Goal: Information Seeking & Learning: Learn about a topic

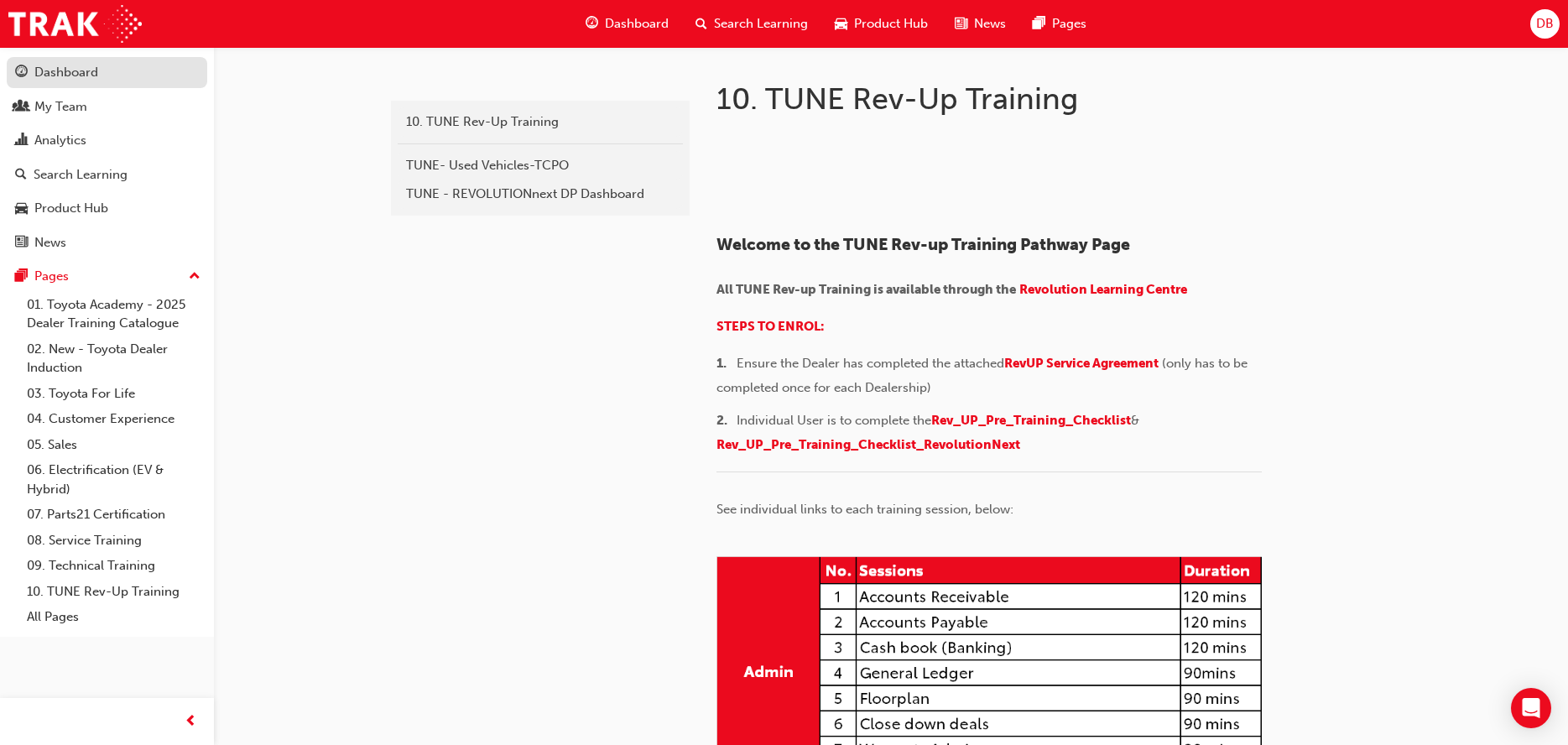
click at [58, 77] on div "Dashboard" at bounding box center [67, 73] width 64 height 19
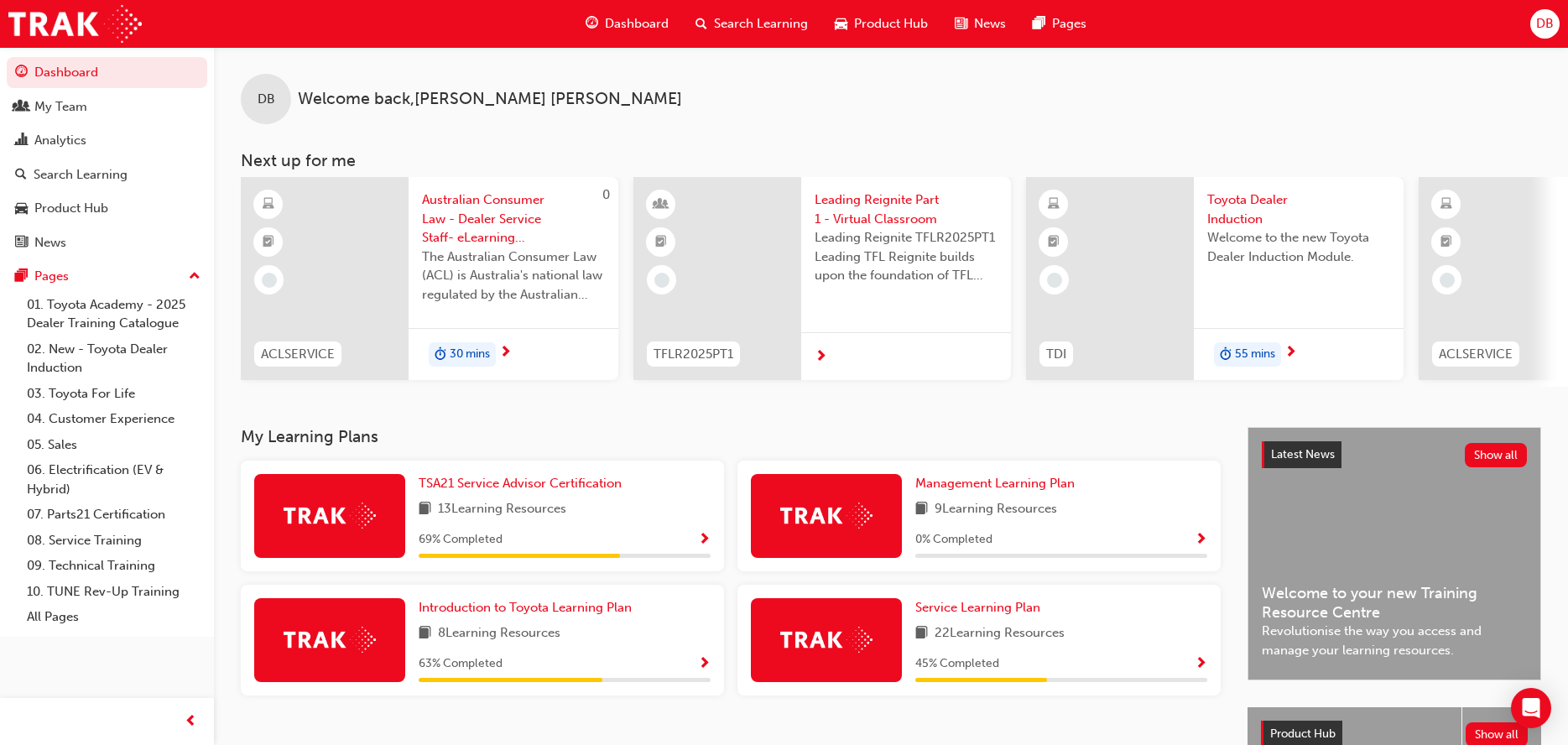
click at [1246, 201] on span "Toyota Dealer Induction" at bounding box center [1299, 209] width 183 height 38
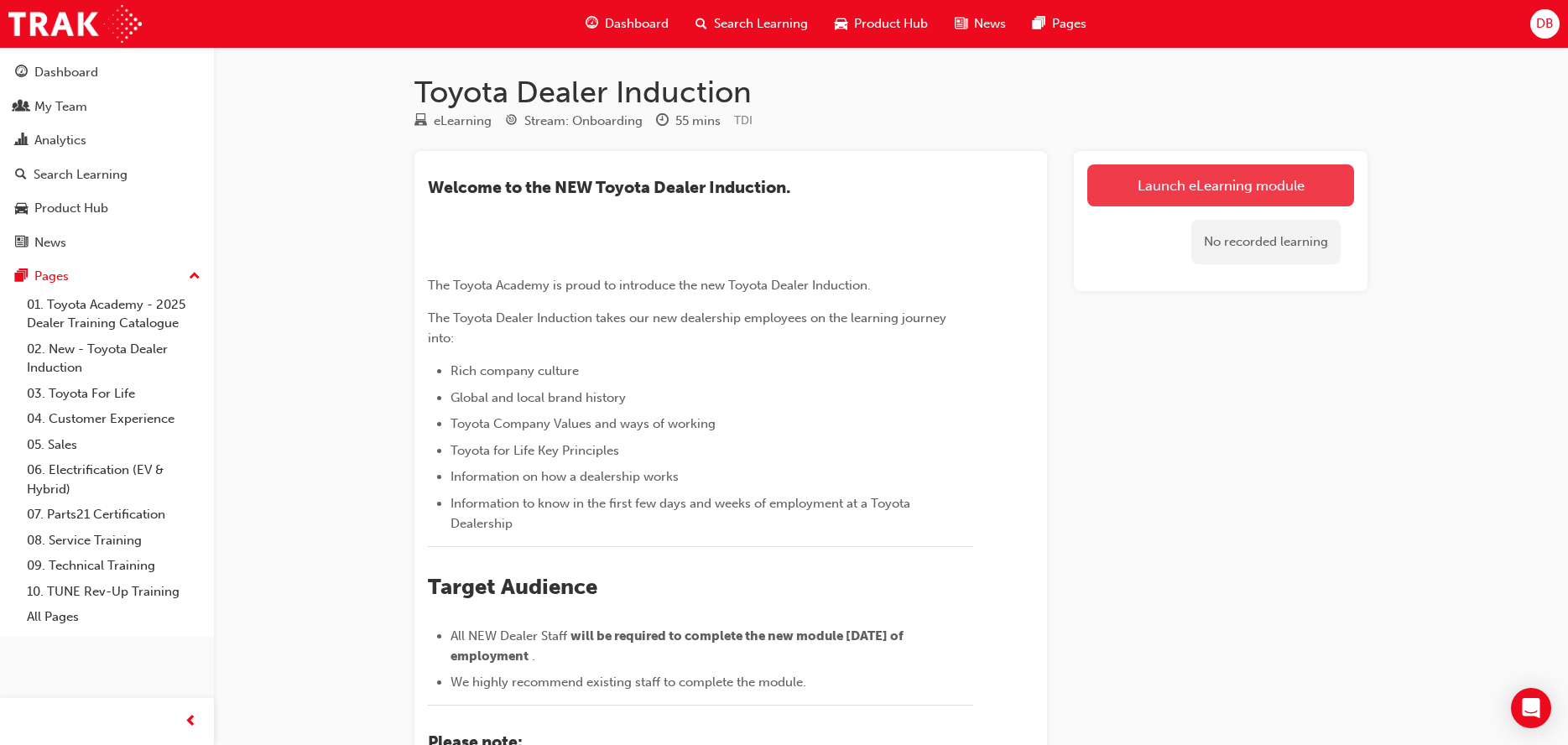
click at [1225, 179] on link "Launch eLearning module" at bounding box center [1221, 186] width 267 height 42
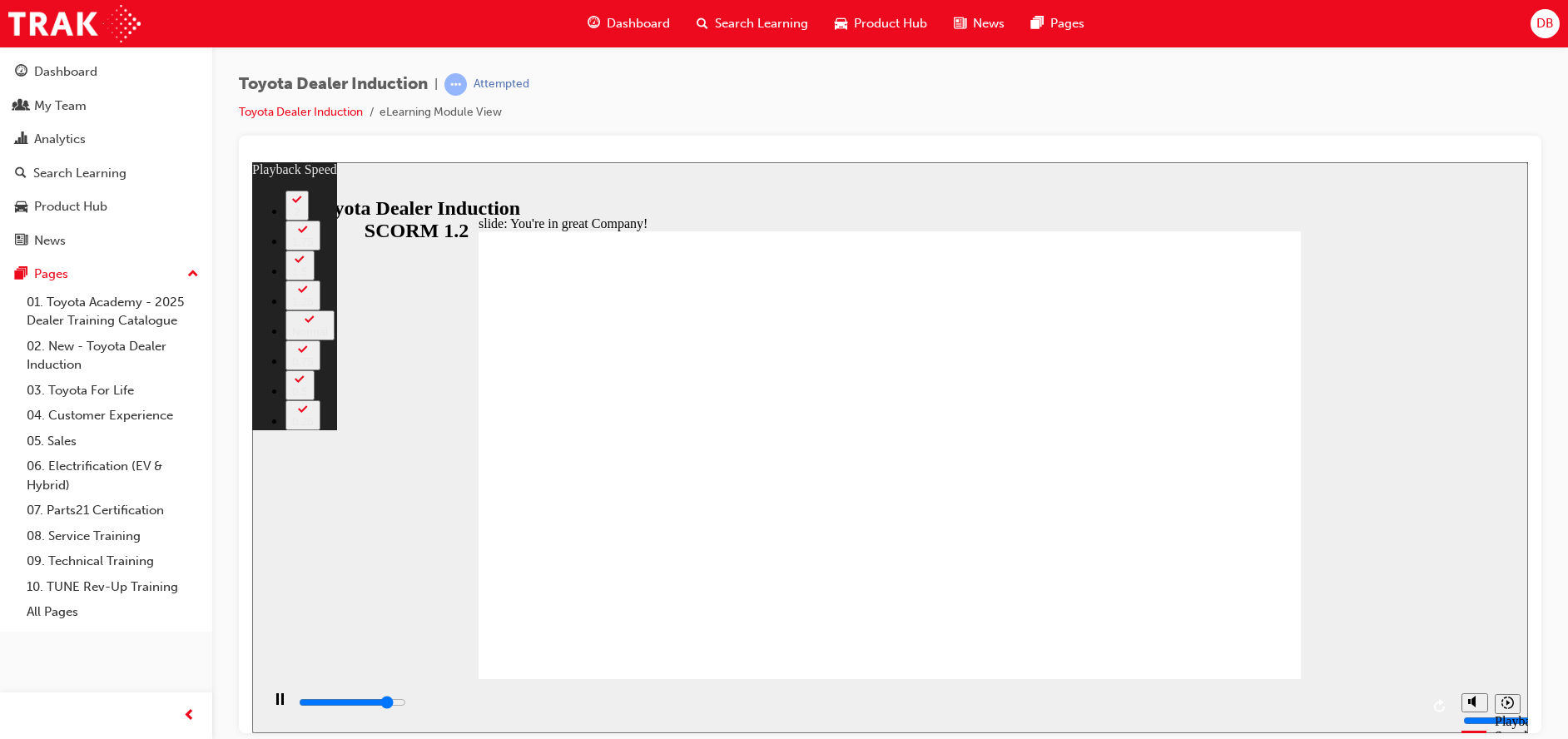
type input "6500"
type input "0"
type input "6800"
type input "1"
type input "7100"
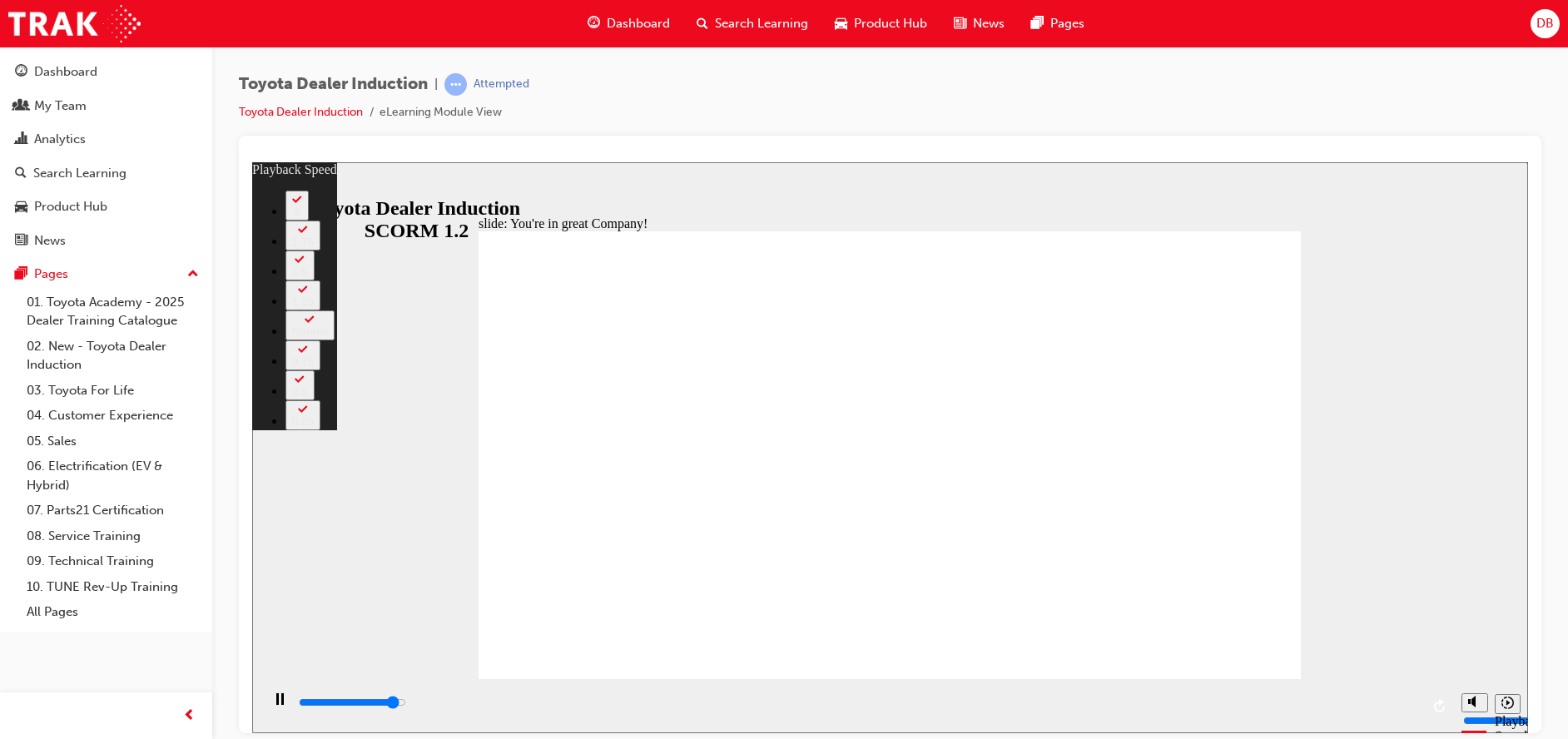
type input "1"
type input "7300"
type input "1"
type input "7500"
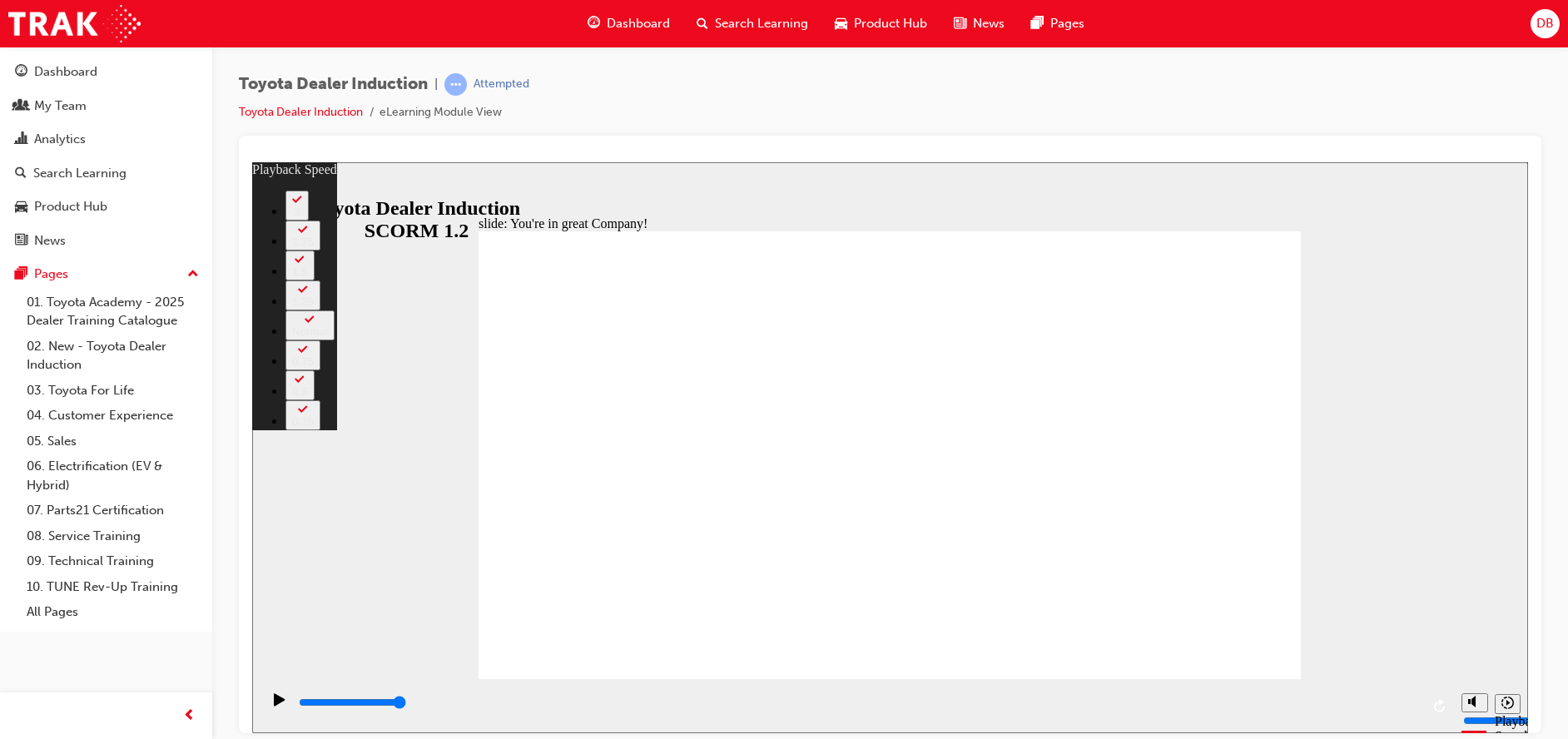
type input "156"
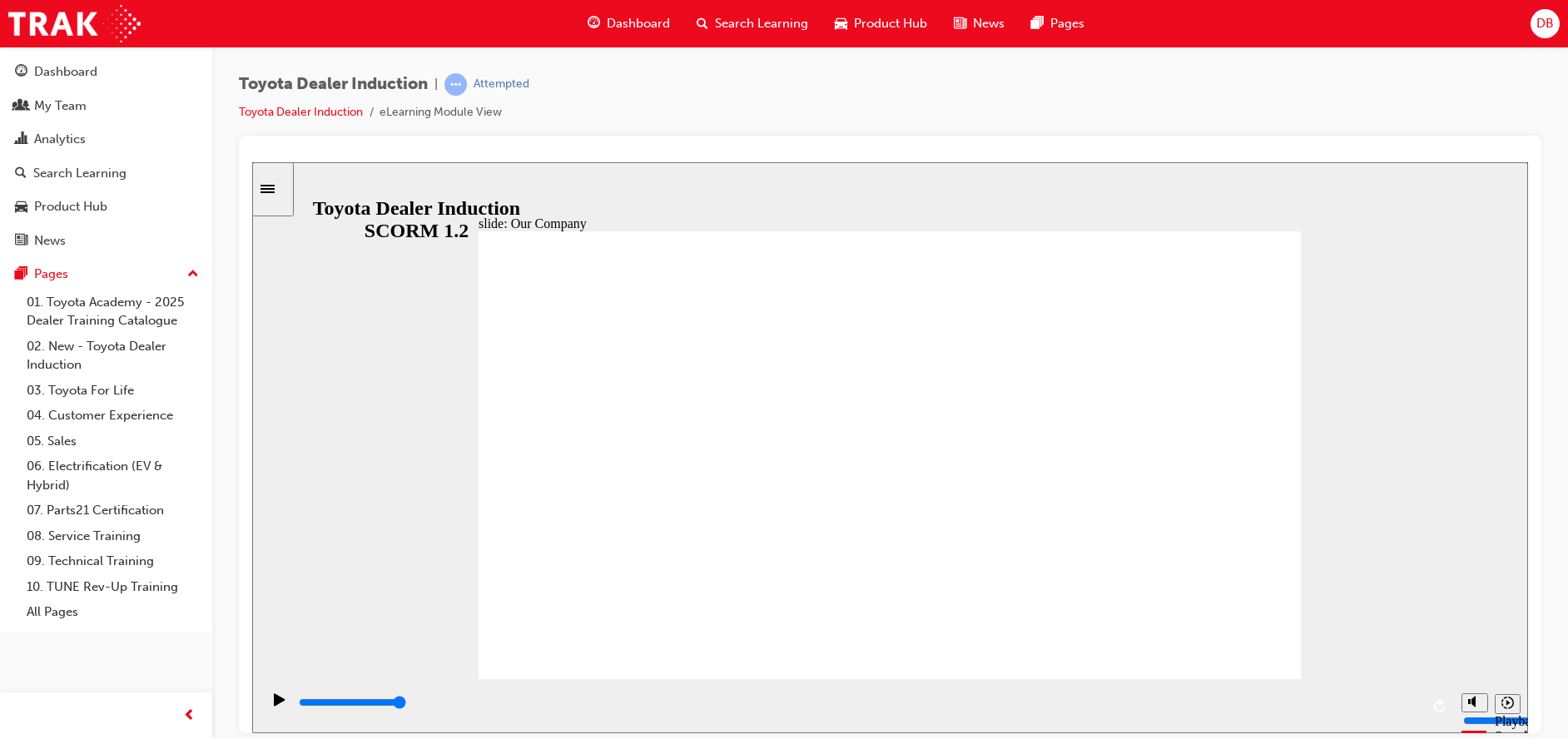
drag, startPoint x: 886, startPoint y: 594, endPoint x: 674, endPoint y: 592, distance: 212.0
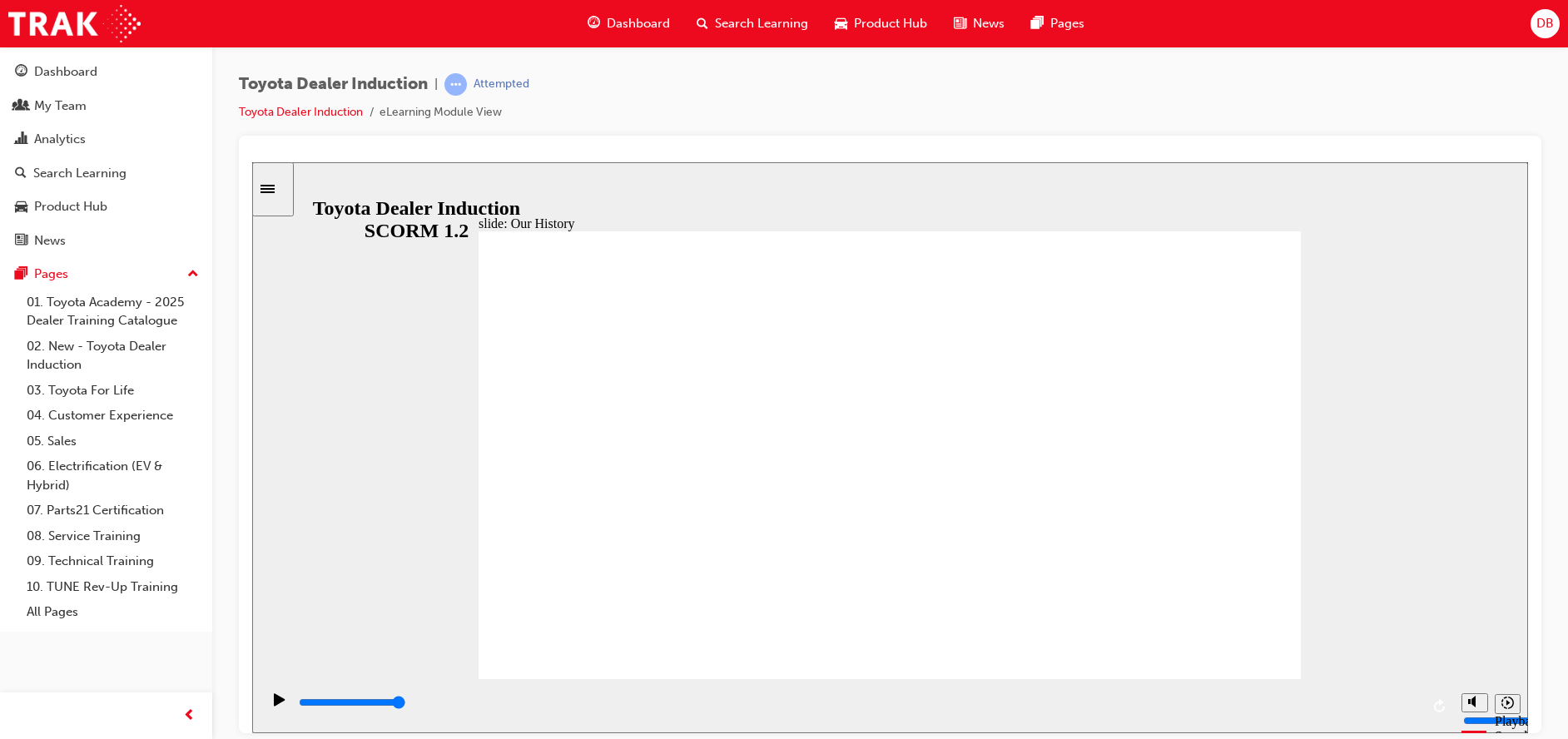
drag, startPoint x: 657, startPoint y: 586, endPoint x: 1112, endPoint y: 597, distance: 455.1
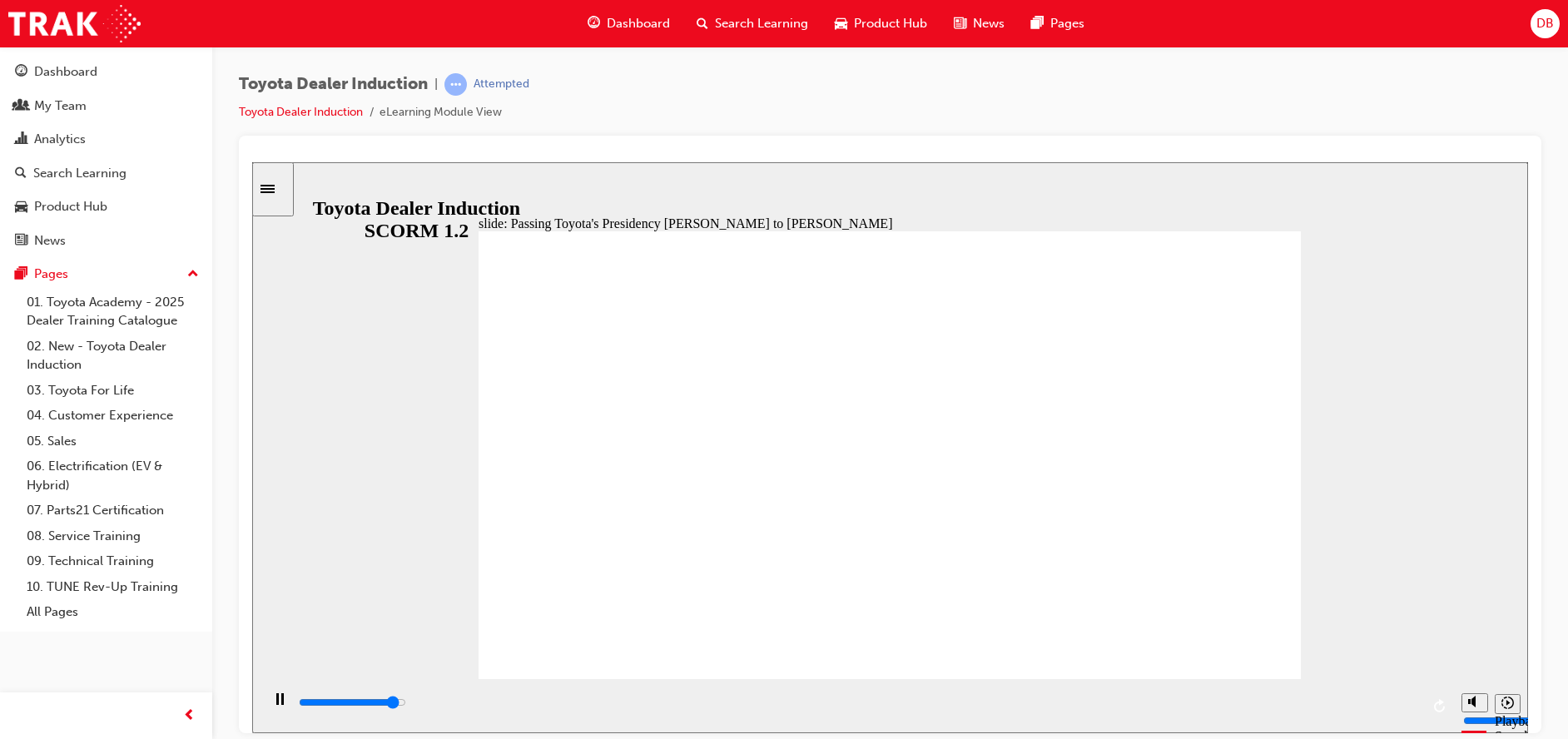
type input "5000"
radio input "true"
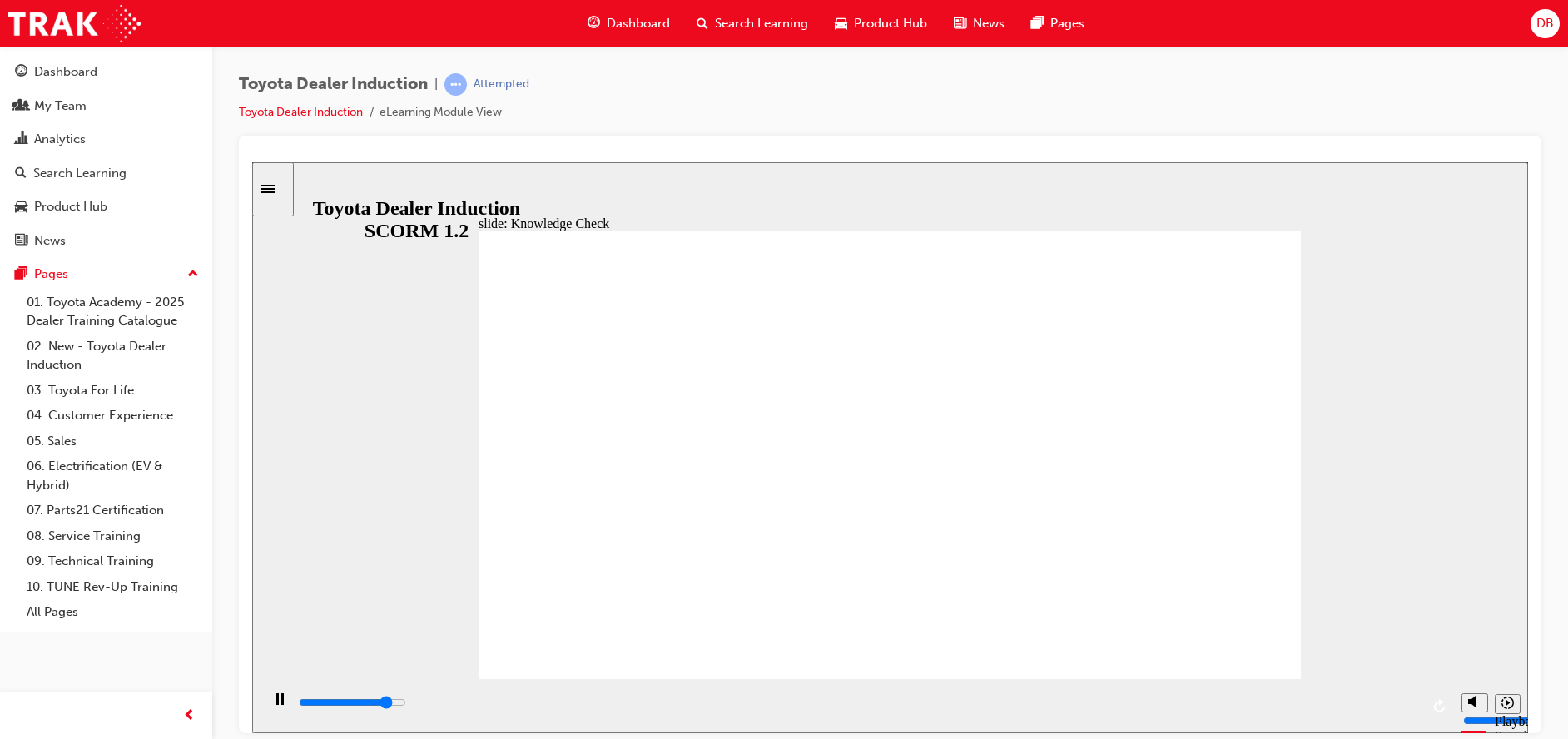
type input "4300"
radio input "true"
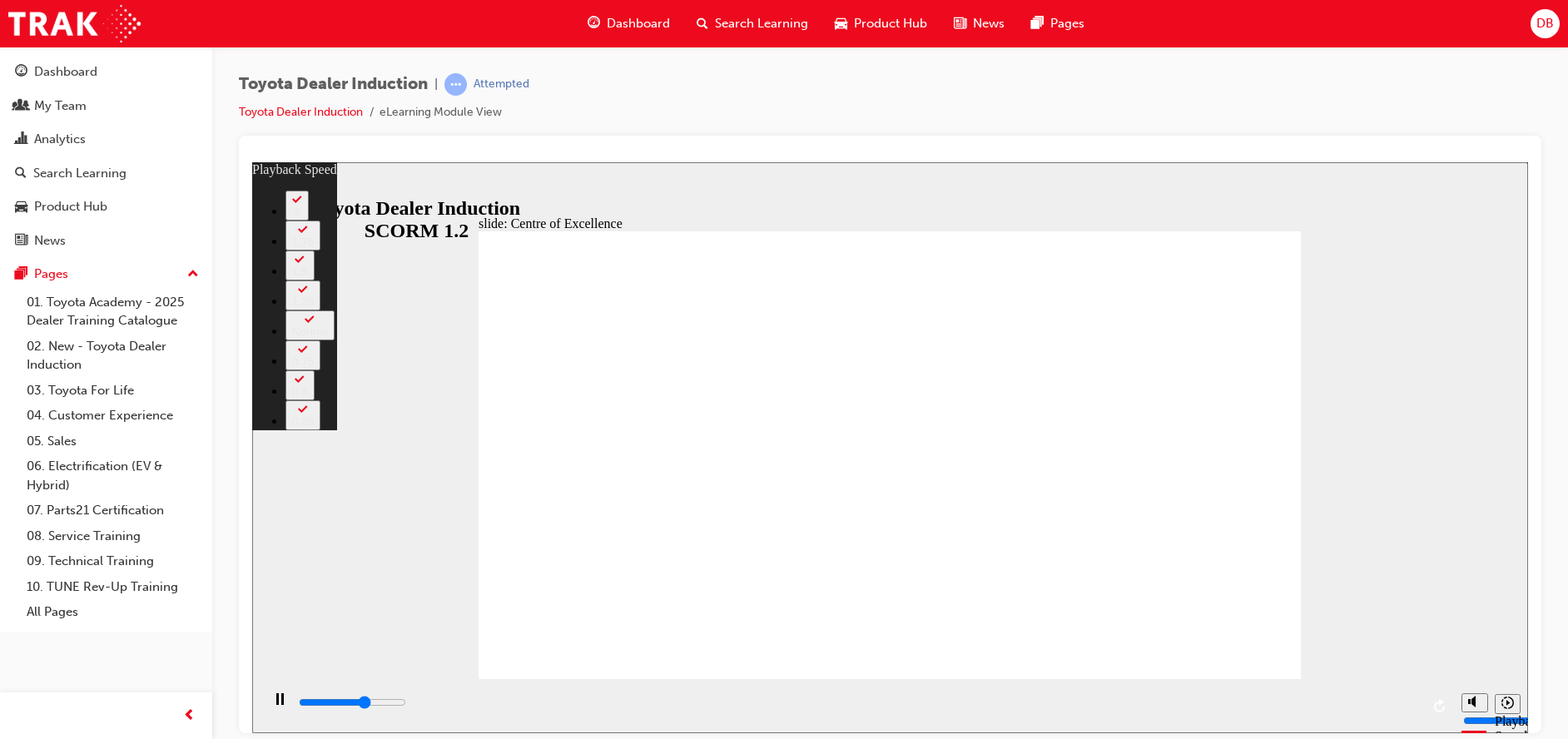
type input "9600"
type input "0"
type input "9800"
type input "0"
type input "10000"
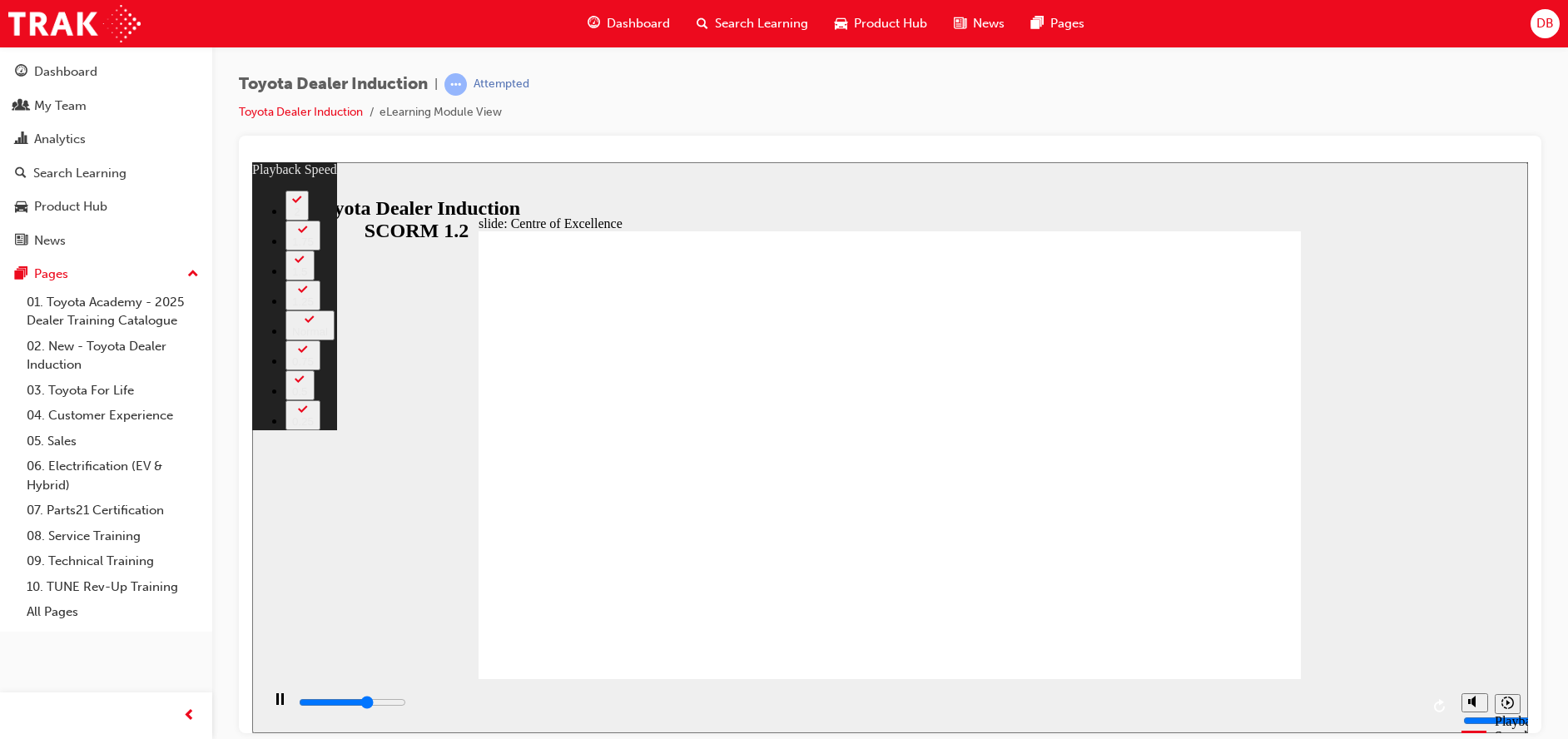
type input "0"
type input "10300"
type input "1"
type input "10600"
type input "1"
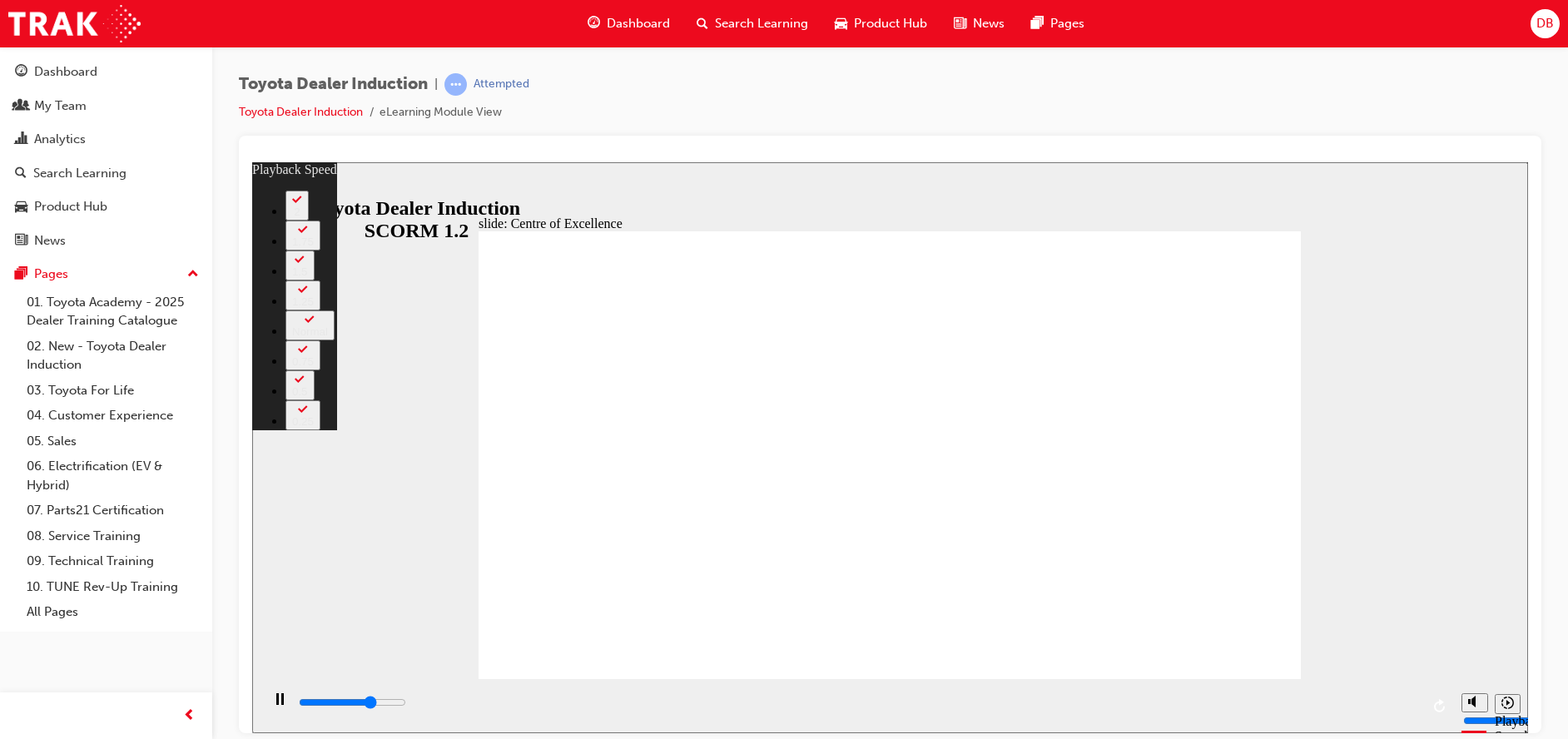
type input "10600"
type input "1"
type input "10900"
type input "1"
type input "11100"
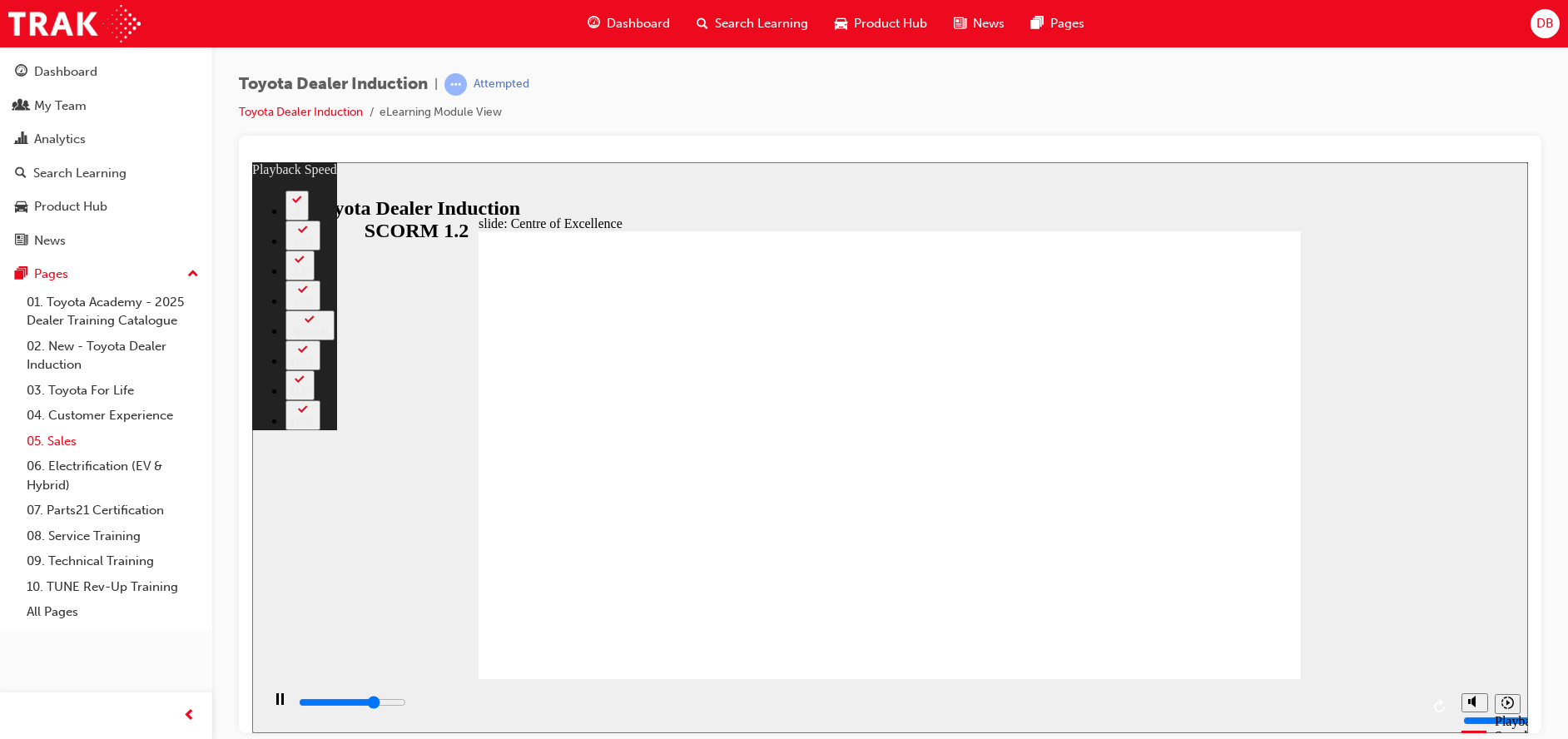
type input "2"
type input "11400"
type input "2"
type input "11600"
type input "2"
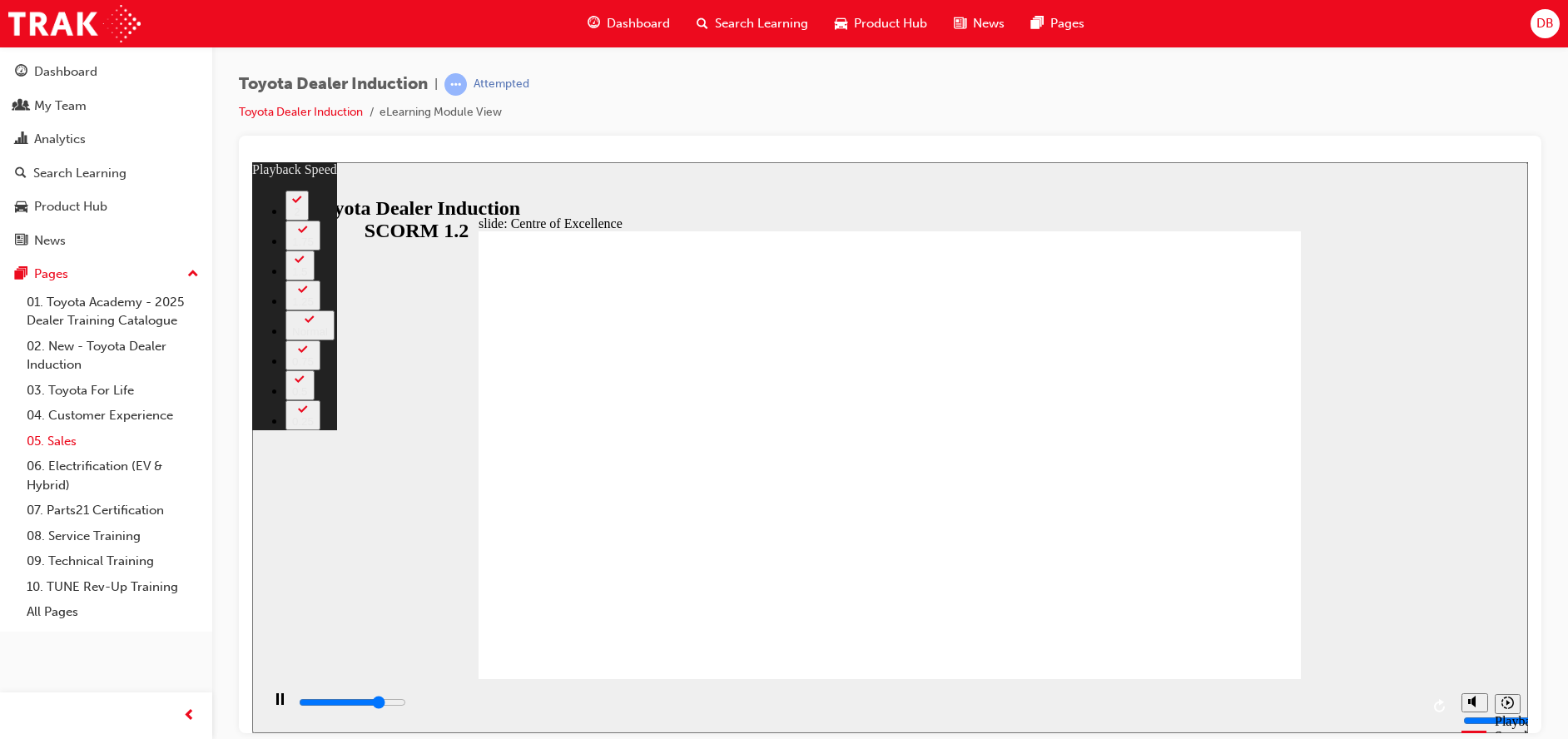
type input "11900"
type input "2"
type input "12200"
type input "3"
type input "12400"
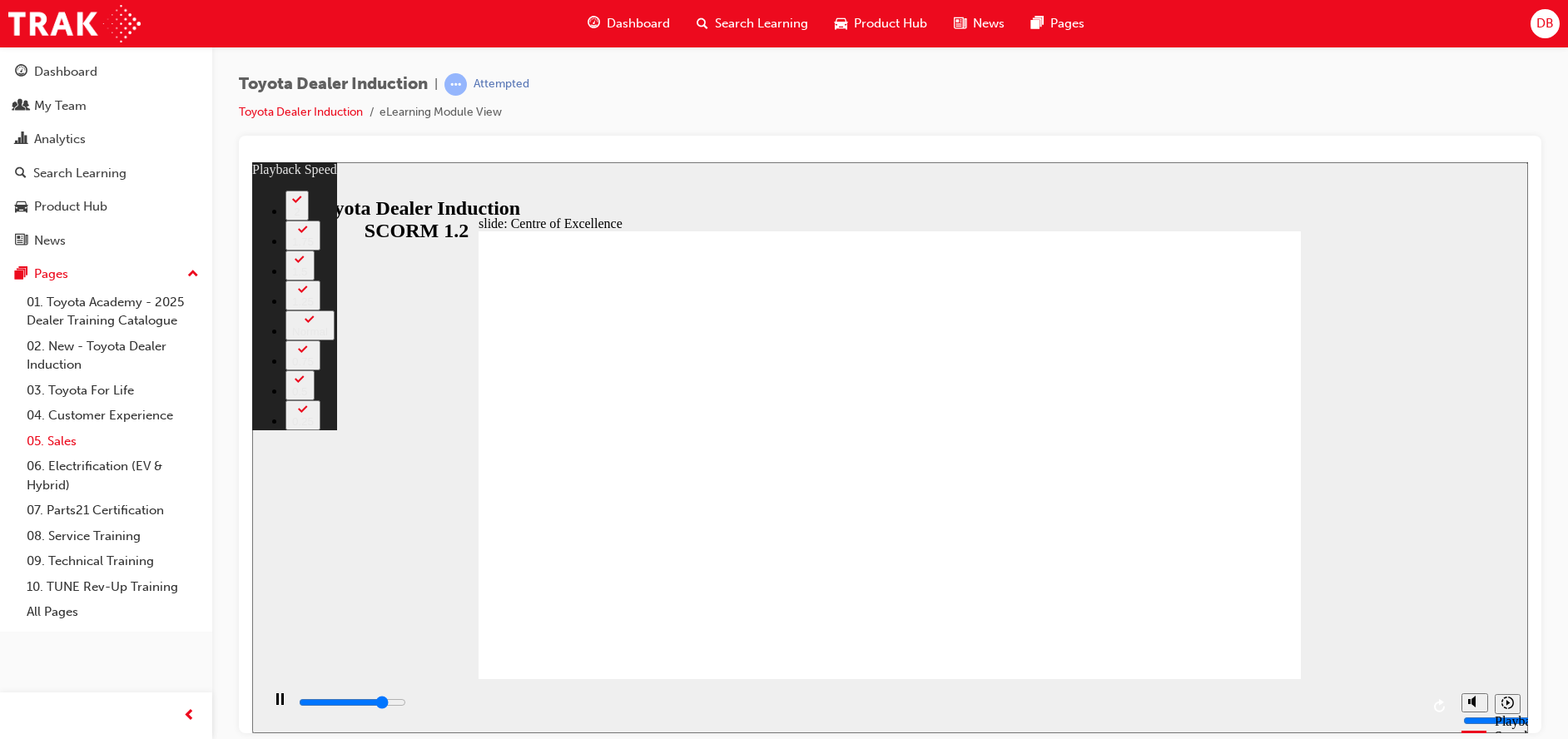
type input "3"
type input "12700"
type input "3"
type input "13000"
type input "3"
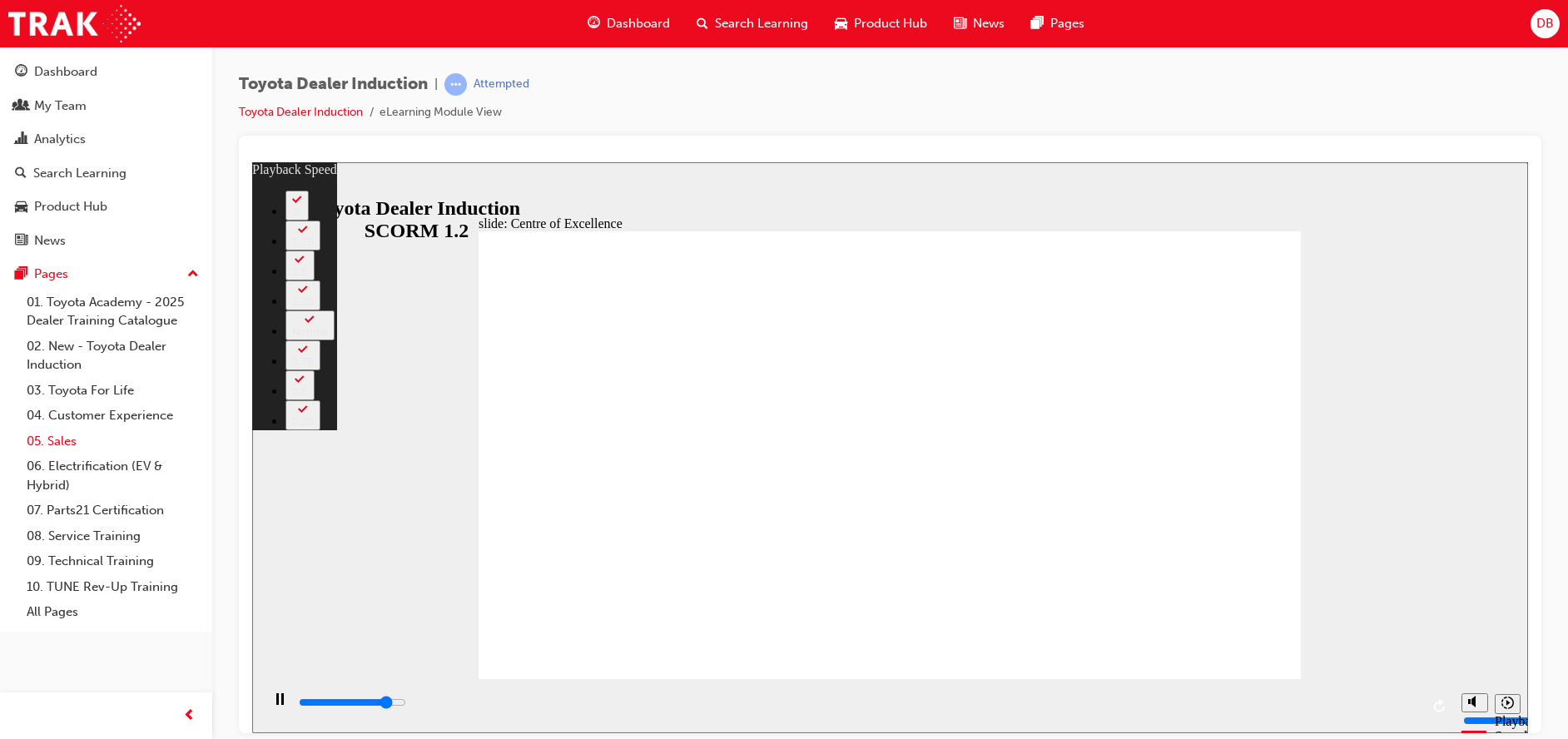
type input "13200"
type input "4"
type input "13500"
type input "4"
type input "13800"
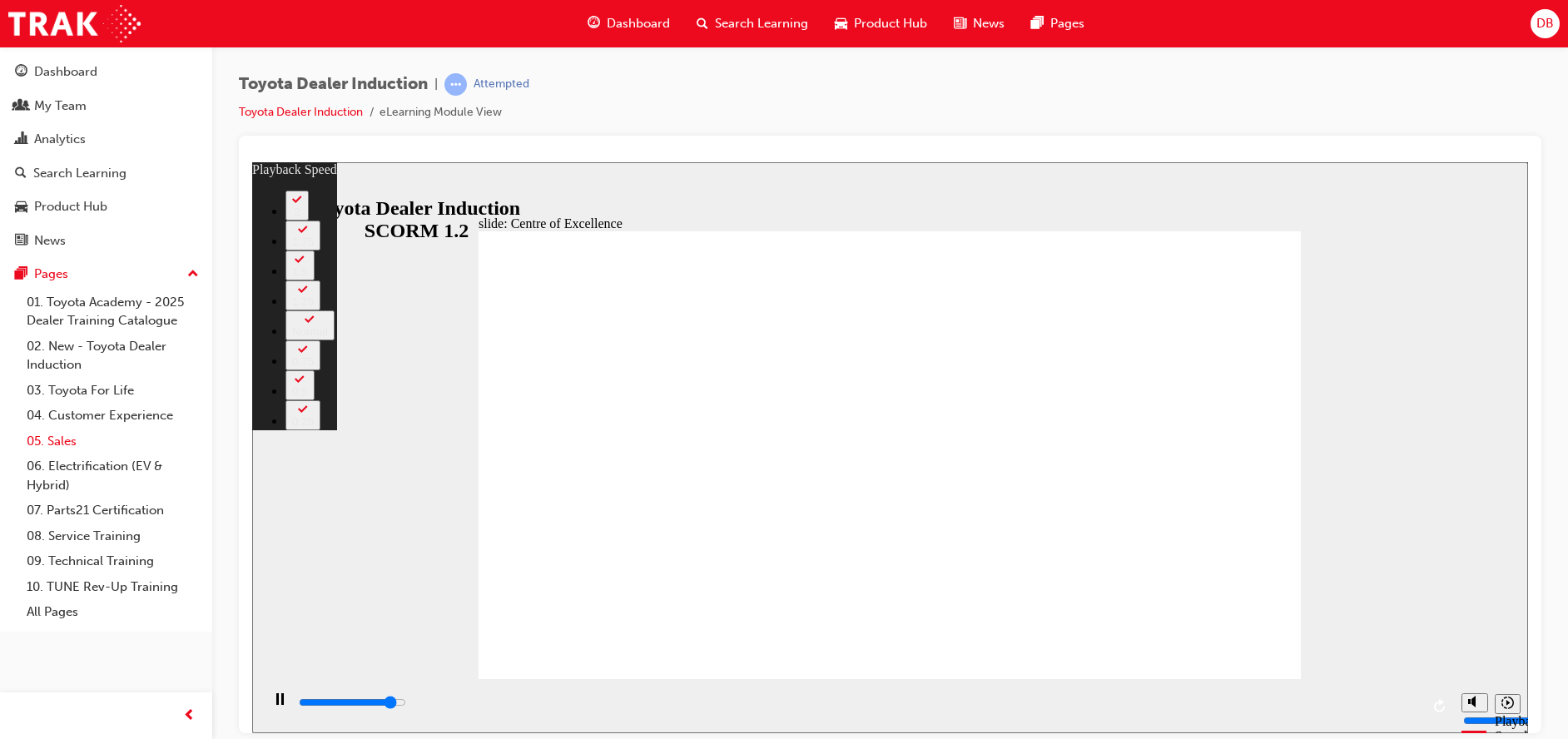
type input "4"
type input "14000"
type input "4"
type input "14300"
type input "5"
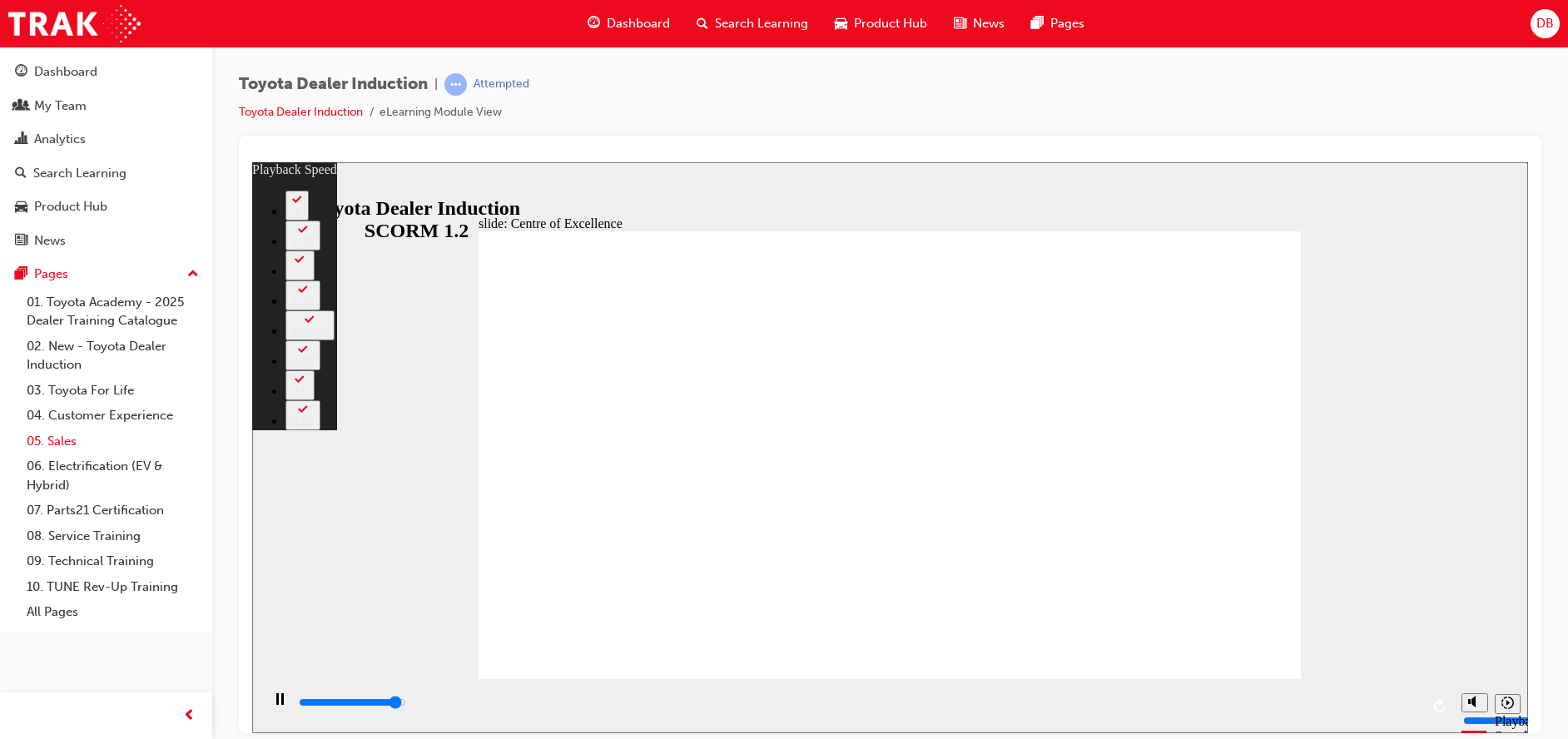
type input "14600"
type input "5"
type input "14800"
type input "5"
type input "15100"
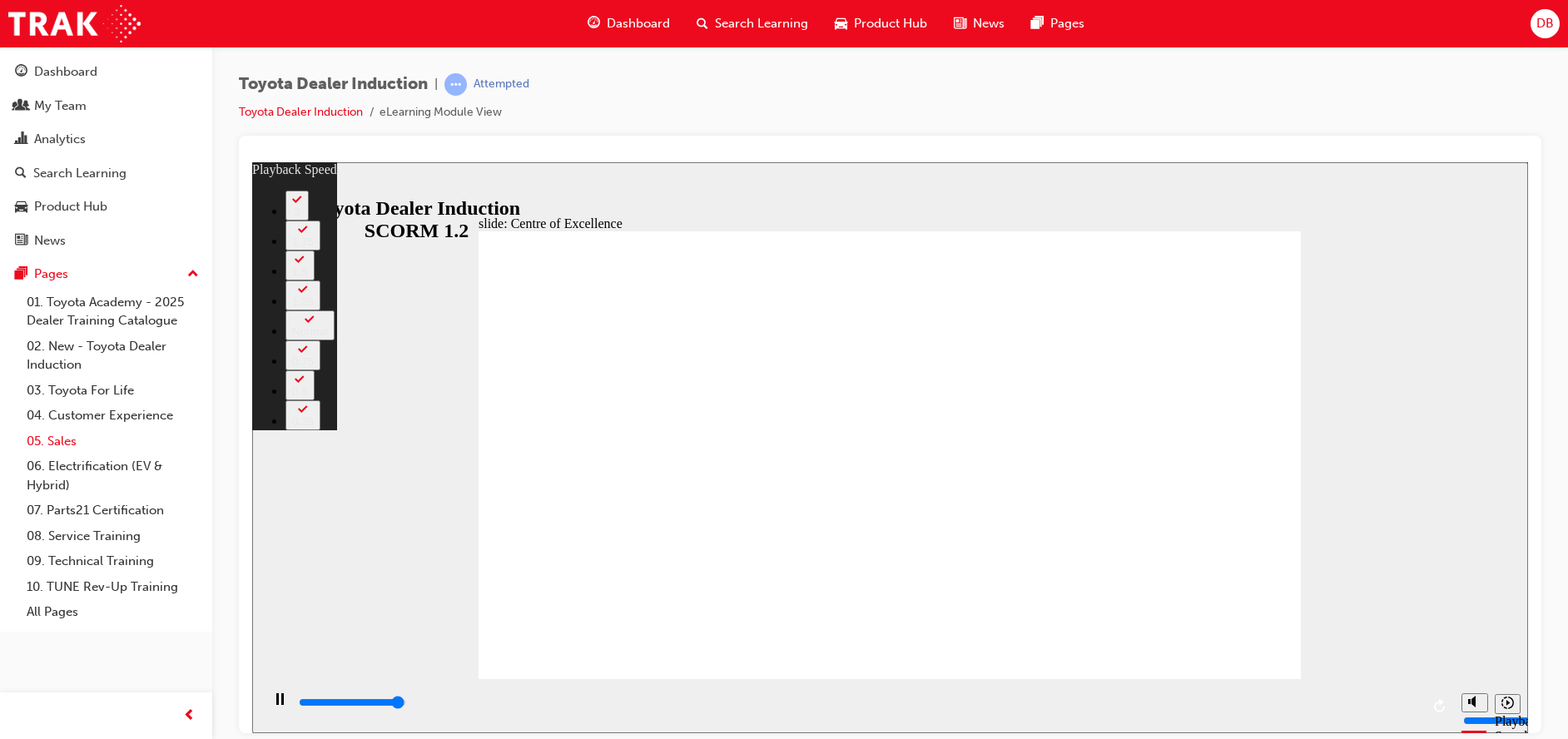
type input "6"
type input "15300"
type input "248"
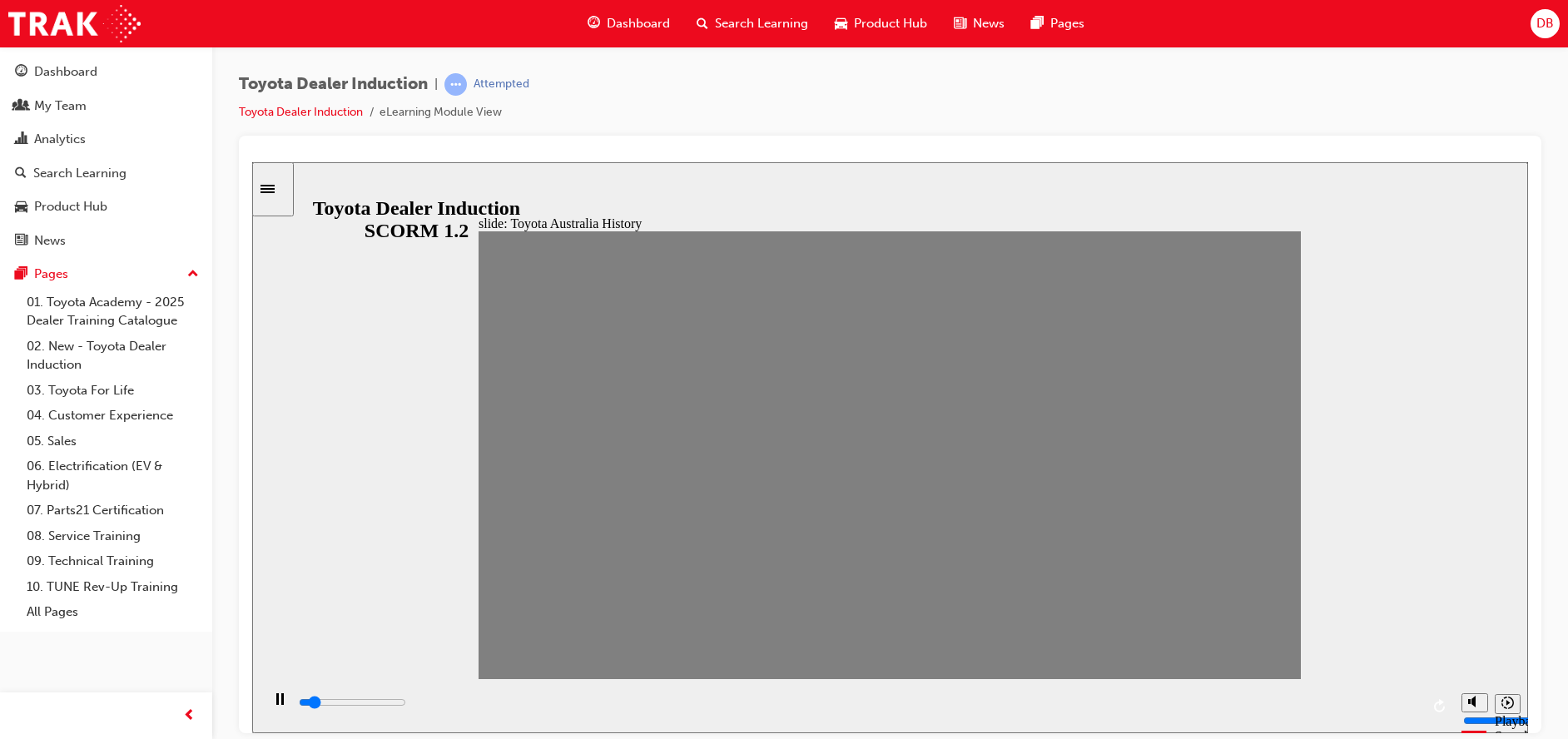
drag, startPoint x: 512, startPoint y: 461, endPoint x: 569, endPoint y: 457, distance: 57.1
drag, startPoint x: 549, startPoint y: 463, endPoint x: 580, endPoint y: 462, distance: 31.0
drag, startPoint x: 580, startPoint y: 466, endPoint x: 614, endPoint y: 463, distance: 34.1
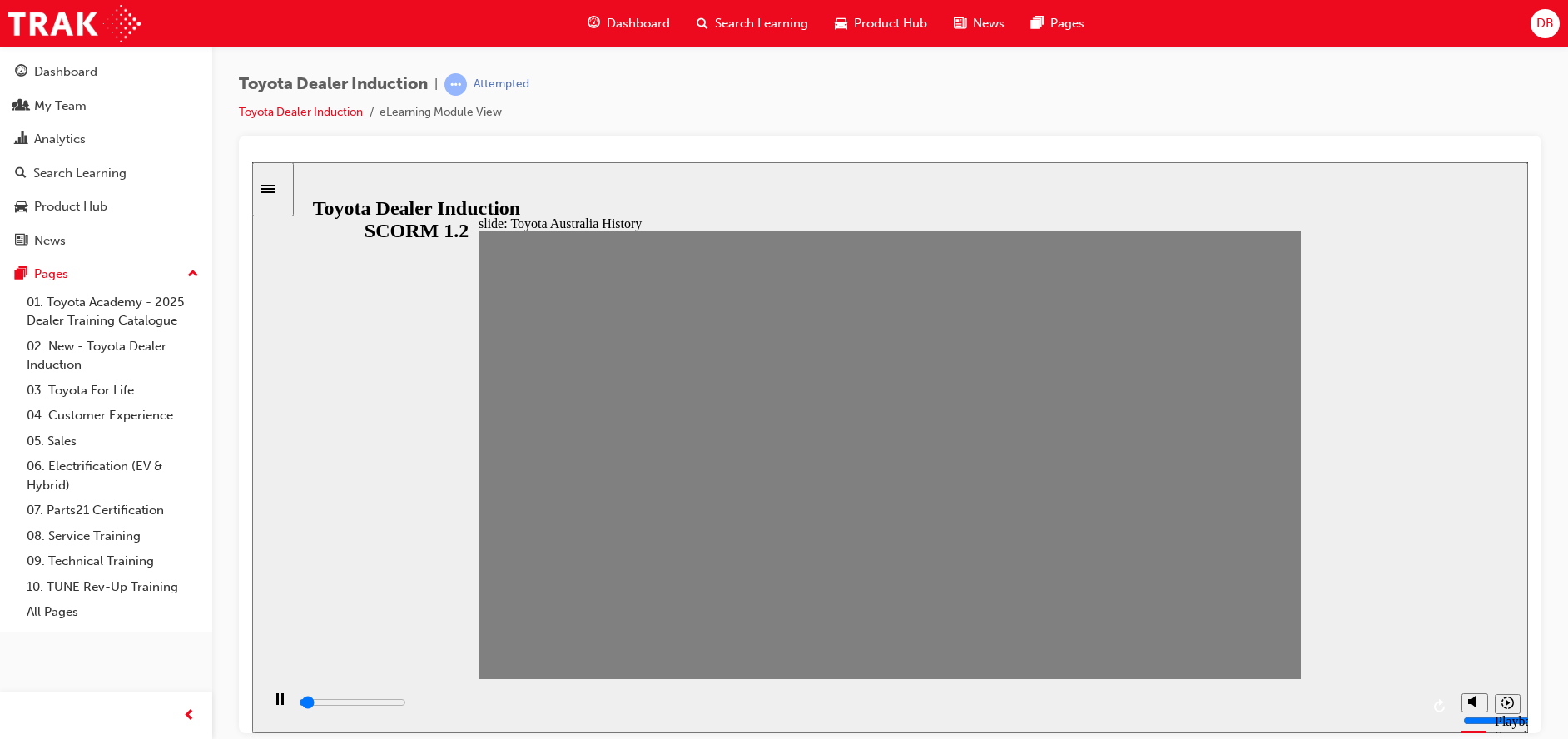
drag, startPoint x: 620, startPoint y: 463, endPoint x: 650, endPoint y: 463, distance: 30.0
drag, startPoint x: 655, startPoint y: 463, endPoint x: 1277, endPoint y: 457, distance: 622.0
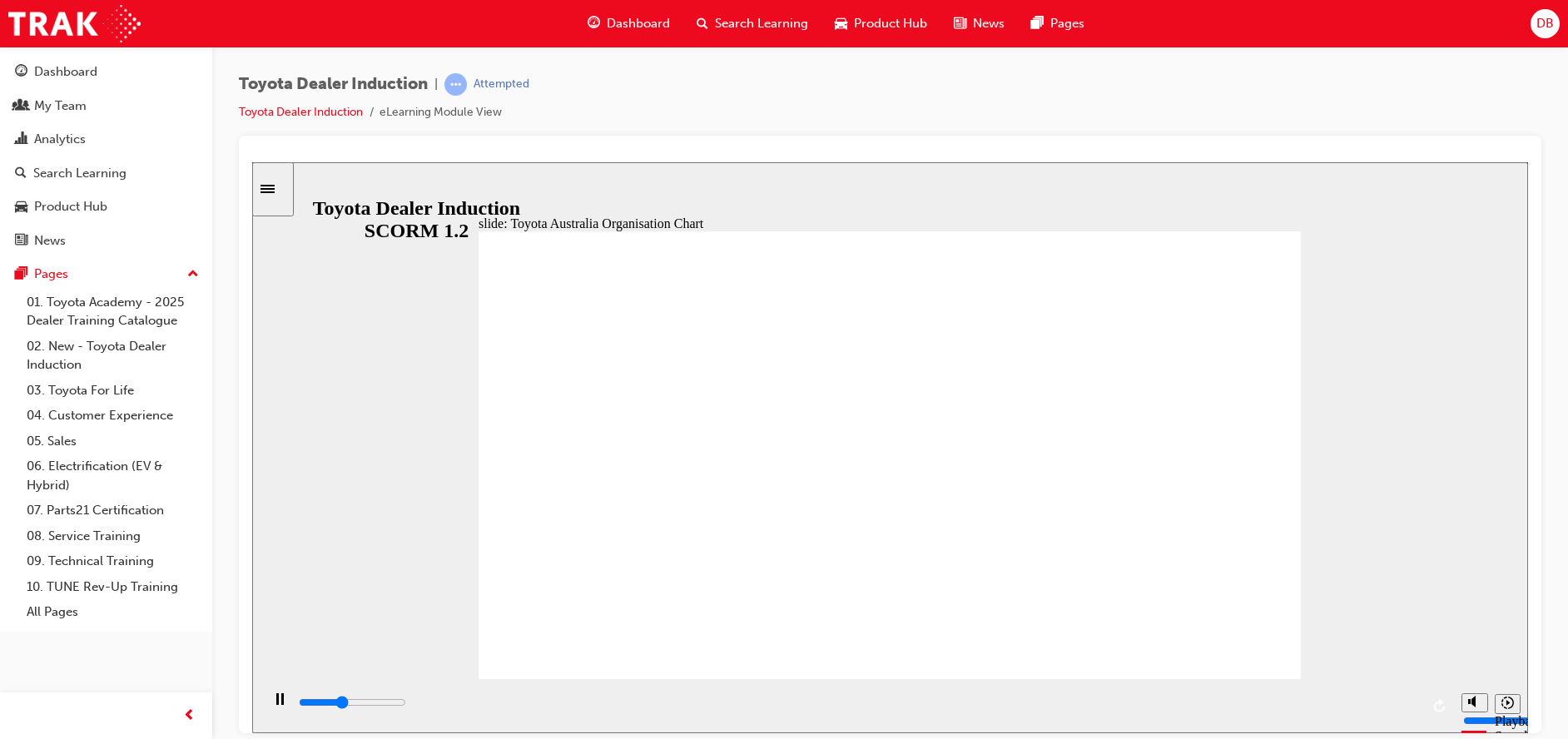
drag, startPoint x: 1232, startPoint y: 629, endPoint x: 1239, endPoint y: 653, distance: 25.0
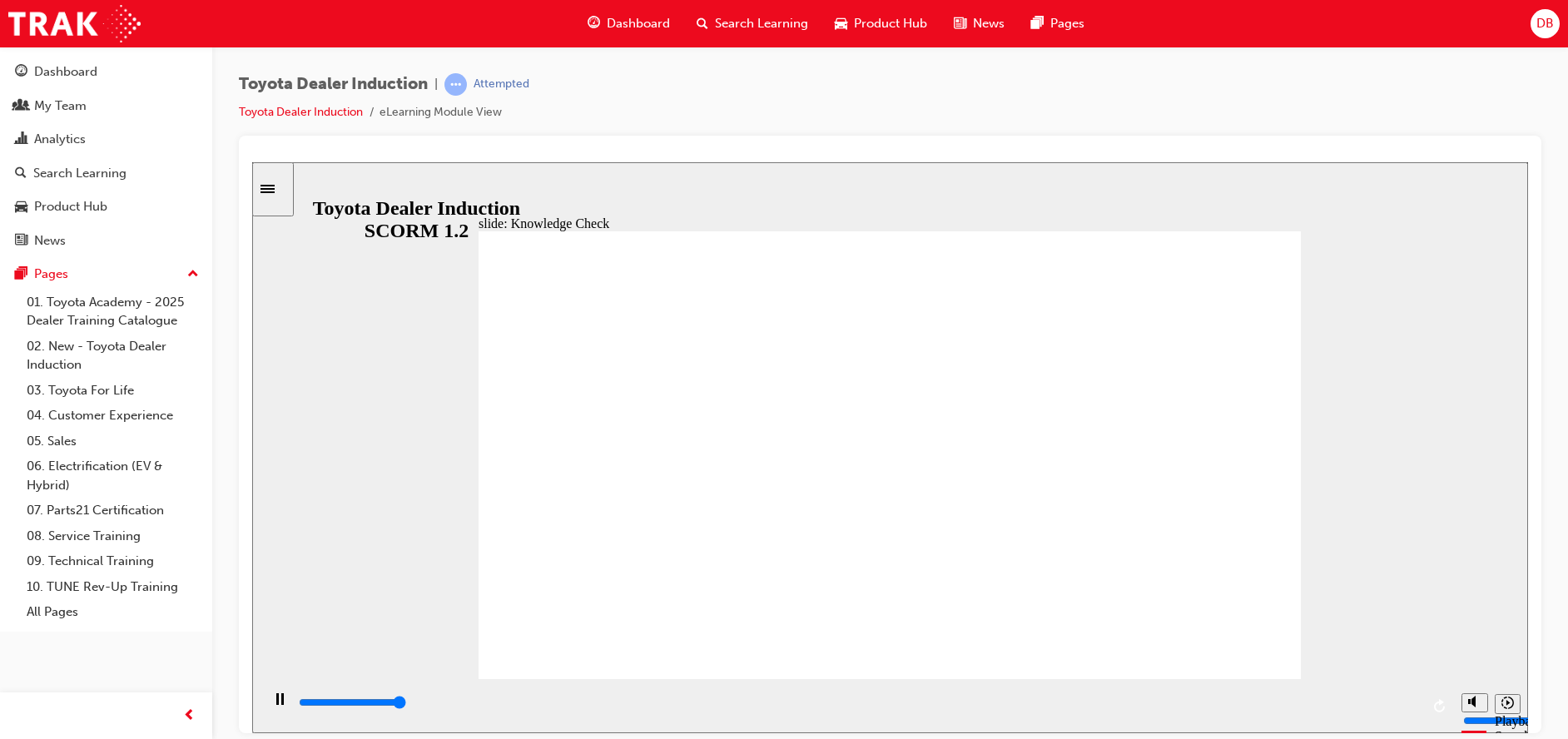
type input "5000"
radio input "false"
radio input "true"
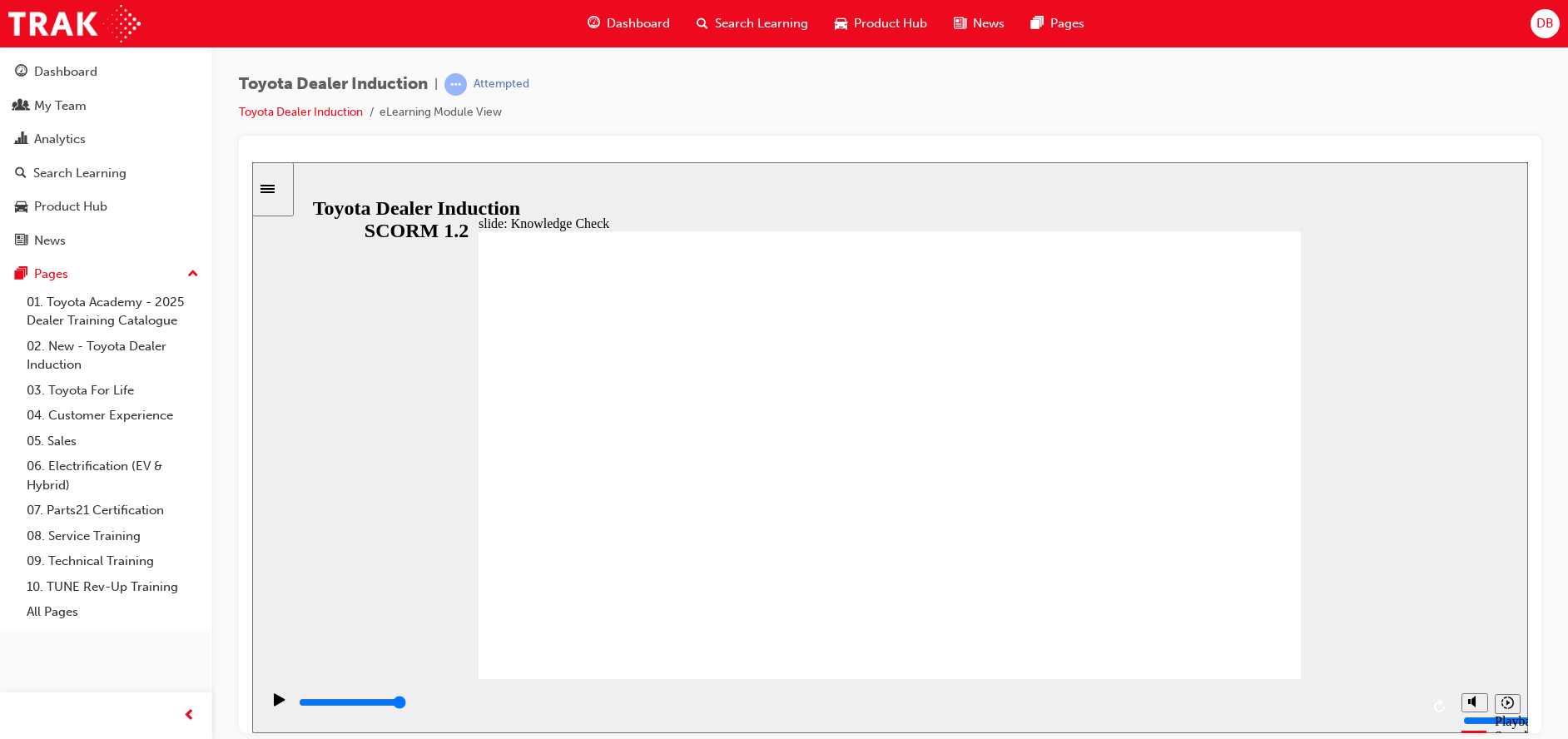
type input "4500"
radio input "true"
drag, startPoint x: 681, startPoint y: 437, endPoint x: 1182, endPoint y: 243, distance: 537.2
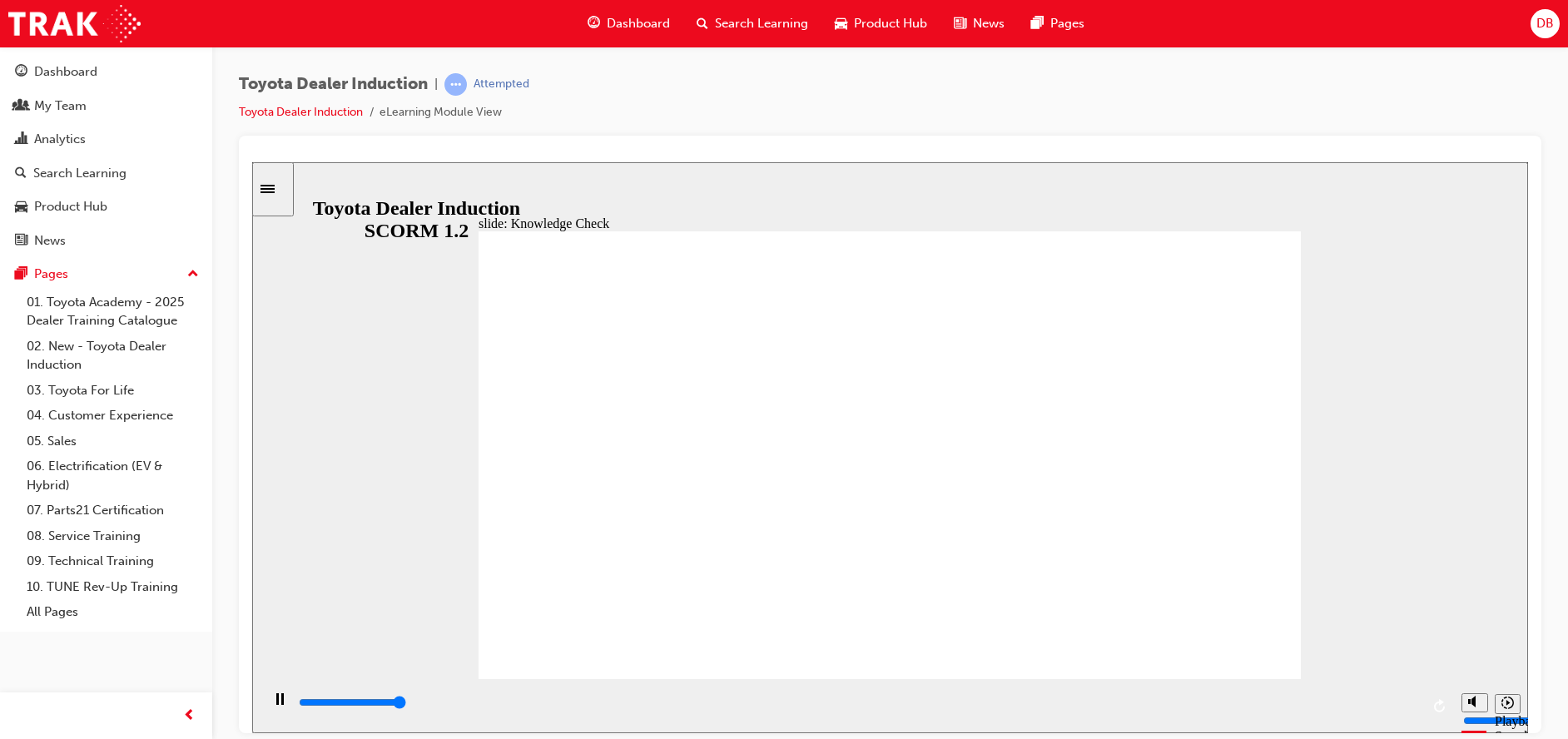
type input "5000"
radio input "true"
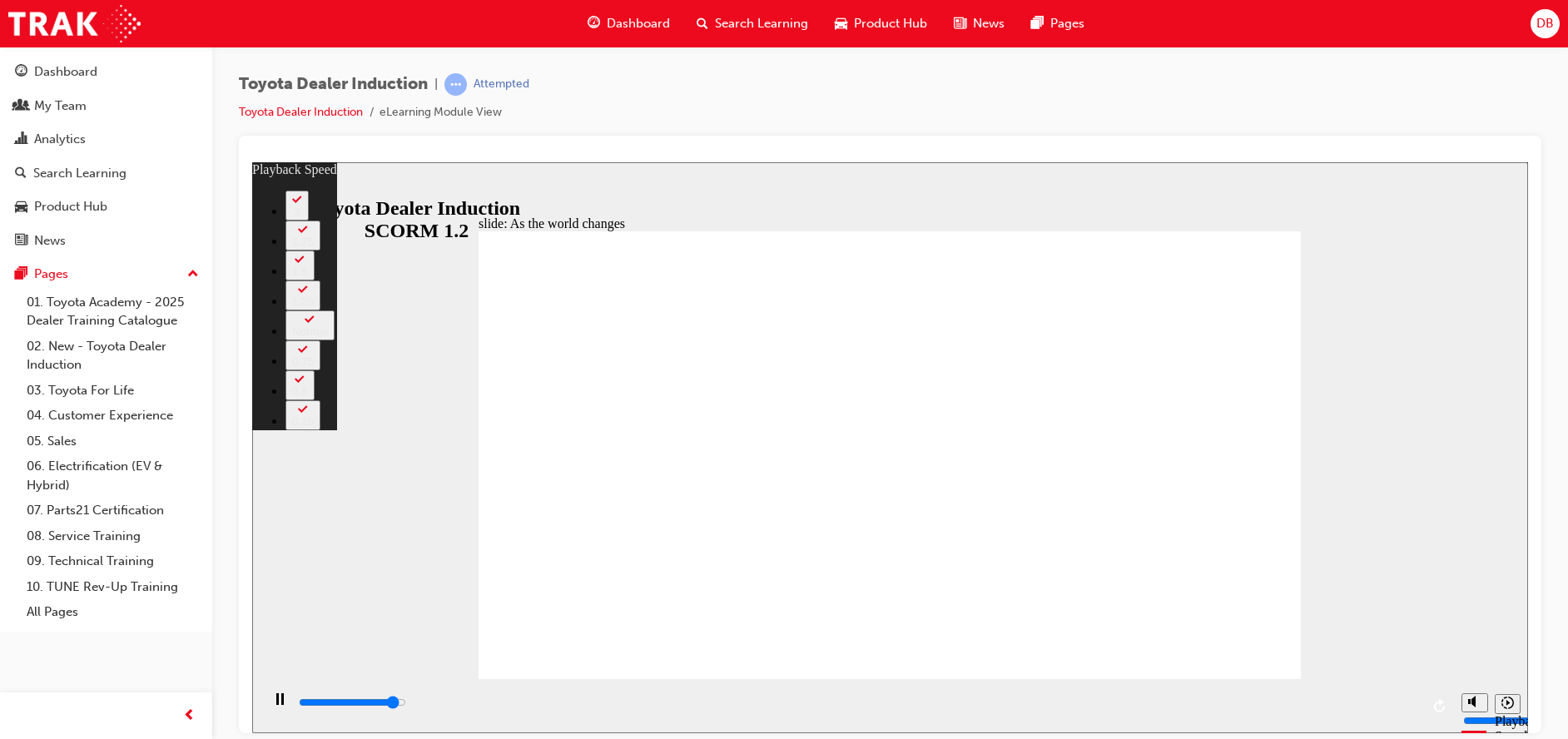
type input "8600"
type input "0"
type input "8900"
type input "1"
type input "9100"
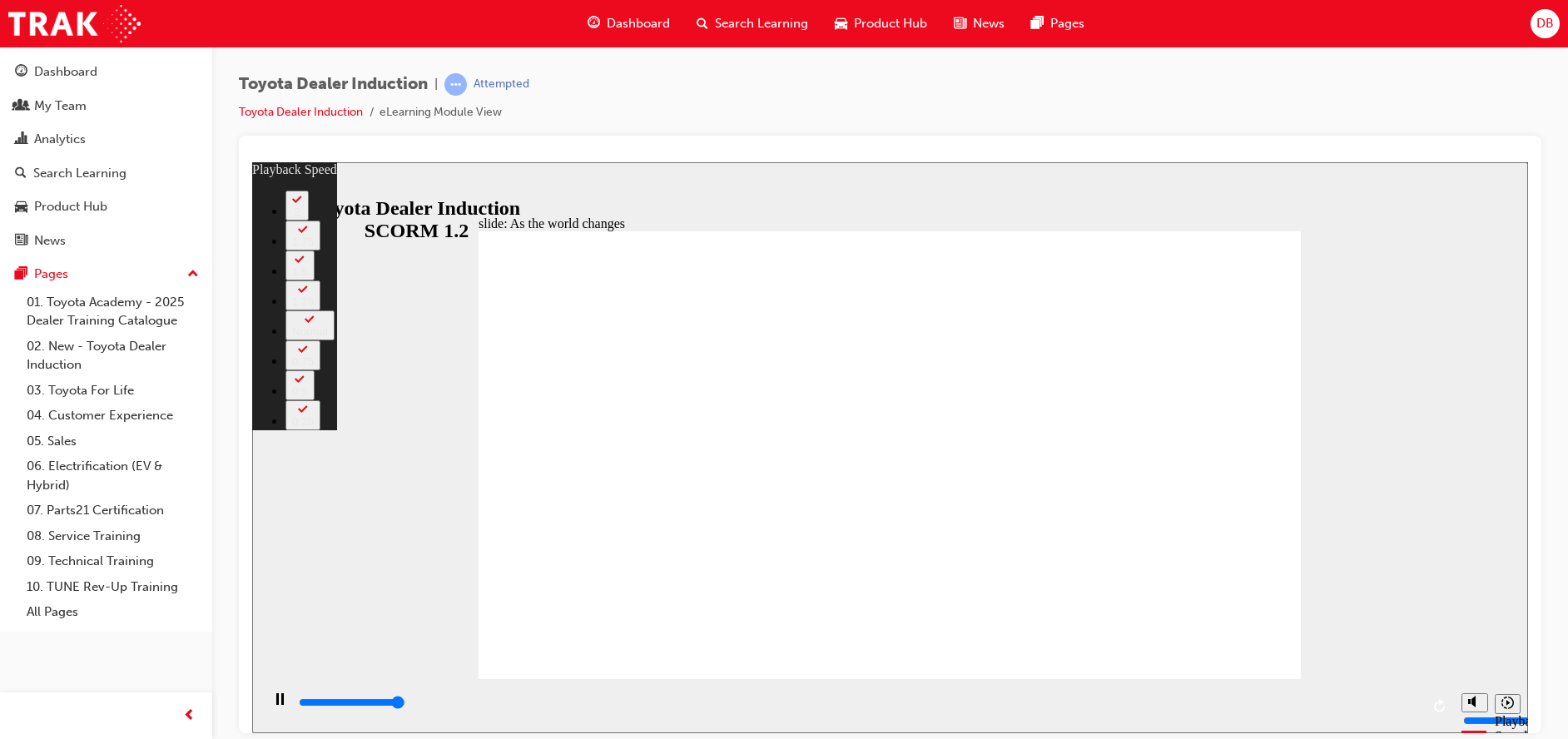
type input "1"
type input "9200"
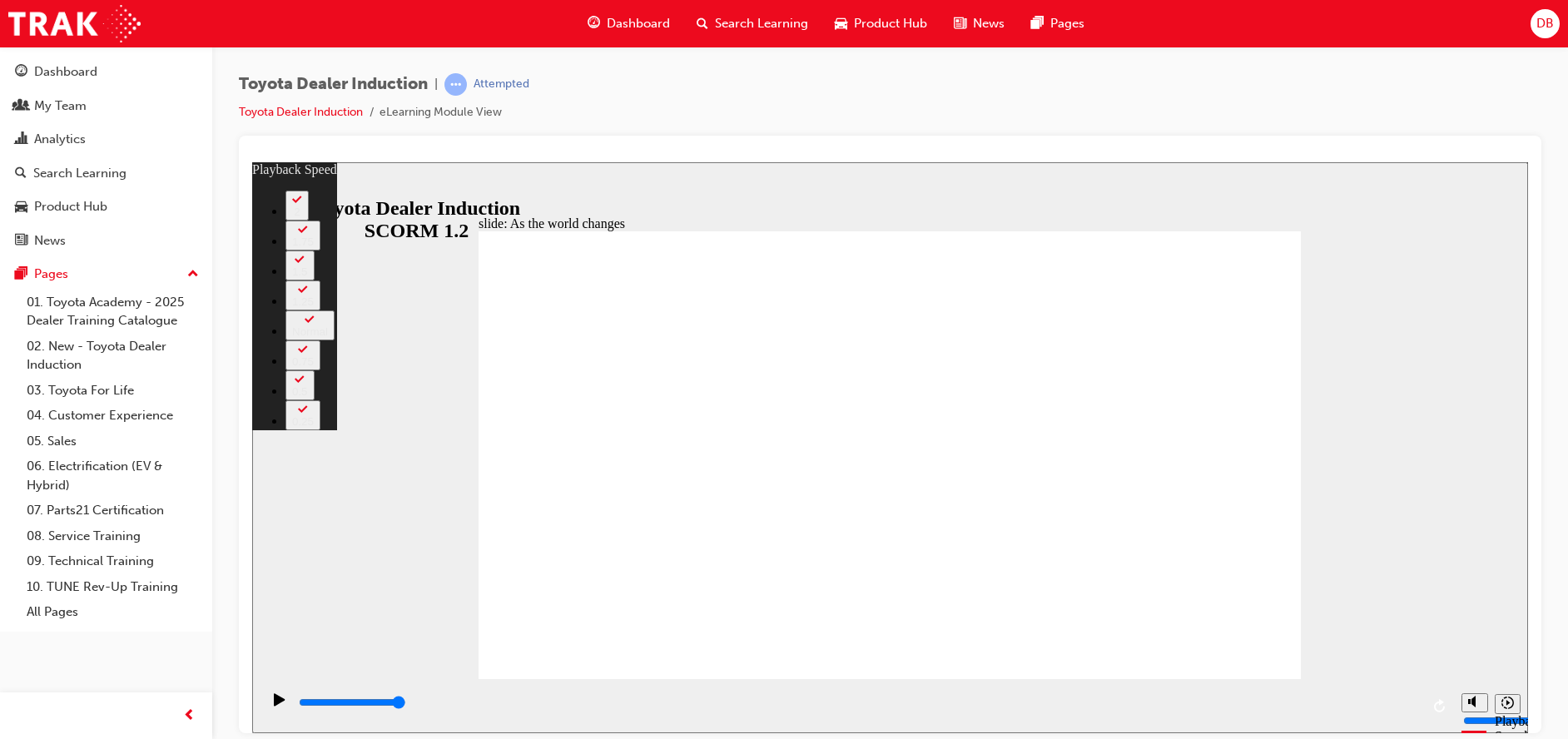
type input "128"
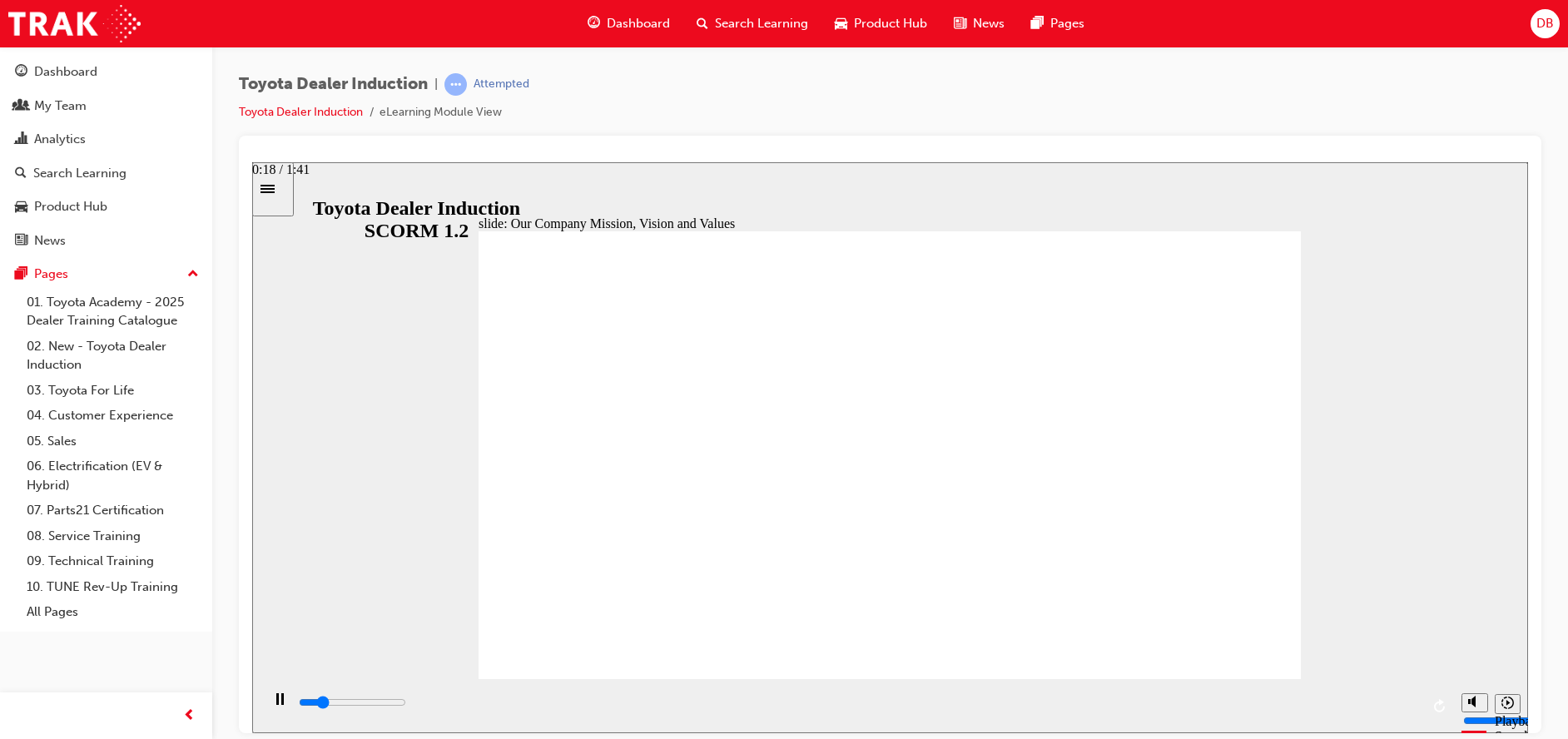
click at [501, 707] on div "playback controls" at bounding box center [859, 703] width 1123 height 18
click at [406, 706] on input "slide progress" at bounding box center [353, 702] width 107 height 13
click at [774, 708] on div "playback controls" at bounding box center [859, 703] width 1123 height 18
click at [916, 700] on div "playback controls" at bounding box center [859, 703] width 1123 height 18
click at [1126, 697] on div "playback controls" at bounding box center [859, 706] width 1123 height 25
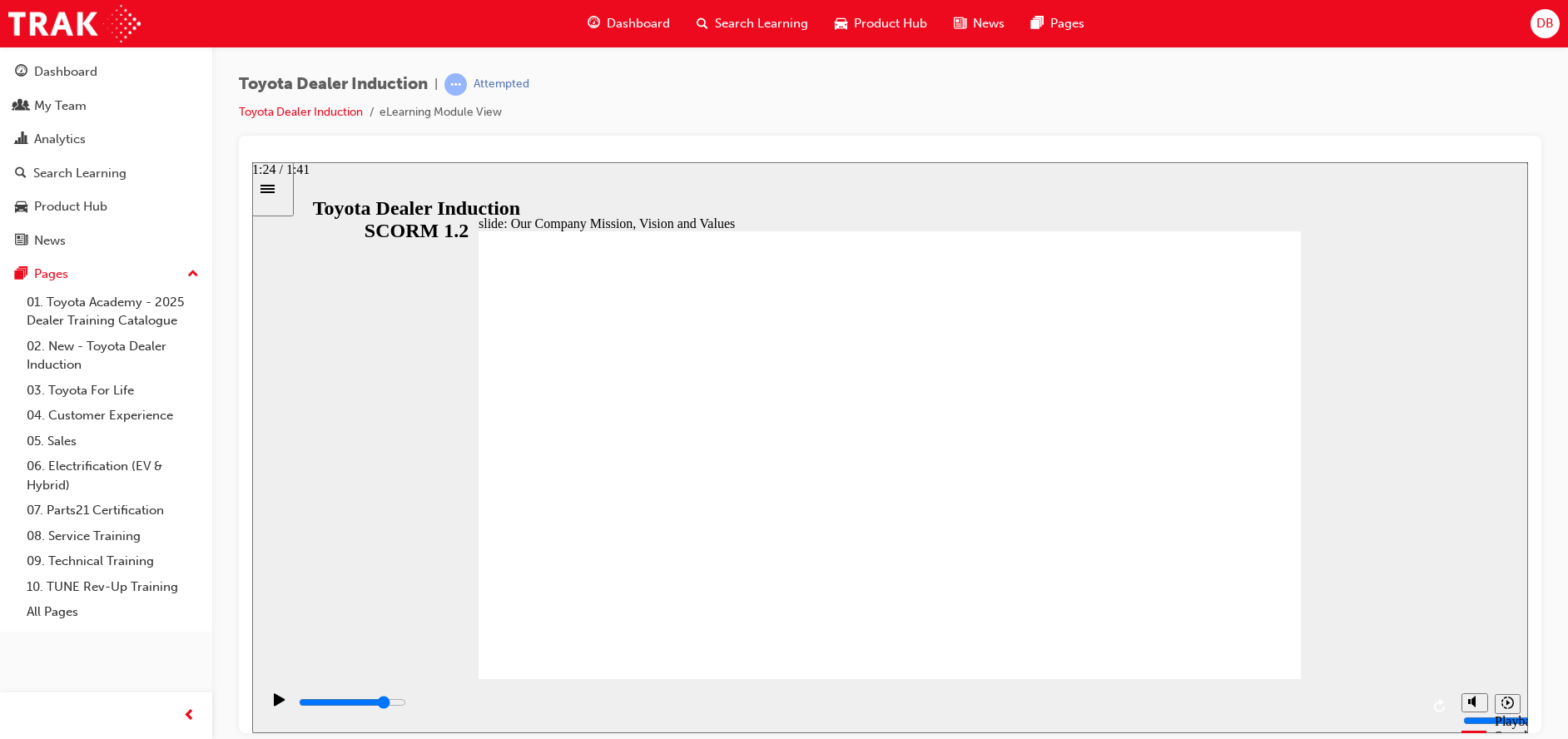
click at [1236, 695] on div "playback controls" at bounding box center [859, 706] width 1123 height 25
drag, startPoint x: 1372, startPoint y: 699, endPoint x: 1385, endPoint y: 702, distance: 13.3
click at [1373, 699] on div "playback controls" at bounding box center [859, 703] width 1123 height 18
click at [1407, 706] on div "playback controls" at bounding box center [859, 703] width 1123 height 18
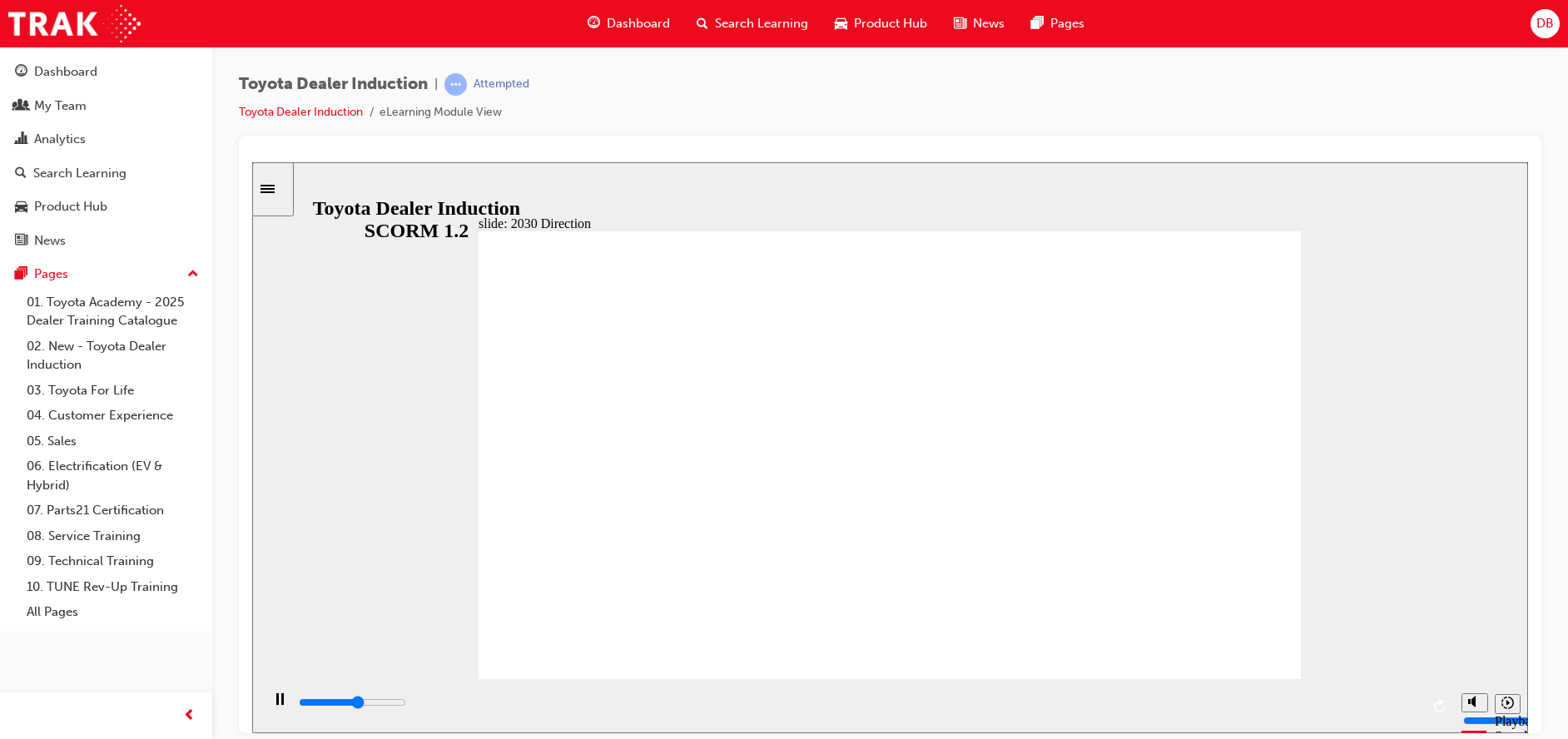
type input "33400"
type input "5000"
type input "s"
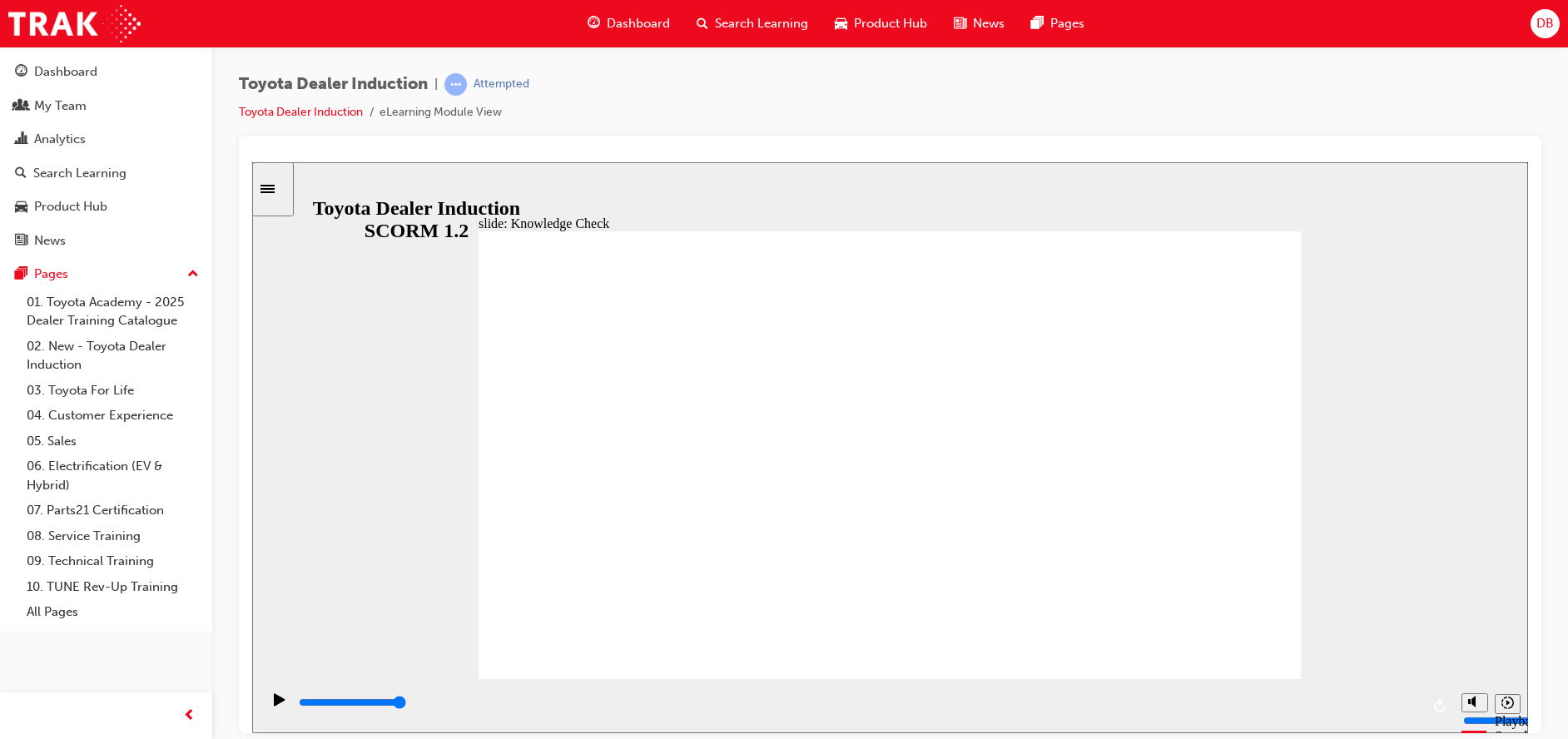
type input "s"
type input "sa"
type input "sae"
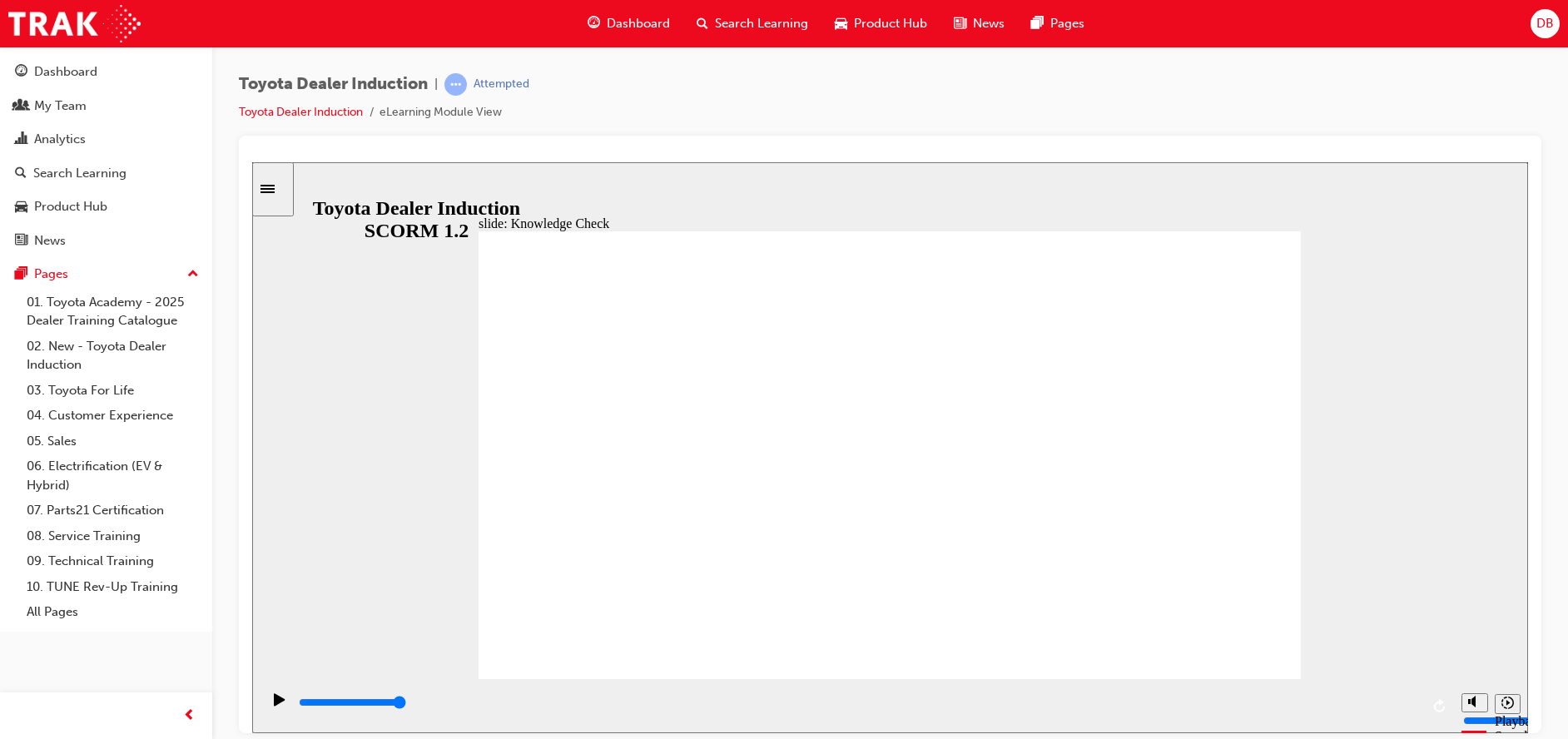
type input "sa"
type input "saf"
type input "safe"
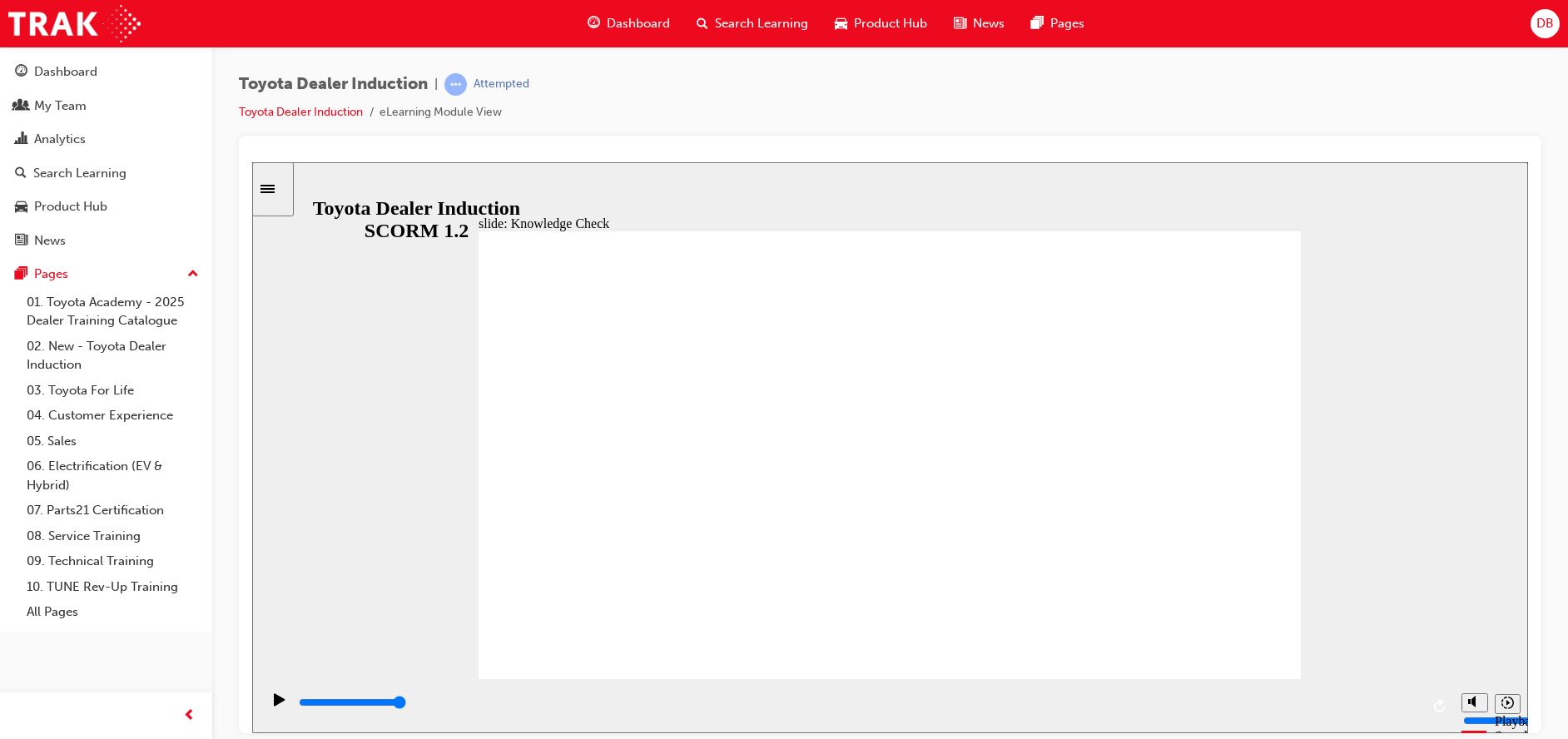
type input "safe"
type input "safet"
type input "safety"
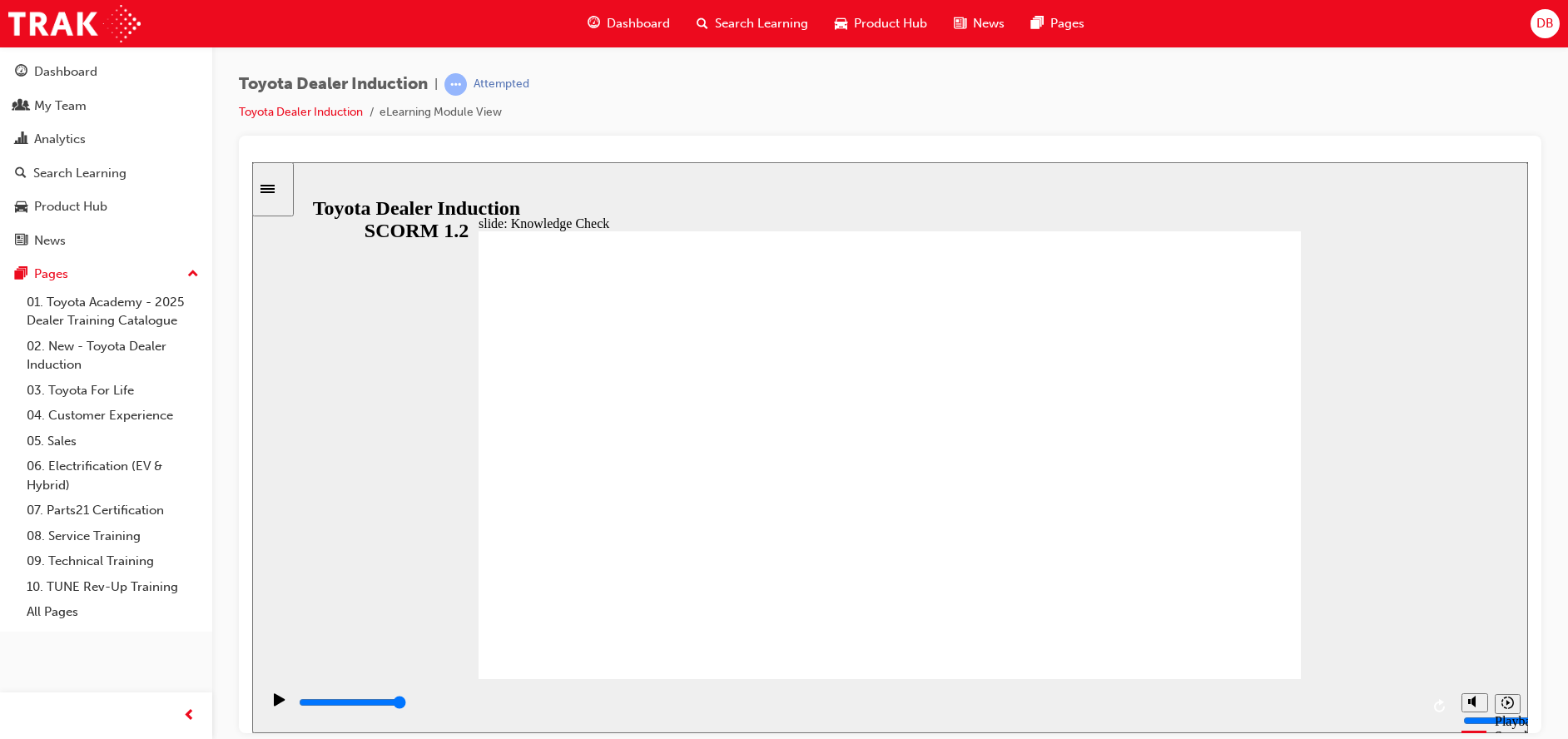
type input "safety"
type input "5000"
drag, startPoint x: 843, startPoint y: 471, endPoint x: 873, endPoint y: 514, distance: 52.4
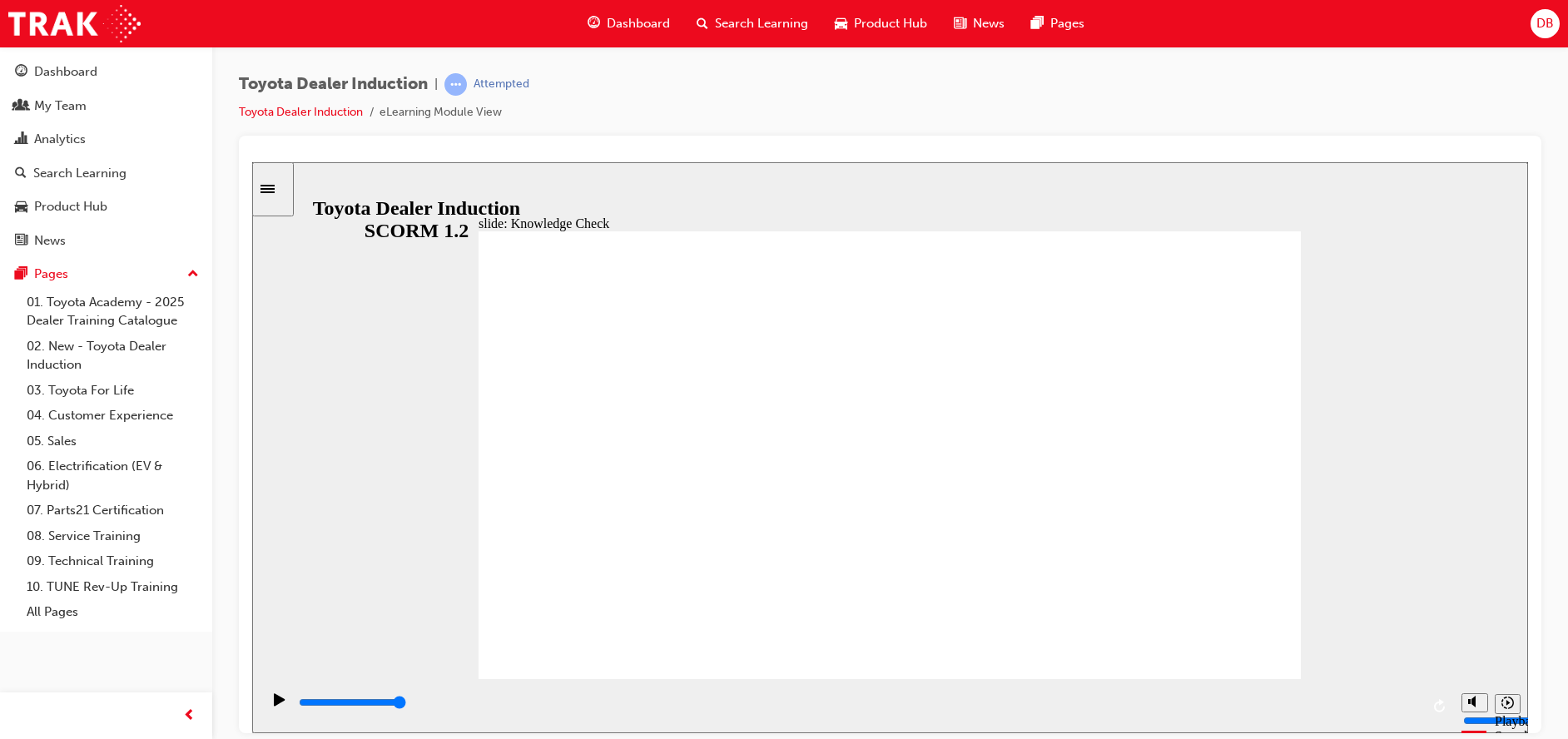
type input "f"
type input "fr"
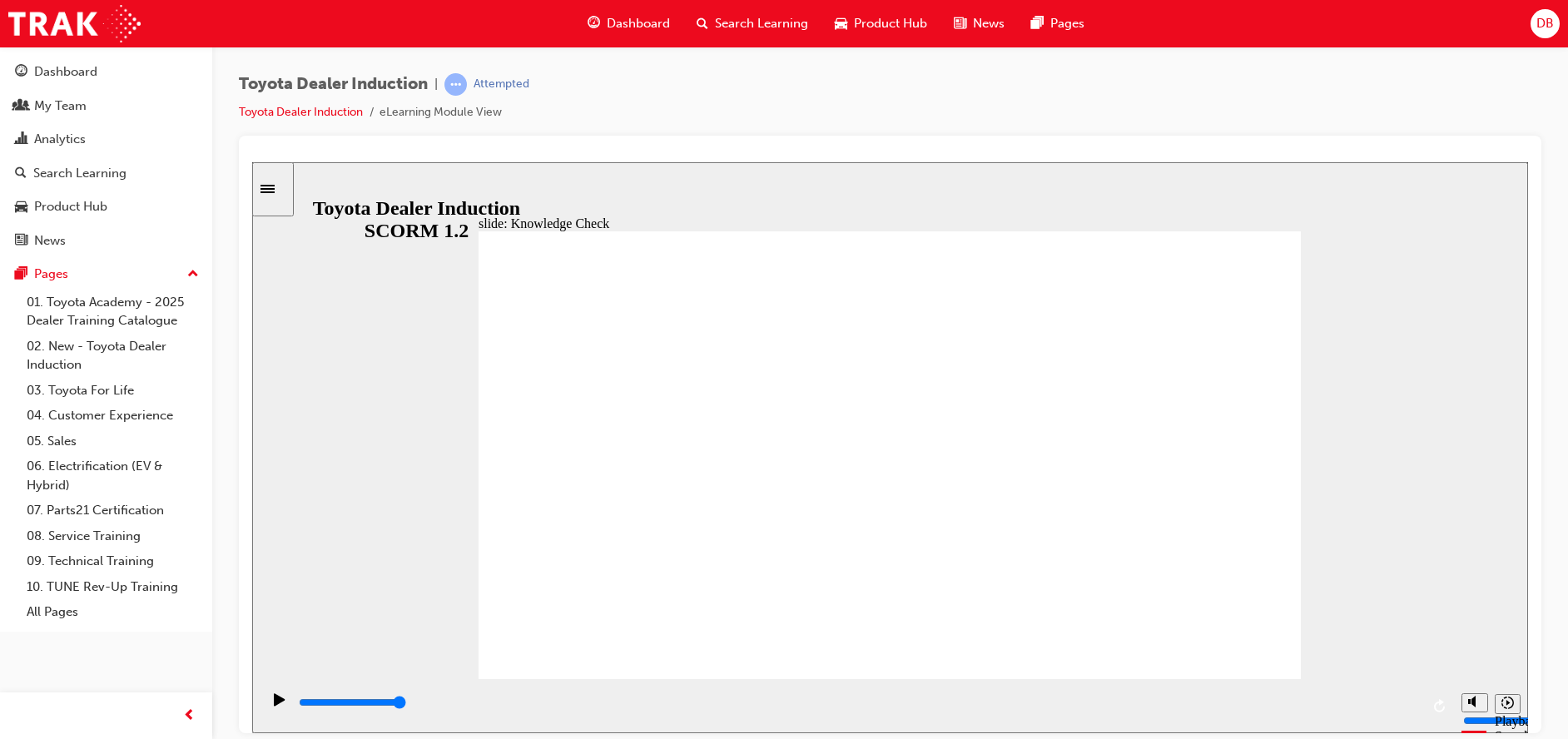
type input "fre"
type input "free"
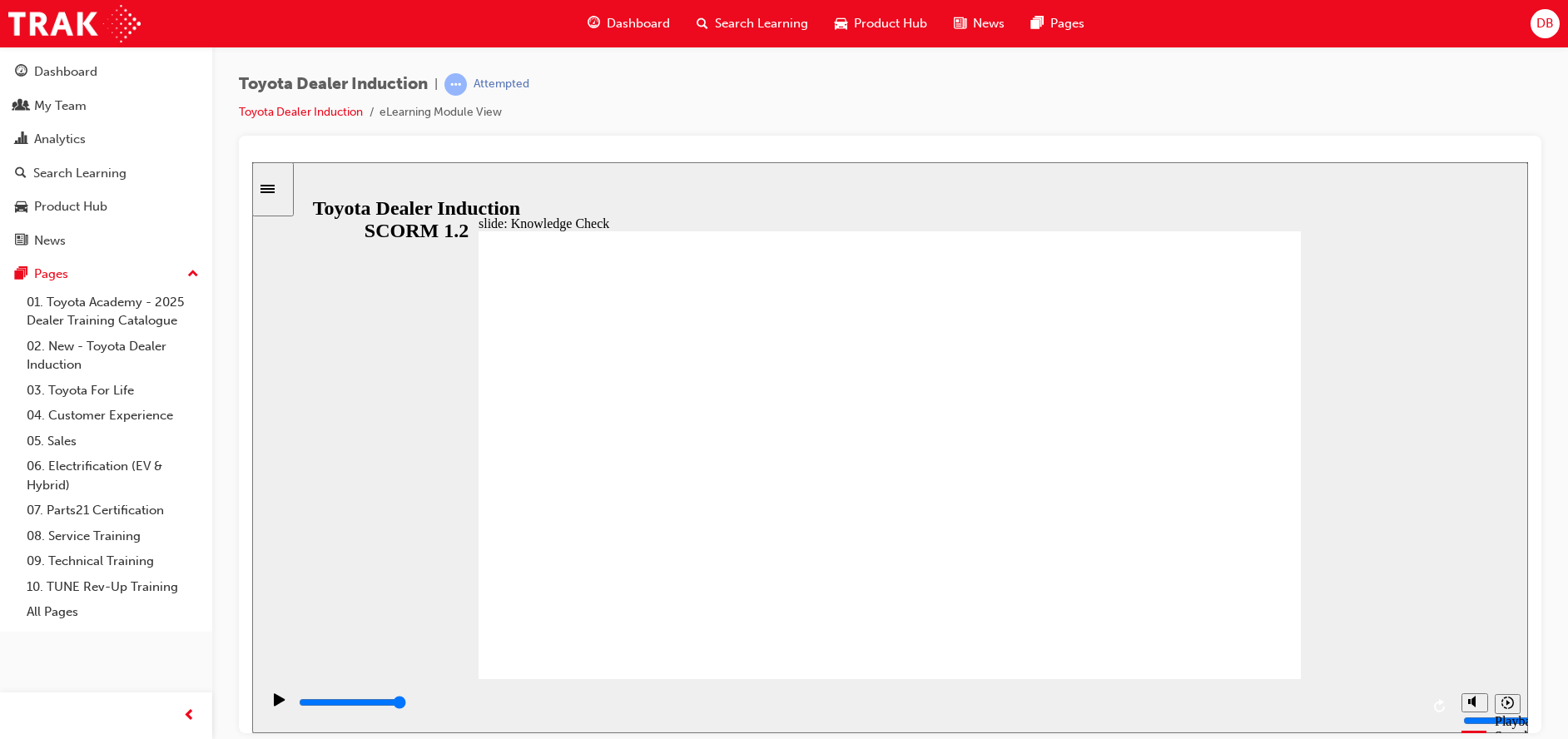
type input "free"
type input "800"
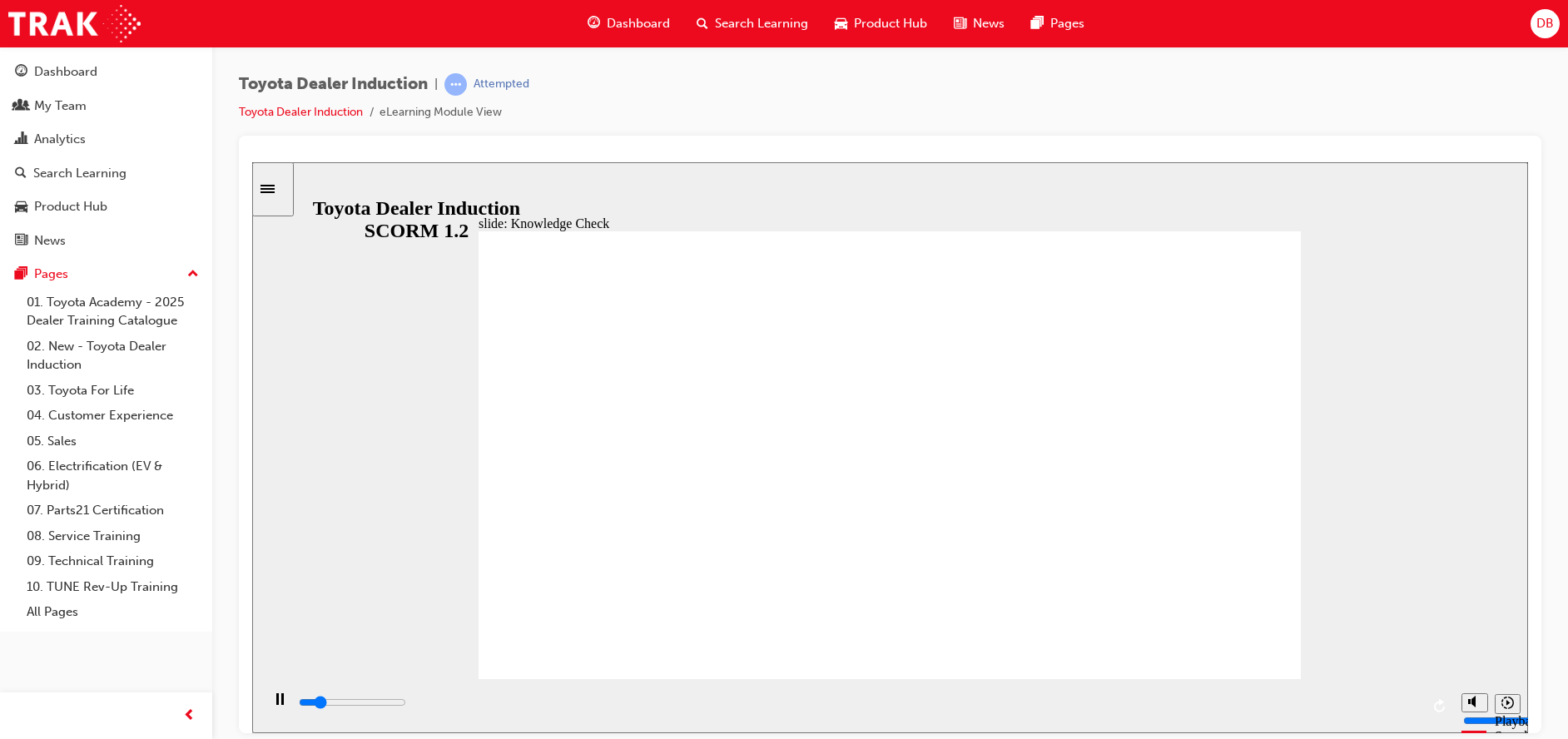
type input "free"
drag, startPoint x: 632, startPoint y: 479, endPoint x: 513, endPoint y: 483, distance: 119.1
type input "2300"
type input "m"
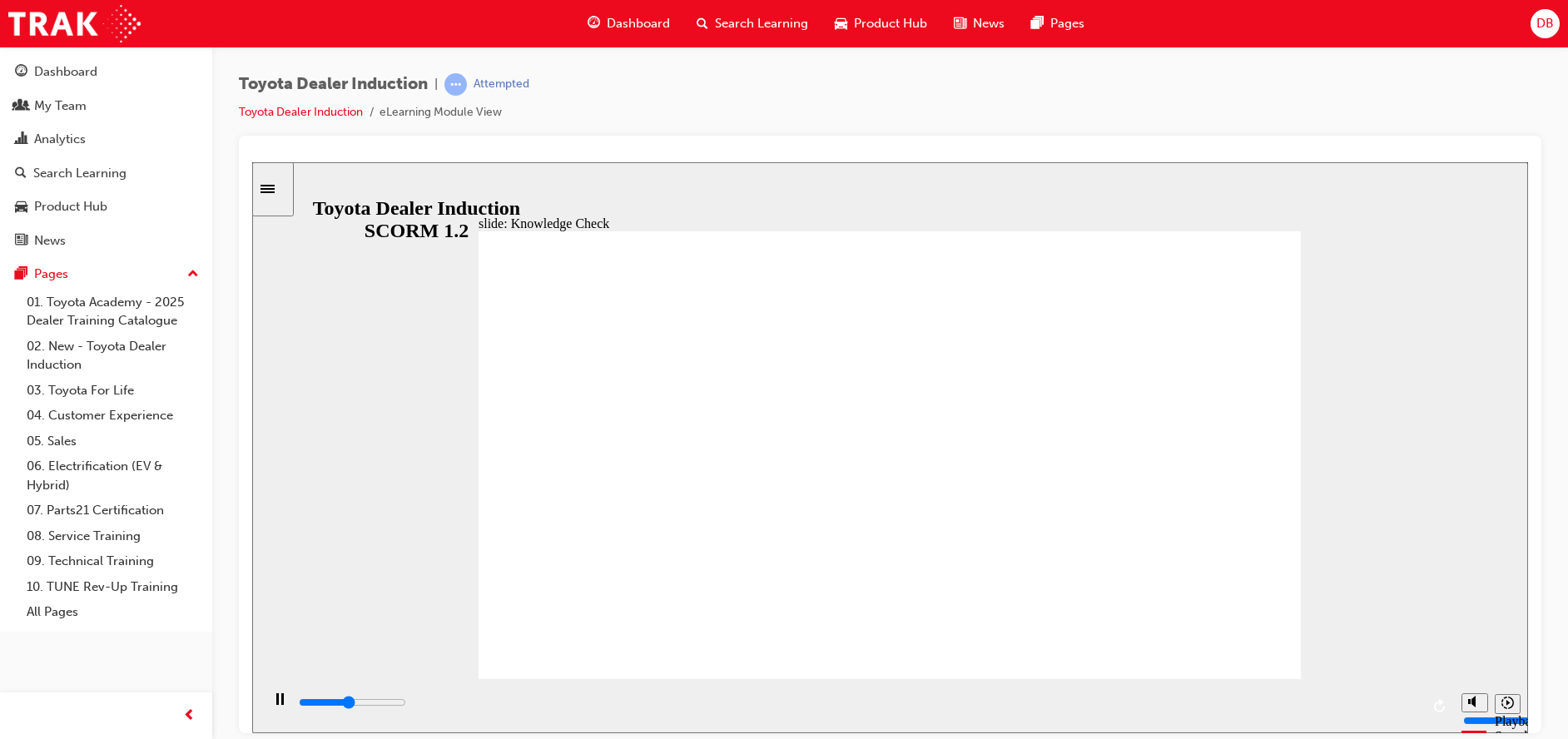
type input "m"
type input "2400"
type input "mo"
type input "2400"
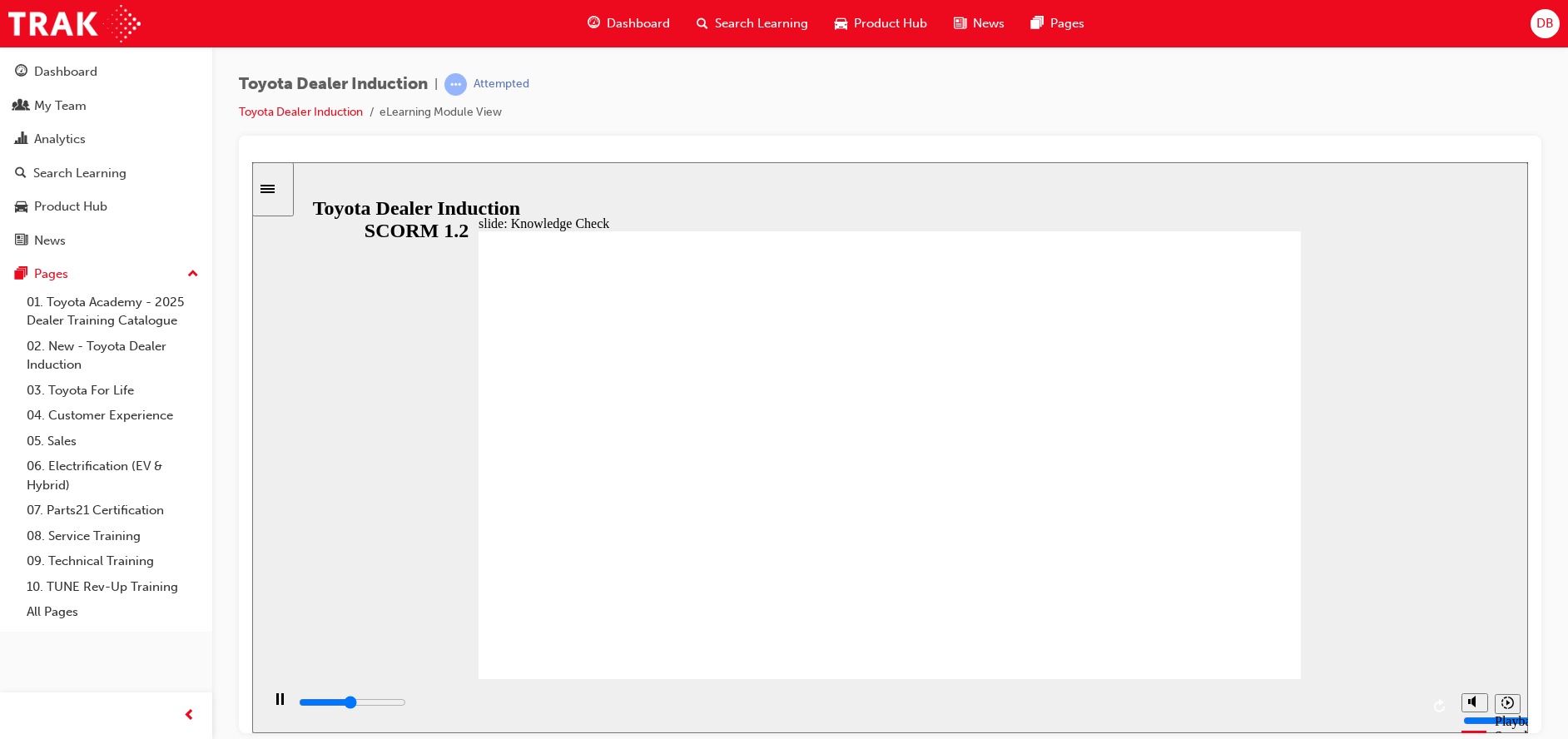
type input "mov"
type input "3000"
type input "move"
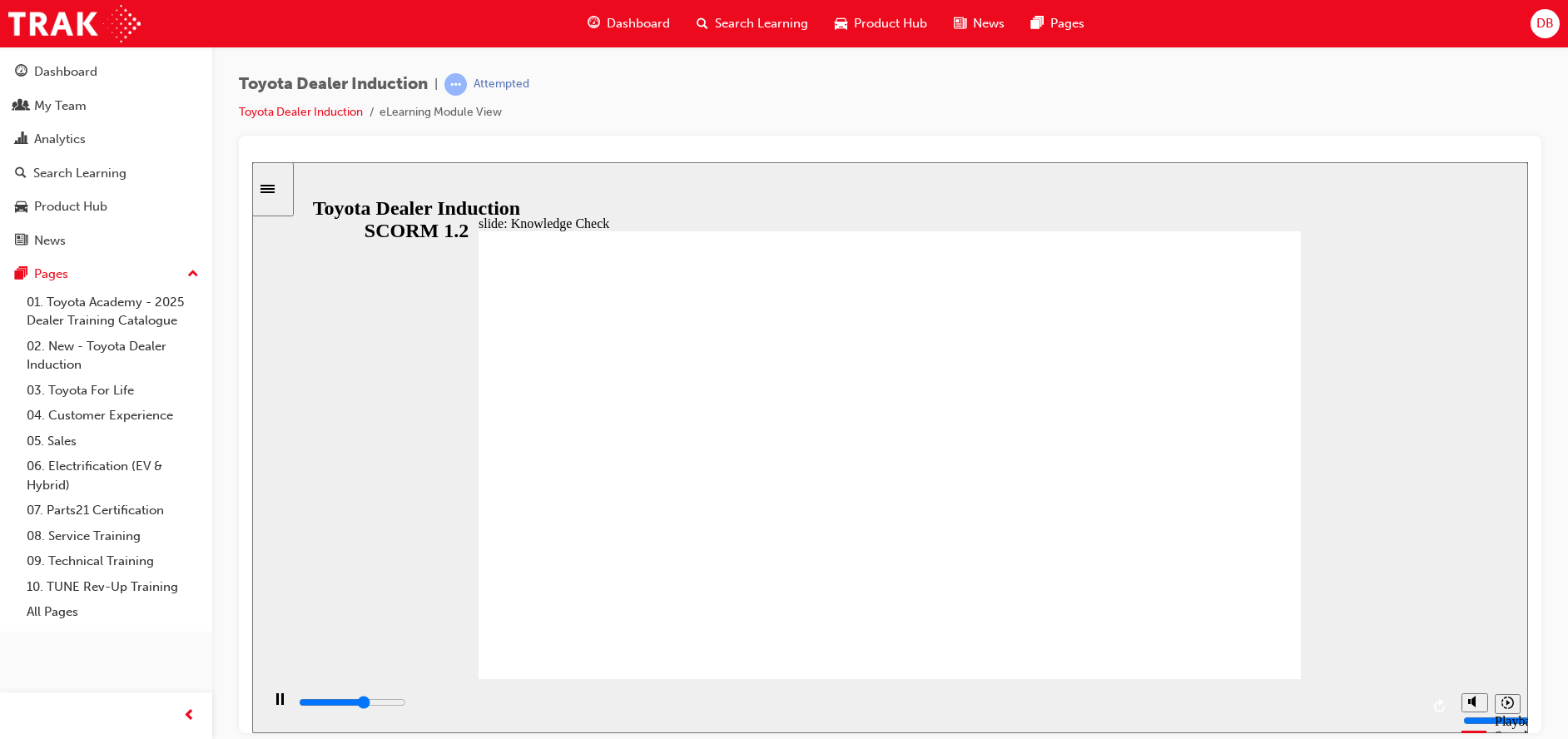
type input "3100"
type input "moved"
type input "4800"
type input "moved"
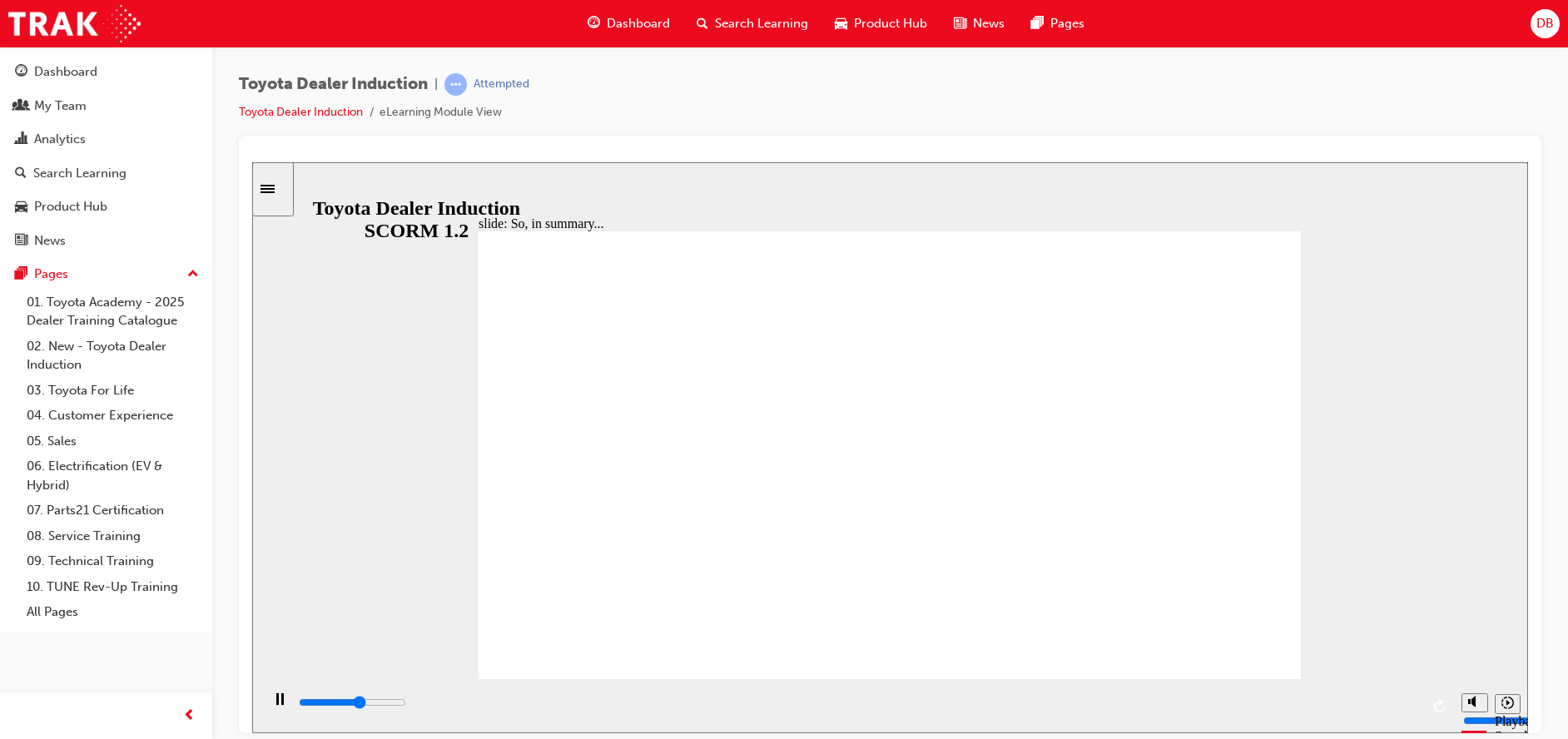
drag, startPoint x: 518, startPoint y: 657, endPoint x: 539, endPoint y: 642, distance: 25.8
type input "500"
type input "safety"
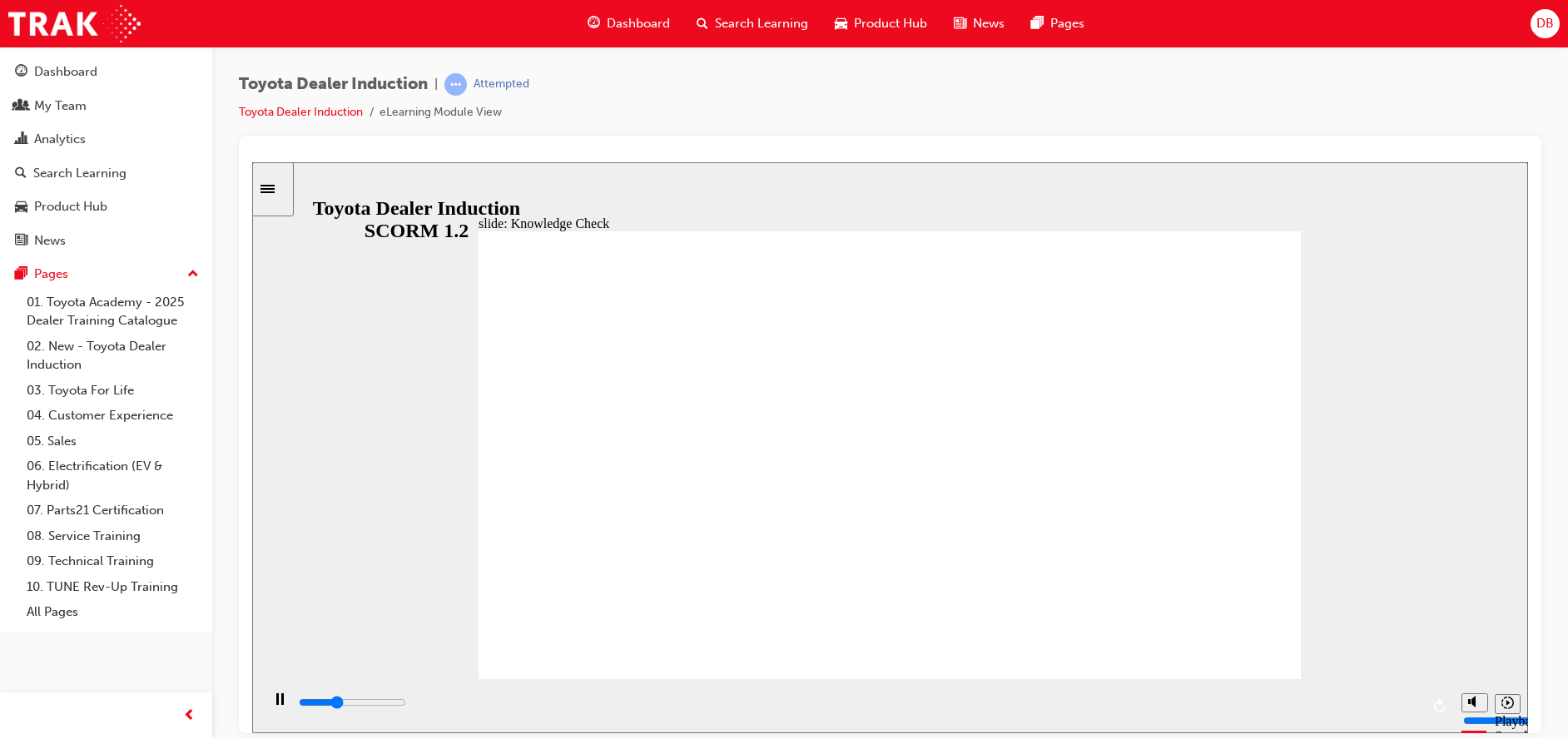
drag, startPoint x: 705, startPoint y: 473, endPoint x: 479, endPoint y: 481, distance: 226.1
type input "3200"
type input "h"
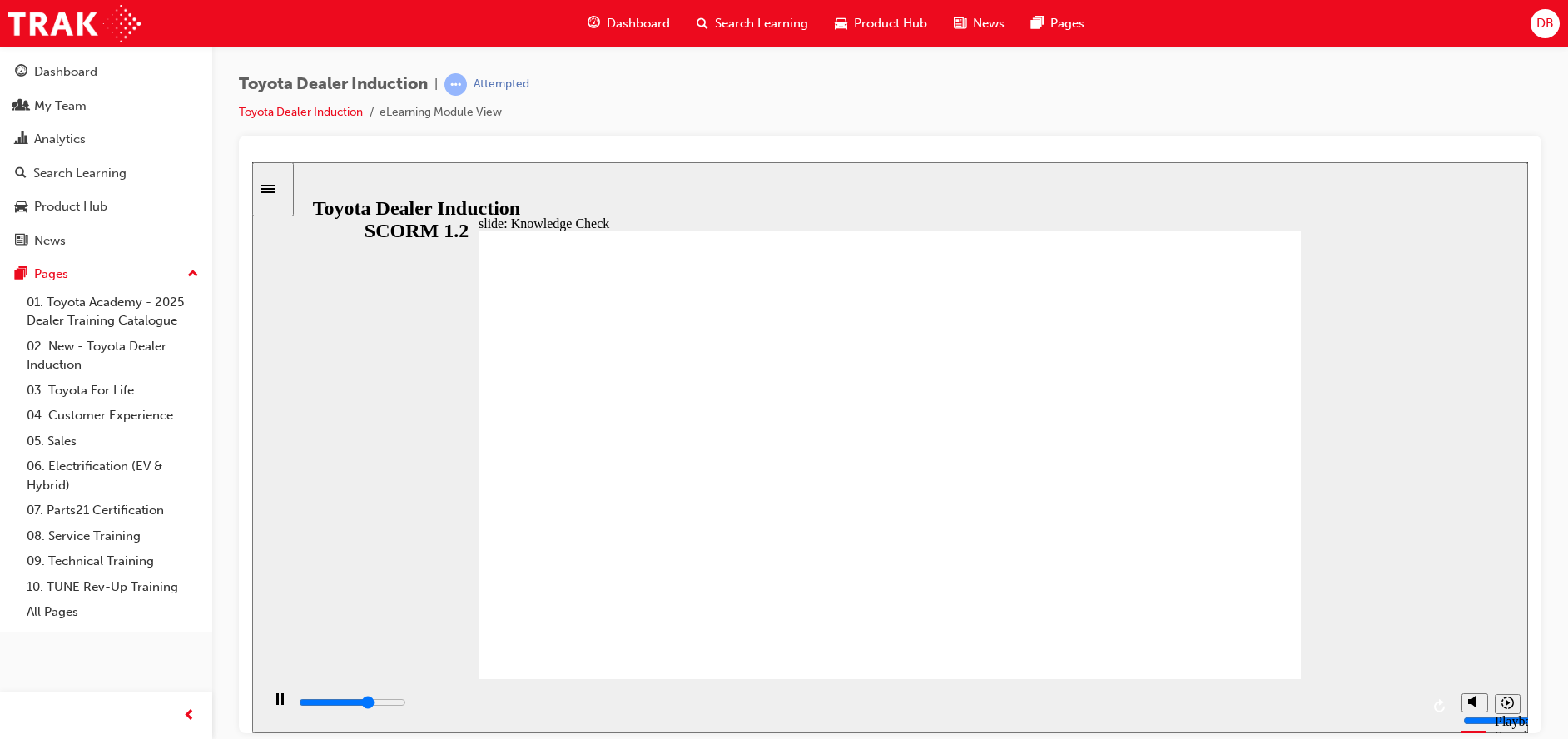
type input "3300"
type input "ha"
type input "3400"
type input "hap"
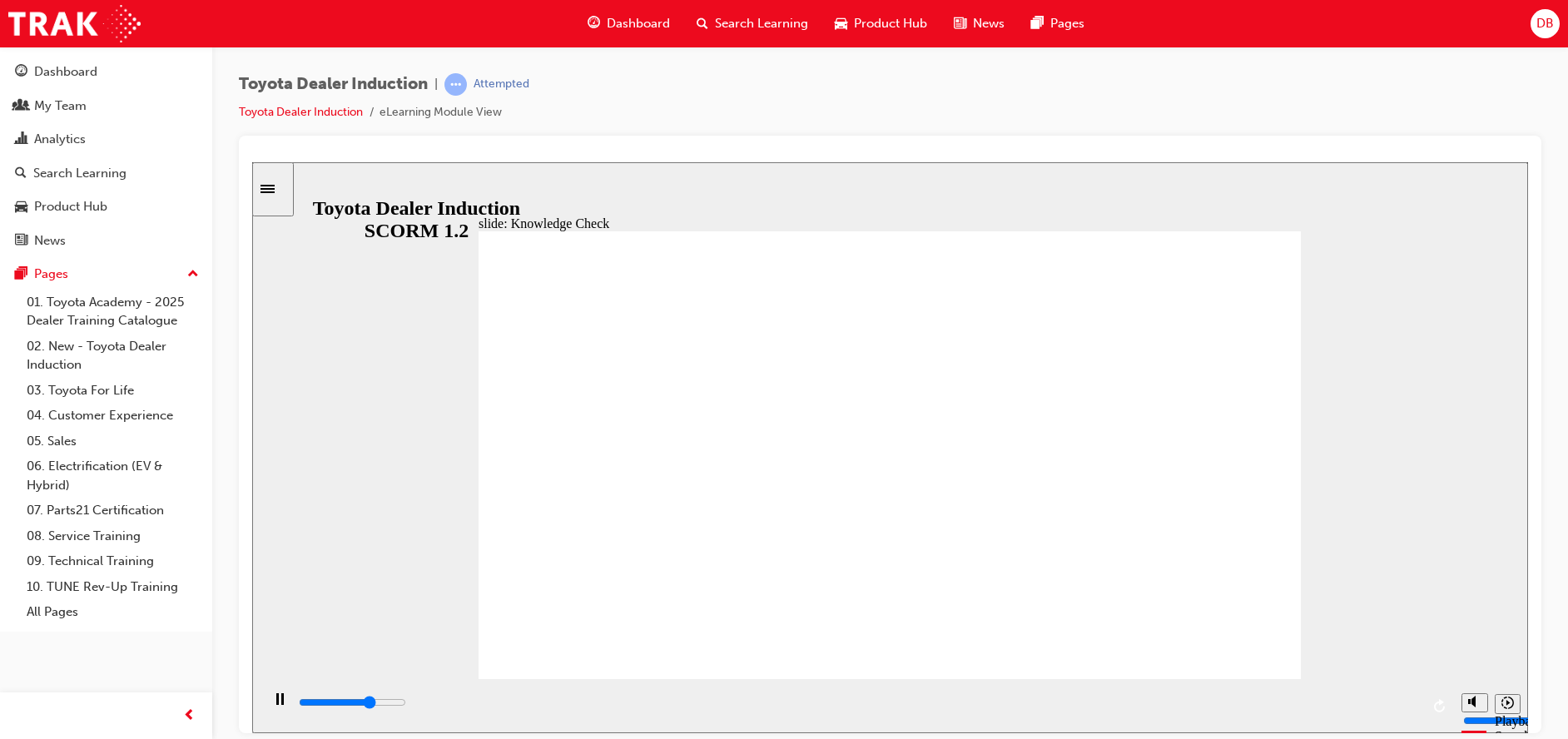
type input "hap"
type input "3600"
type input "hapi"
type input "3900"
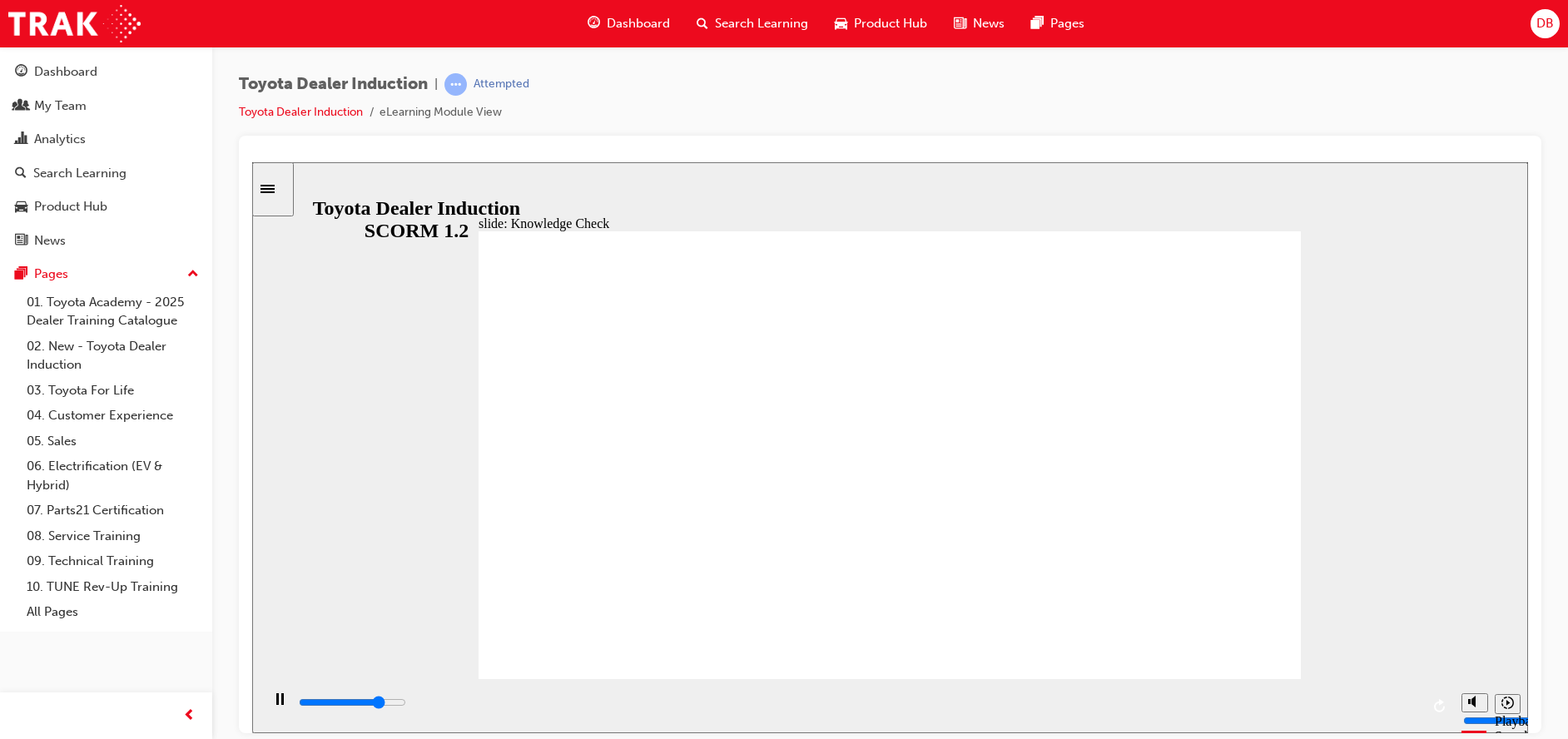
type input "hapin"
type input "4000"
type input "hapine"
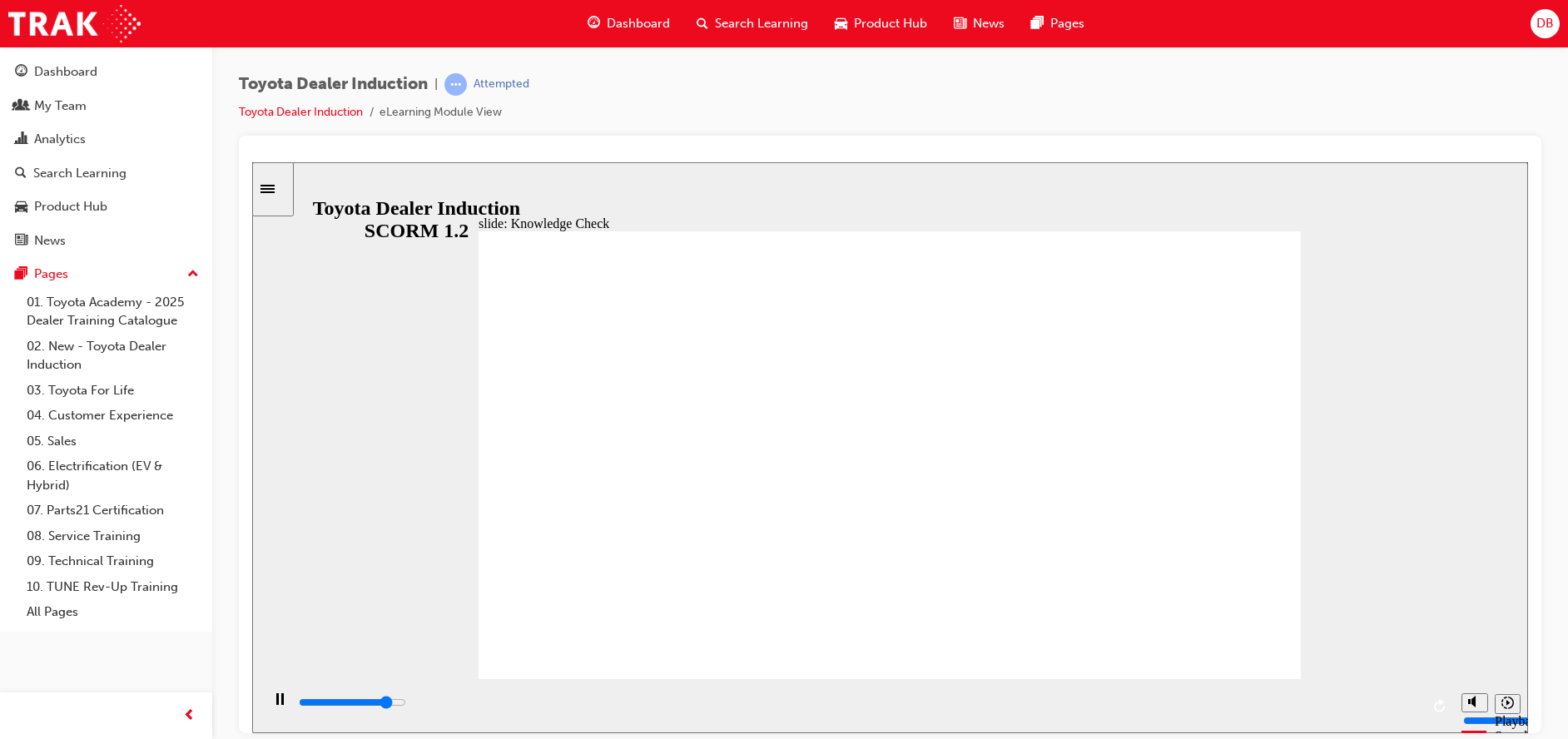
type input "4300"
type input "hapines"
type input "4500"
type input "hapiness"
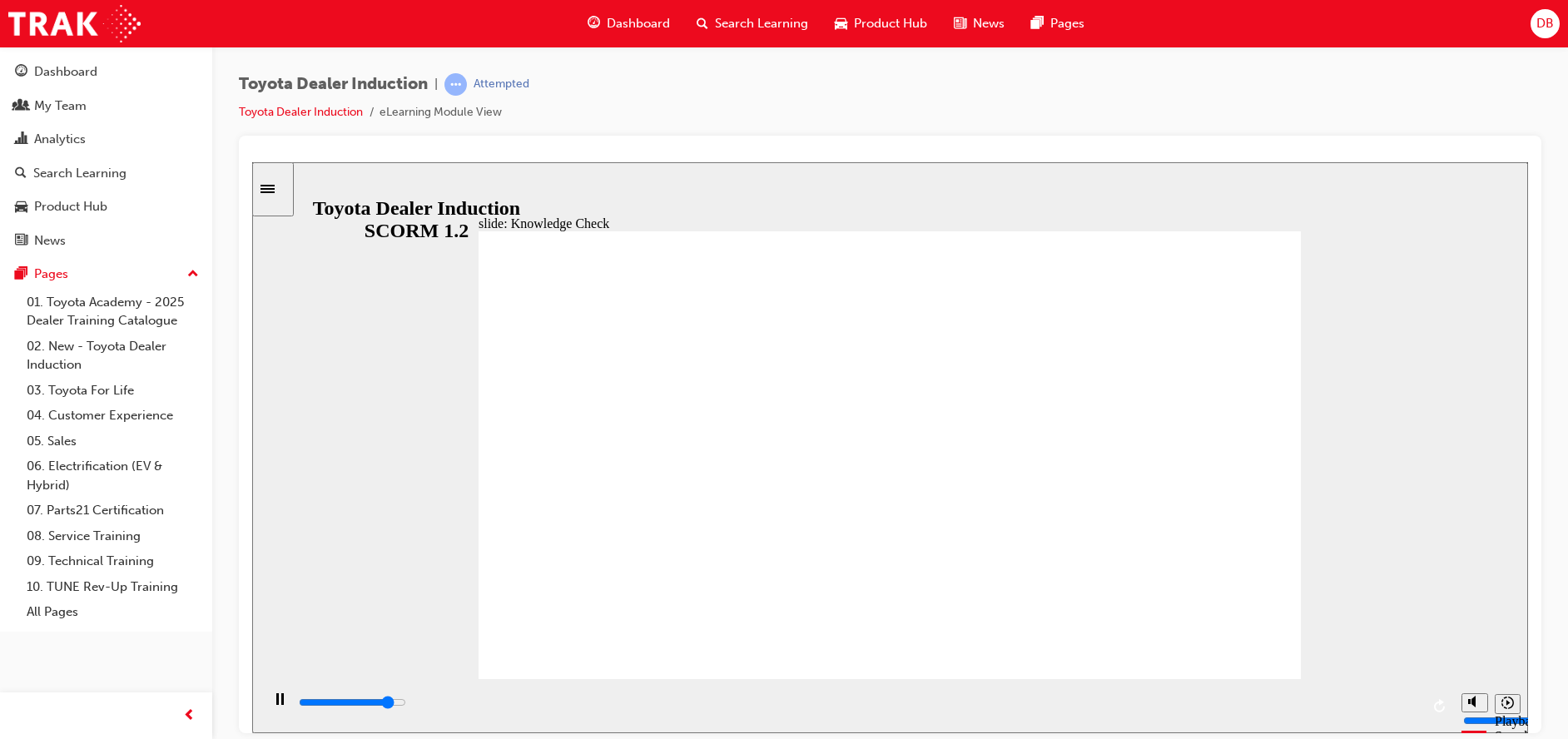
type input "hapiness"
type input "5000"
type input "hapiness"
type input "800"
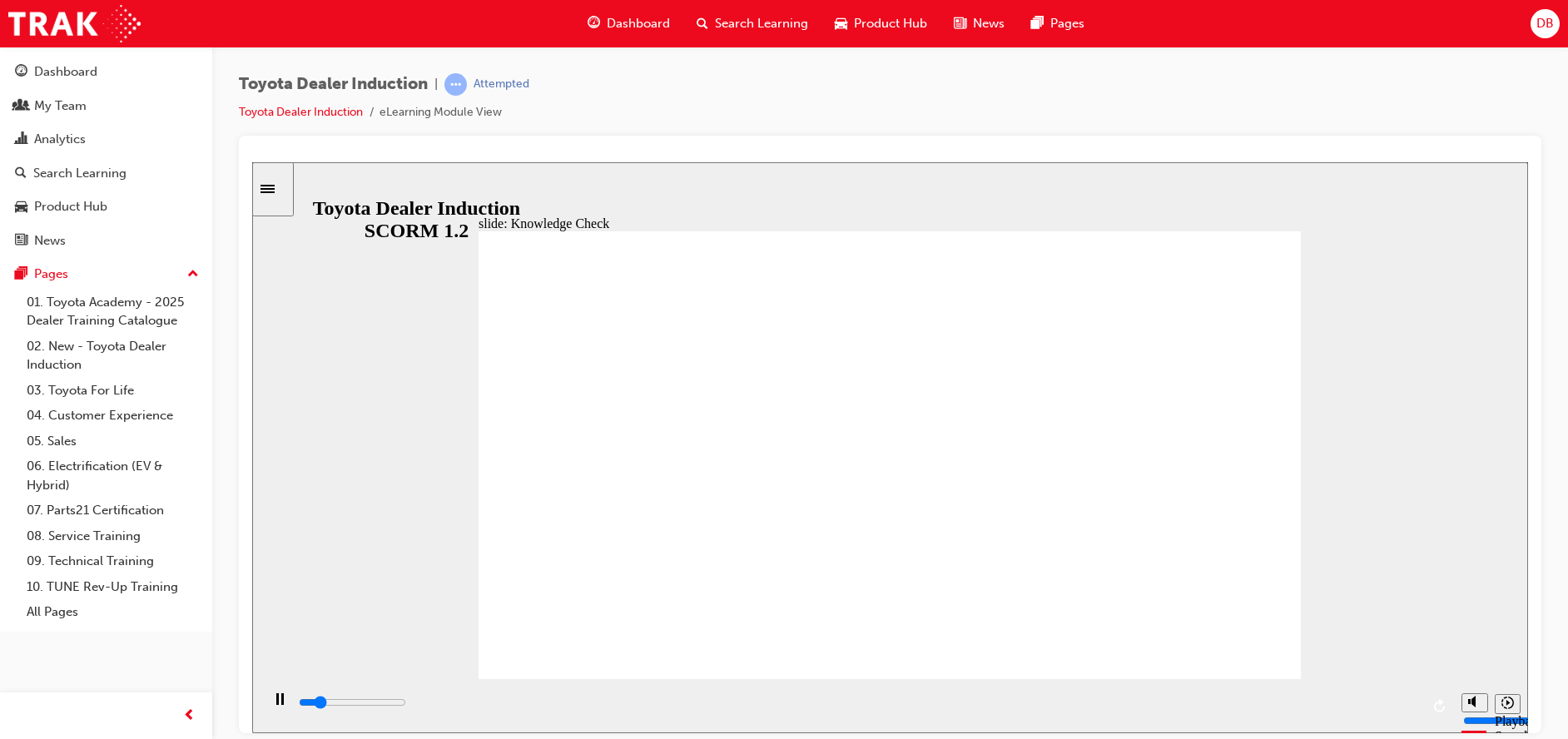
type input "moved"
type input "800"
type input "hapiness"
drag, startPoint x: 724, startPoint y: 470, endPoint x: 485, endPoint y: 440, distance: 240.9
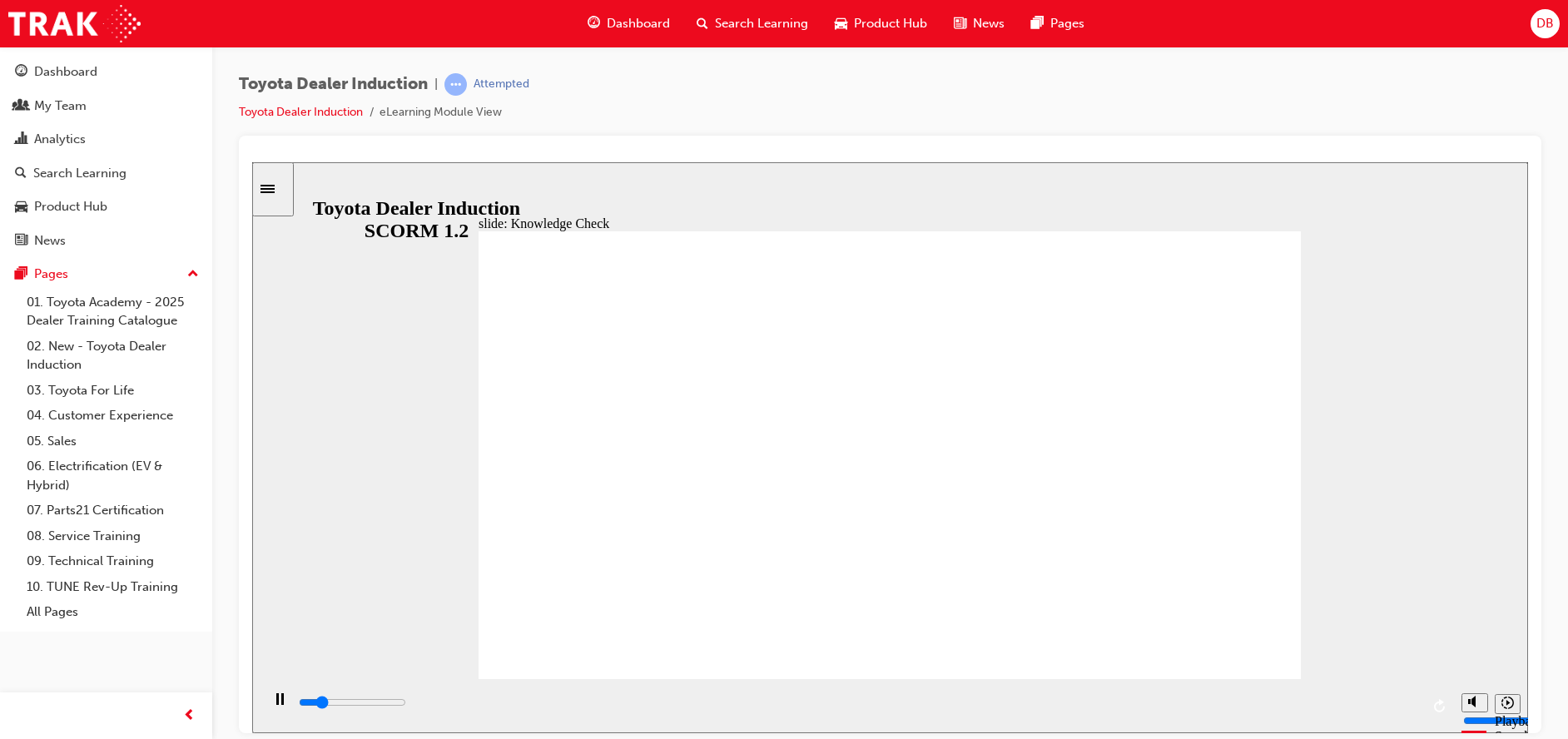
type input "1800"
type input "ha"
type input "2500"
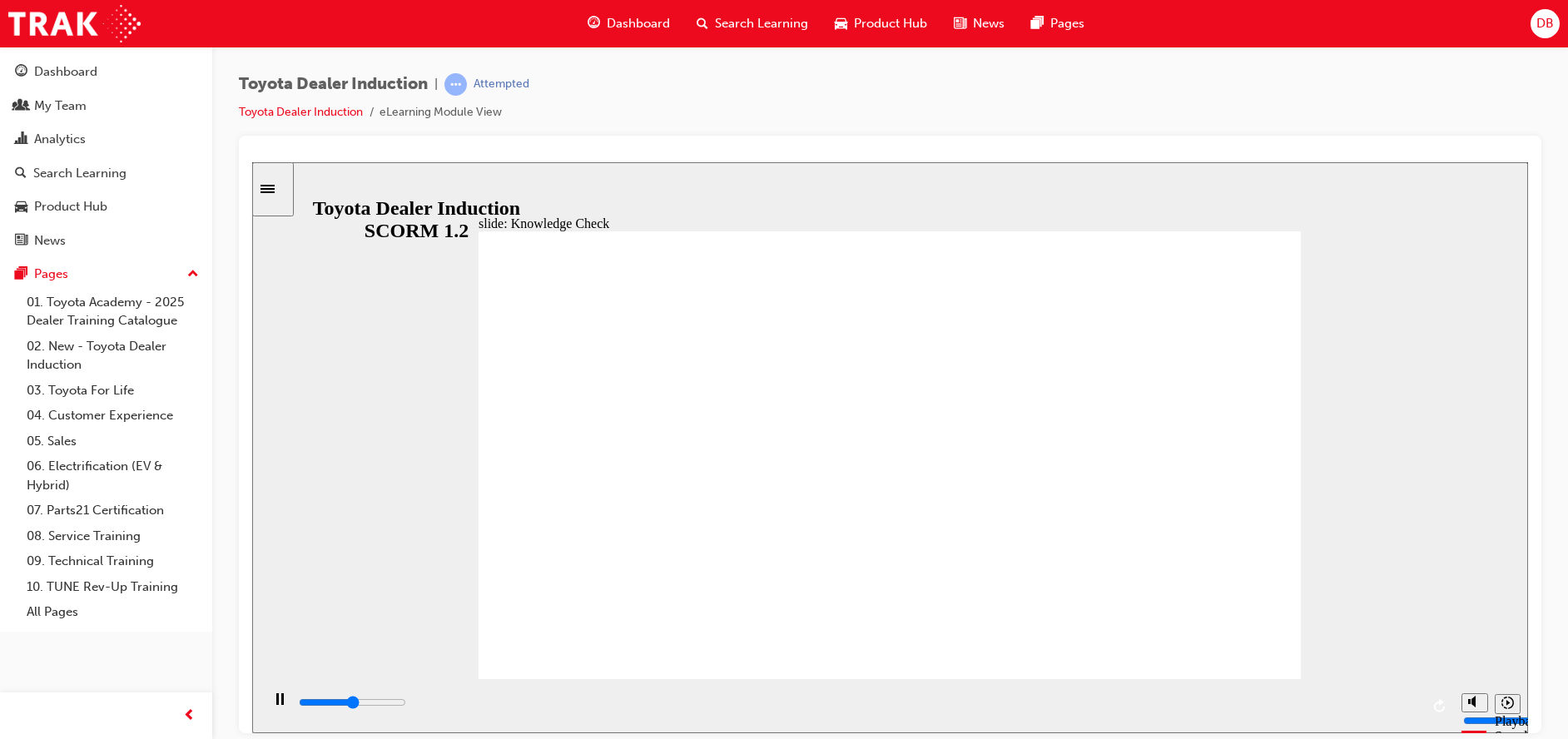
type input "hap"
type input "2600"
type input "happ"
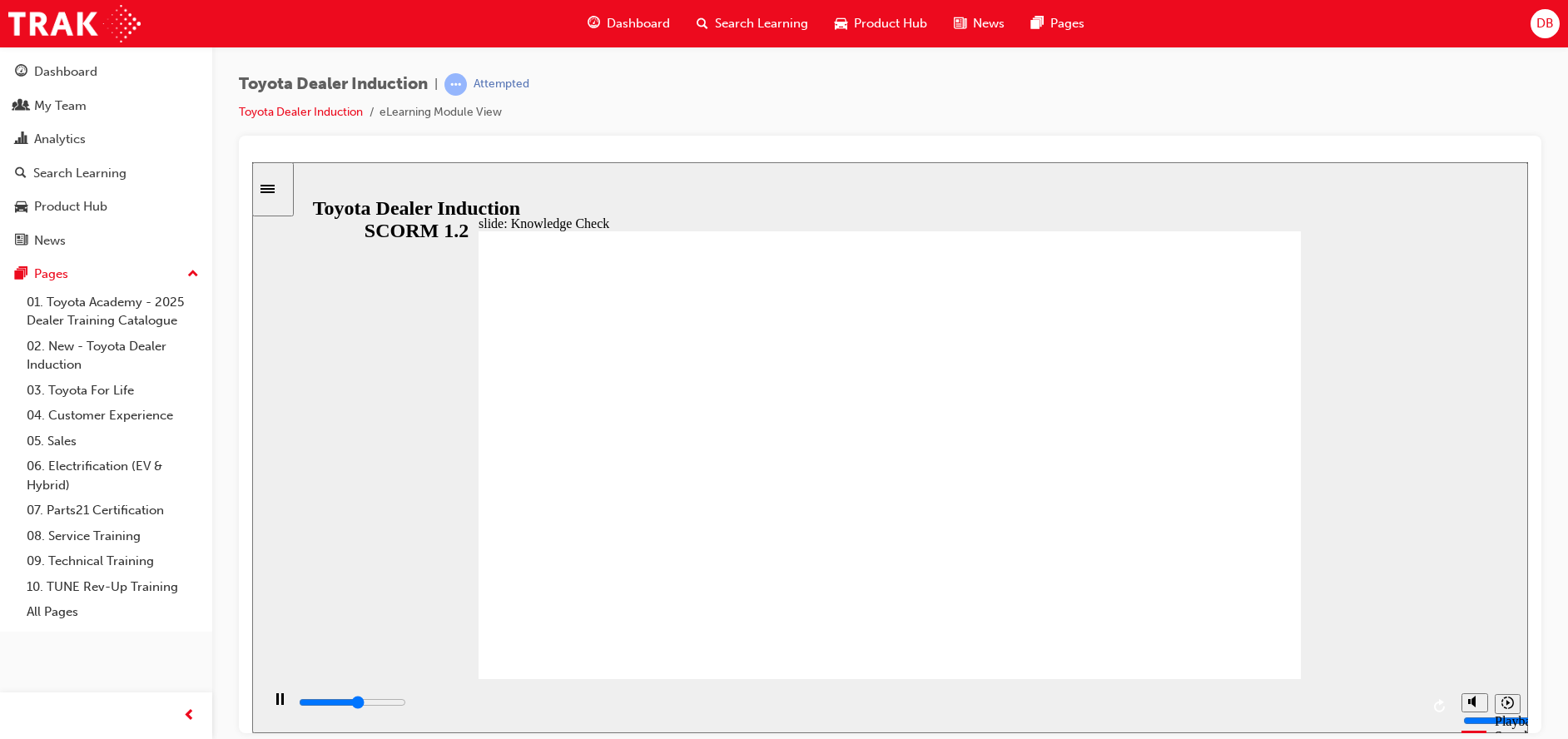
type input "2900"
type input "happi"
type input "3100"
type input "happin"
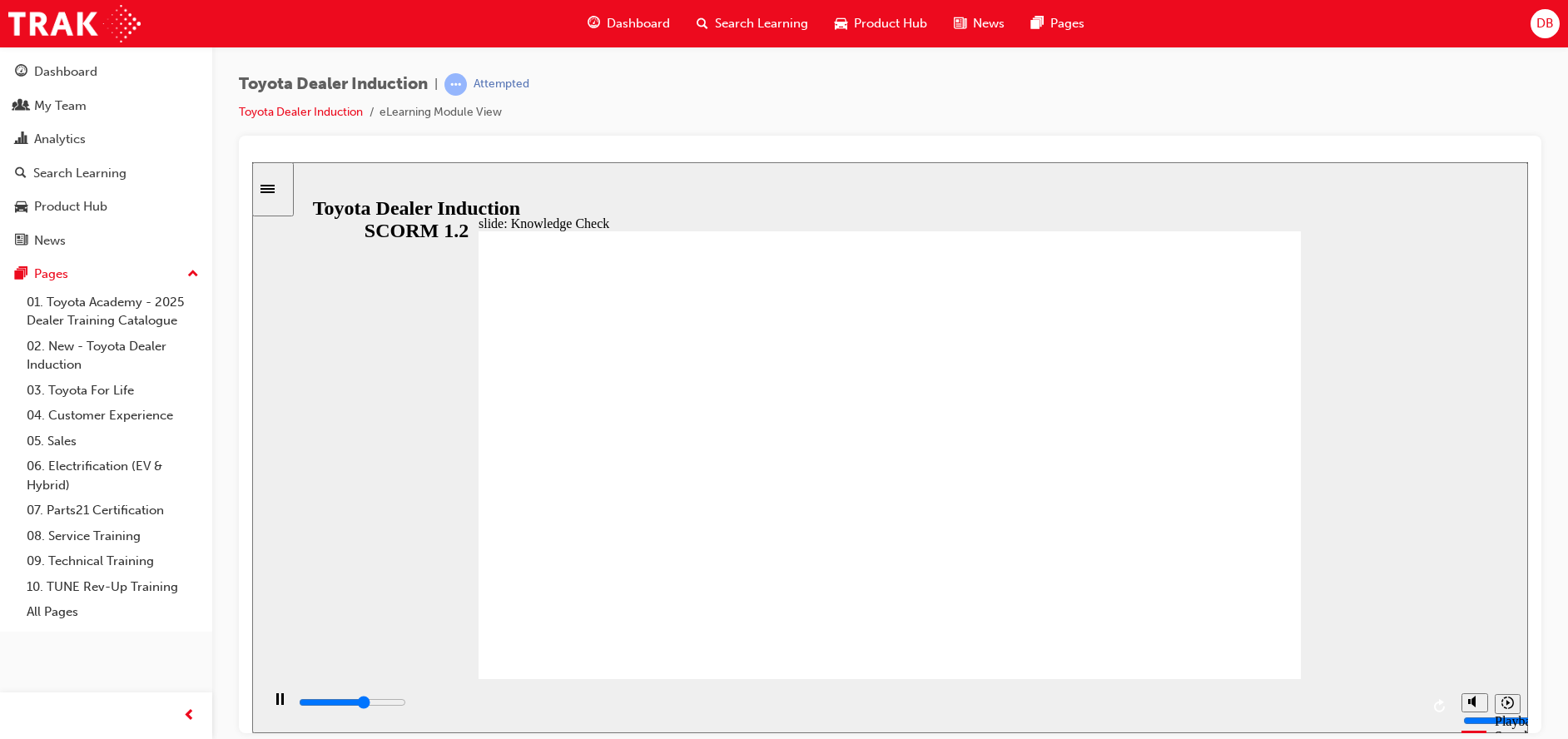
type input "happin"
type input "3200"
type input "happine"
type input "3500"
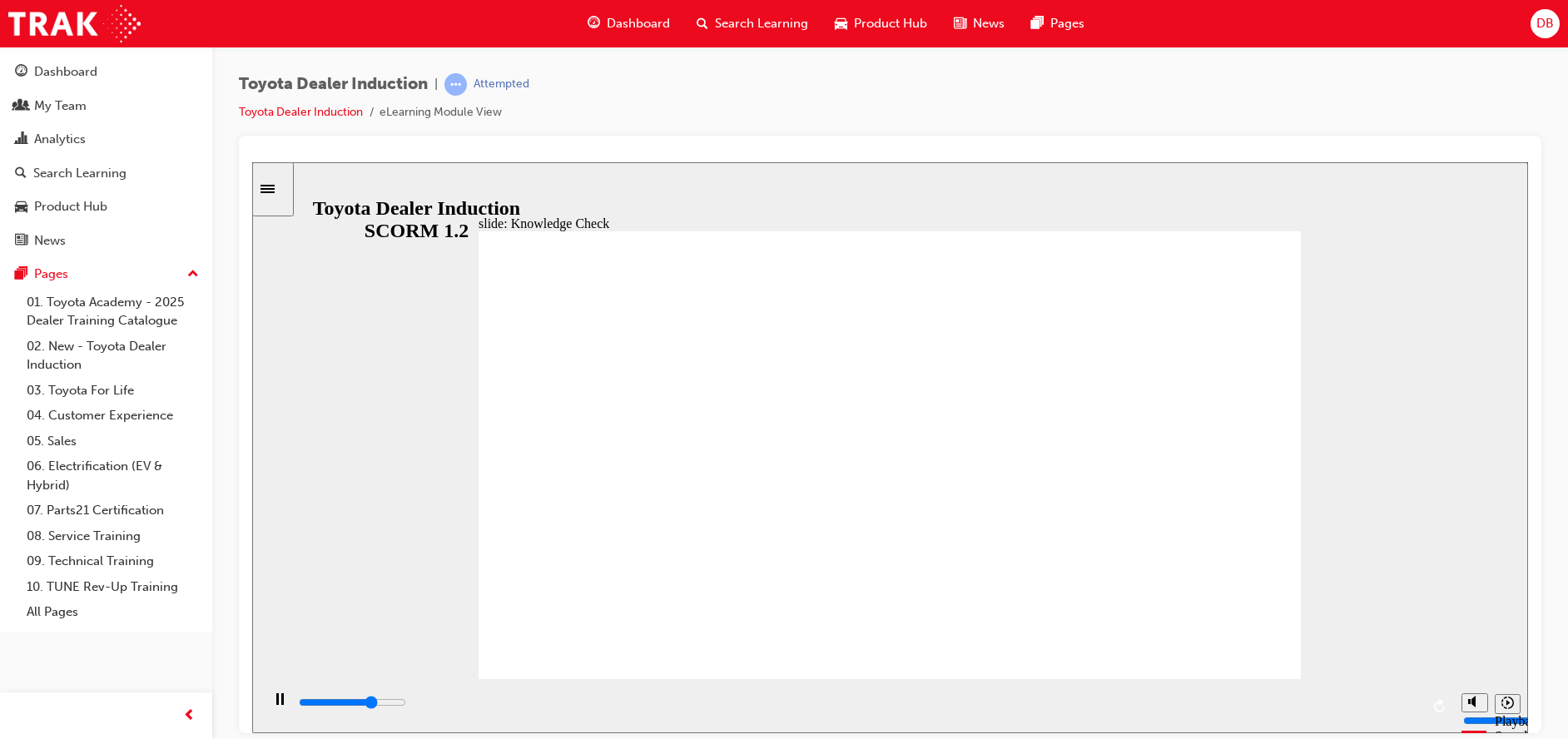
type input "happines"
type input "3600"
type input "happiness"
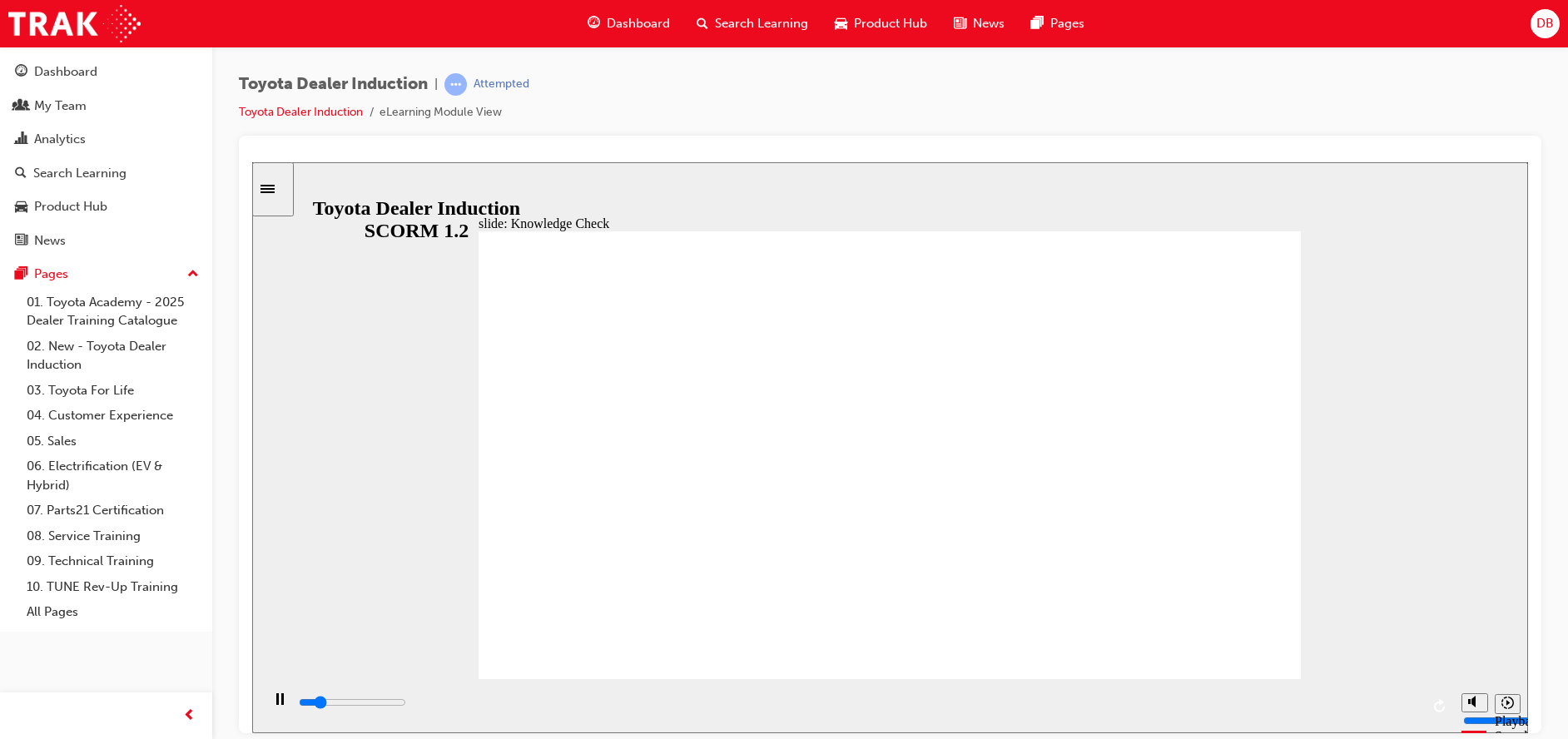
type input "800"
type input "moved"
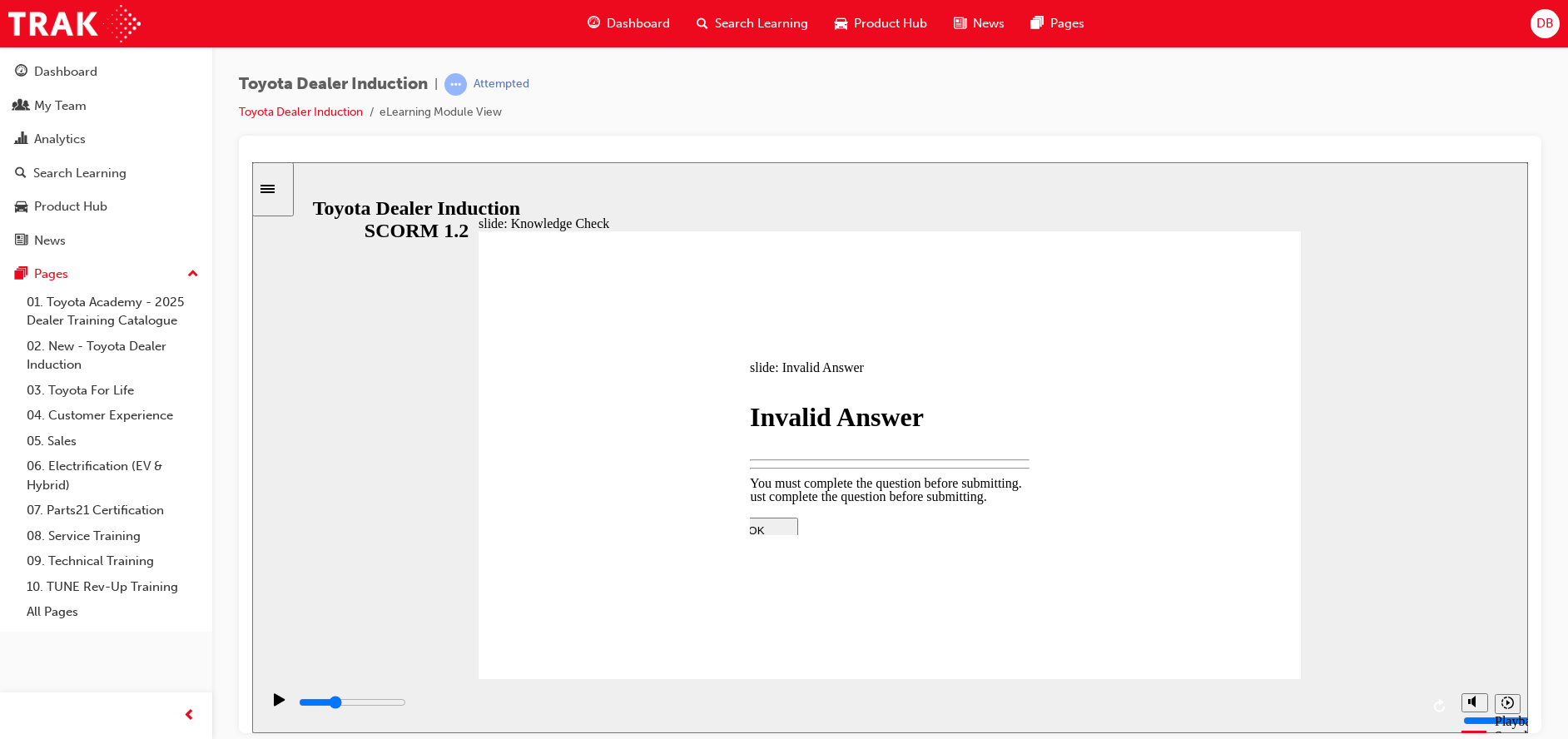
type input "1700"
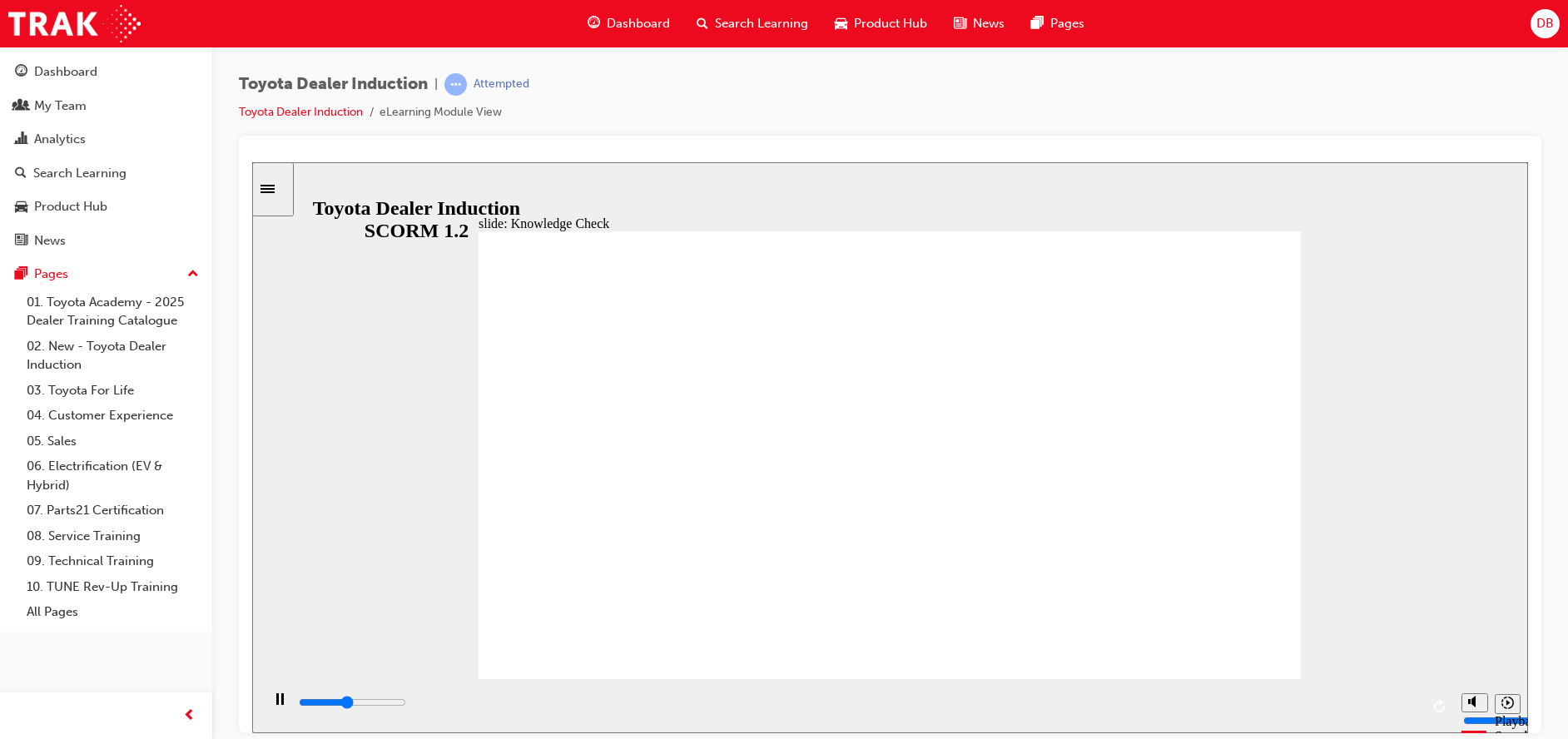
type input "4400"
type input "moved"
type input "6500"
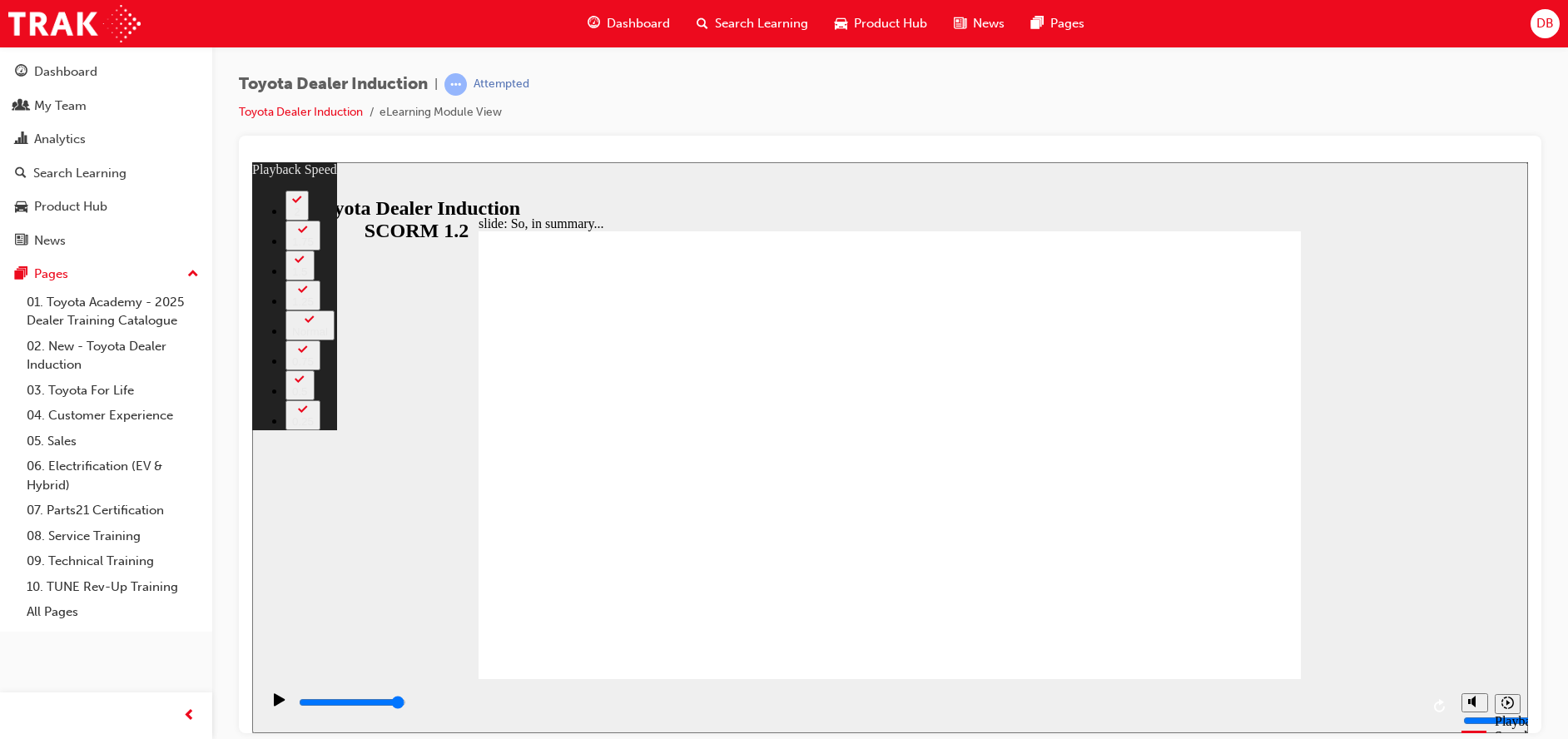
drag, startPoint x: 597, startPoint y: 636, endPoint x: 1372, endPoint y: 618, distance: 775.2
click at [1372, 618] on div "slide: So, in summary... Rectangle 3 playback speed 2 1.75 1.5 1.25 Normal 0.75…" at bounding box center [890, 447] width 1276 height 571
type input "128"
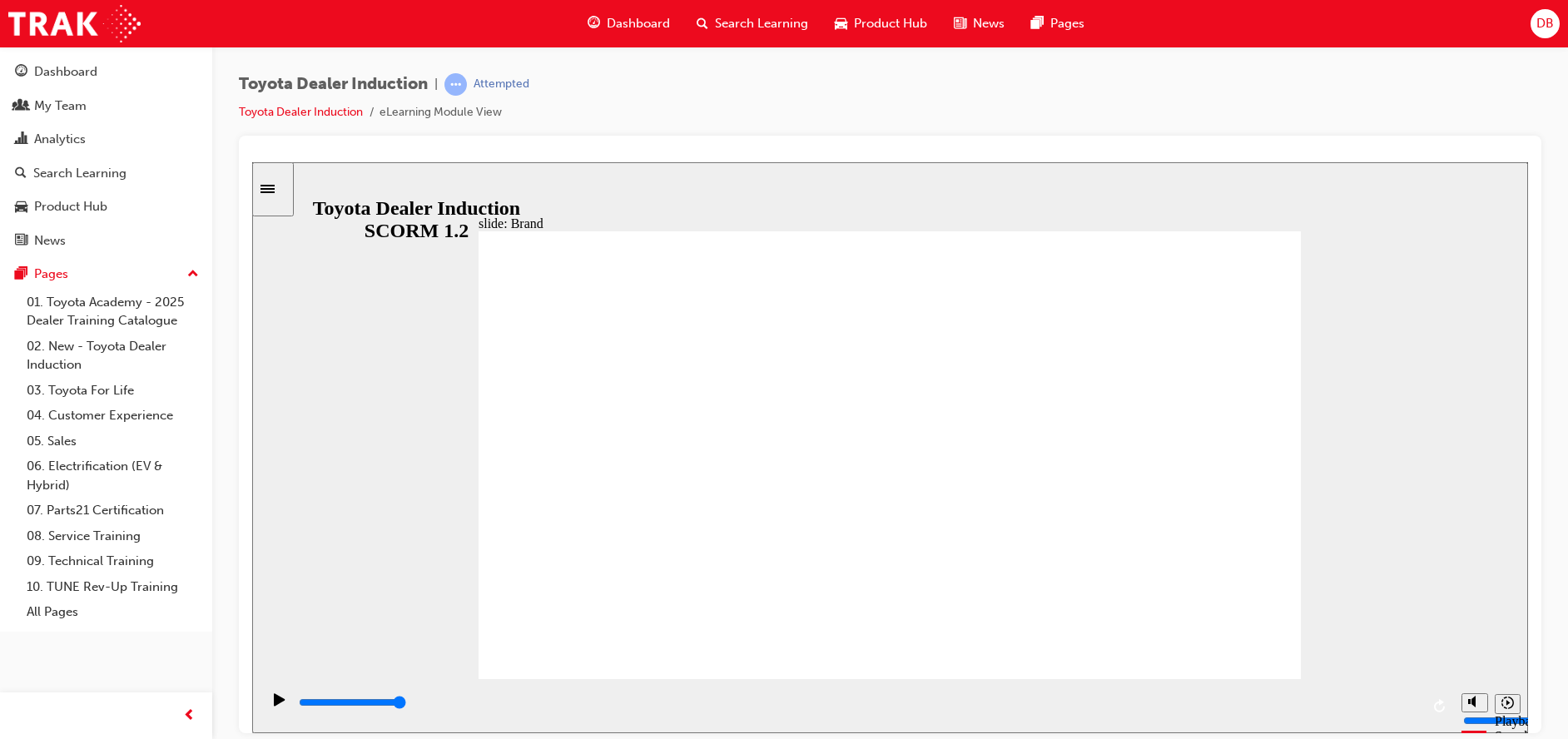
drag, startPoint x: 1258, startPoint y: 225, endPoint x: 1251, endPoint y: 243, distance: 19.3
click at [639, 711] on div "playback controls" at bounding box center [859, 703] width 1123 height 18
click at [759, 699] on div "playback controls" at bounding box center [859, 703] width 1123 height 18
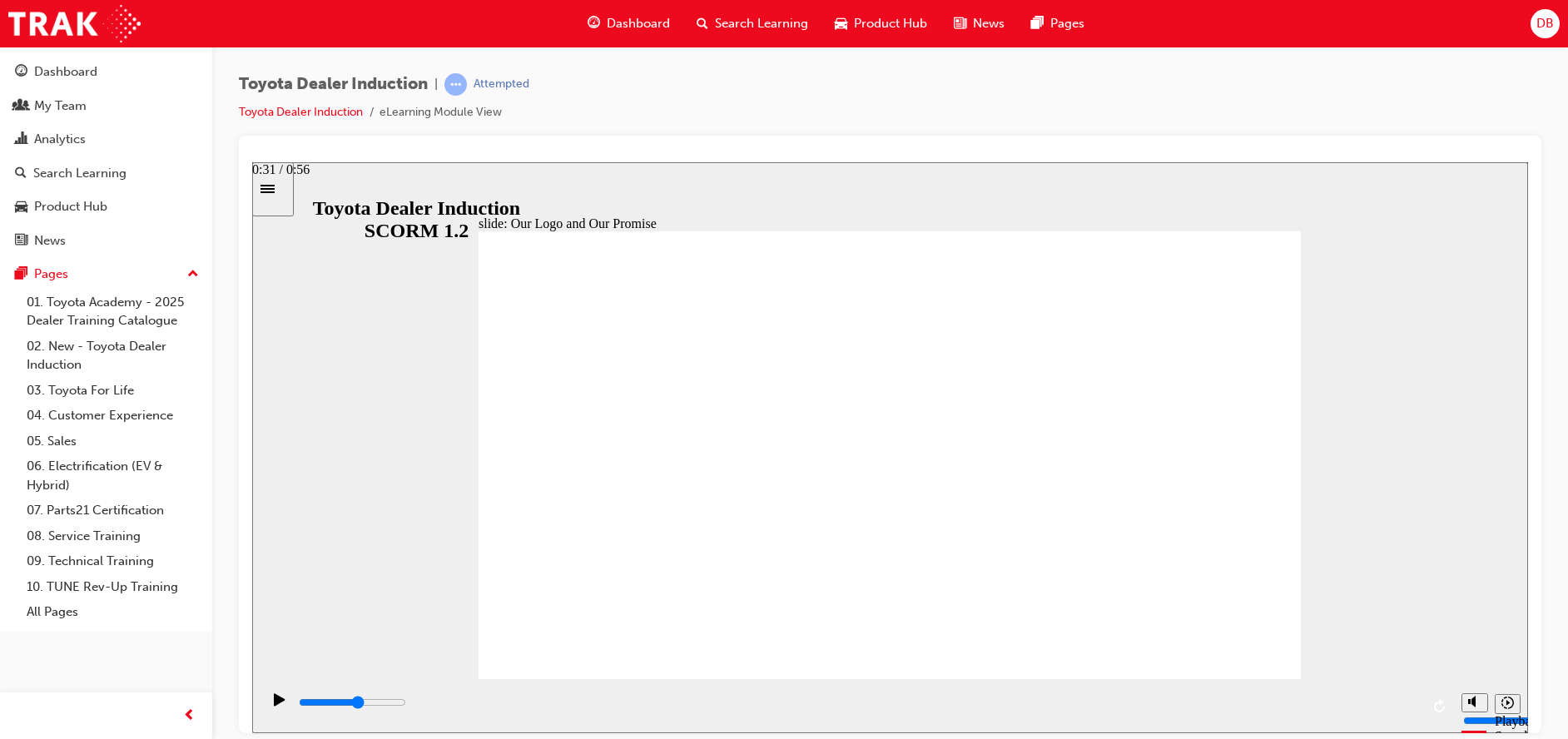
click at [923, 702] on div "playback controls" at bounding box center [859, 703] width 1123 height 18
drag, startPoint x: 1163, startPoint y: 700, endPoint x: 1174, endPoint y: 700, distance: 11.0
click at [1164, 700] on div "playback controls" at bounding box center [859, 703] width 1123 height 18
click at [1347, 707] on div "playback controls" at bounding box center [859, 703] width 1123 height 18
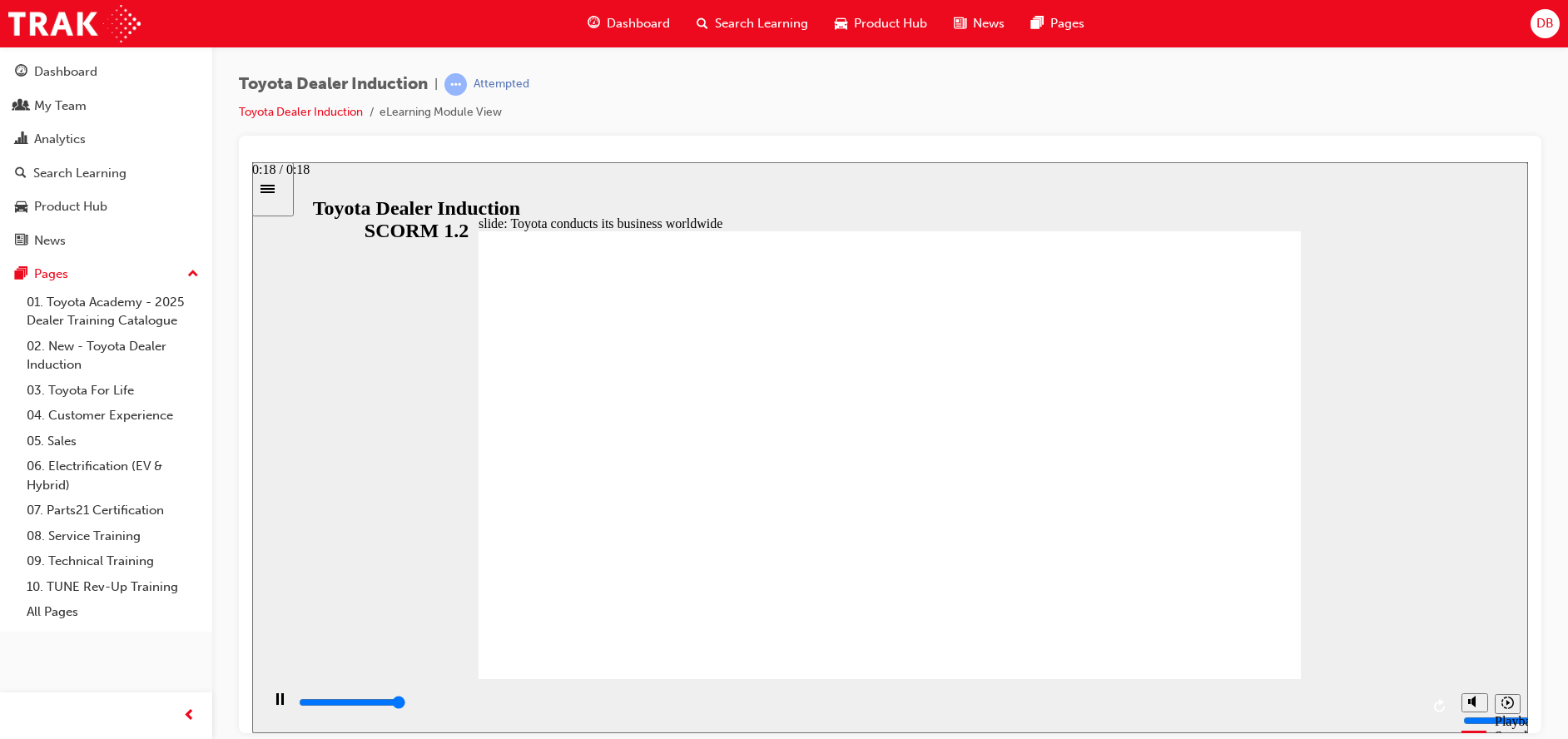
click at [406, 704] on input "slide progress" at bounding box center [353, 702] width 107 height 13
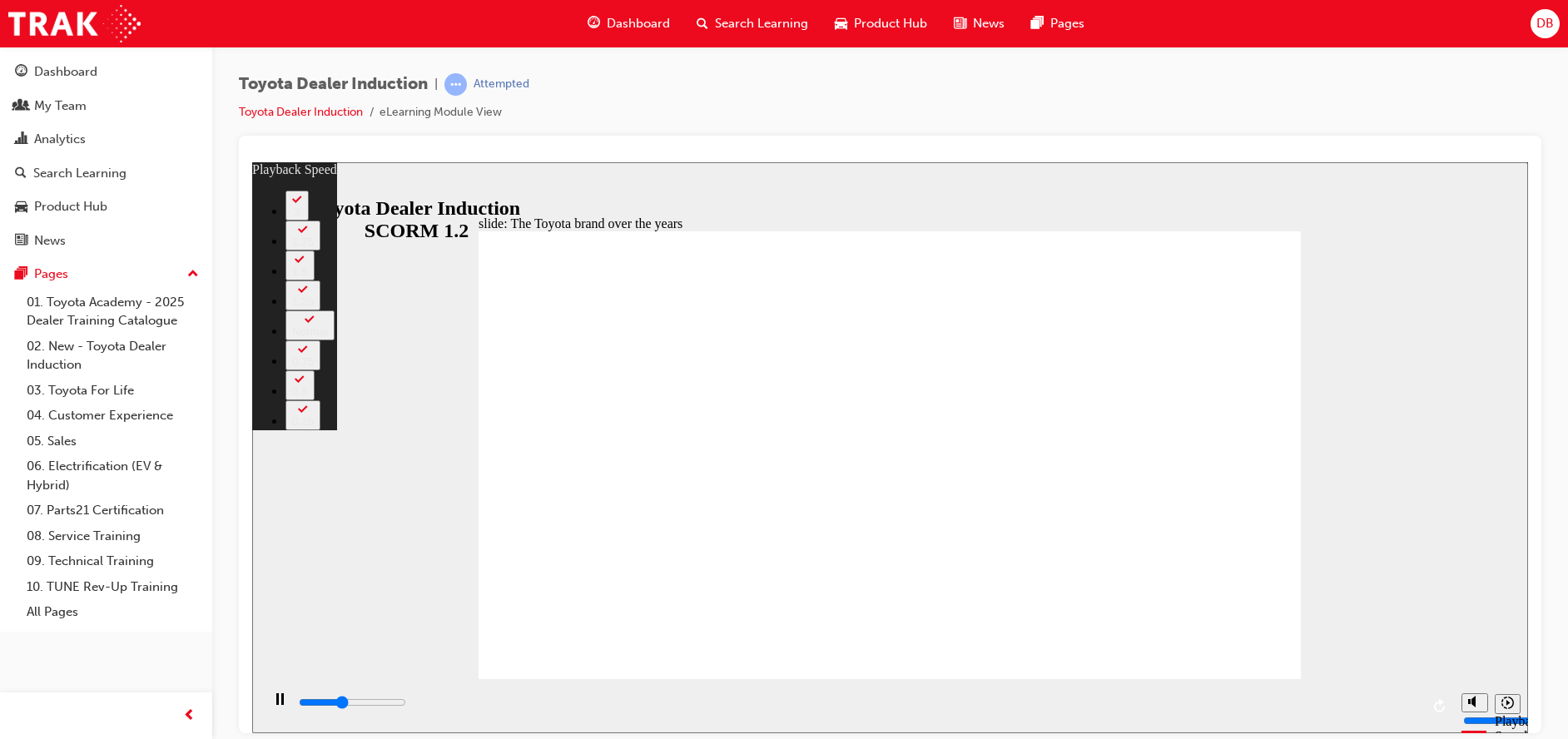
type input "3300"
type input "0"
type input "3600"
type input "0"
type input "3900"
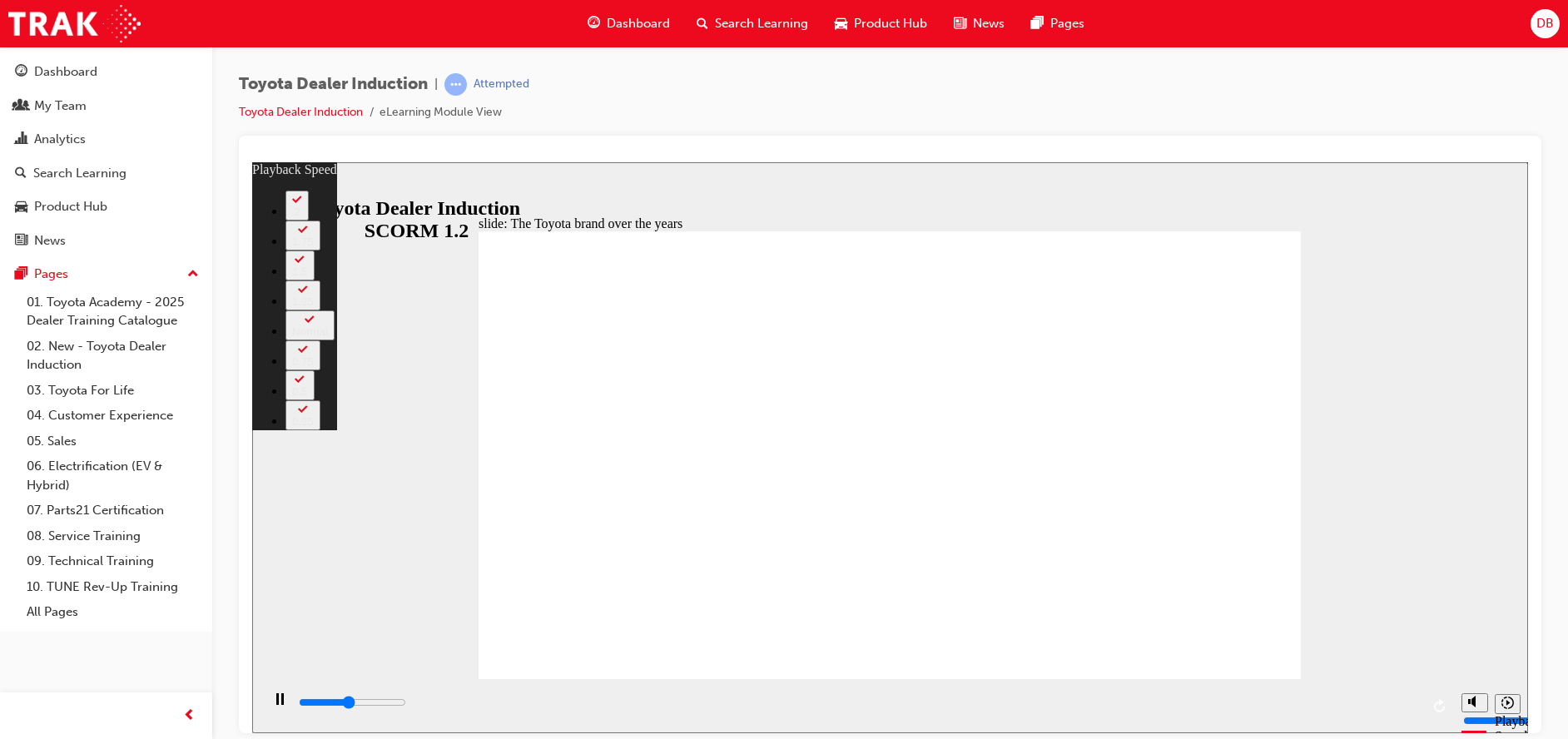
type input "1"
type input "4100"
type input "1"
type input "4400"
type input "1"
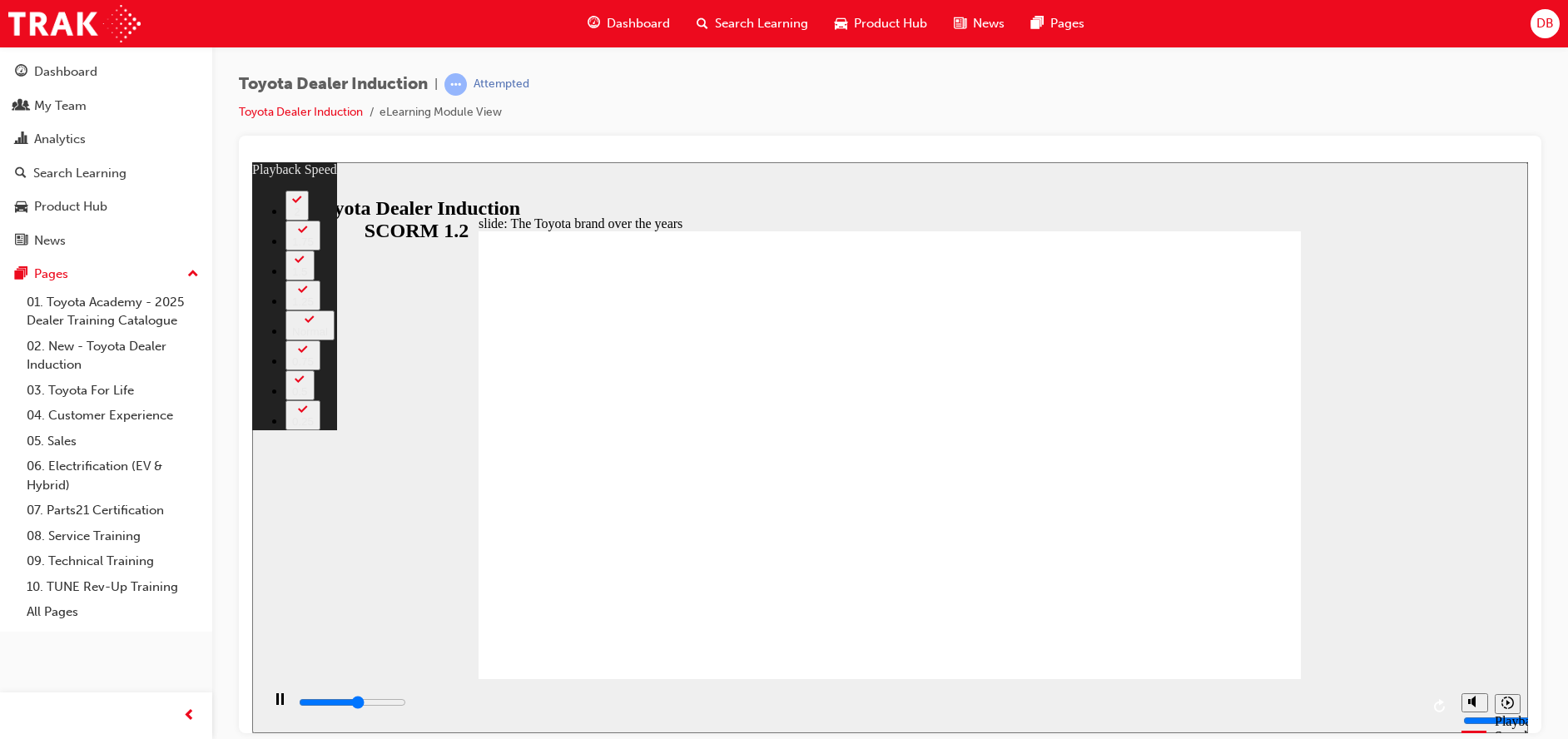
type input "4700"
type input "2"
type input "4900"
type input "2"
type input "5000"
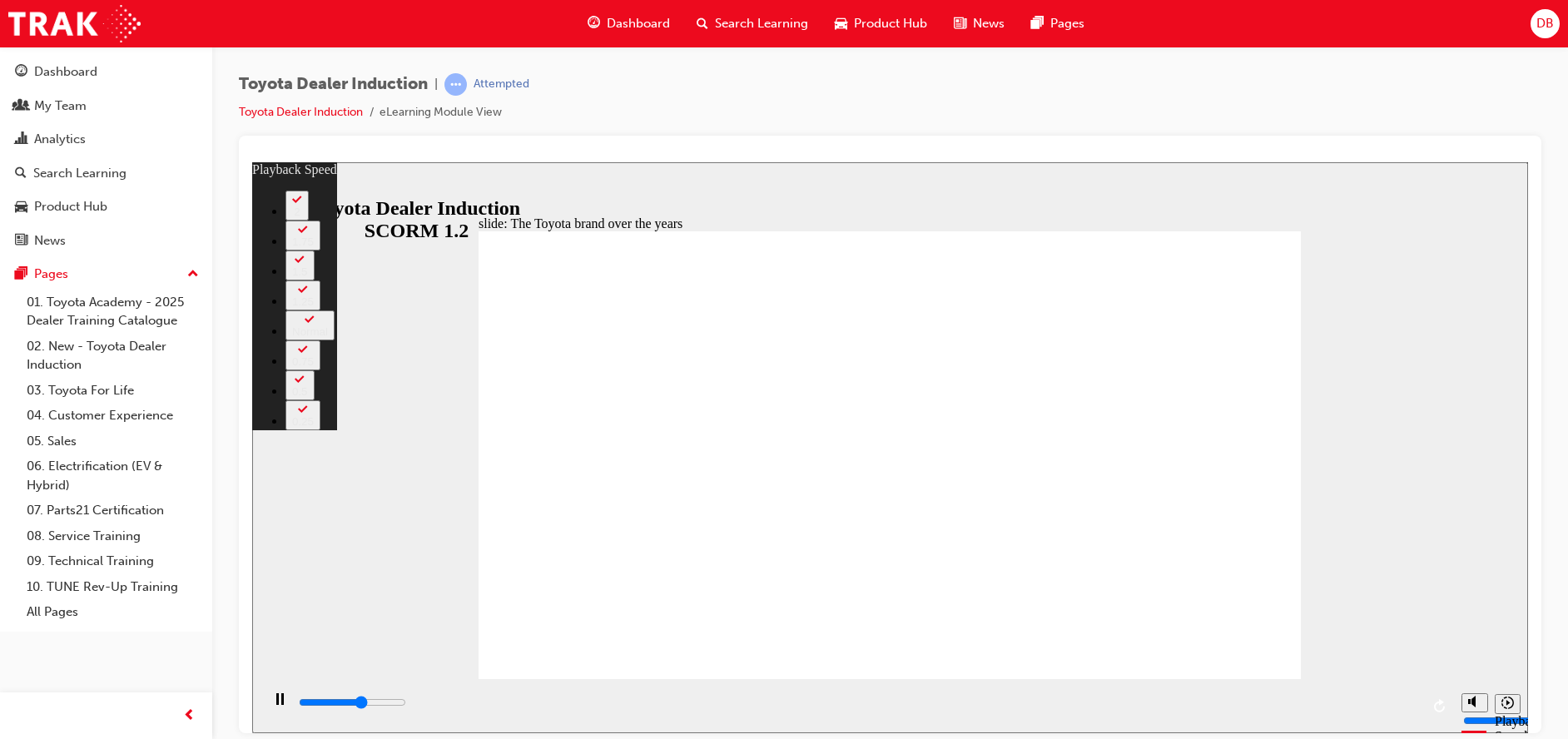
type input "2"
type input "5000"
type input "10"
type input "5100"
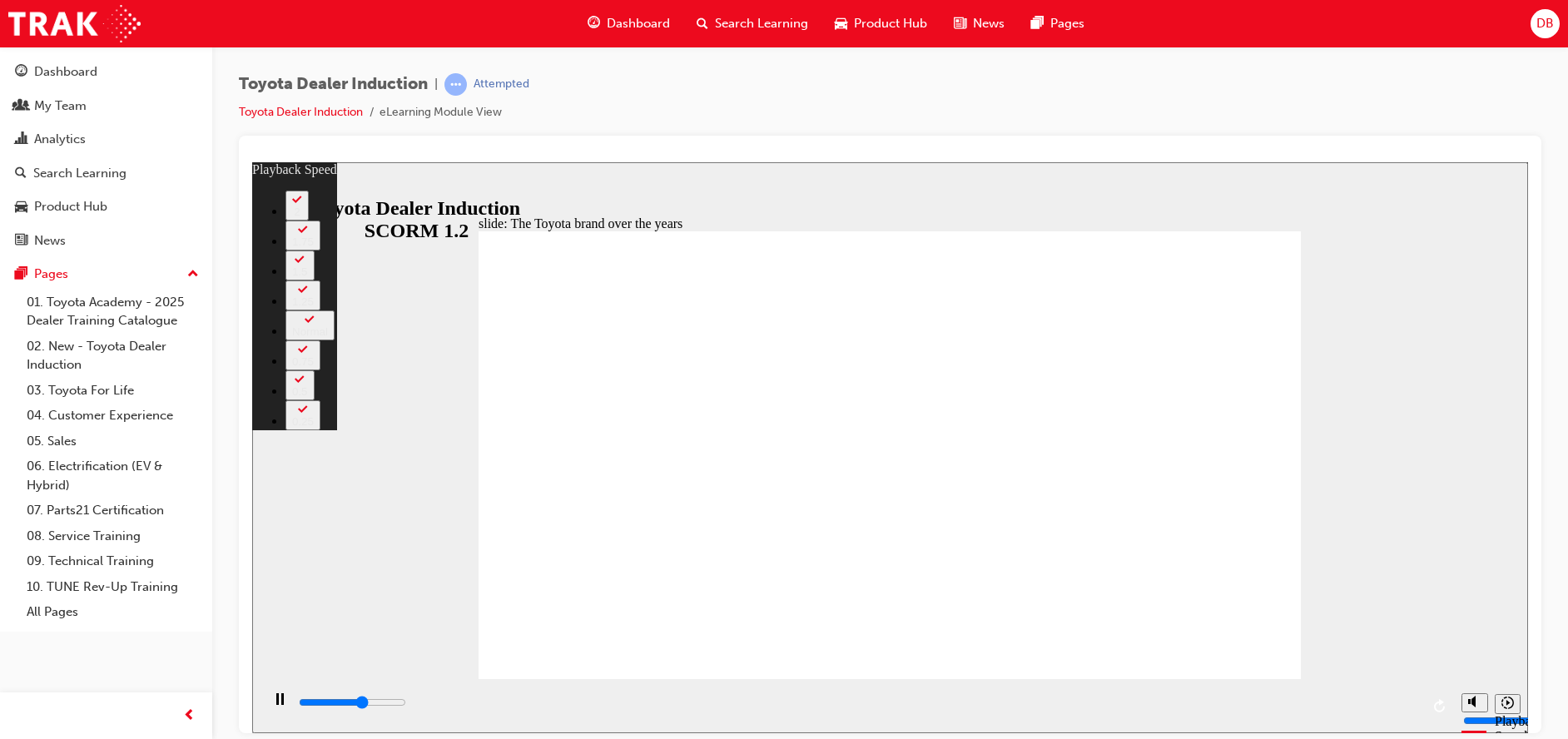
type input "10"
type input "5400"
type input "10"
type input "5600"
type input "11"
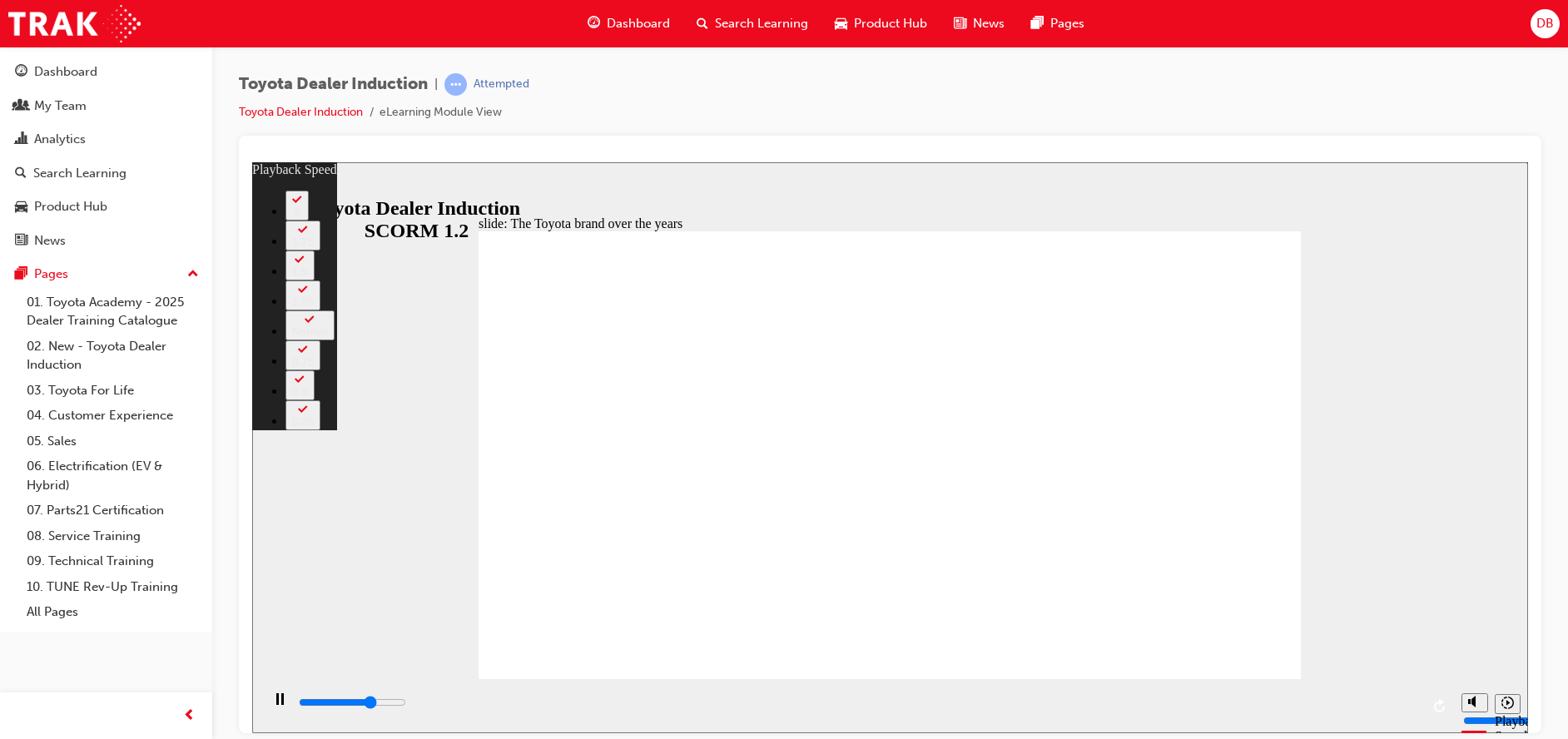
type input "5800"
type input "11"
type input "5800"
type input "21"
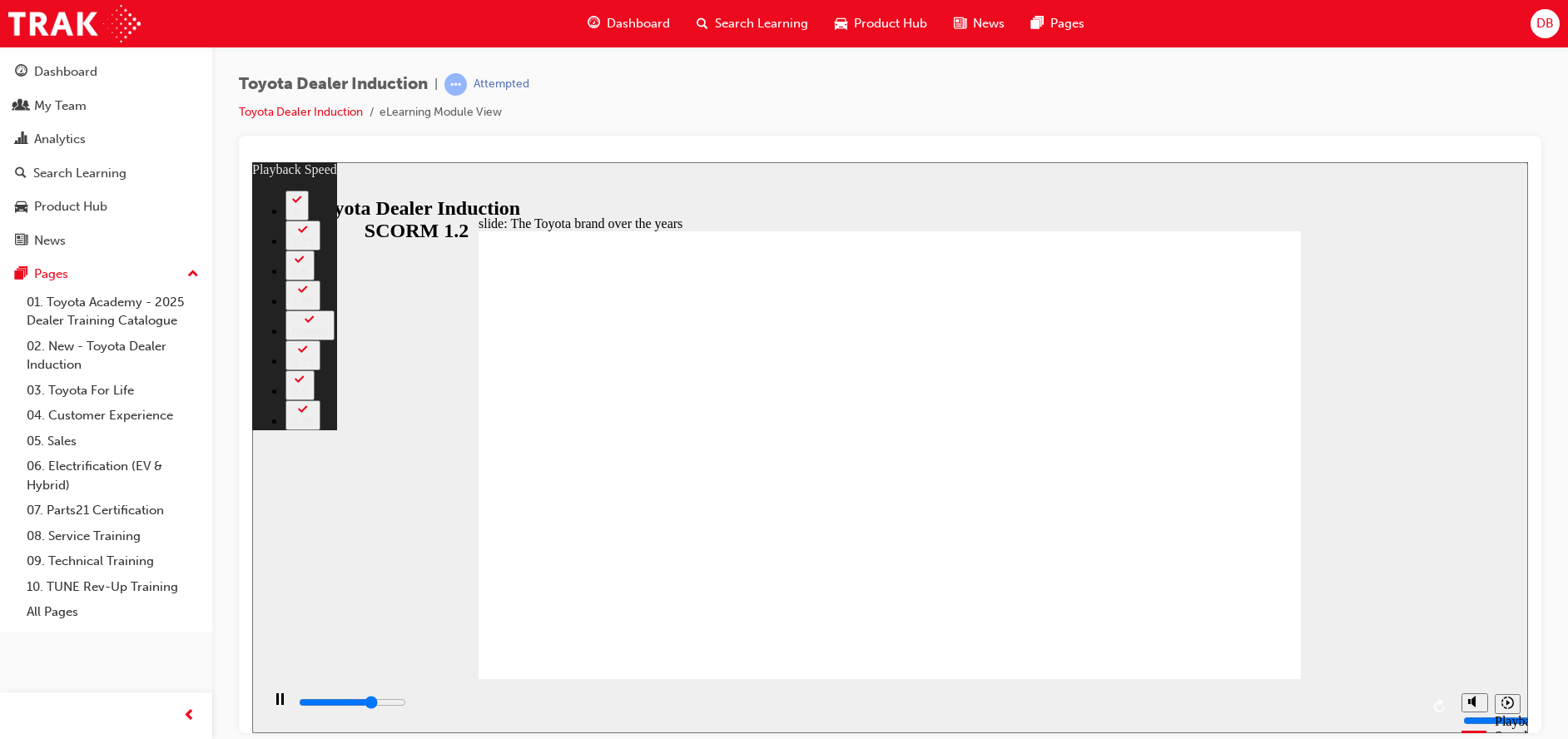
type input "5900"
type input "21"
type input "6100"
type input "21"
type input "6400"
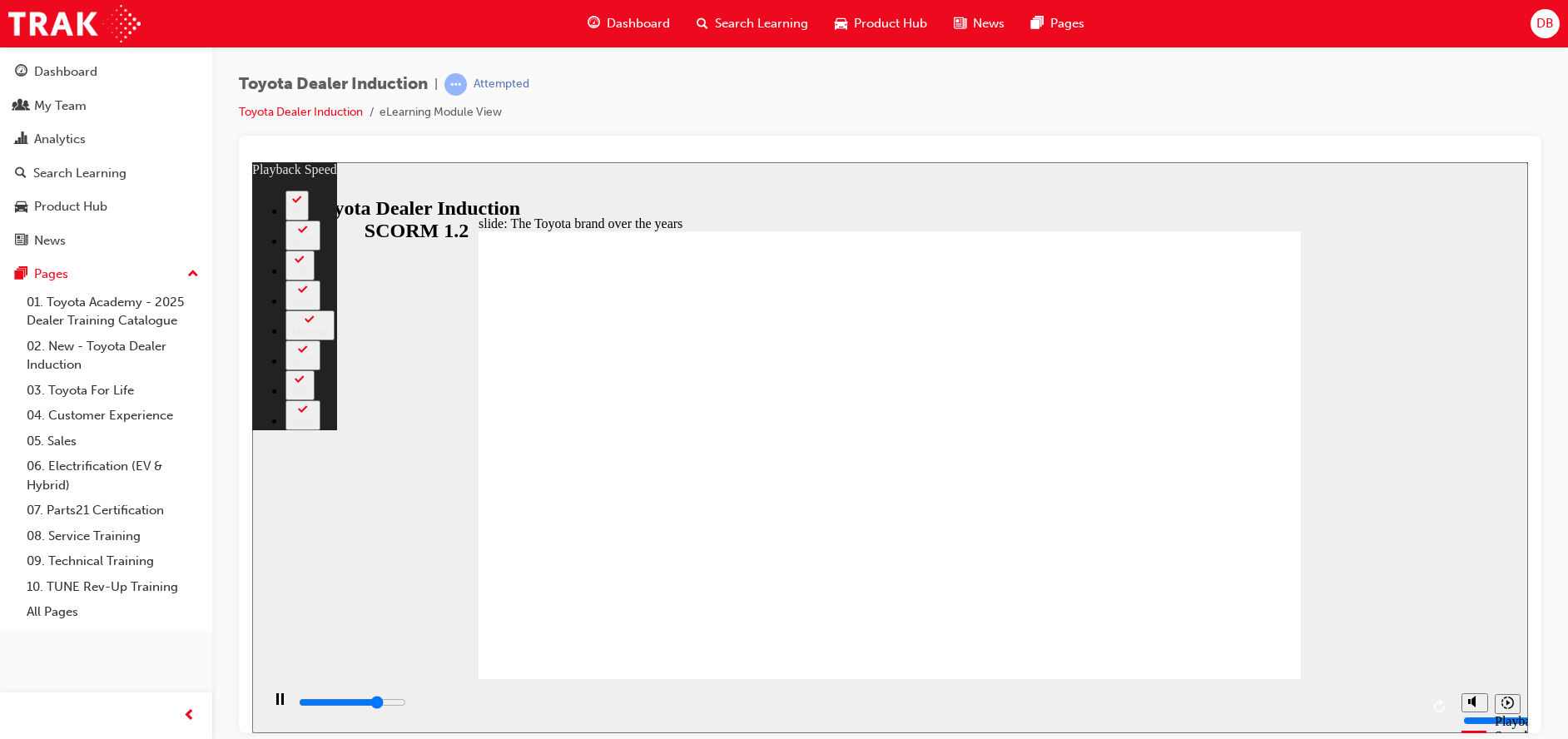
type input "21"
type input "6700"
type input "21"
type input "6900"
type input "22"
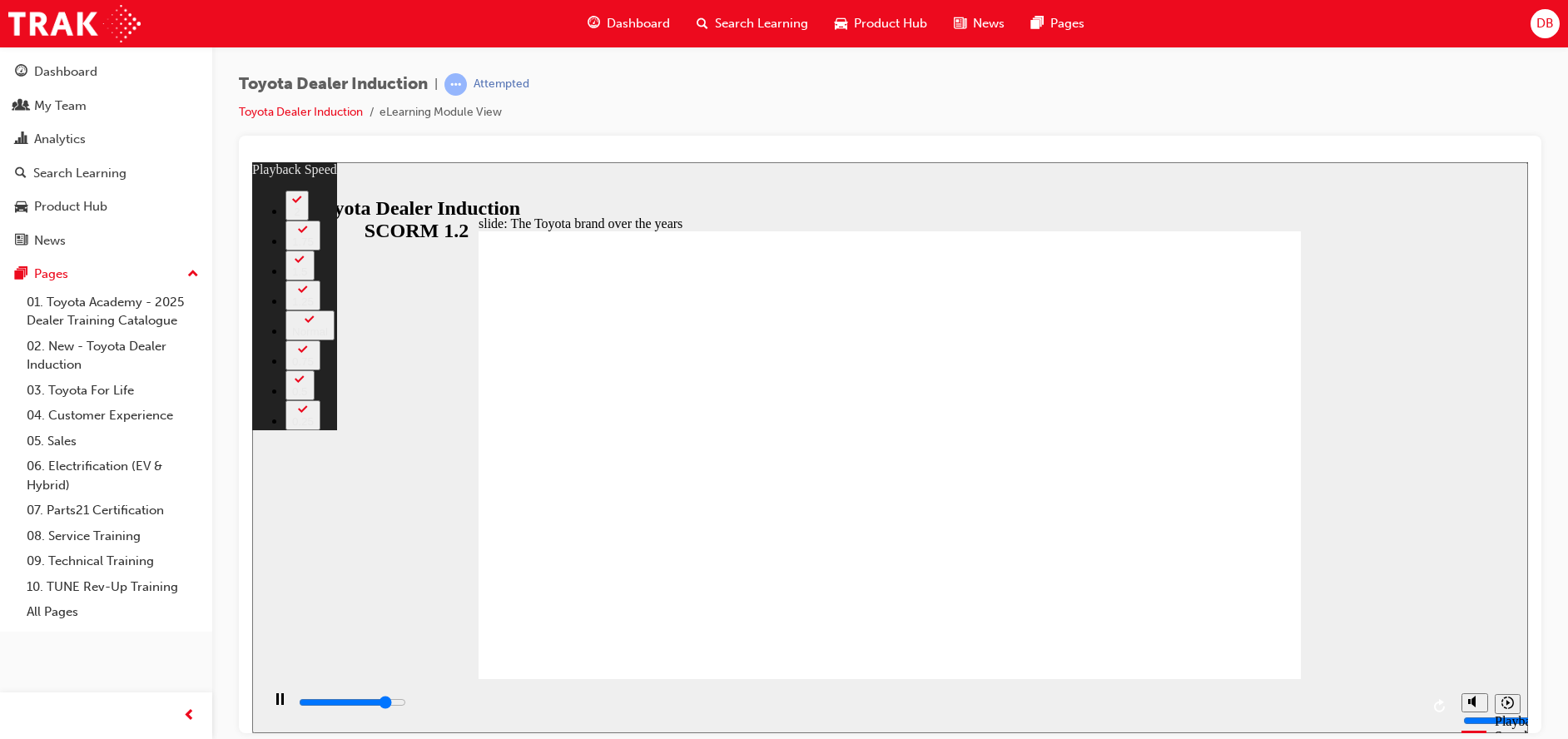
type input "7200"
type input "22"
type input "7500"
type input "22"
type input "7700"
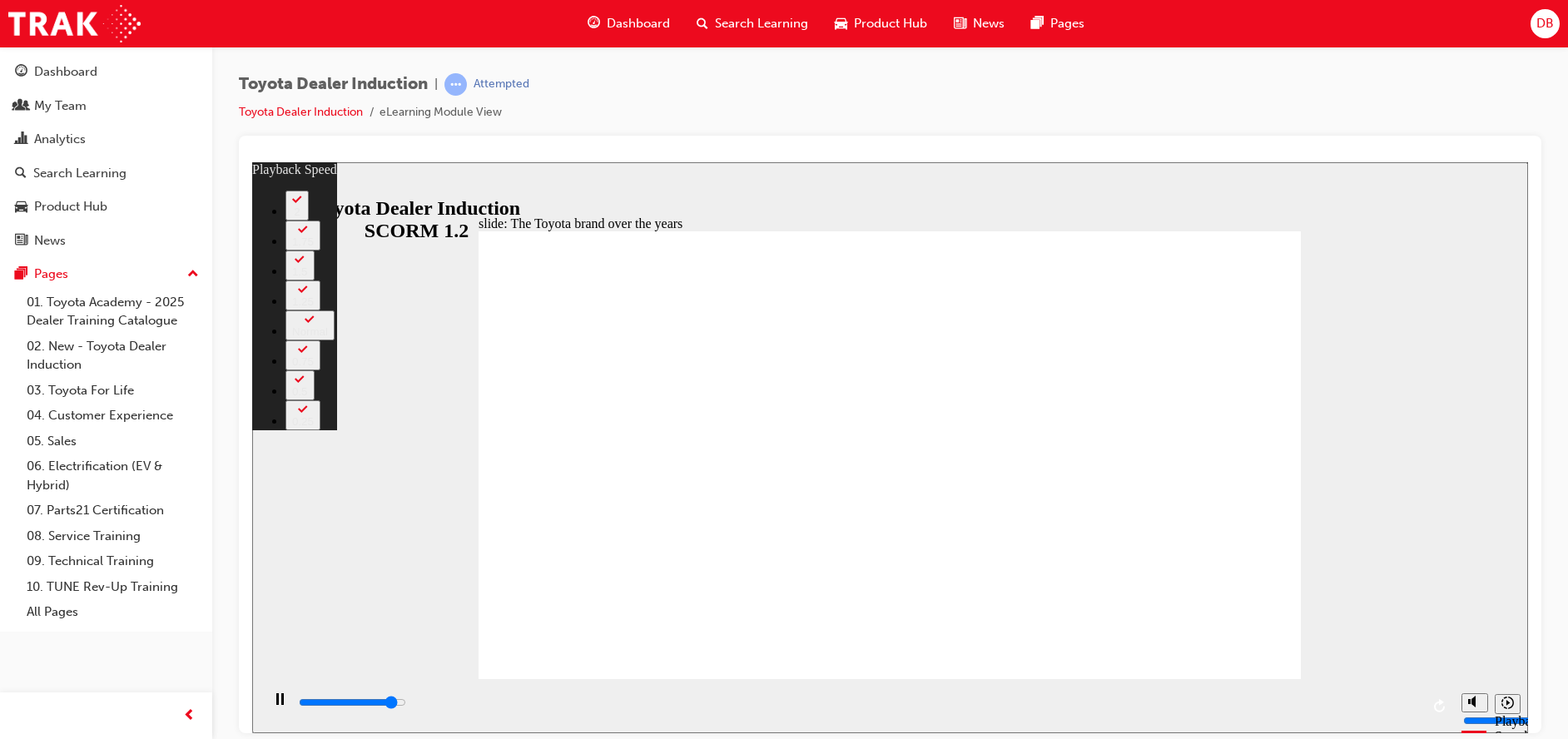
type input "23"
type input "8000"
type input "23"
type input "8300"
type input "23"
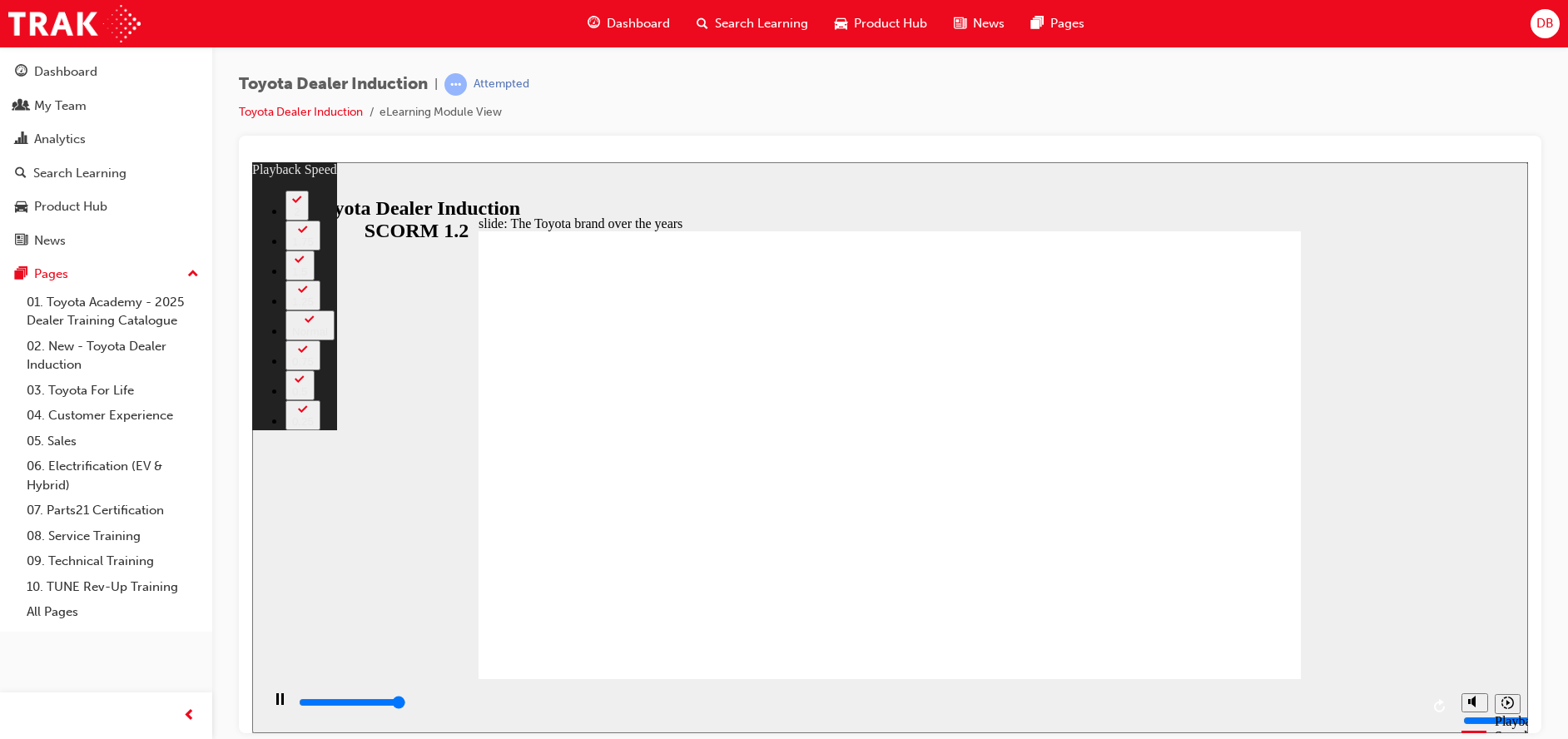
type input "8400"
drag, startPoint x: 938, startPoint y: 646, endPoint x: 1327, endPoint y: 619, distance: 389.9
click at [1327, 619] on div "slide: The Toyota brand over the years Rectangle 2 playback speed 2 1.75 1.5 1.…" at bounding box center [890, 447] width 1276 height 571
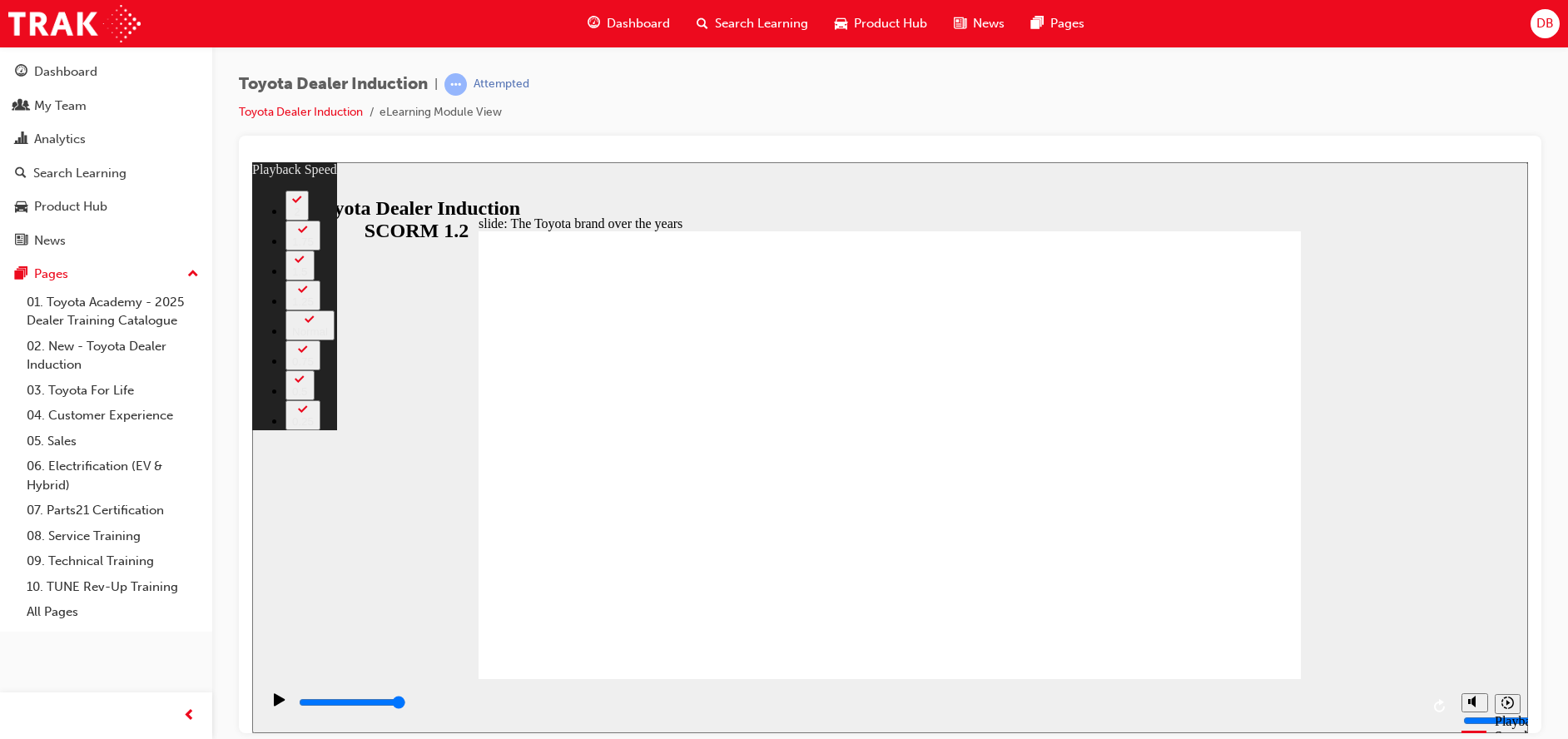
type input "165"
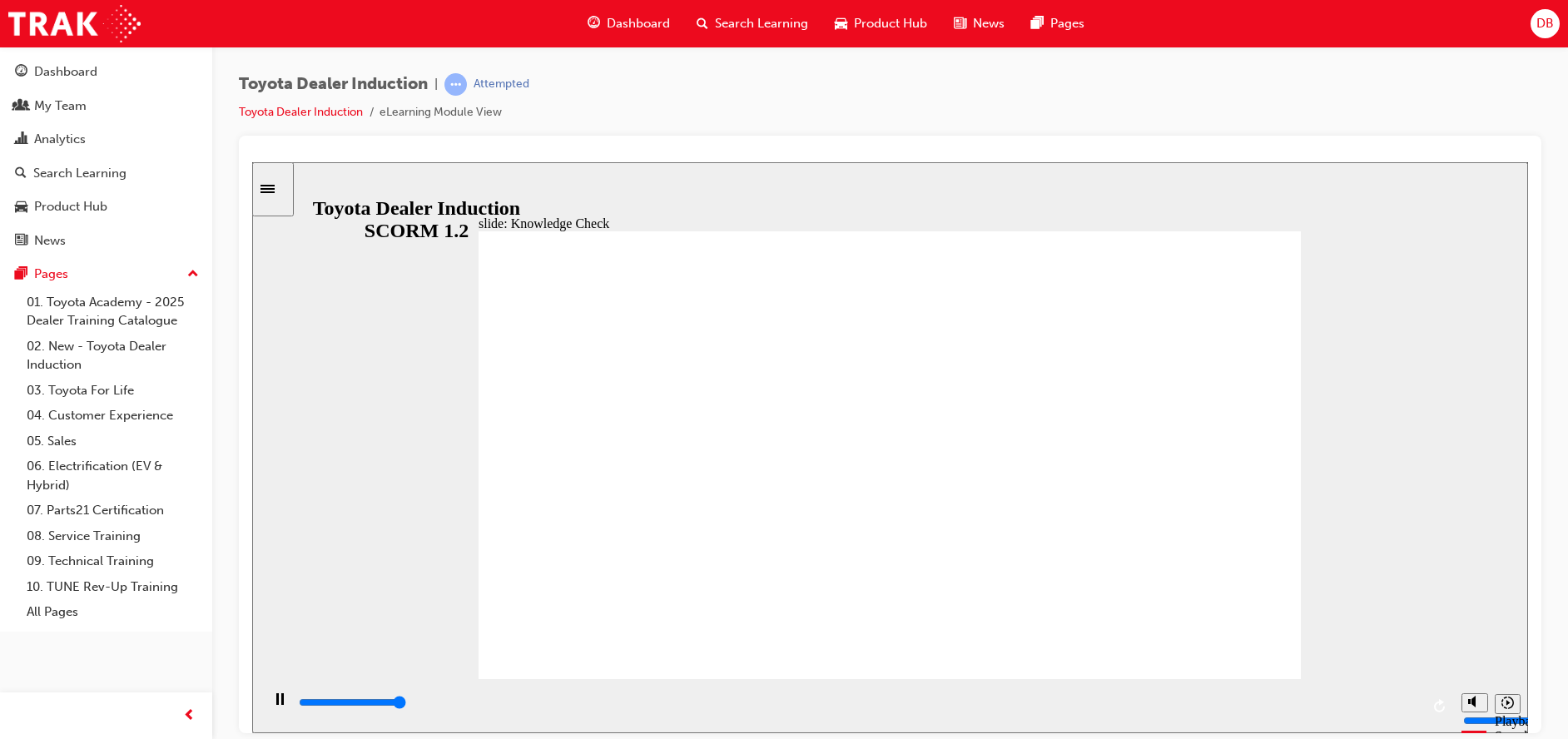
type input "5000"
radio input "true"
click at [406, 705] on input "slide progress" at bounding box center [353, 702] width 107 height 13
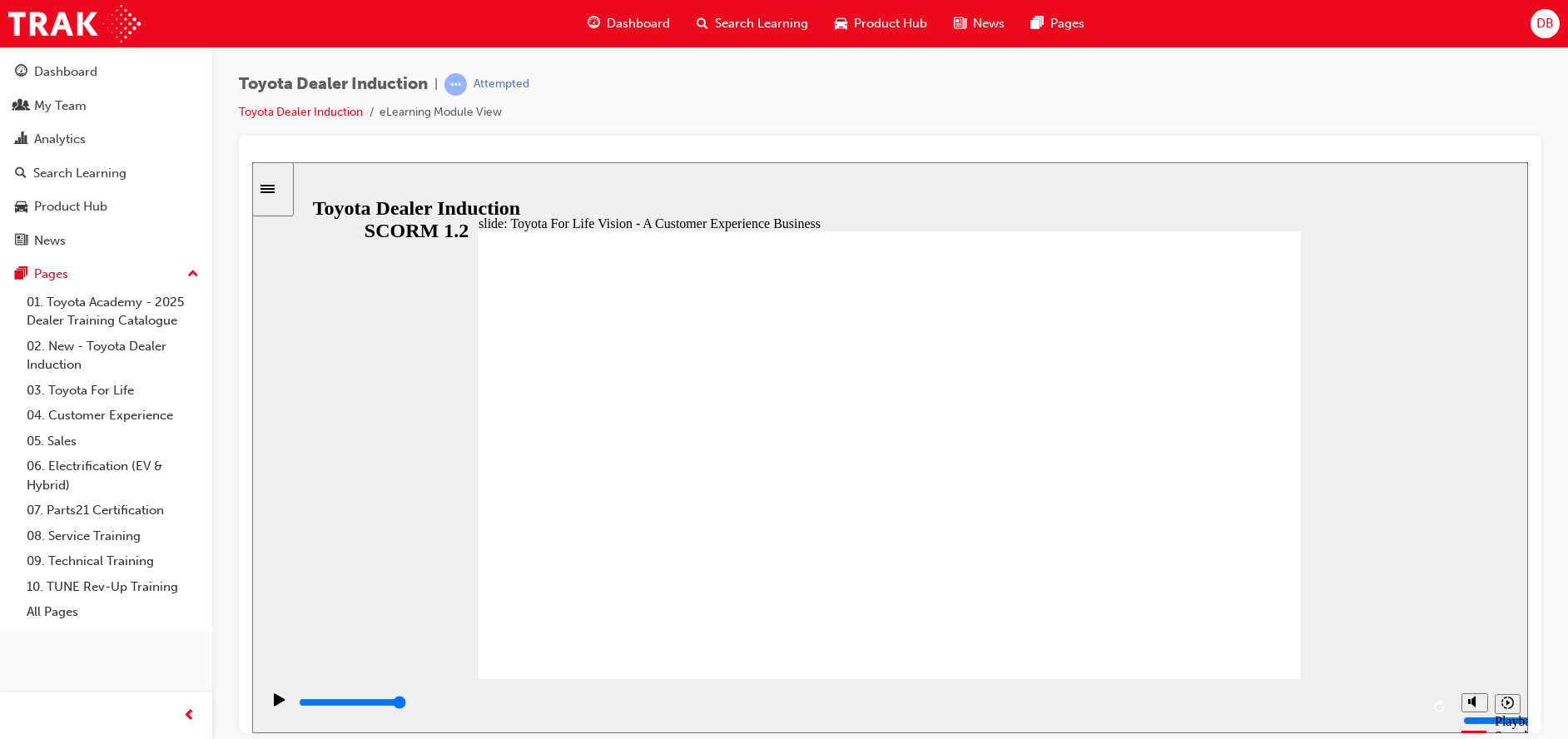
click at [492, 710] on div "playback controls" at bounding box center [859, 703] width 1123 height 18
click at [565, 707] on div "playback controls" at bounding box center [859, 703] width 1123 height 18
drag, startPoint x: 635, startPoint y: 708, endPoint x: 1110, endPoint y: 713, distance: 475.0
click at [1098, 712] on div "playback controls" at bounding box center [859, 703] width 1123 height 18
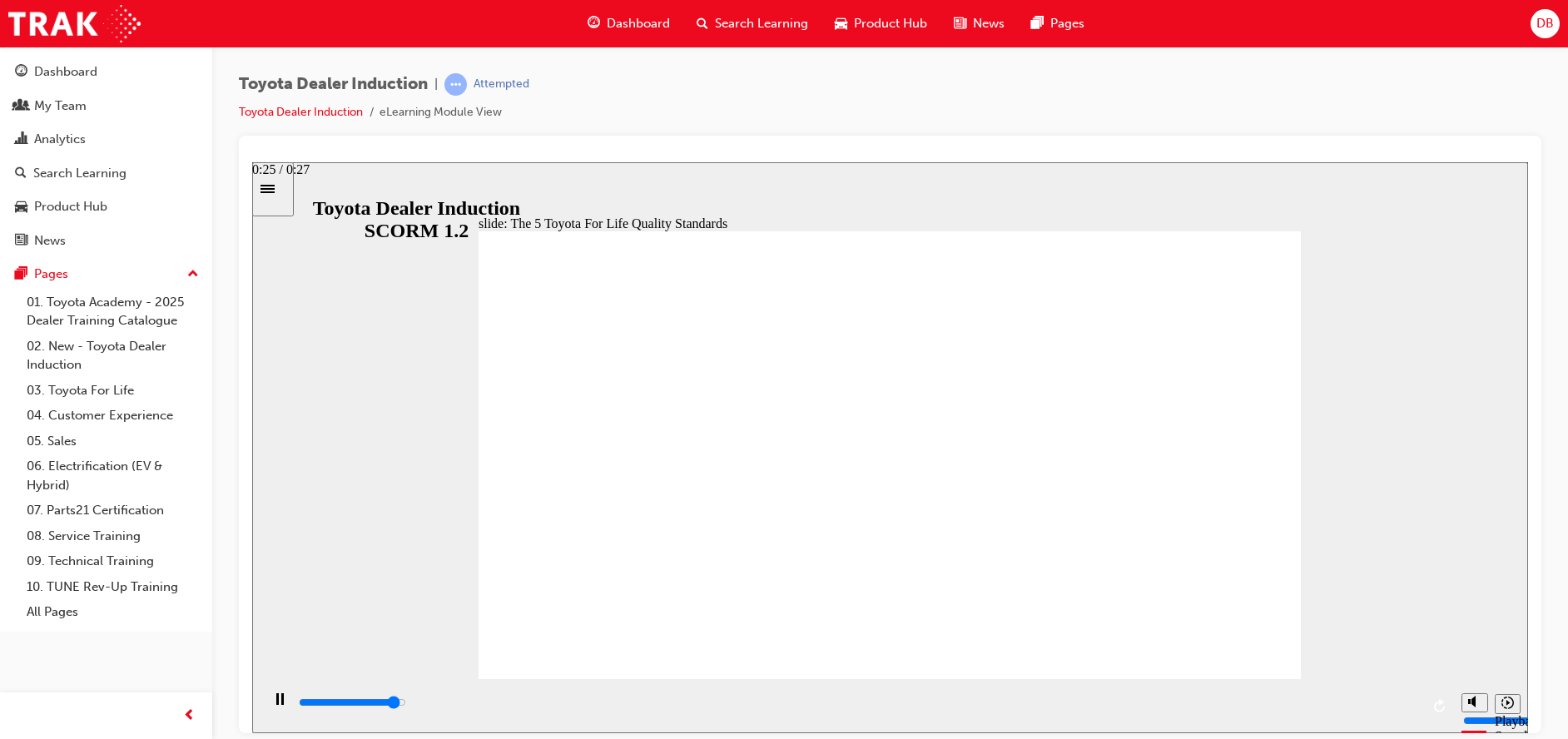
click at [1349, 700] on div "playback controls" at bounding box center [859, 703] width 1123 height 18
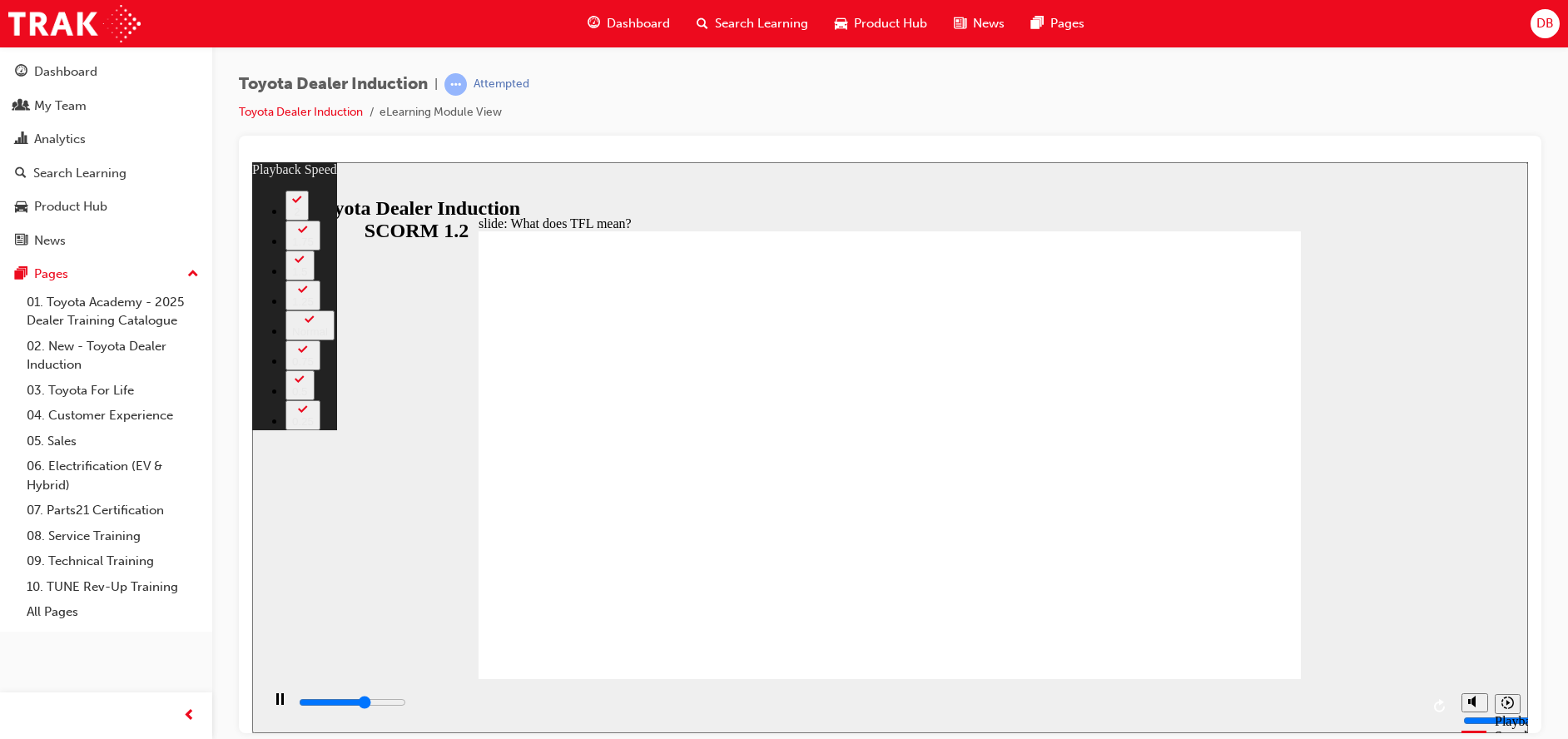
type input "6800"
type input "0"
type input "7100"
type input "1"
type input "7300"
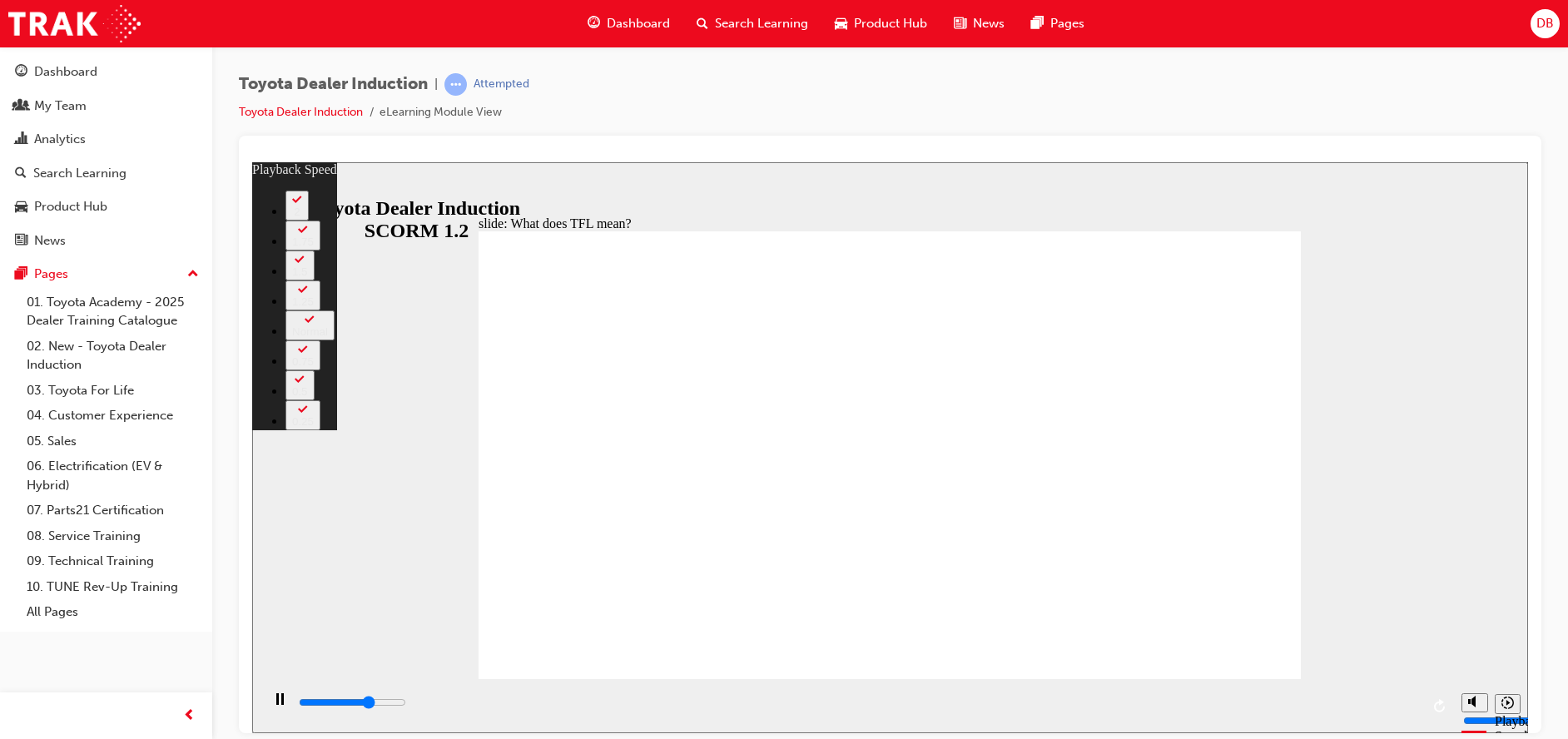
type input "1"
type input "7600"
type input "1"
type input "8000"
type input "1"
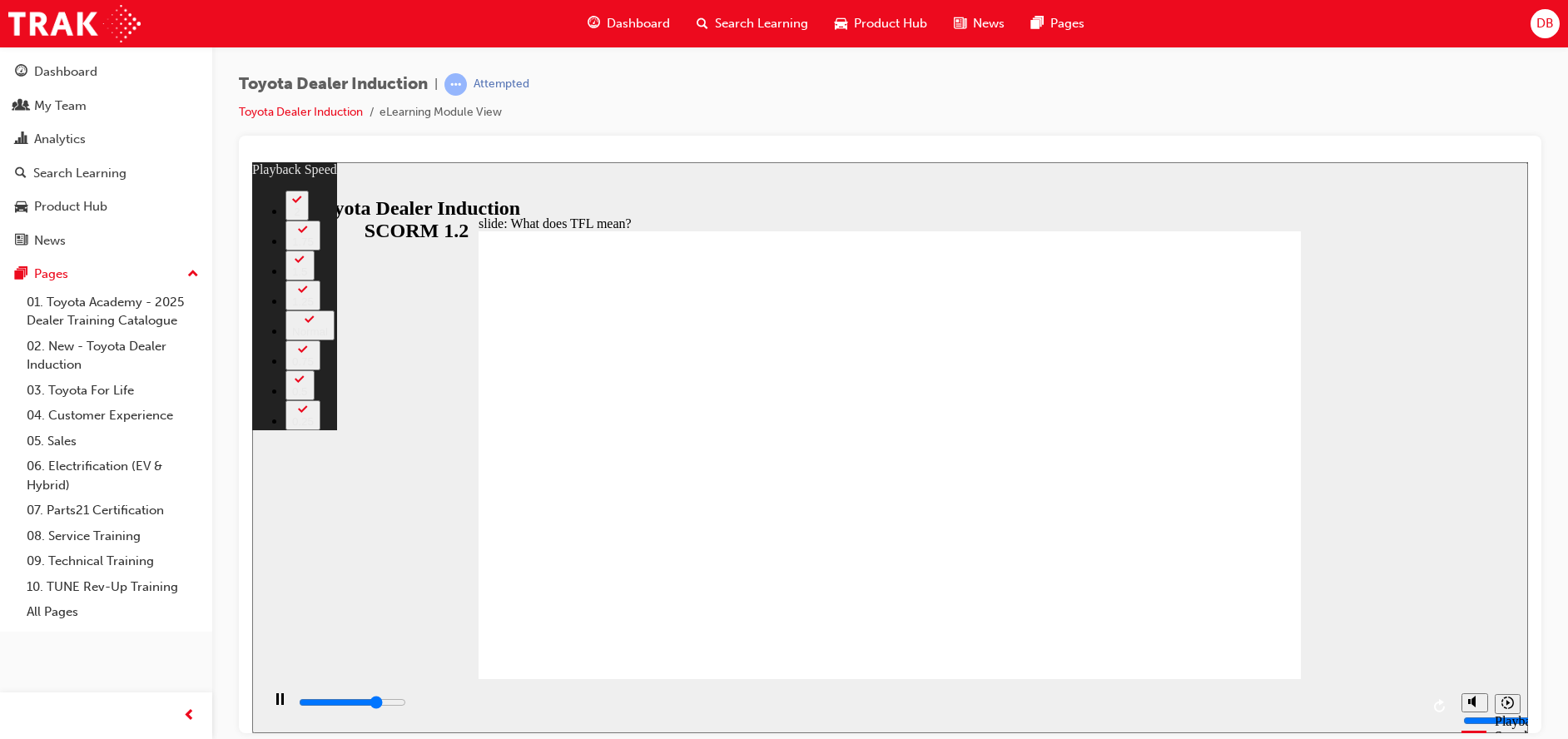
type input "8200"
type input "2"
type input "8500"
type input "2"
type input "8800"
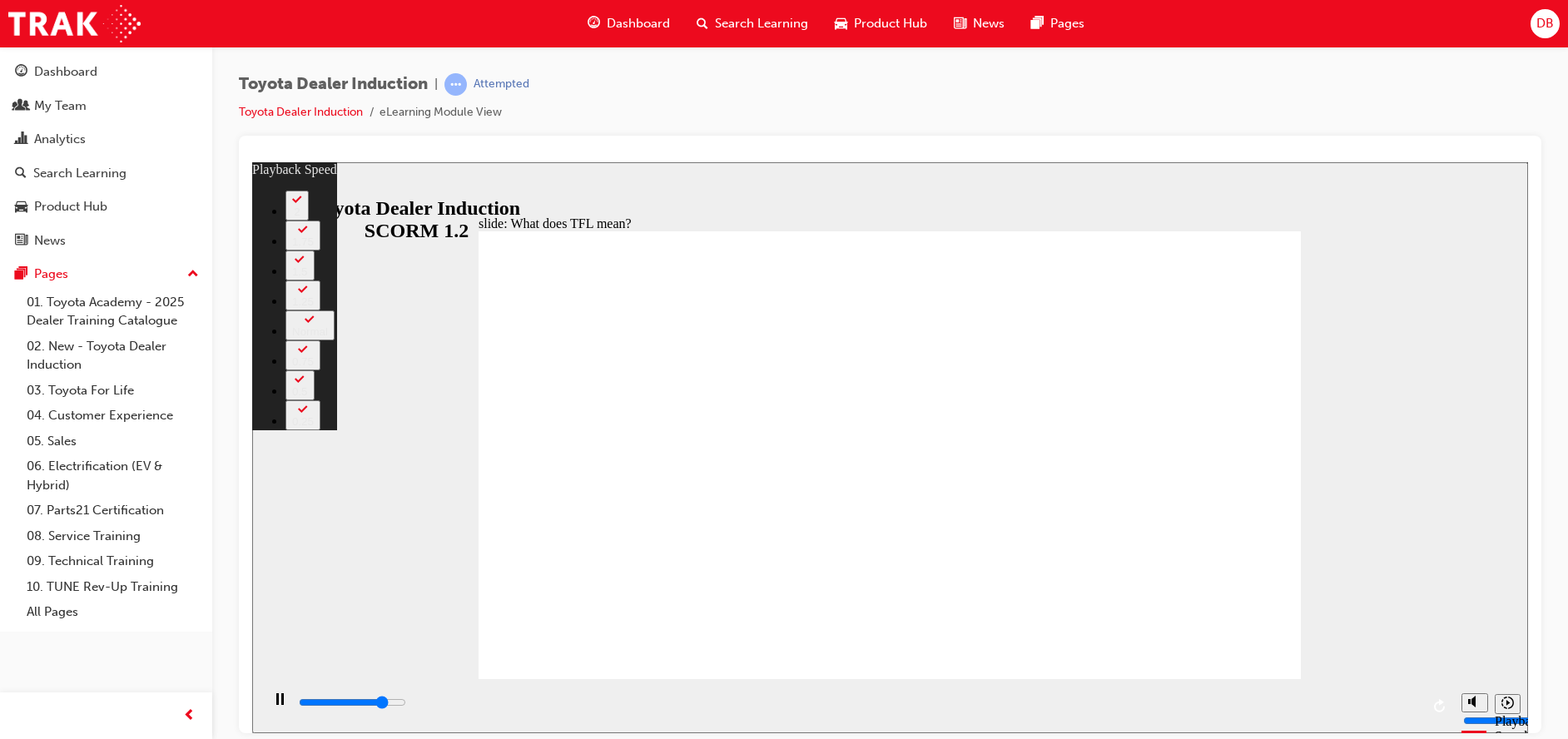
type input "2"
type input "9000"
type input "3"
type input "9300"
type input "3"
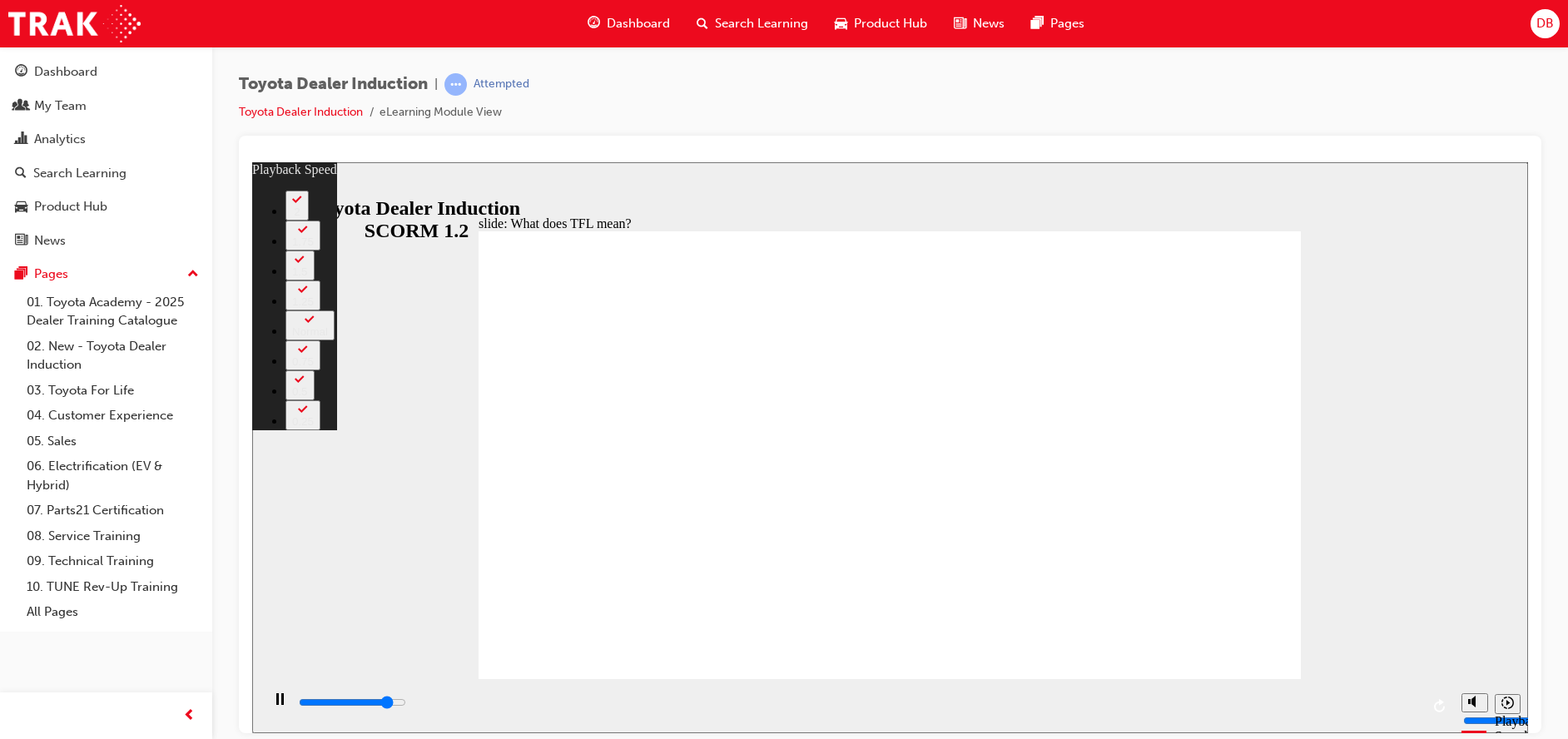
type input "9400"
type input "3"
type input "9600"
type input "3"
type input "9800"
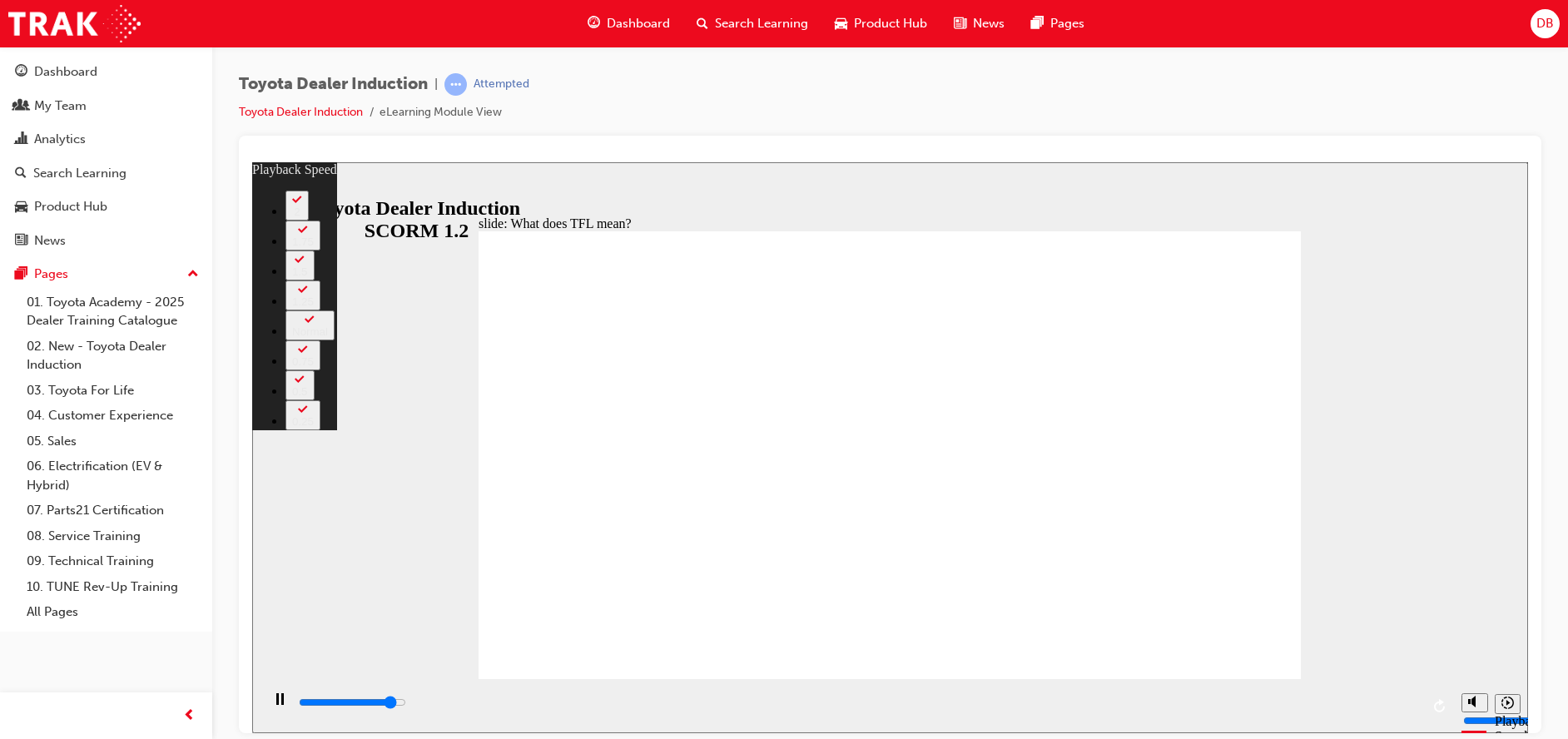
type input "3"
type input "10100"
type input "4"
type input "10400"
type input "4"
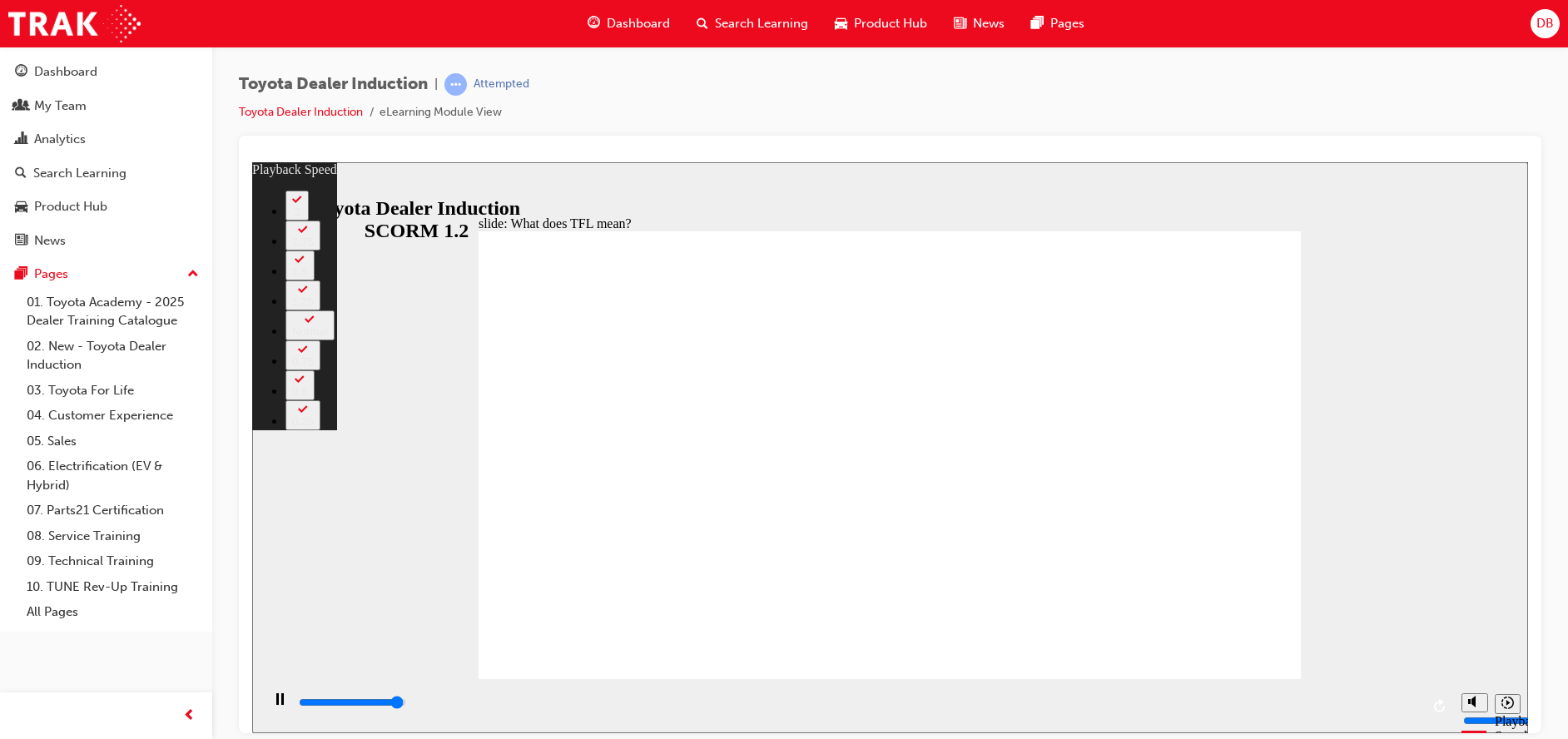
type input "10700"
type input "4"
type input "10800"
drag, startPoint x: 889, startPoint y: 647, endPoint x: 1001, endPoint y: 650, distance: 112.0
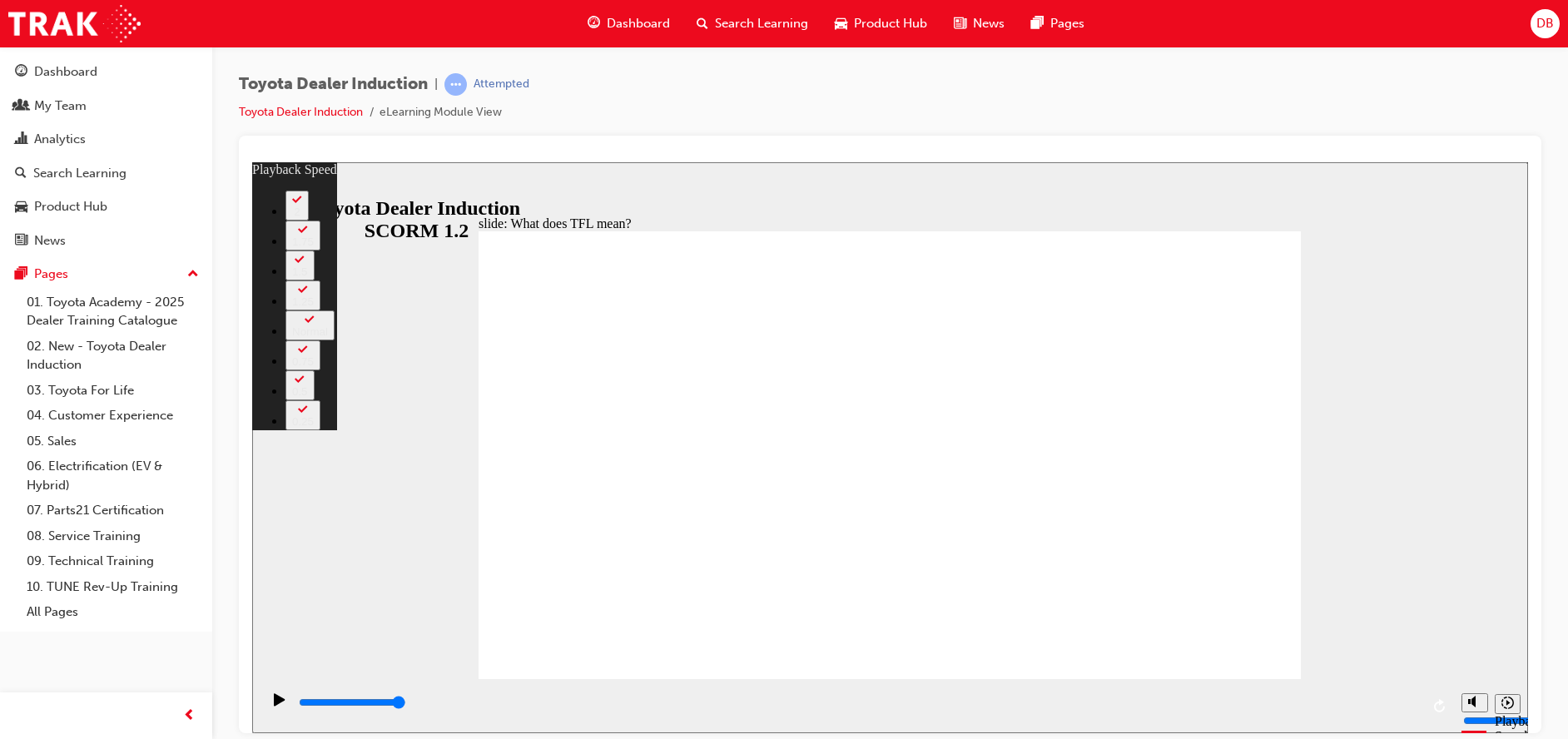
drag, startPoint x: 1039, startPoint y: 647, endPoint x: 1087, endPoint y: 649, distance: 48.0
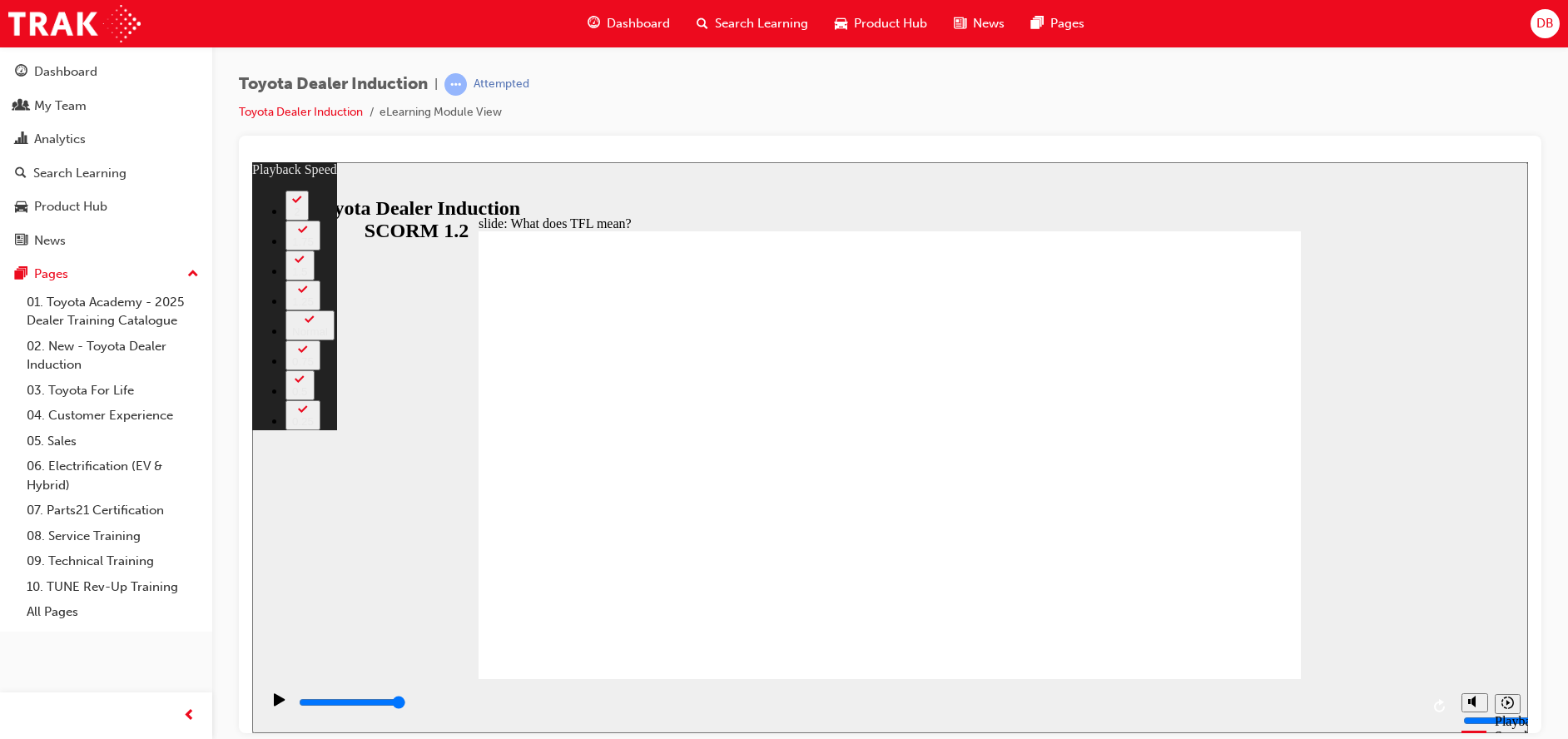
type input "139"
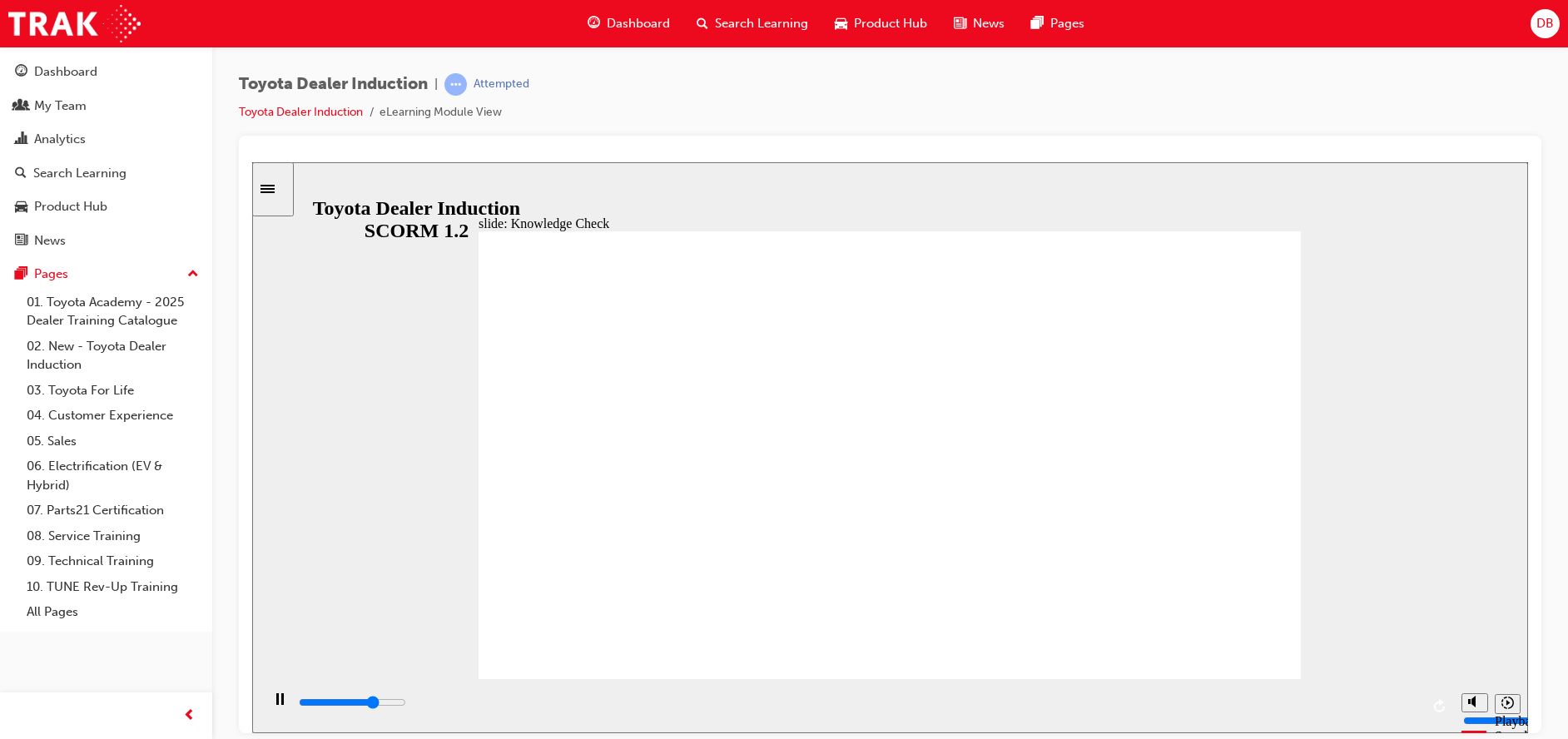
type input "3600"
radio input "true"
click at [531, 700] on div "playback controls" at bounding box center [859, 703] width 1123 height 18
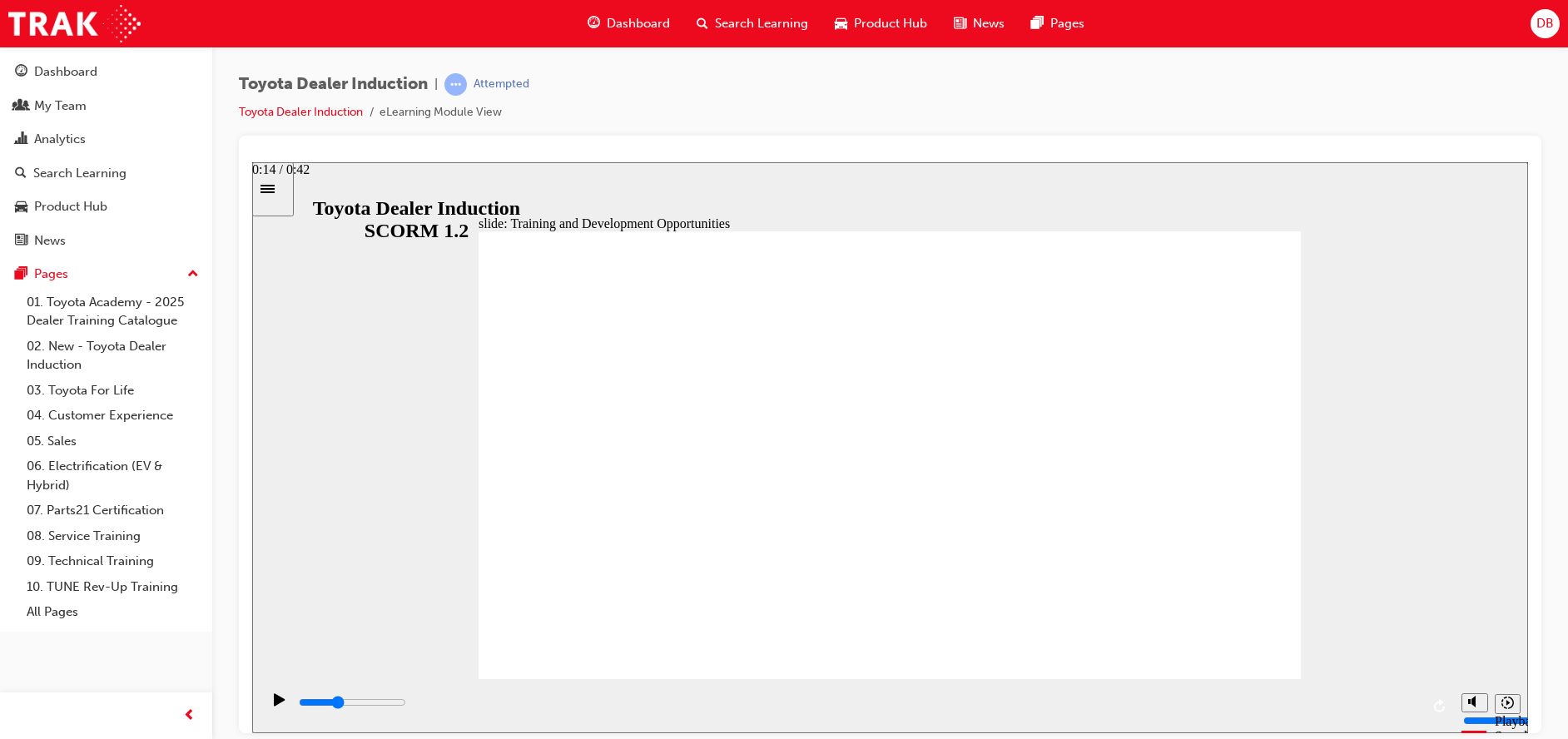
click at [688, 707] on div "playback controls" at bounding box center [859, 703] width 1123 height 18
click at [881, 711] on div "playback controls" at bounding box center [859, 703] width 1123 height 18
click at [1096, 700] on div "playback controls" at bounding box center [859, 703] width 1123 height 18
click at [1296, 690] on div "playback controls" at bounding box center [857, 705] width 1193 height 54
click at [1306, 696] on div "playback controls" at bounding box center [859, 706] width 1123 height 25
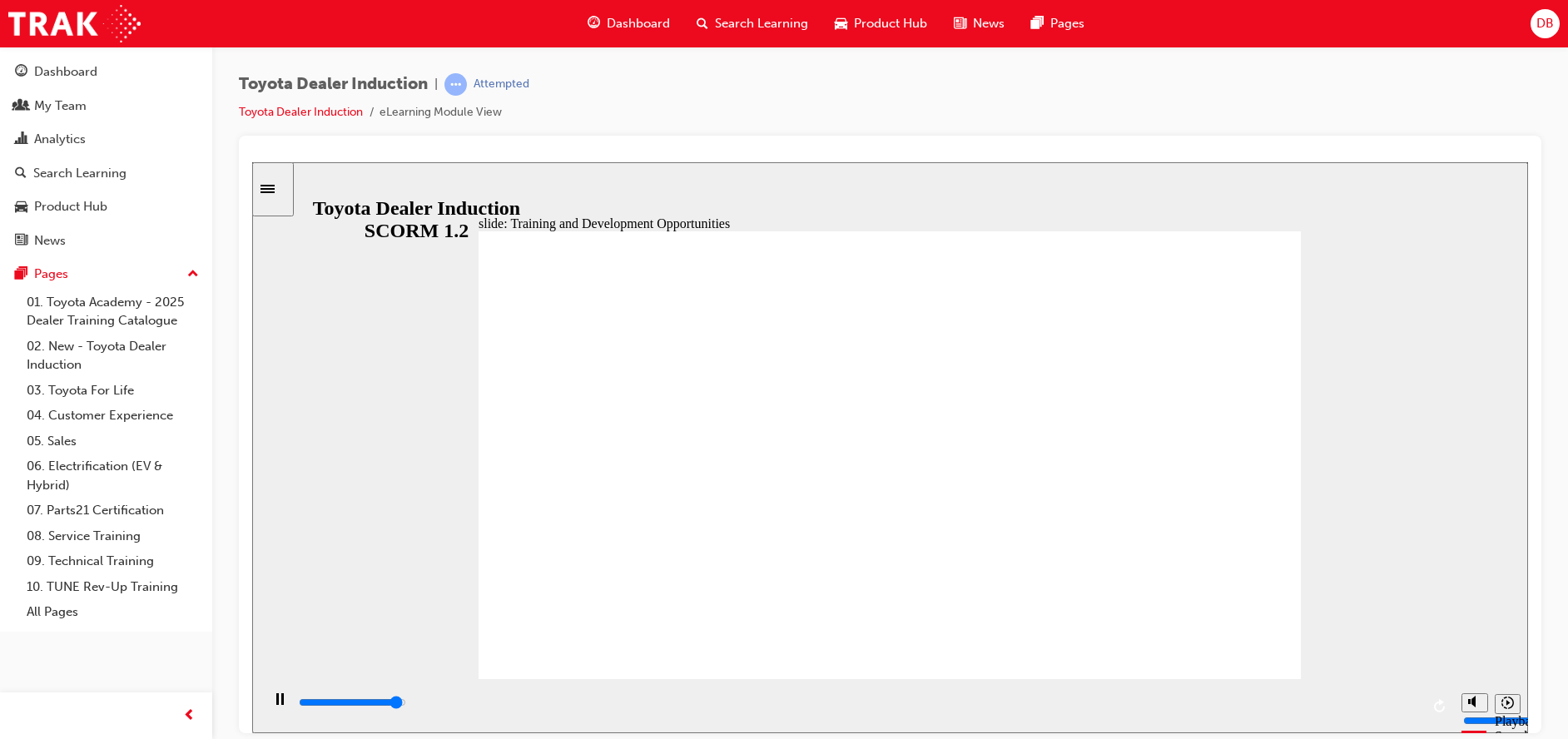
drag, startPoint x: 913, startPoint y: 401, endPoint x: 949, endPoint y: 403, distance: 36.1
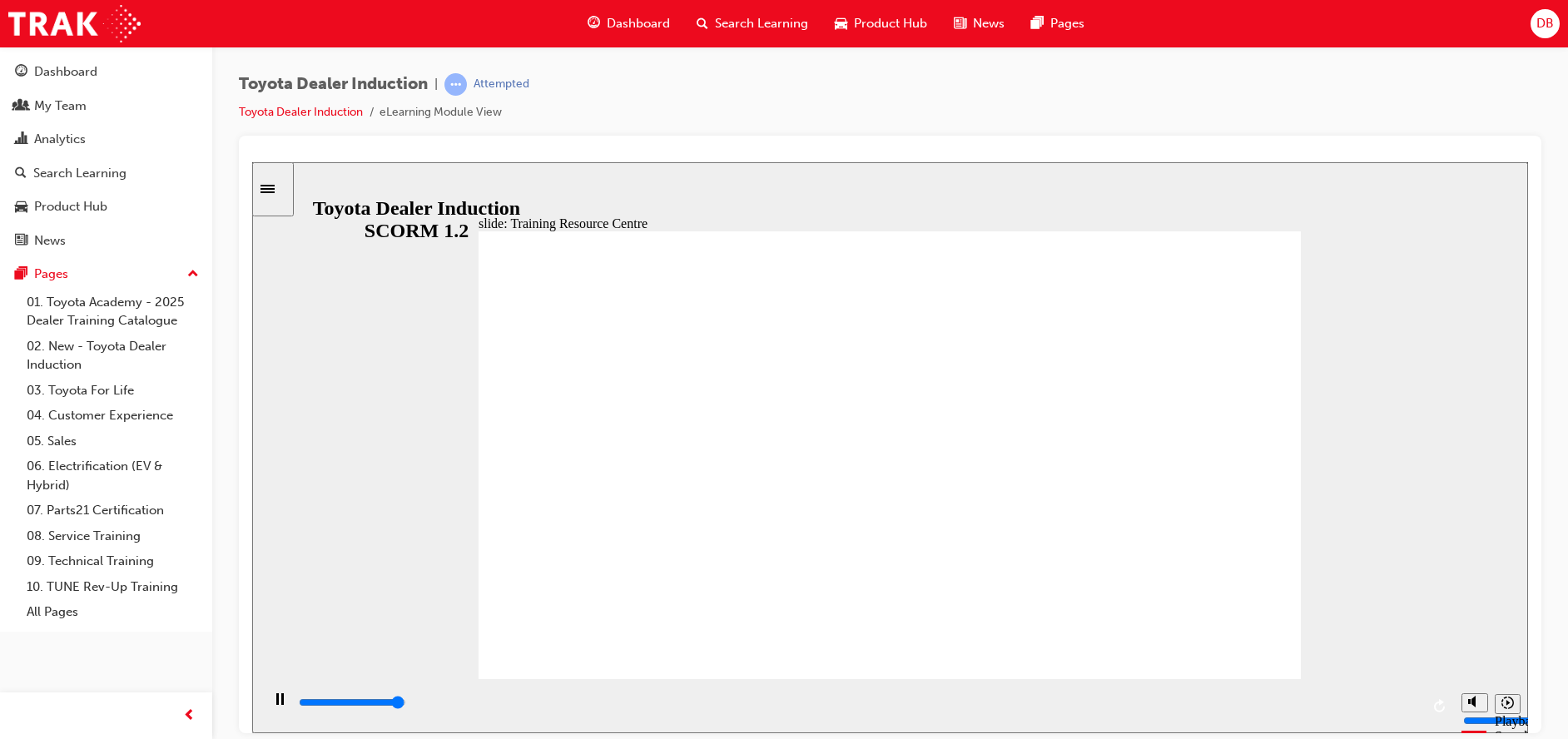
drag, startPoint x: 1197, startPoint y: 258, endPoint x: 1230, endPoint y: 226, distance: 46.0
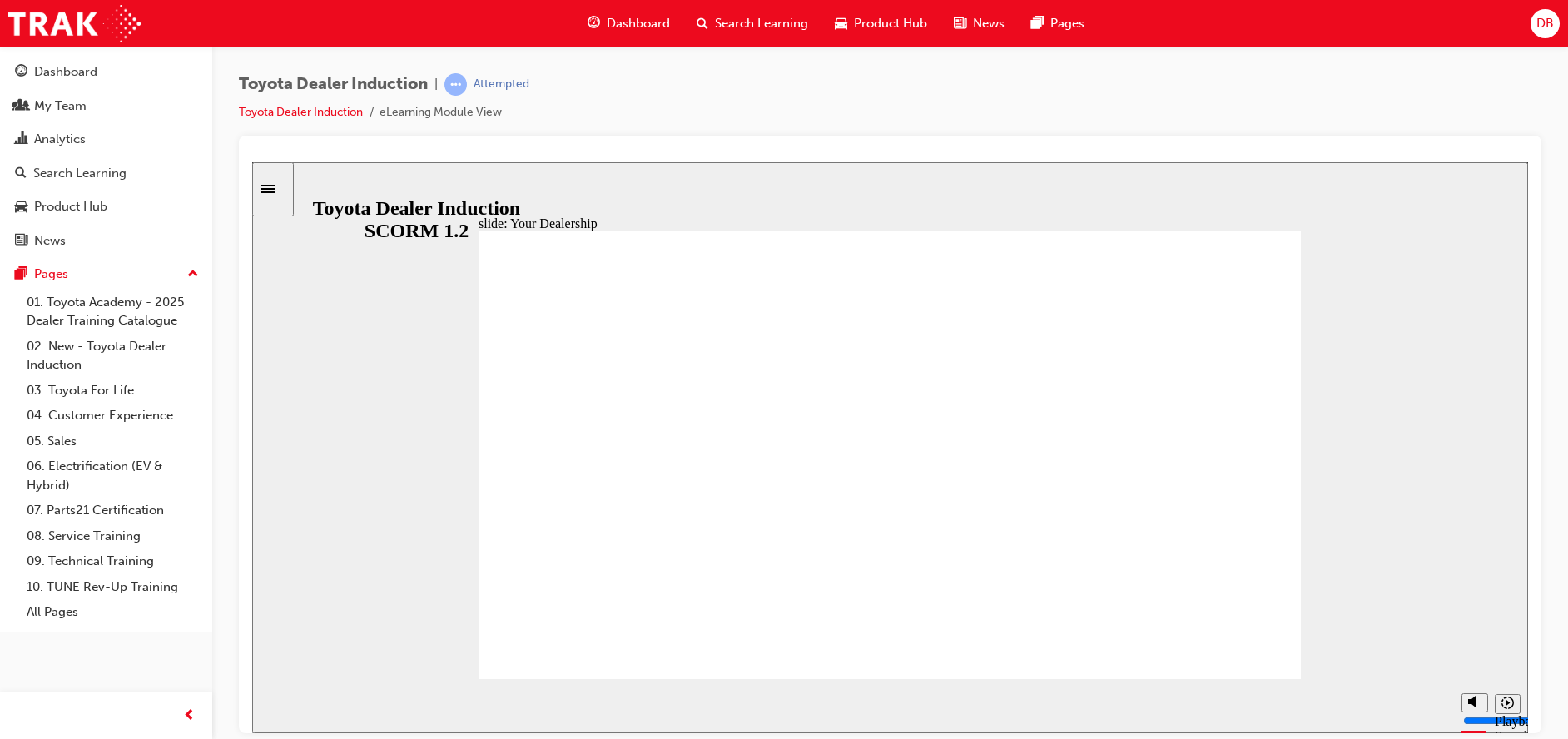
click at [916, 384] on span "Rectangle 1" at bounding box center [890, 462] width 823 height 463
click at [441, 695] on div "playback controls" at bounding box center [859, 706] width 1123 height 25
click at [406, 704] on input "slide progress" at bounding box center [353, 702] width 107 height 13
click at [406, 705] on input "slide progress" at bounding box center [353, 702] width 107 height 13
click at [1110, 702] on div "playback controls" at bounding box center [859, 703] width 1123 height 18
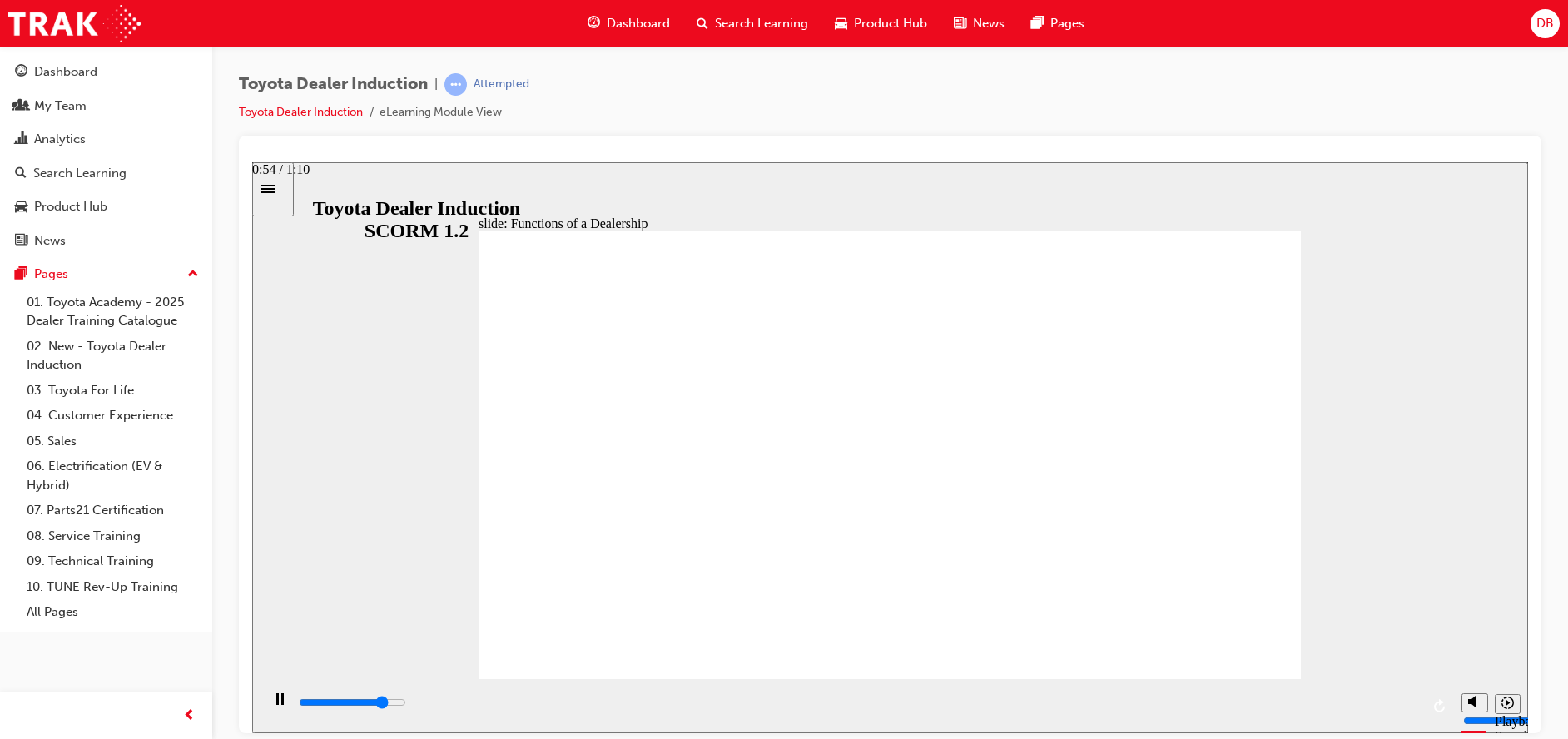
click at [1209, 701] on div "playback controls" at bounding box center [859, 703] width 1123 height 18
click at [1284, 703] on div "playback controls" at bounding box center [859, 703] width 1123 height 18
click at [1377, 704] on div "playback controls" at bounding box center [859, 703] width 1123 height 18
click at [1404, 703] on div "playback controls" at bounding box center [859, 703] width 1123 height 18
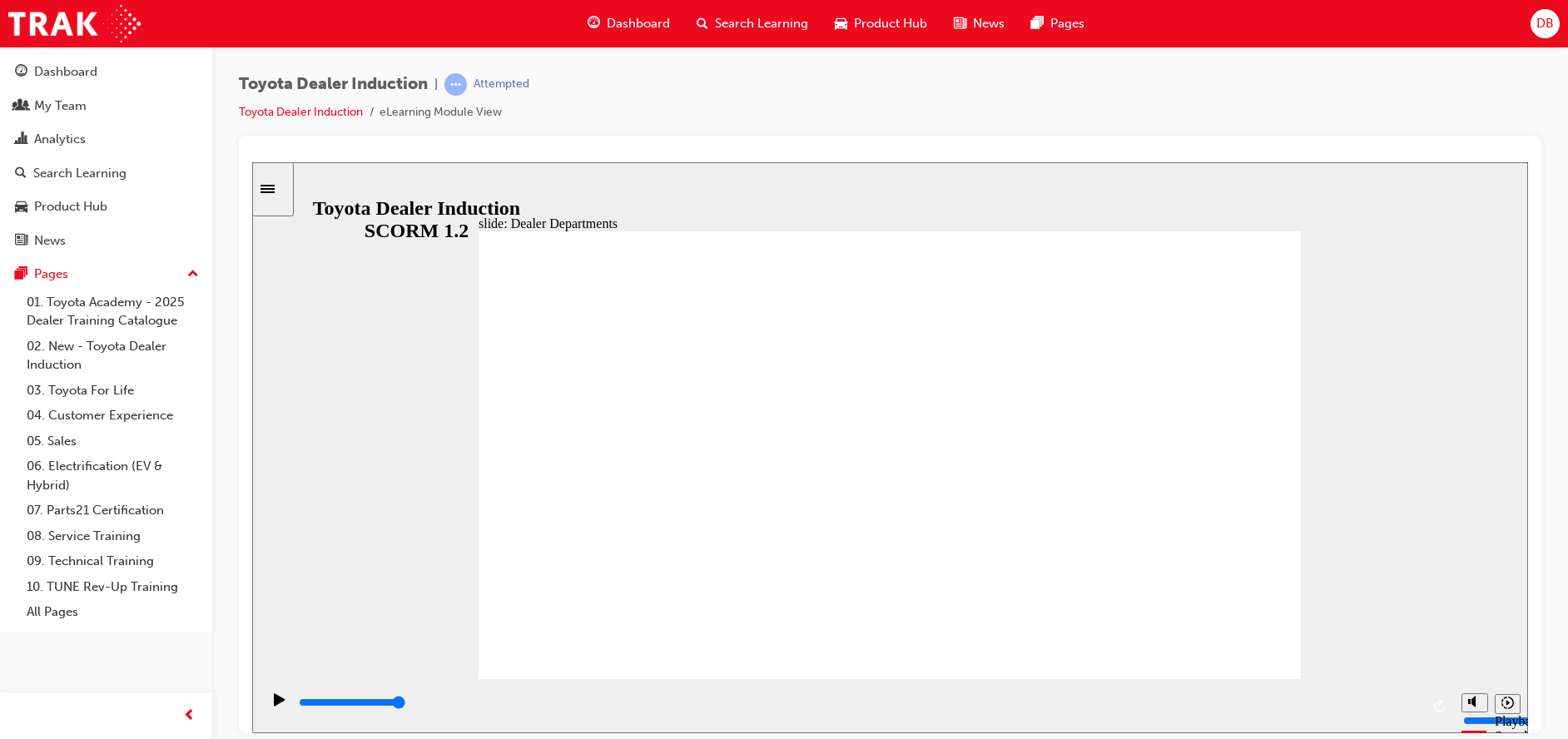
click at [460, 711] on div "playback controls" at bounding box center [859, 703] width 1123 height 18
click at [406, 705] on input "slide progress" at bounding box center [353, 702] width 107 height 13
click at [668, 702] on div "playback controls" at bounding box center [859, 703] width 1123 height 18
click at [812, 696] on div "playback controls" at bounding box center [859, 706] width 1123 height 25
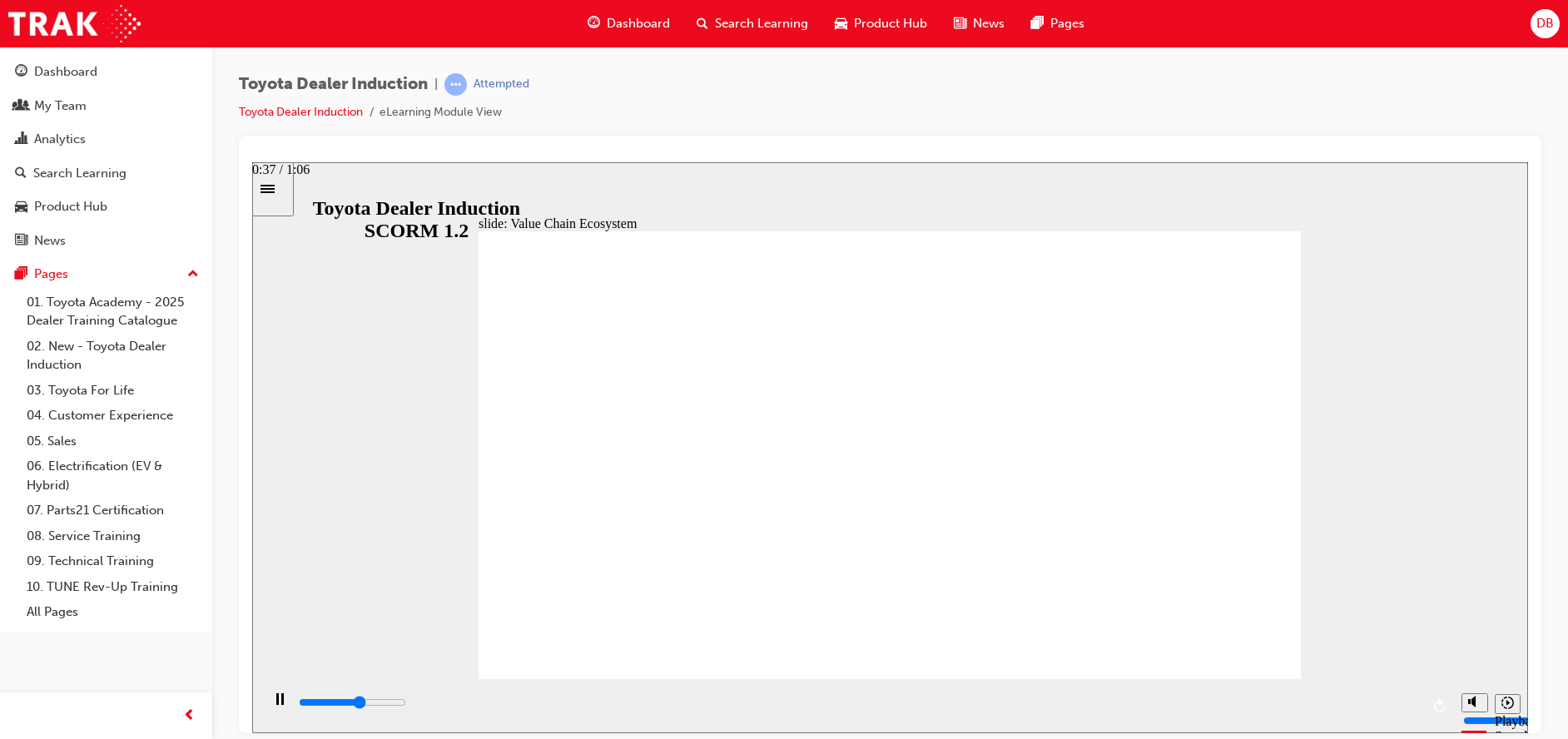
click at [941, 697] on div "playback controls" at bounding box center [859, 706] width 1123 height 25
click at [1096, 702] on div "playback controls" at bounding box center [859, 703] width 1123 height 18
click at [1224, 710] on div "playback controls" at bounding box center [859, 703] width 1123 height 18
drag, startPoint x: 1357, startPoint y: 705, endPoint x: 1397, endPoint y: 705, distance: 40.0
click at [406, 705] on input "slide progress" at bounding box center [353, 702] width 107 height 13
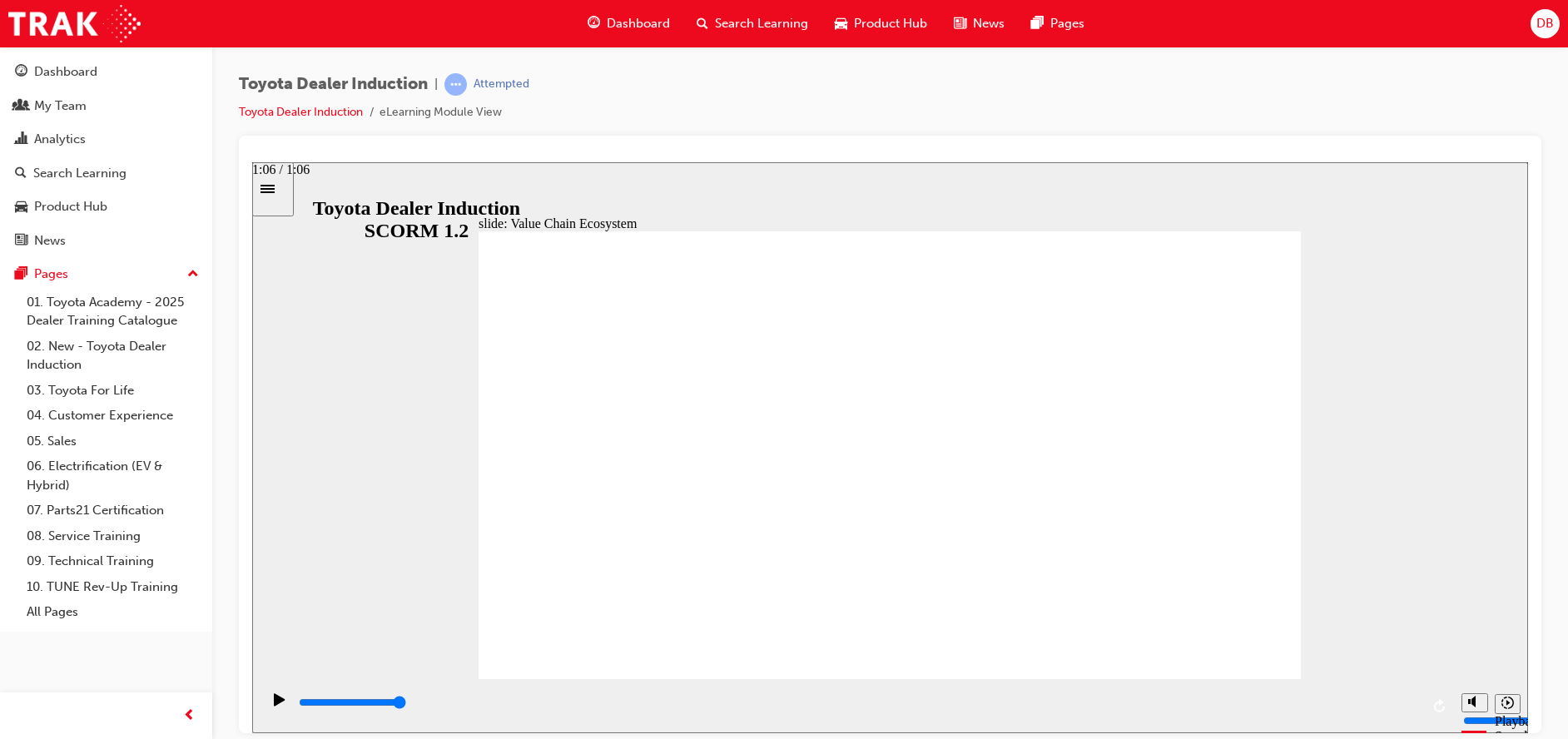
click at [406, 705] on input "slide progress" at bounding box center [353, 702] width 107 height 13
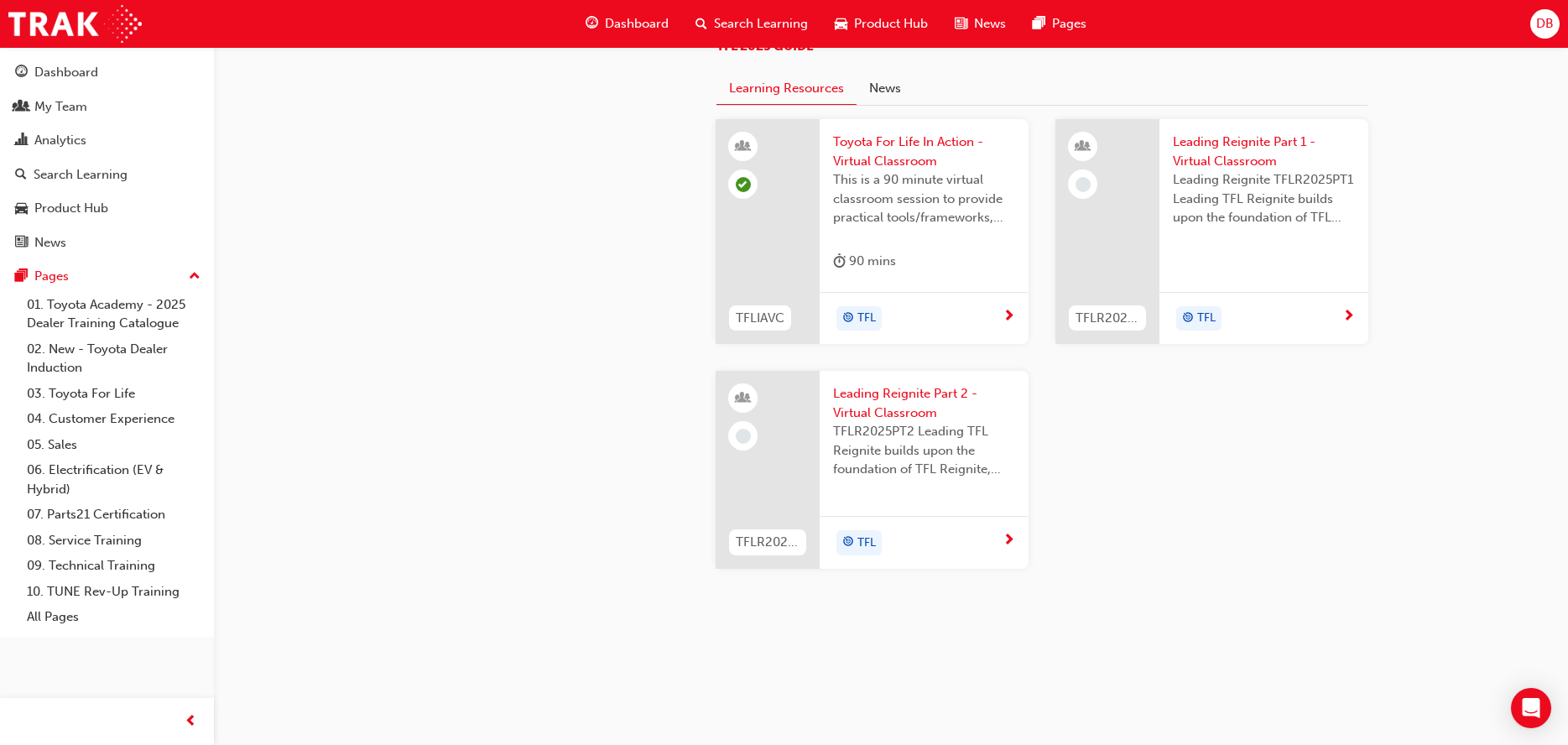
scroll to position [1678, 0]
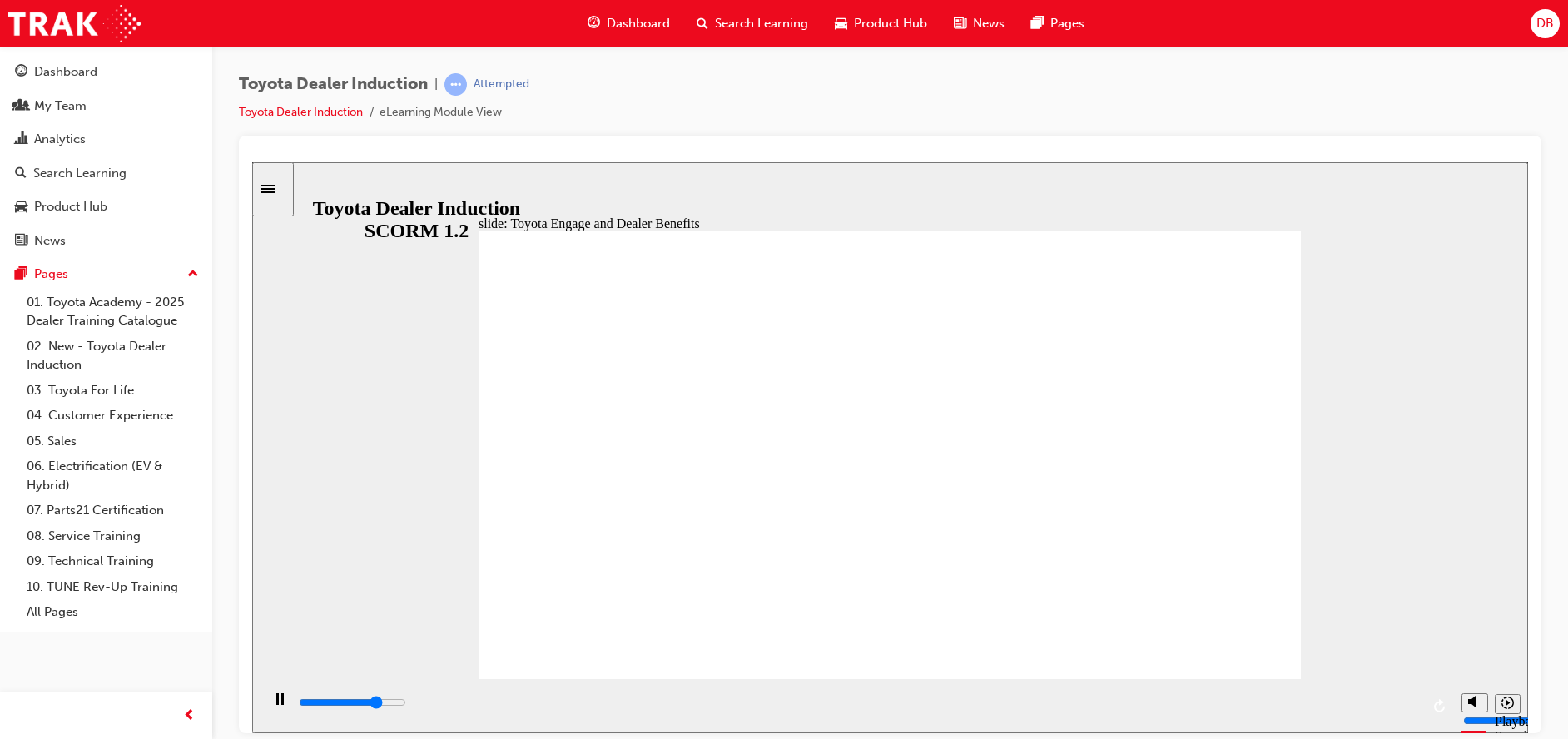
click at [889, 702] on div "playback controls" at bounding box center [859, 703] width 1123 height 18
click at [1000, 702] on div "playback controls" at bounding box center [859, 703] width 1123 height 18
click at [1196, 700] on div "playback controls" at bounding box center [859, 703] width 1123 height 18
drag, startPoint x: 1333, startPoint y: 700, endPoint x: 1385, endPoint y: 702, distance: 52.0
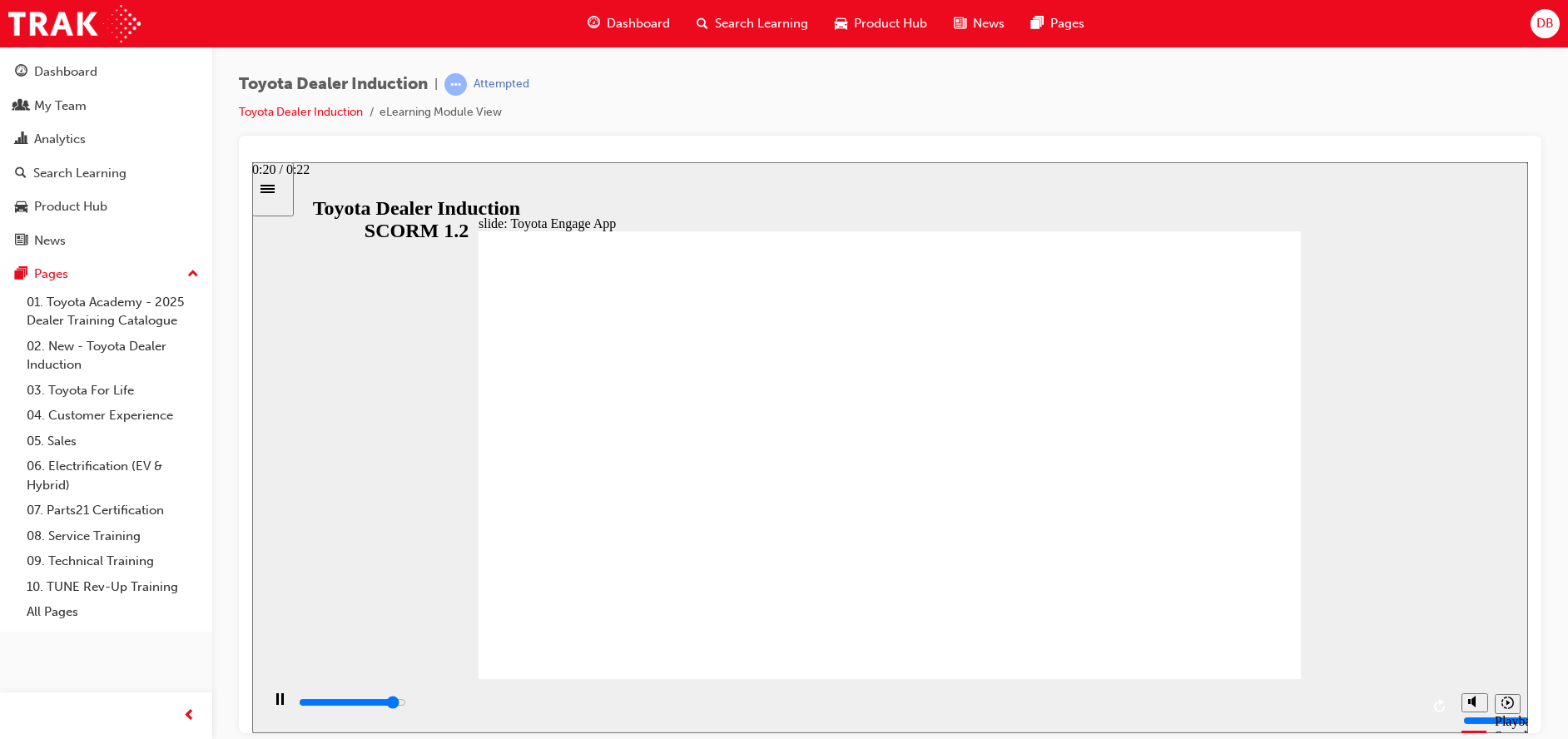
click at [1340, 701] on div "playback controls" at bounding box center [859, 703] width 1123 height 18
click at [1399, 701] on div "playback controls" at bounding box center [859, 703] width 1123 height 18
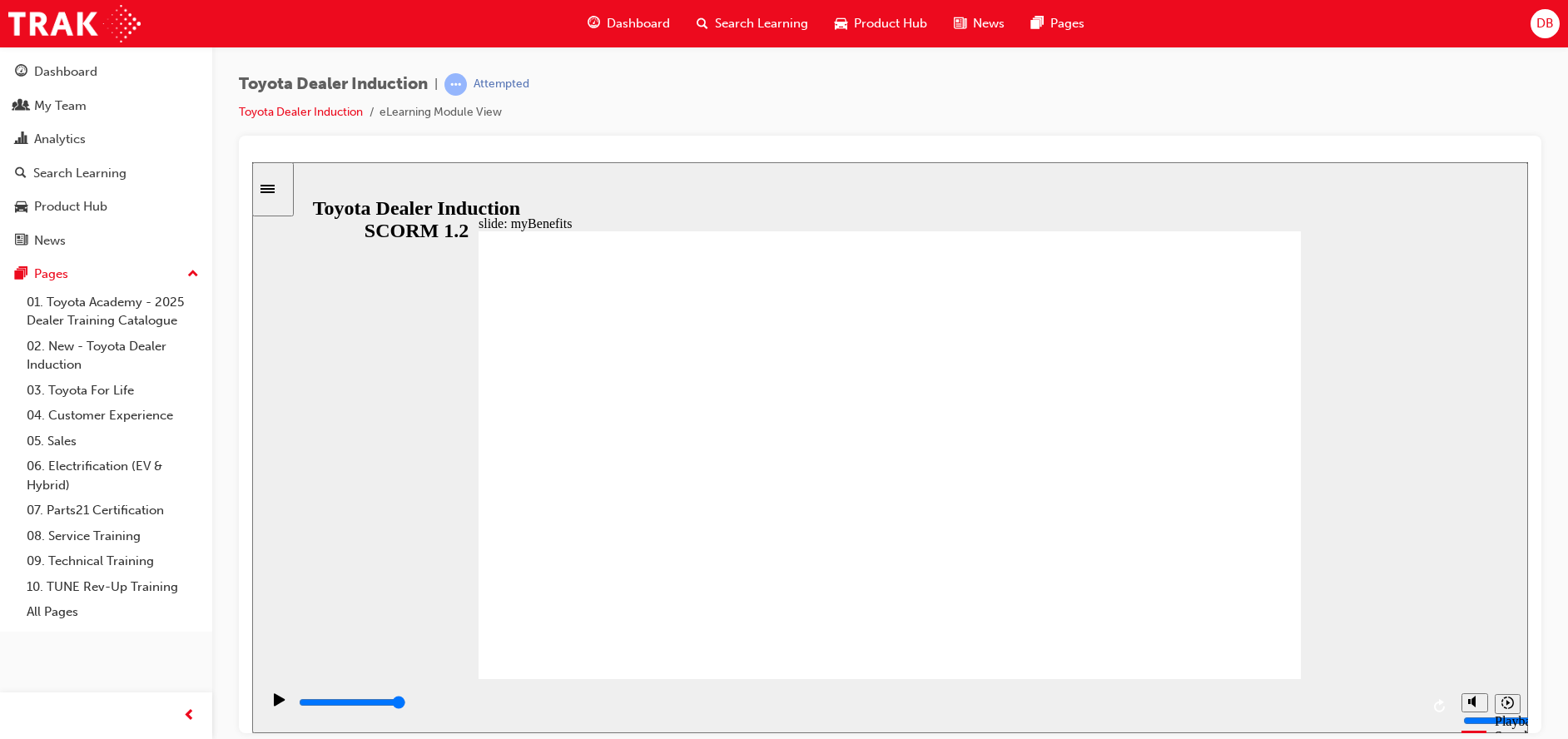
type input "5000"
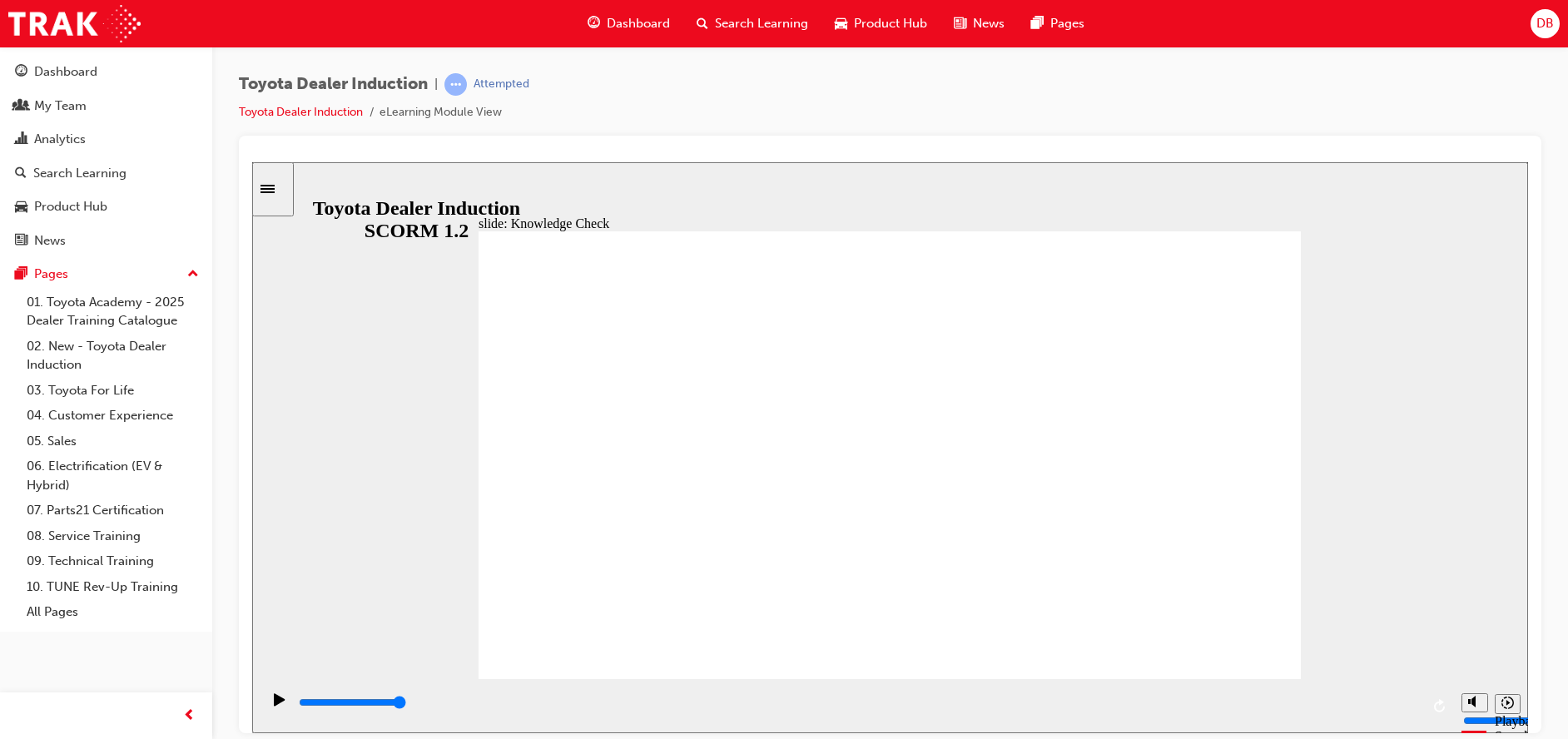
type input "a"
type input "ap"
type input "app"
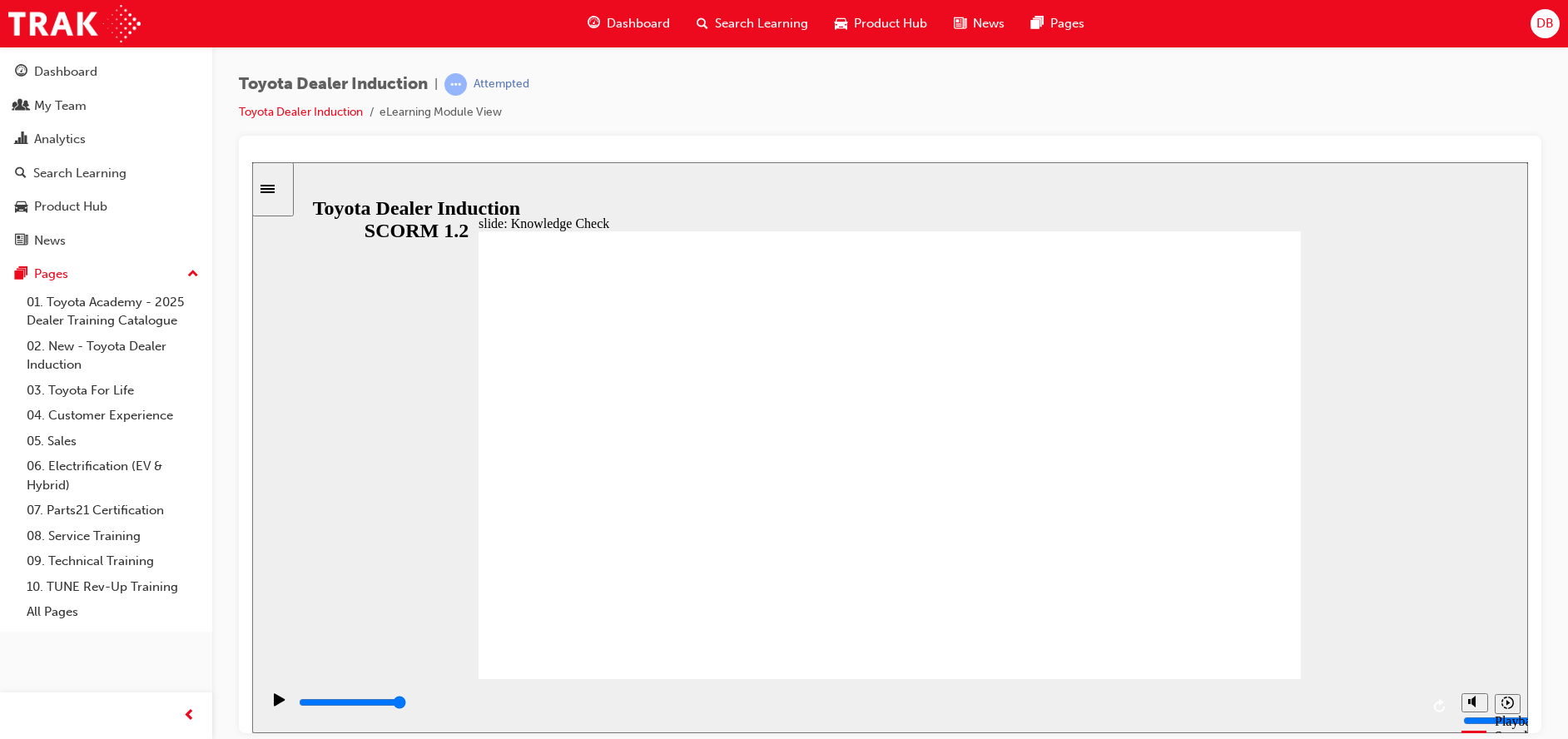
type input "app"
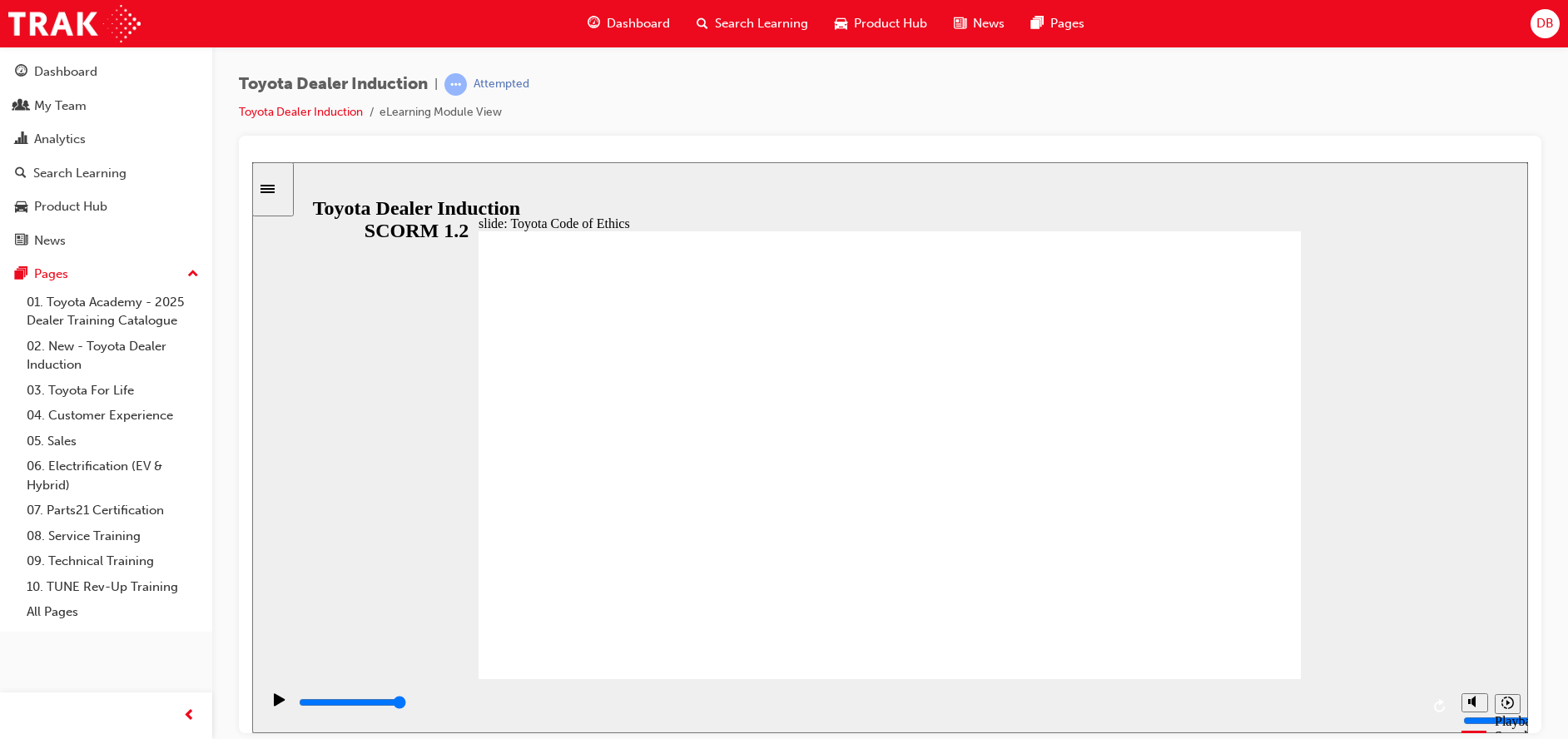
drag, startPoint x: 1182, startPoint y: 635, endPoint x: 1236, endPoint y: 636, distance: 54.0
drag, startPoint x: 871, startPoint y: 708, endPoint x: 1058, endPoint y: 709, distance: 187.0
click at [872, 708] on div "playback controls" at bounding box center [859, 703] width 1123 height 18
click at [1071, 710] on div "playback controls" at bounding box center [859, 703] width 1123 height 18
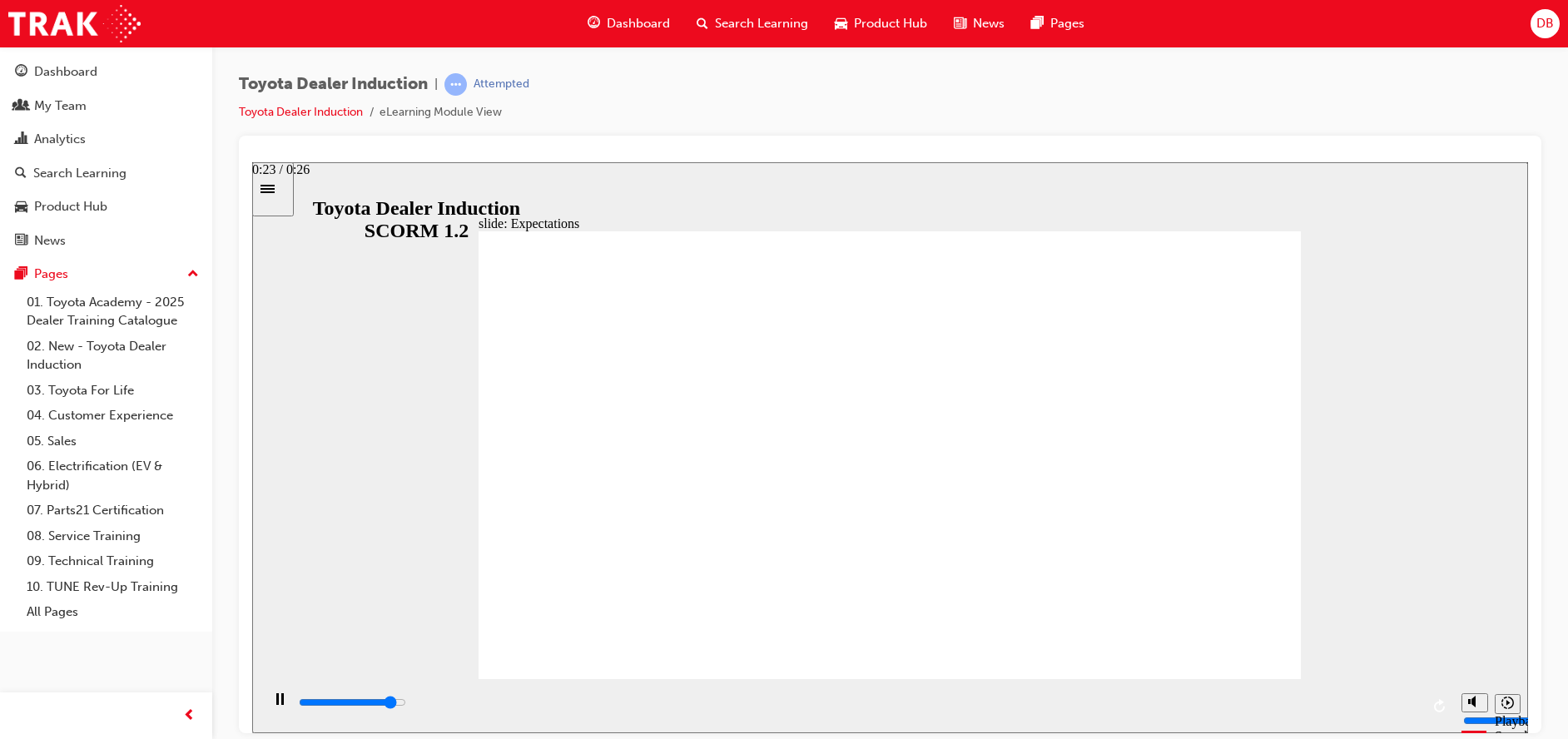
click at [1309, 712] on div "playback controls" at bounding box center [859, 703] width 1123 height 18
drag, startPoint x: 1406, startPoint y: 700, endPoint x: 1417, endPoint y: 705, distance: 12.1
click at [1406, 700] on div "playback controls" at bounding box center [859, 703] width 1123 height 18
drag, startPoint x: 940, startPoint y: 559, endPoint x: 958, endPoint y: 558, distance: 18.0
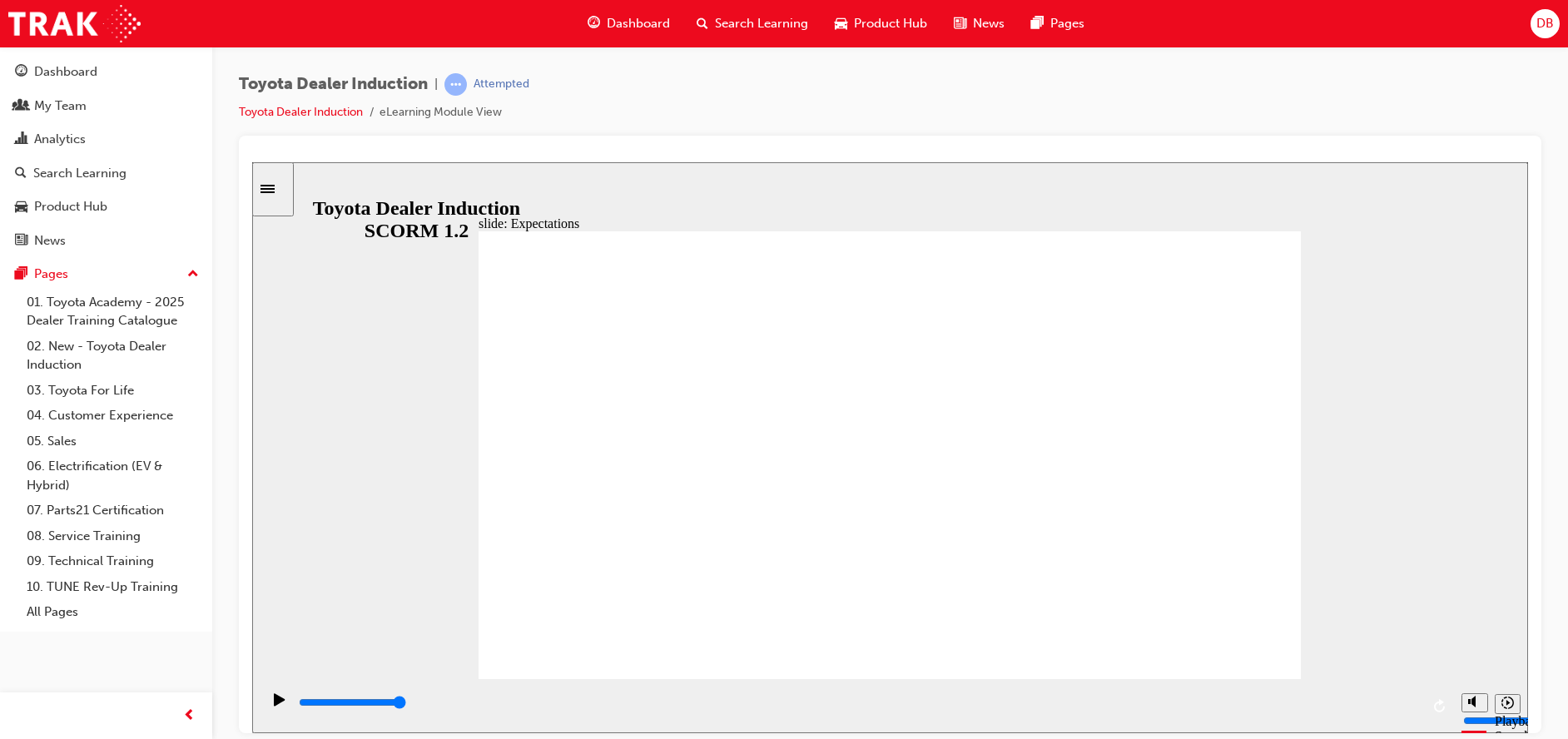
drag, startPoint x: 683, startPoint y: 334, endPoint x: 740, endPoint y: 365, distance: 64.9
click at [1360, 700] on div "playback controls" at bounding box center [859, 703] width 1123 height 18
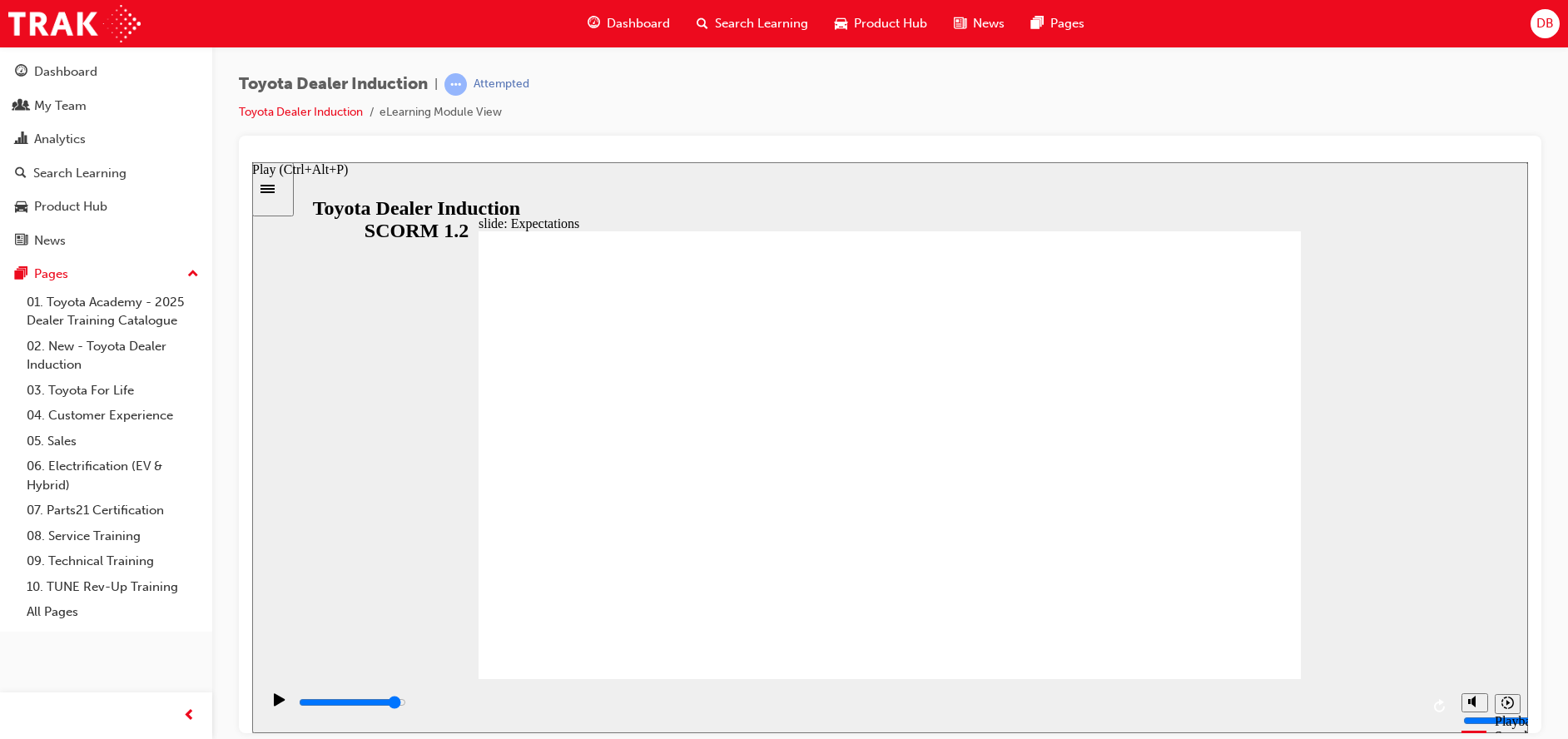
click at [280, 698] on icon "Play (Ctrl+Alt+P)" at bounding box center [280, 700] width 12 height 13
drag, startPoint x: 1217, startPoint y: 653, endPoint x: 1230, endPoint y: 643, distance: 16.4
type input "8400"
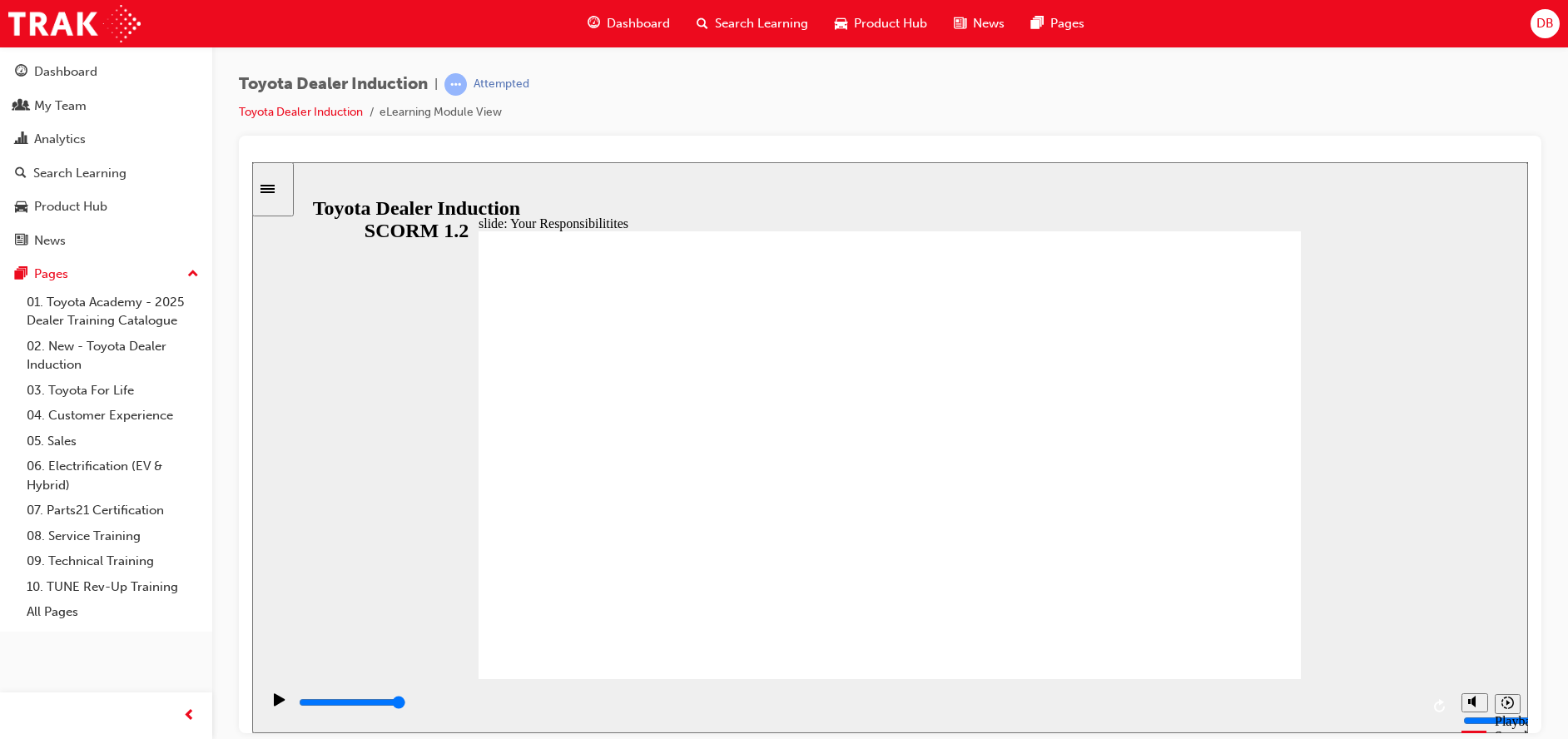
checkbox input "true"
drag, startPoint x: 554, startPoint y: 437, endPoint x: 554, endPoint y: 455, distance: 18.0
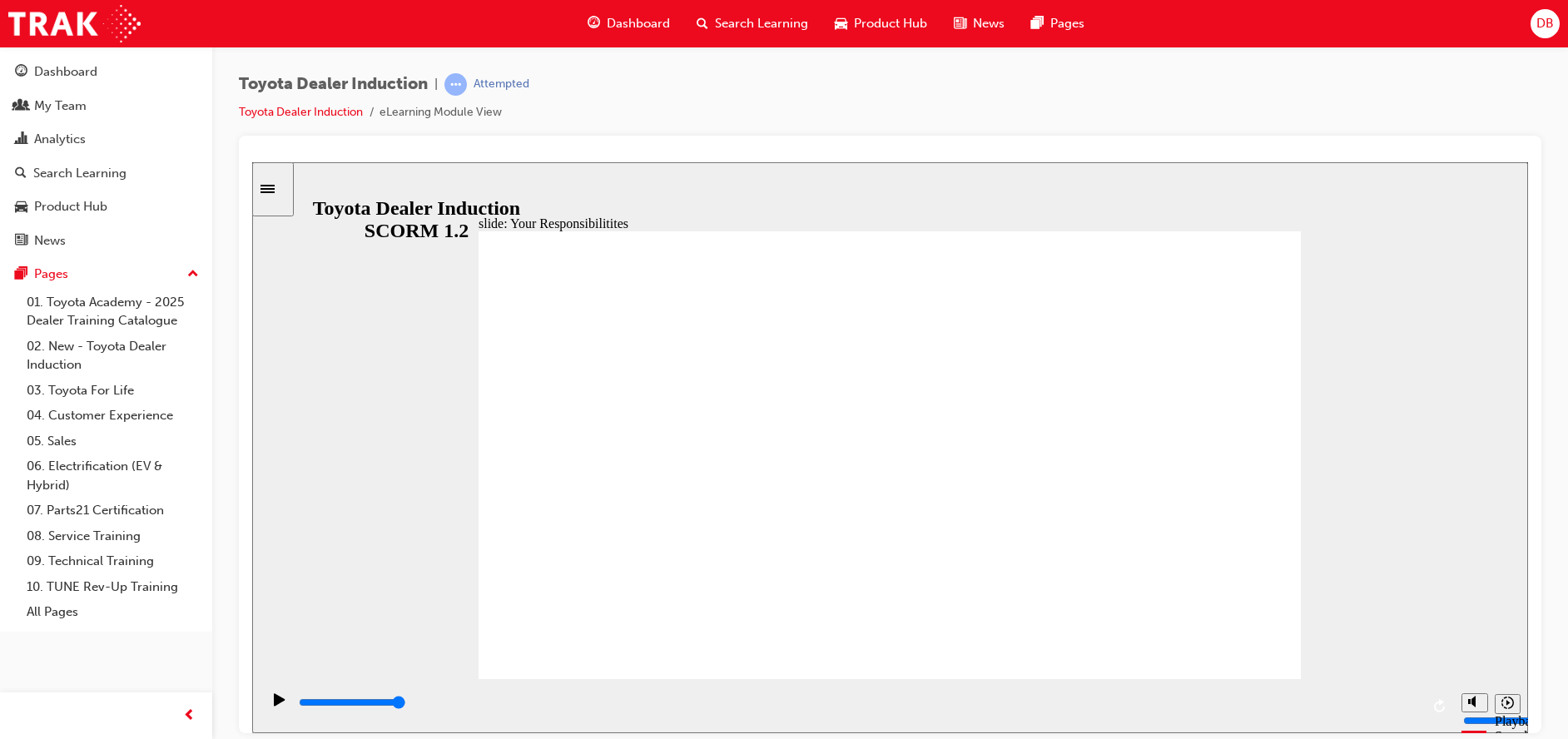
checkbox input "true"
drag, startPoint x: 555, startPoint y: 551, endPoint x: 554, endPoint y: 561, distance: 10.0
checkbox input "true"
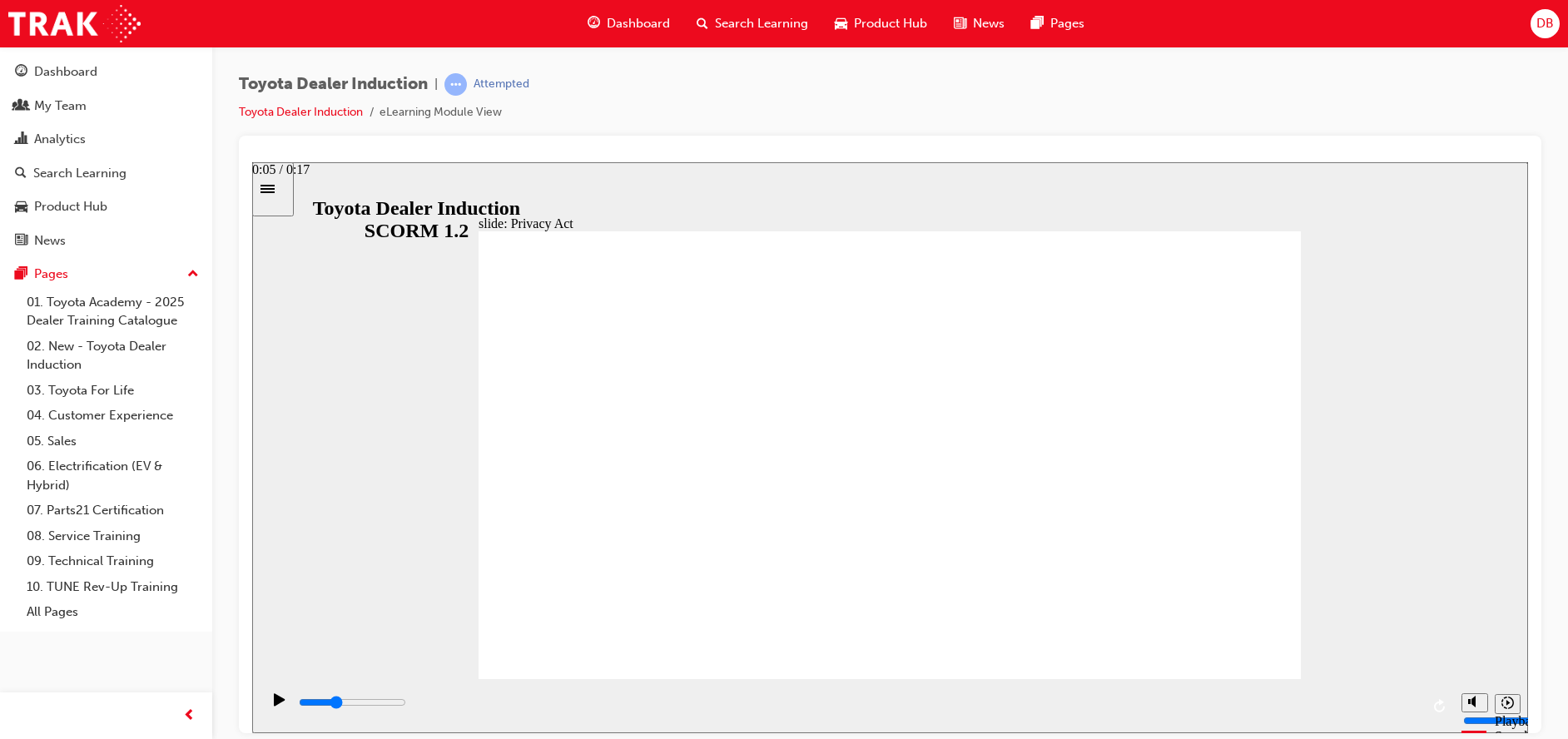
click at [667, 694] on div "playback controls" at bounding box center [859, 706] width 1123 height 25
click at [1273, 702] on div "playback controls" at bounding box center [859, 703] width 1123 height 18
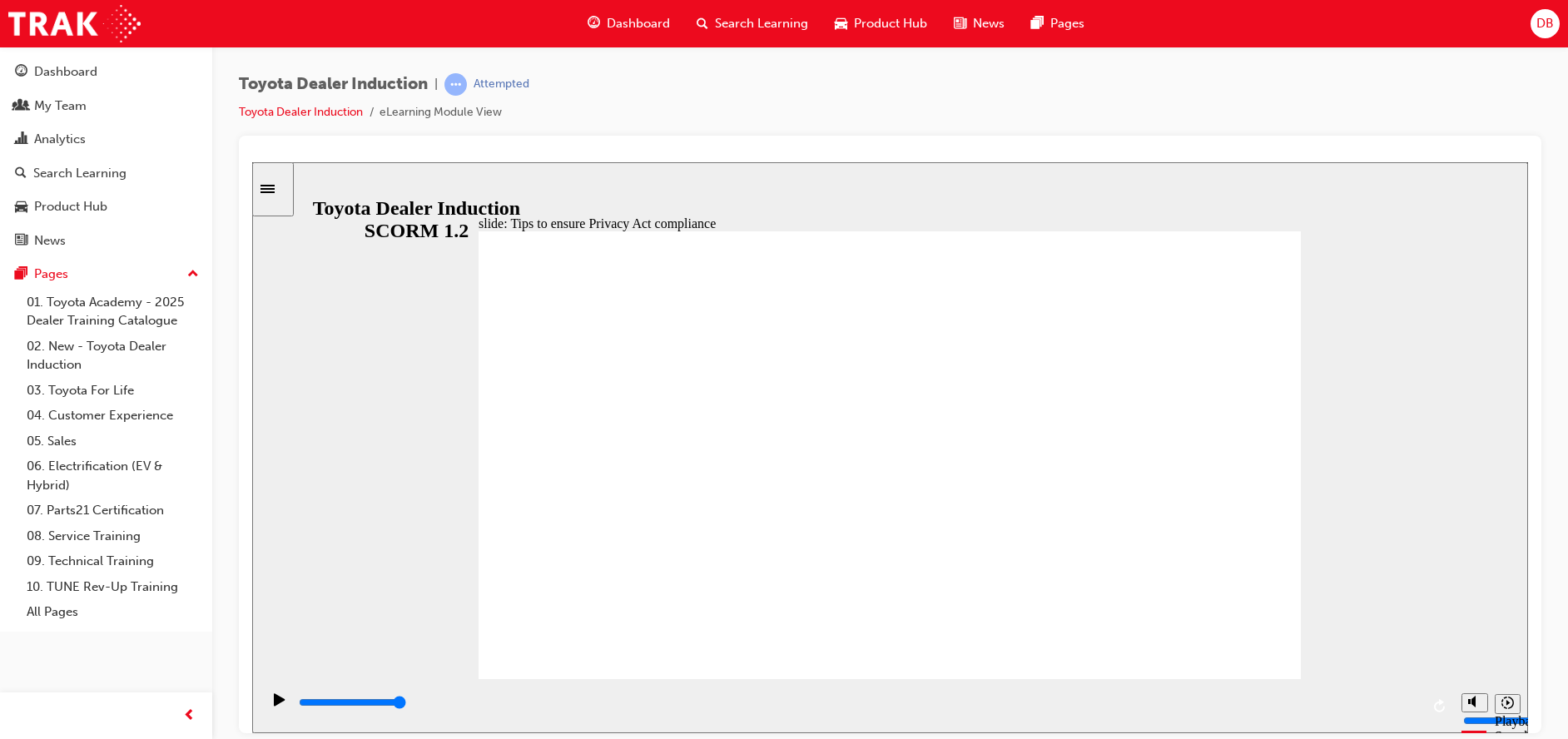
type input "5000"
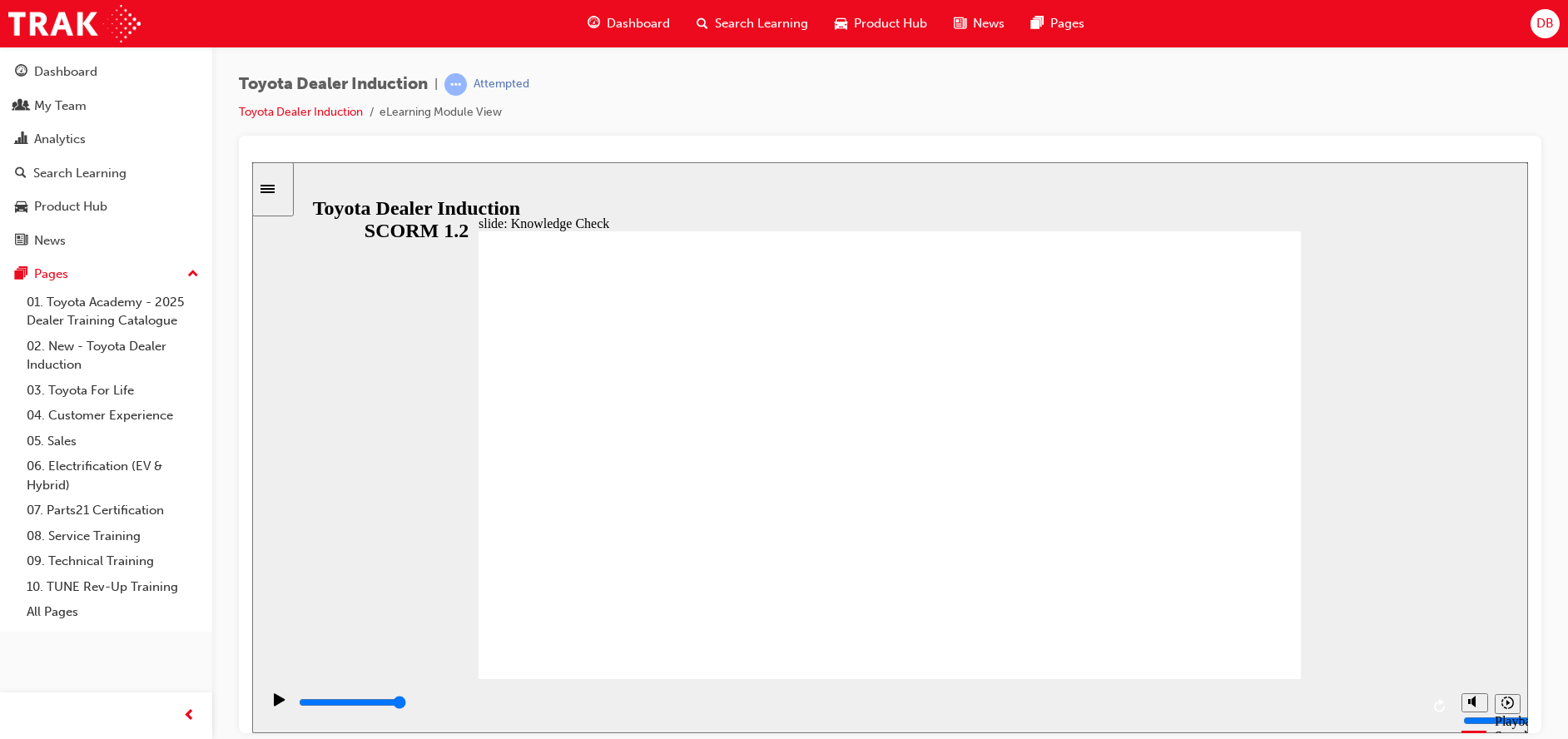
checkbox input "true"
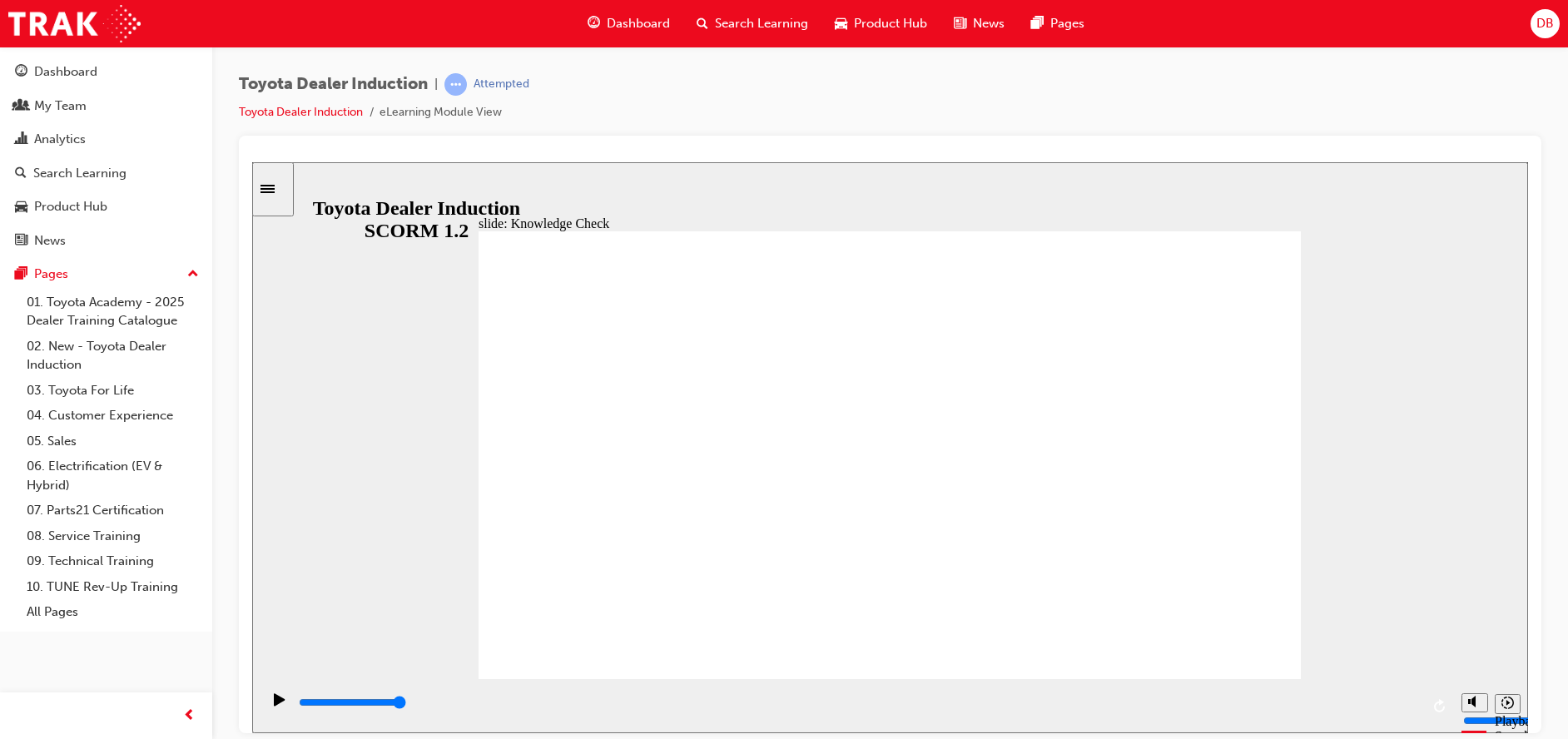
checkbox input "true"
type input "5000"
radio input "true"
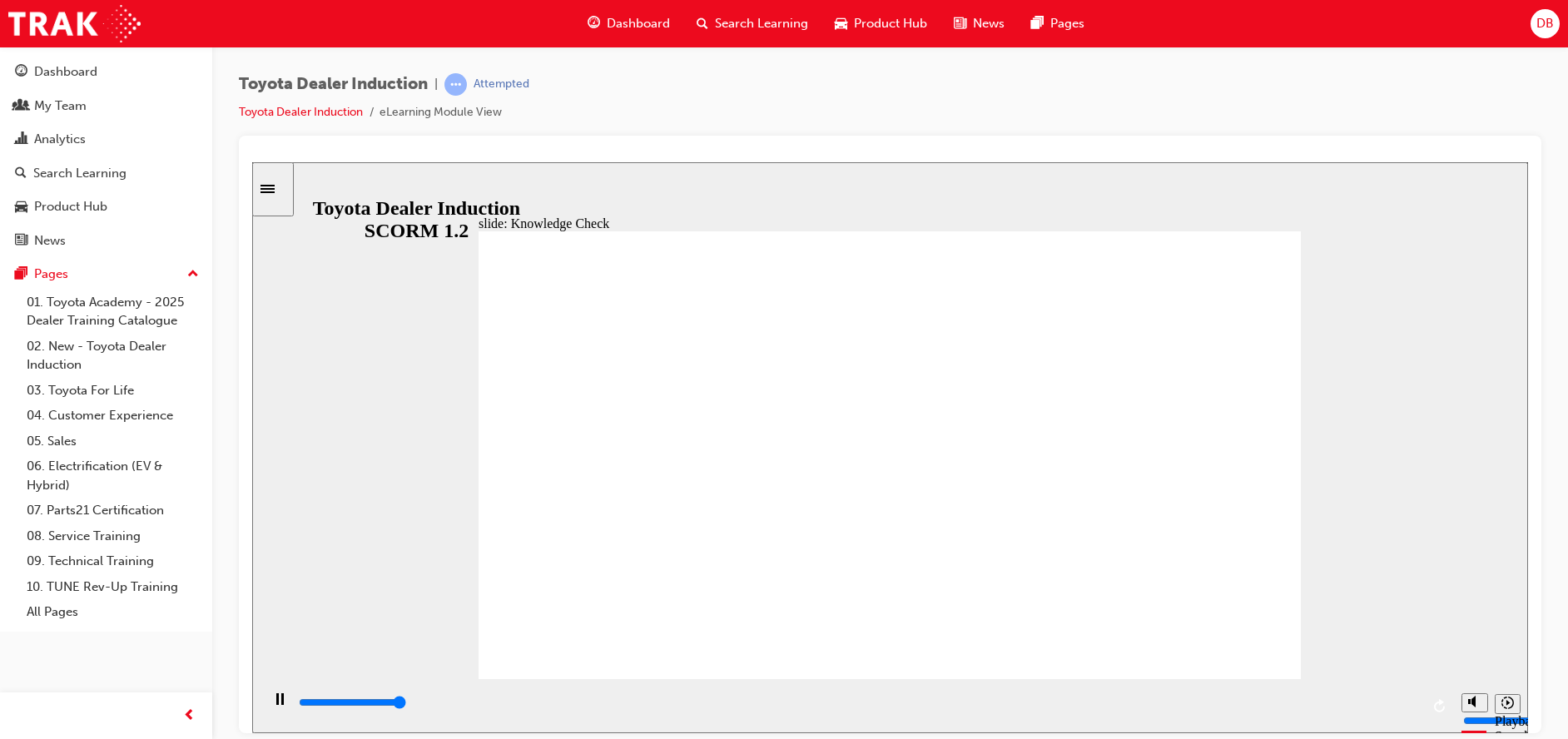
type input "5000"
checkbox input "true"
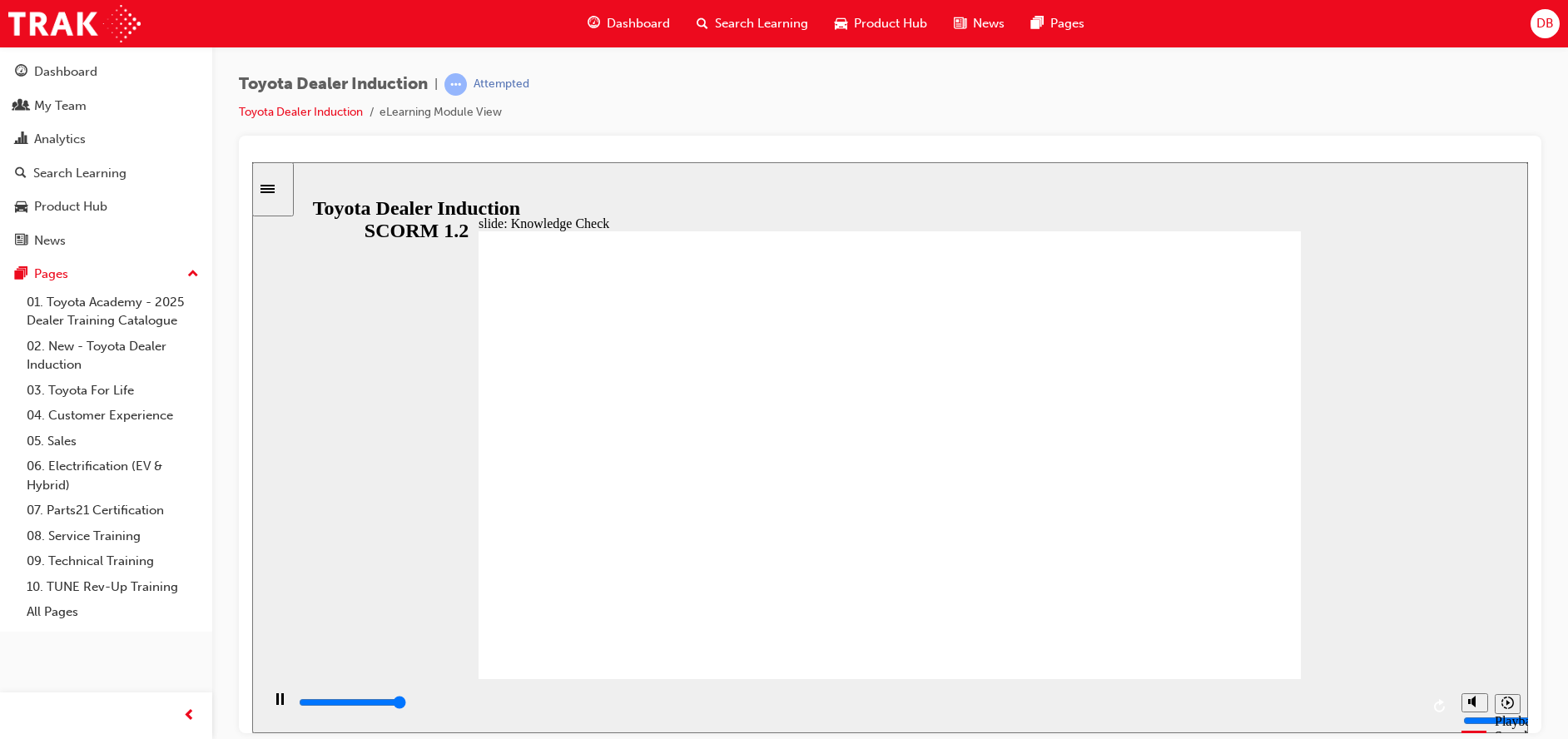
type input "5000"
checkbox input "true"
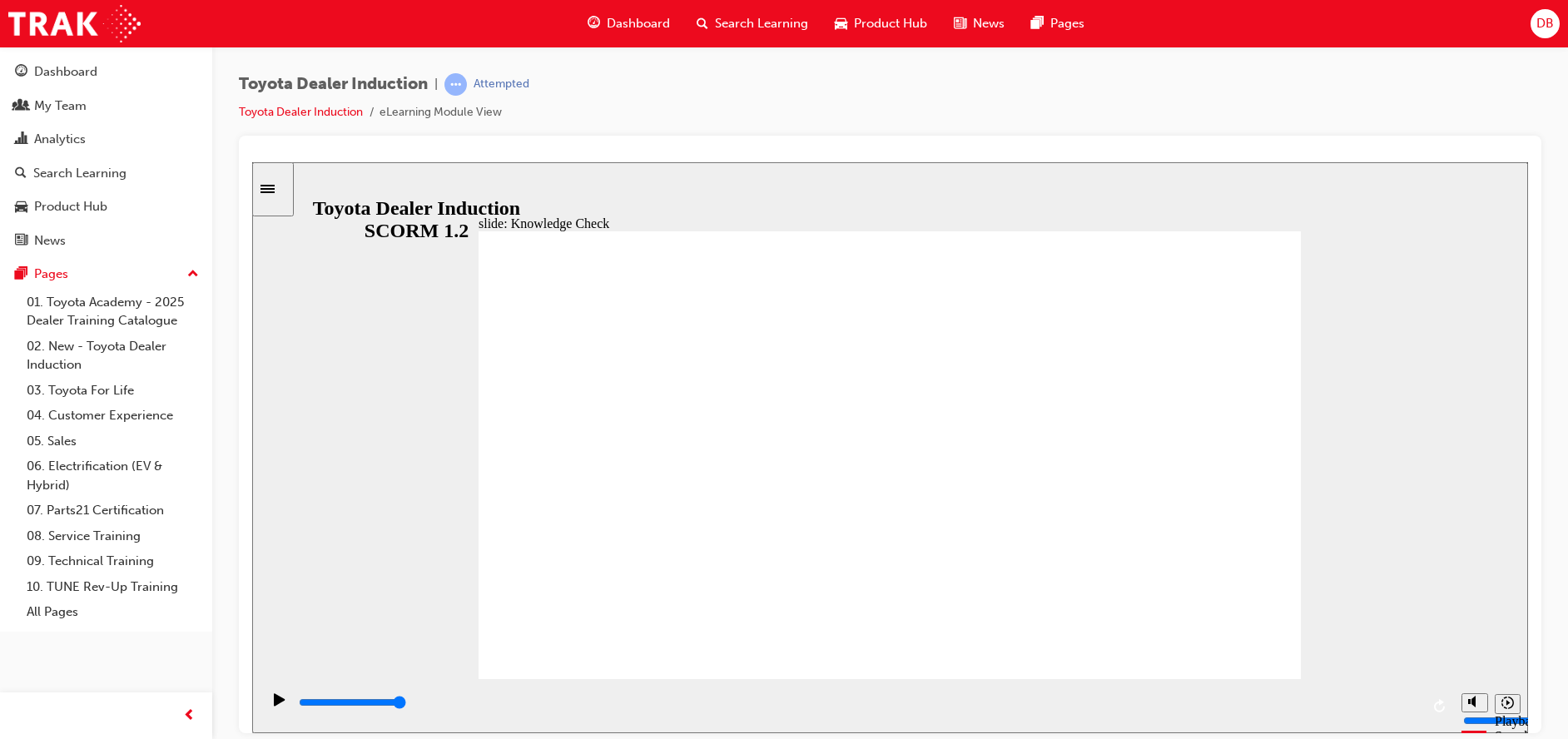
type input "9900"
click at [75, 71] on div "Dashboard" at bounding box center [66, 72] width 64 height 19
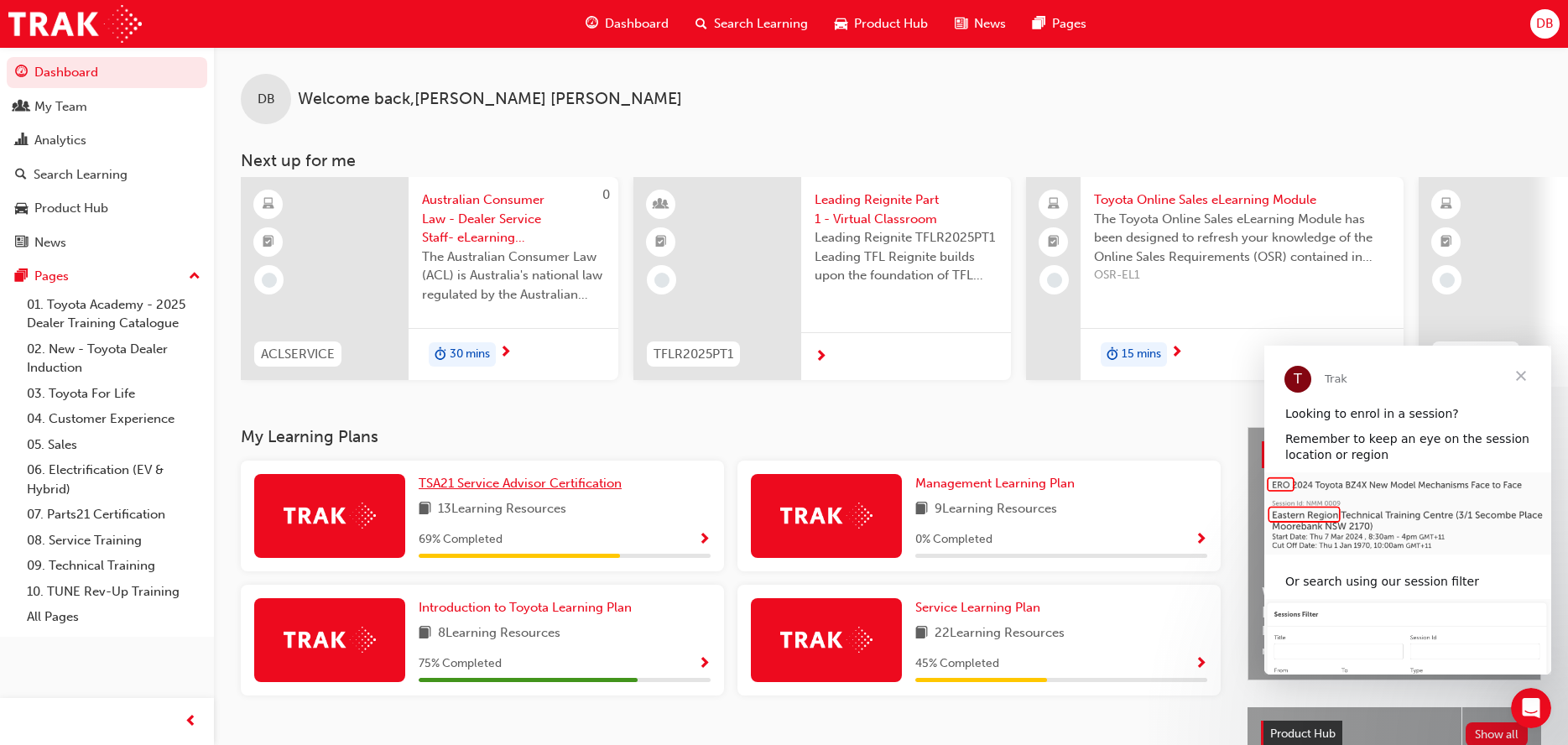
click at [521, 491] on span "TSA21 Service Advisor Certification" at bounding box center [520, 483] width 203 height 15
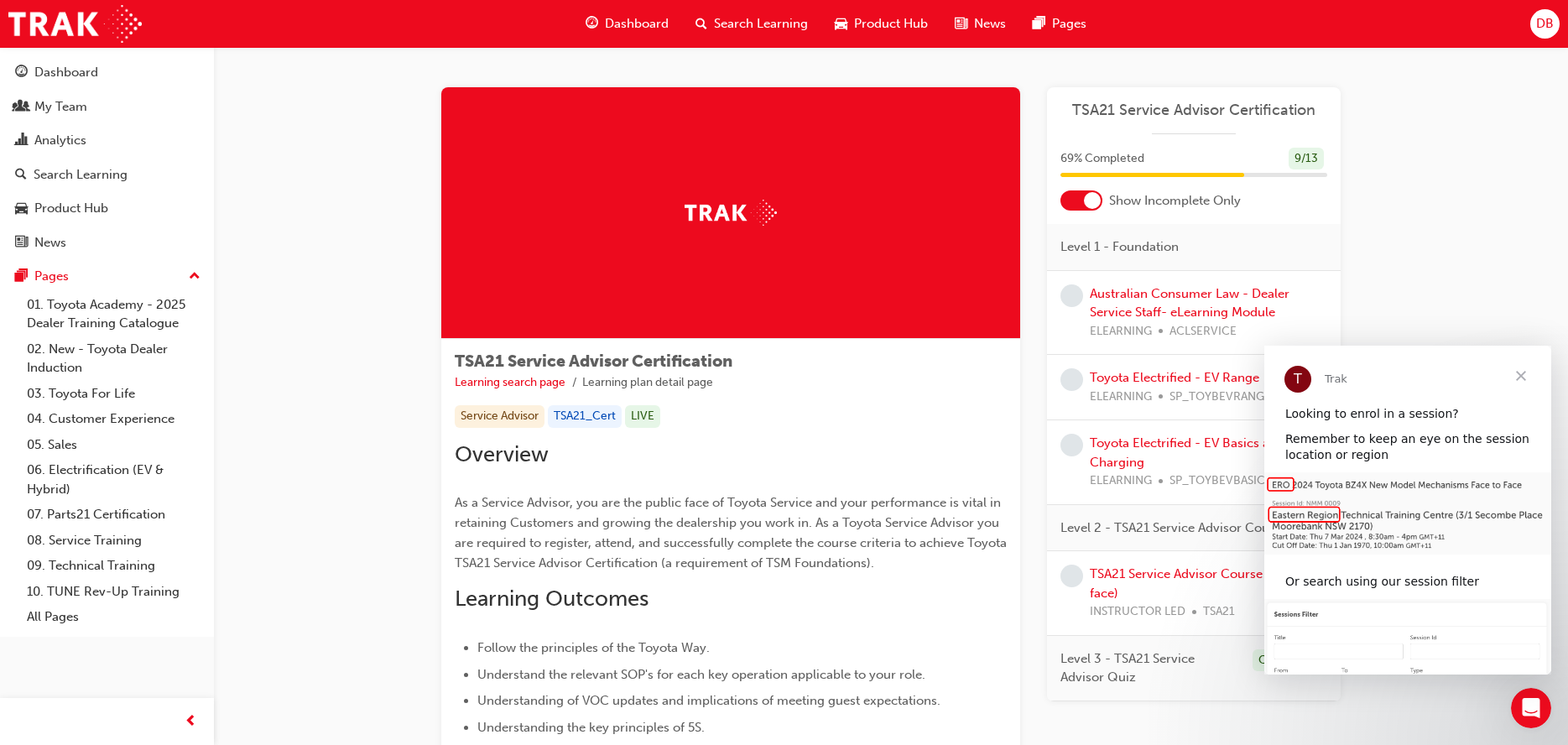
click at [1524, 372] on span "Close" at bounding box center [1522, 376] width 61 height 61
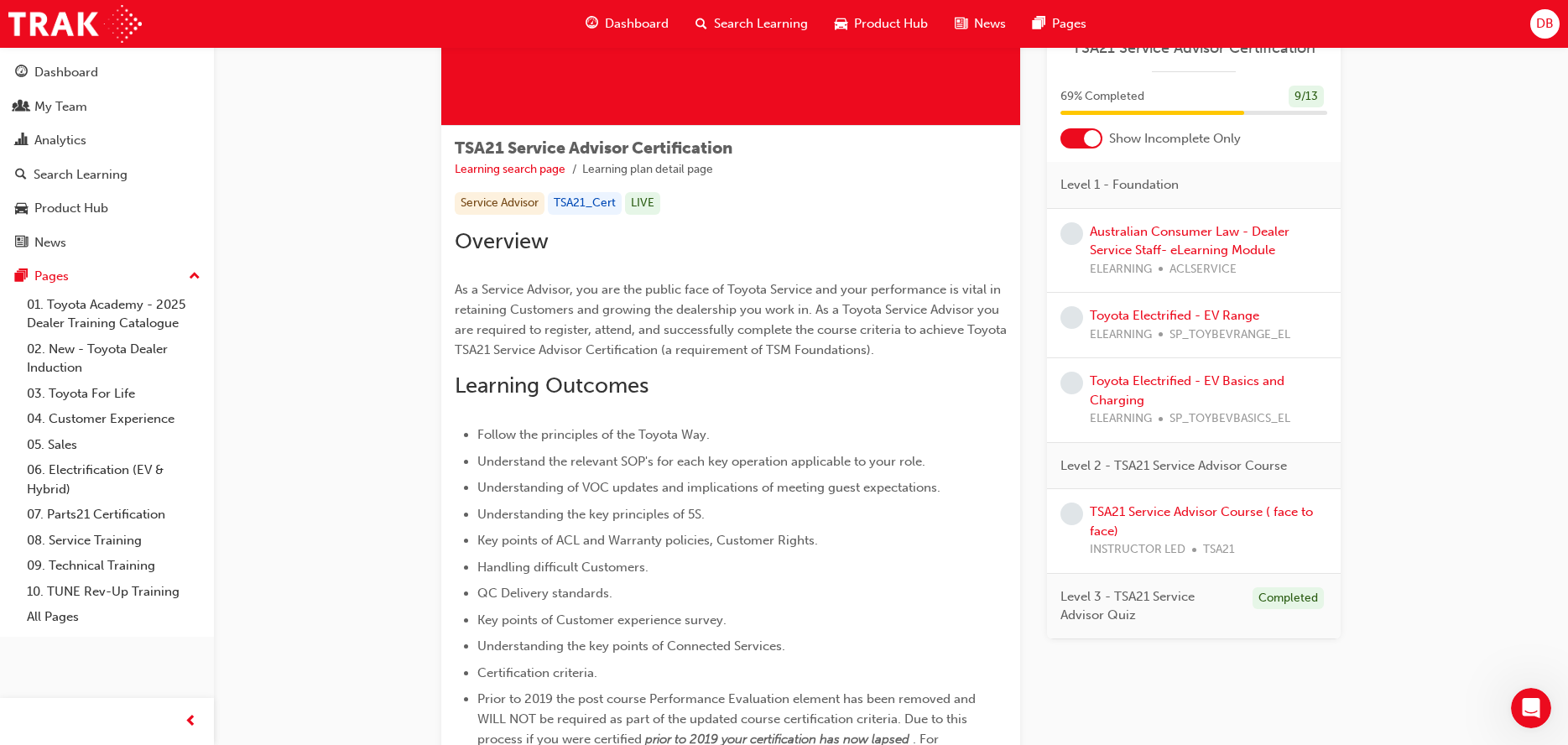
scroll to position [84, 0]
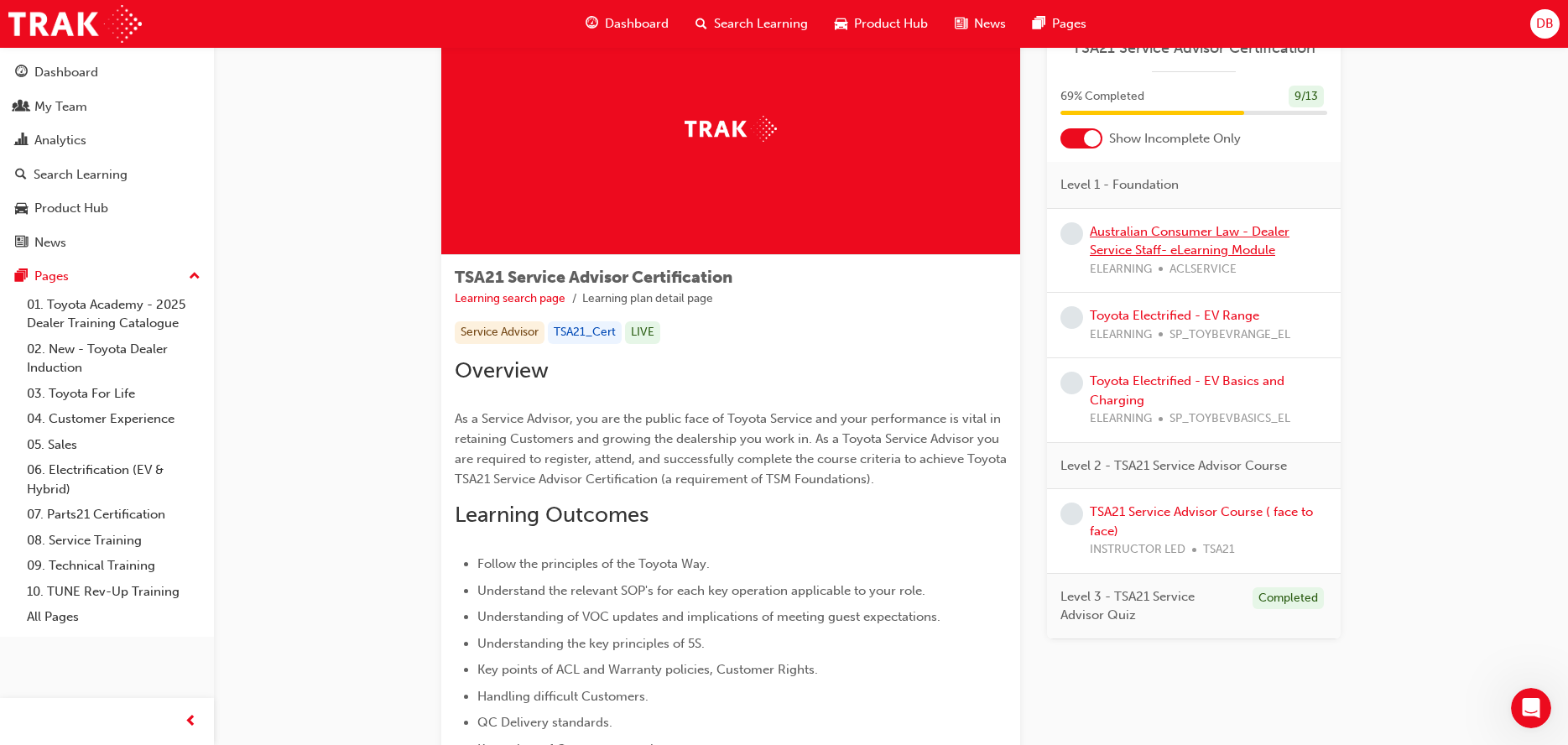
click at [1215, 226] on link "Australian Consumer Law - Dealer Service Staff- eLearning Module" at bounding box center [1190, 241] width 200 height 35
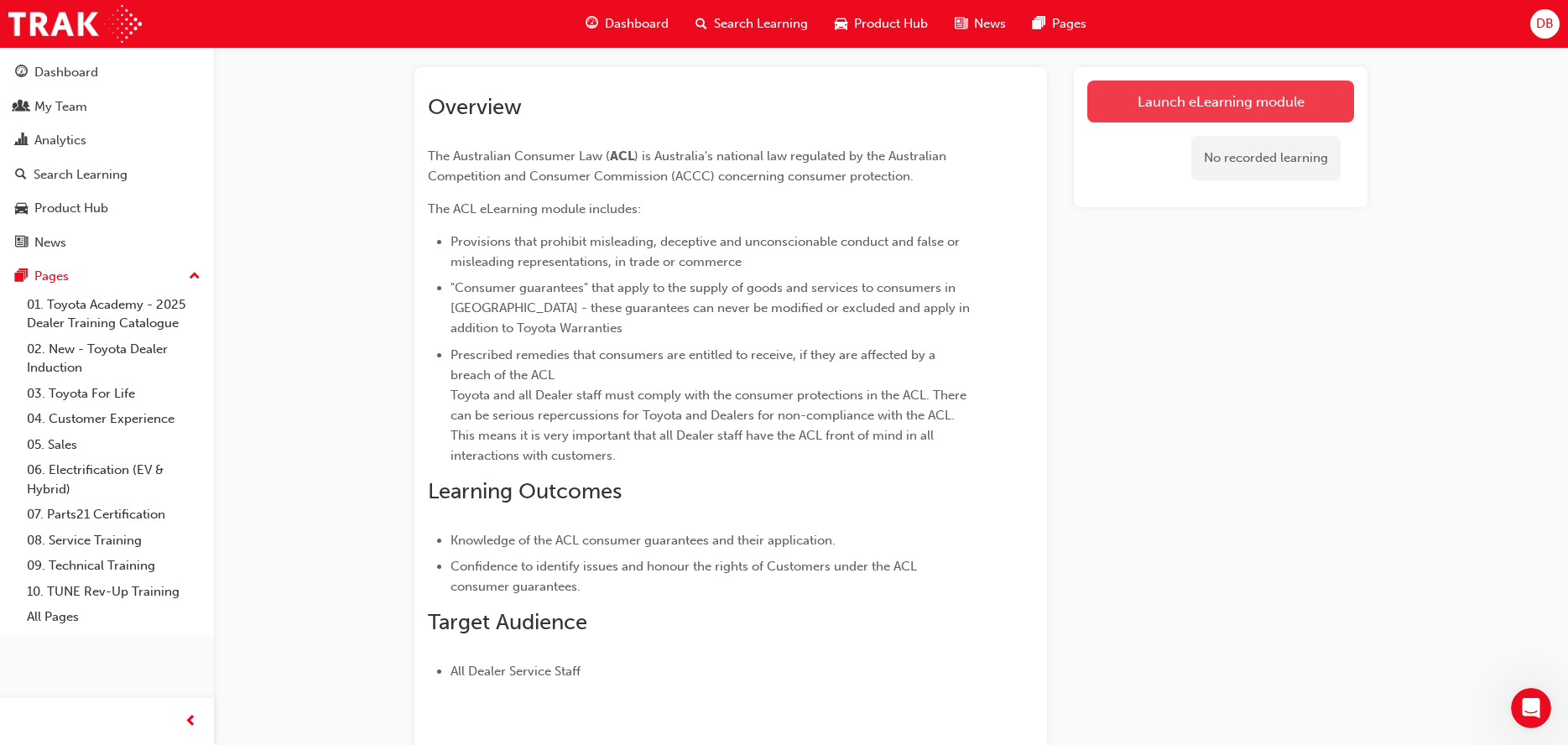
click at [1276, 109] on link "Launch eLearning module" at bounding box center [1221, 101] width 267 height 42
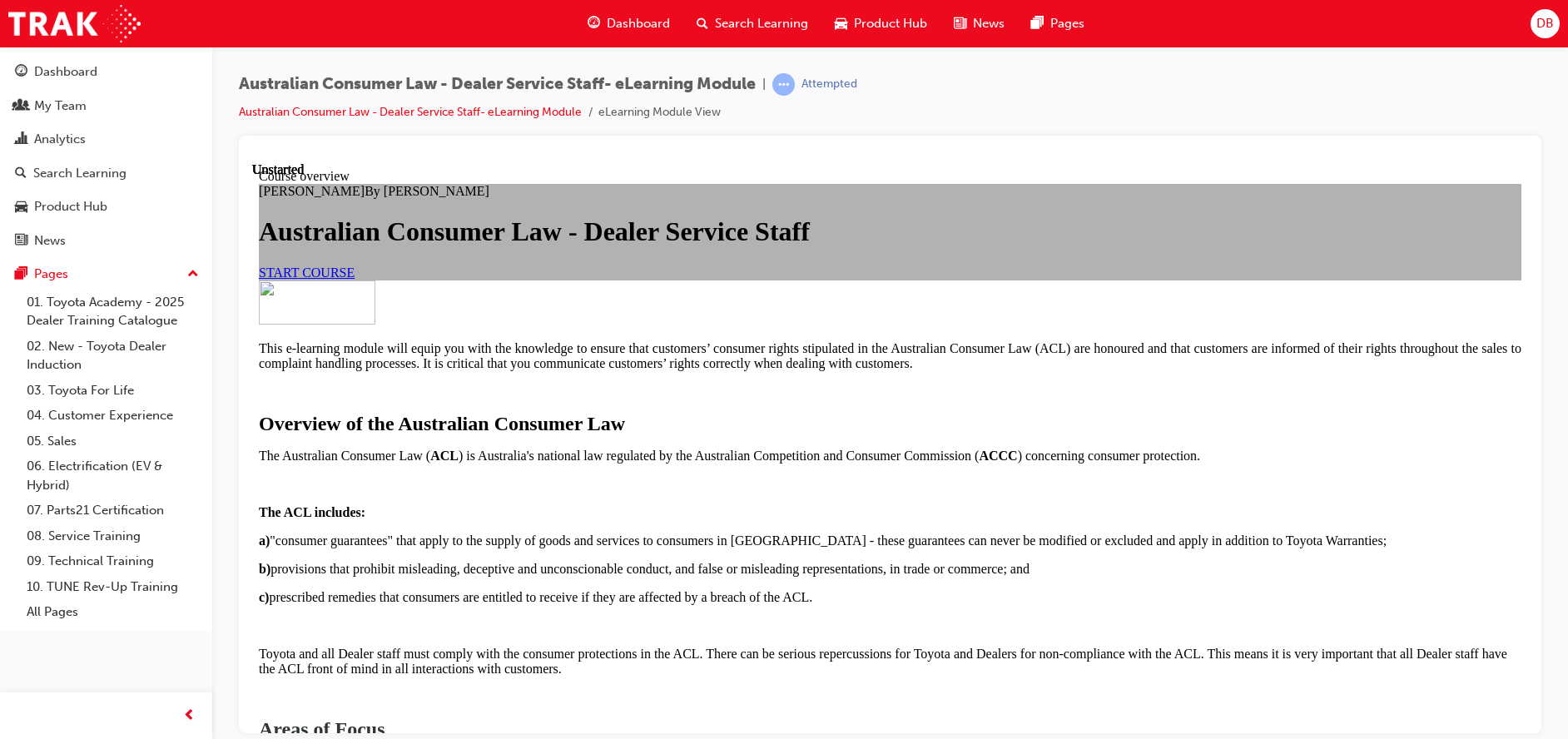
click at [354, 279] on span "START COURSE" at bounding box center [307, 271] width 95 height 14
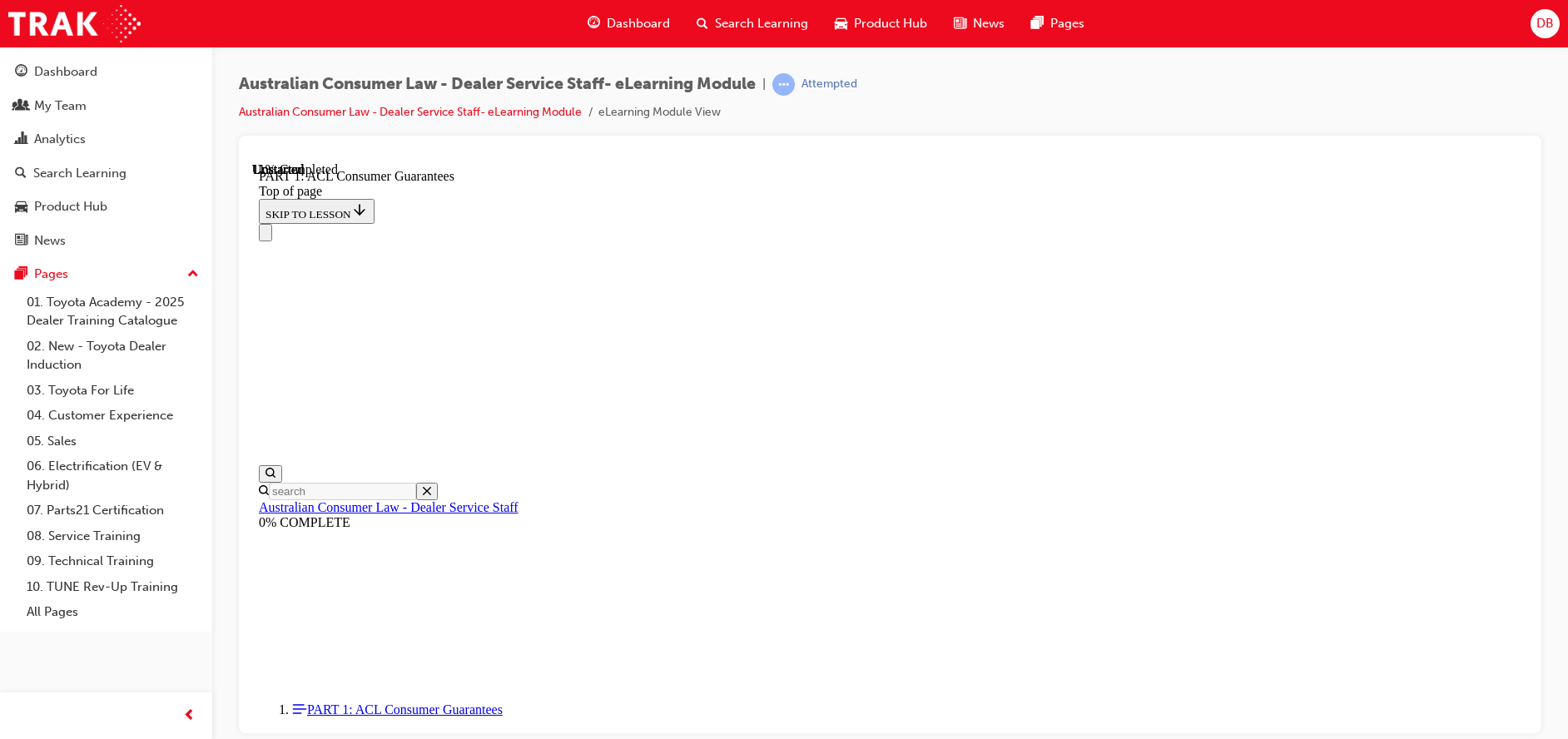
scroll to position [2788, 0]
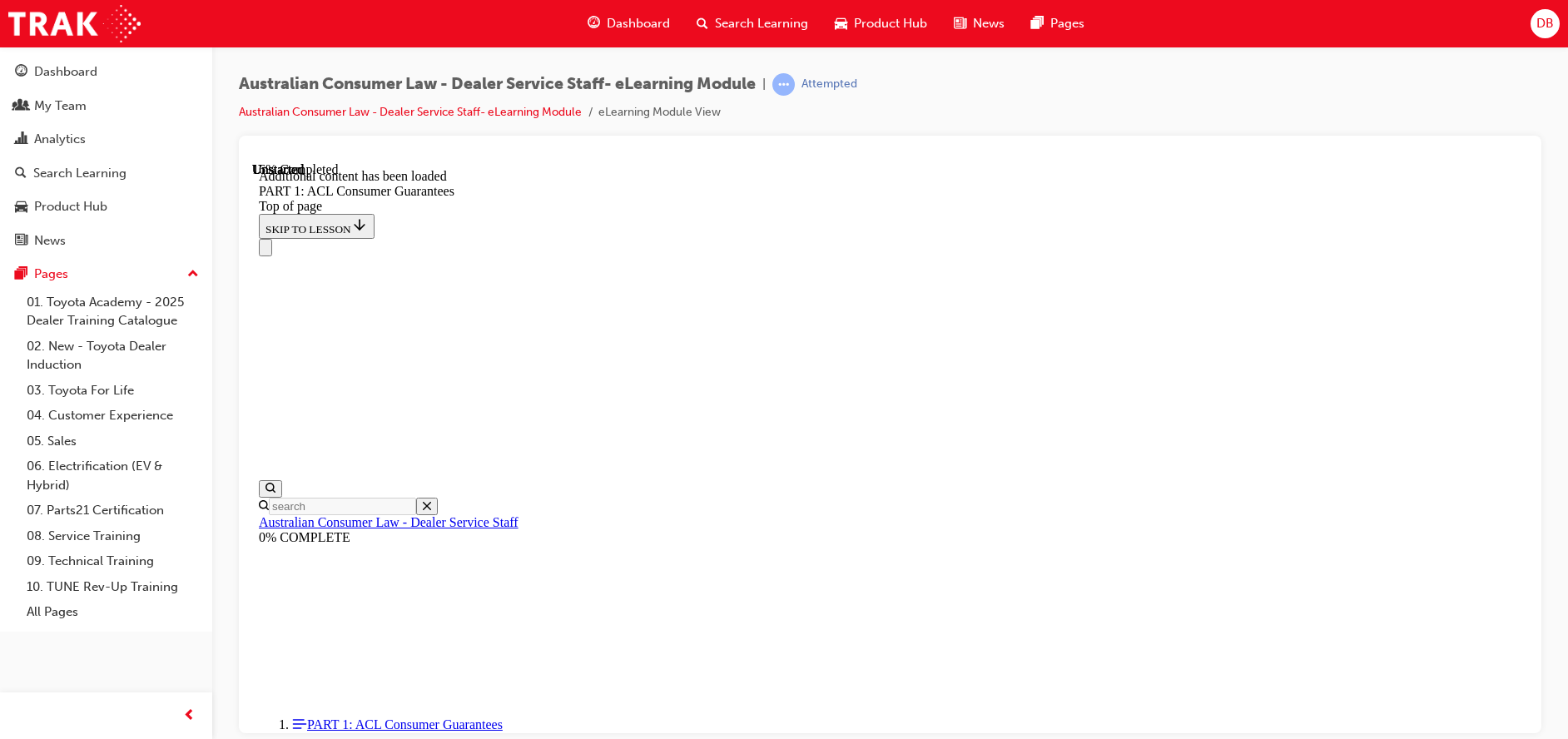
scroll to position [3181, 0]
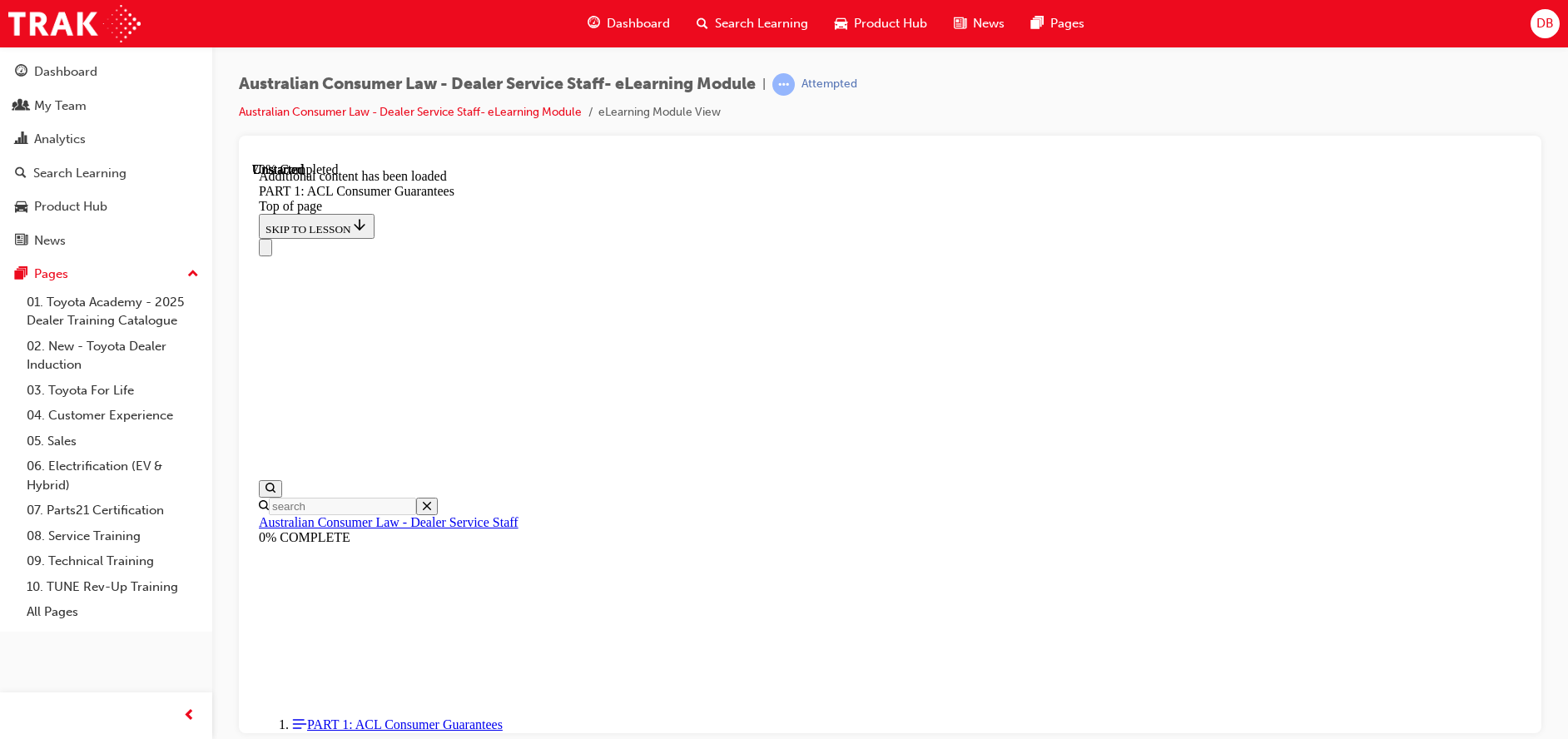
scroll to position [11306, 0]
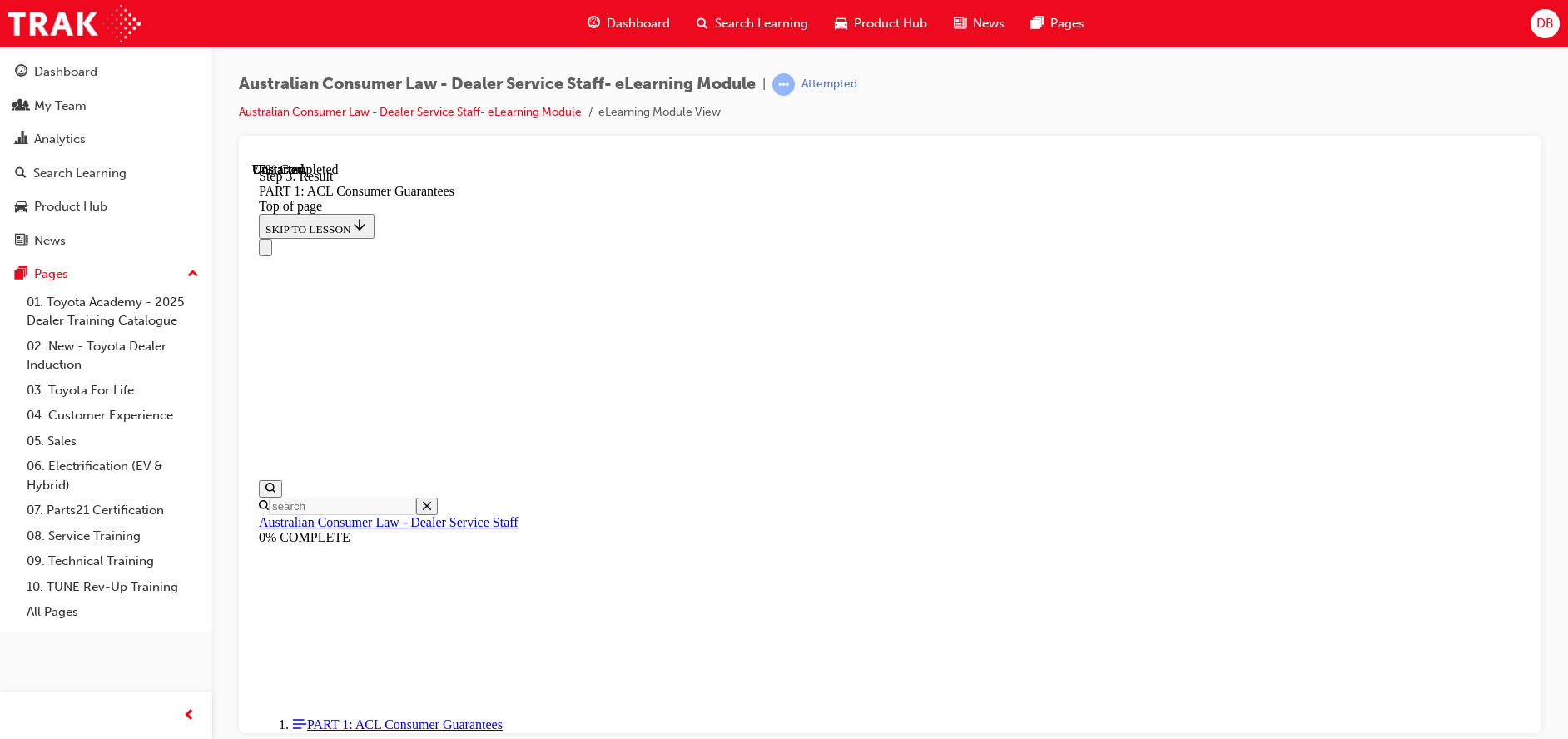
scroll to position [12514, 0]
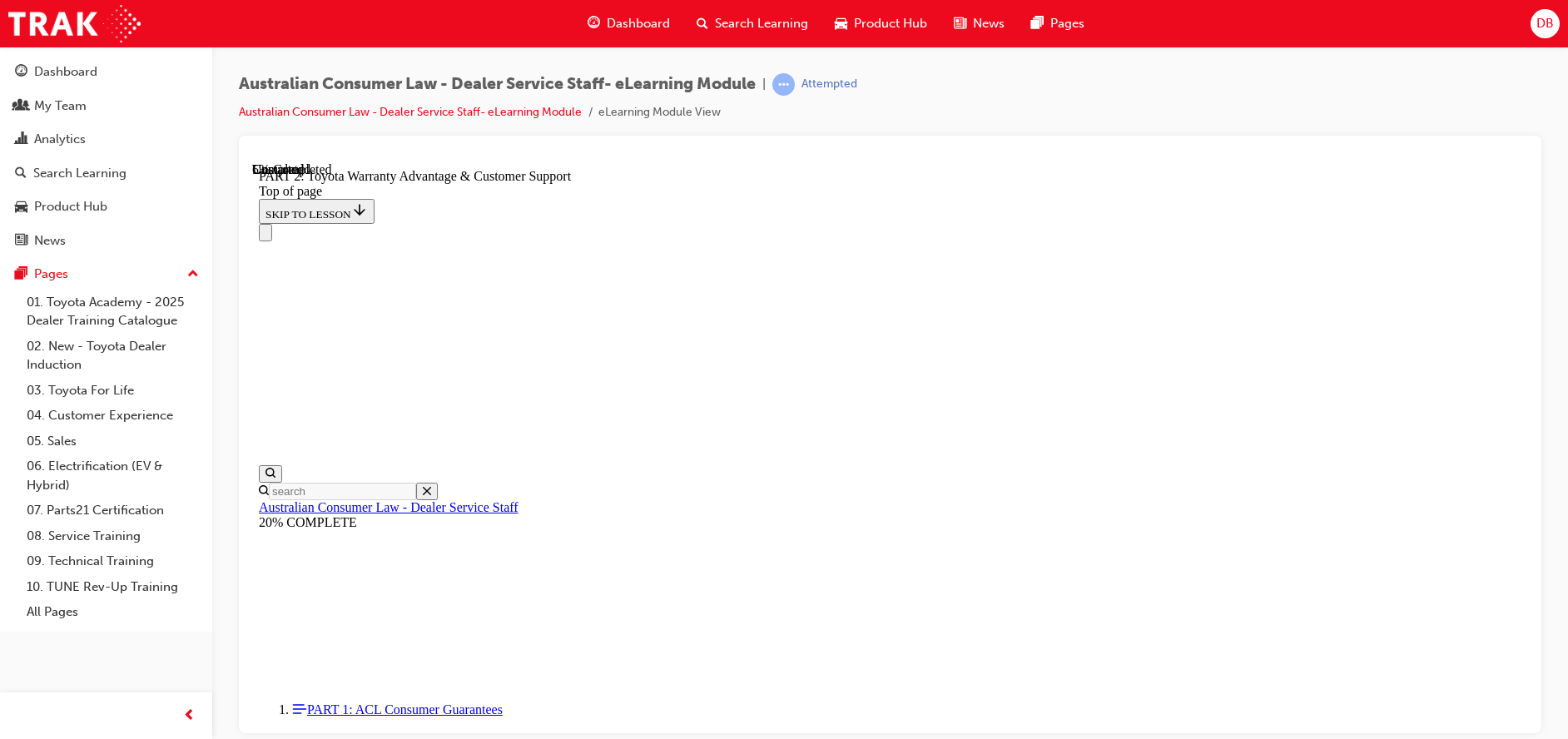
scroll to position [1134, 0]
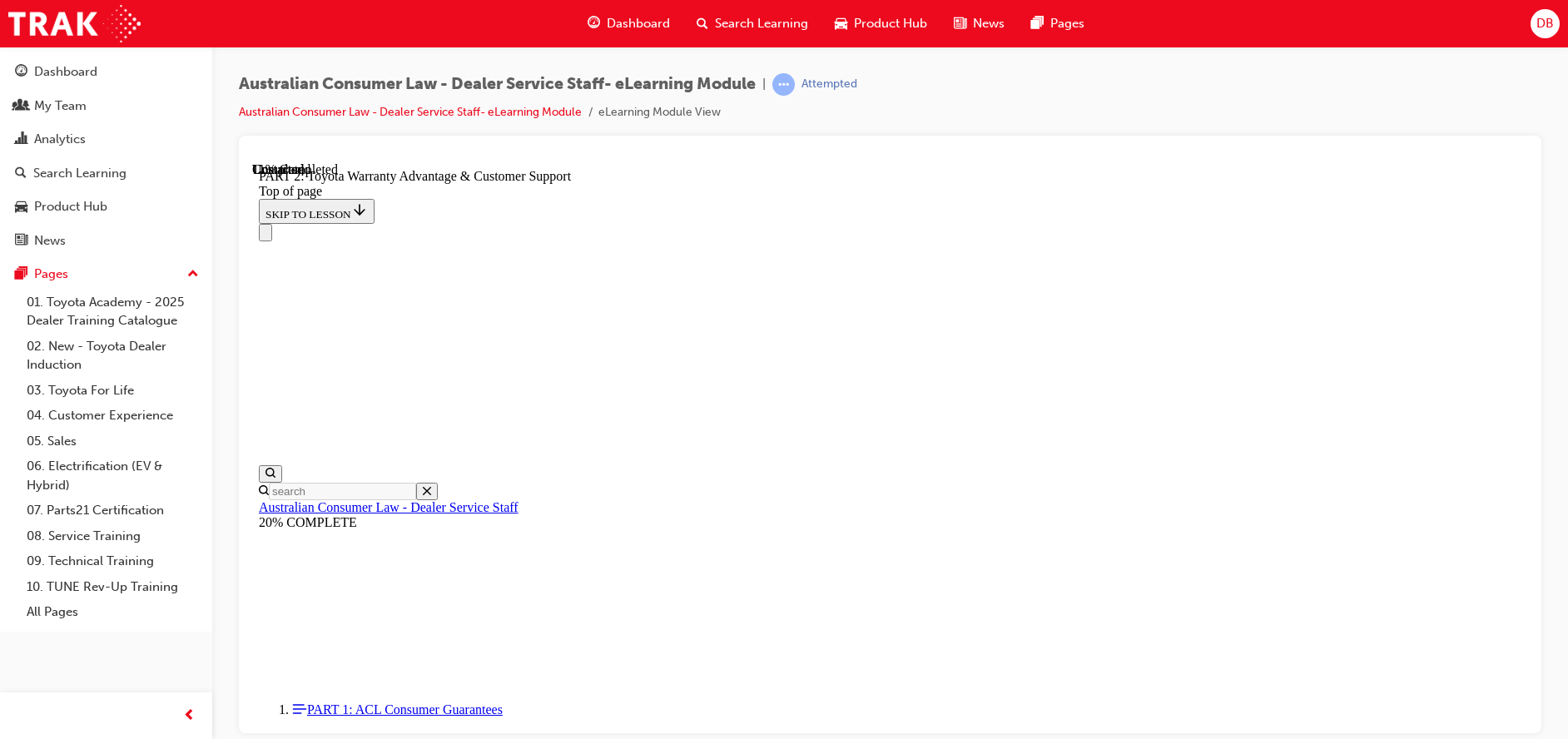
scroll to position [1279, 0]
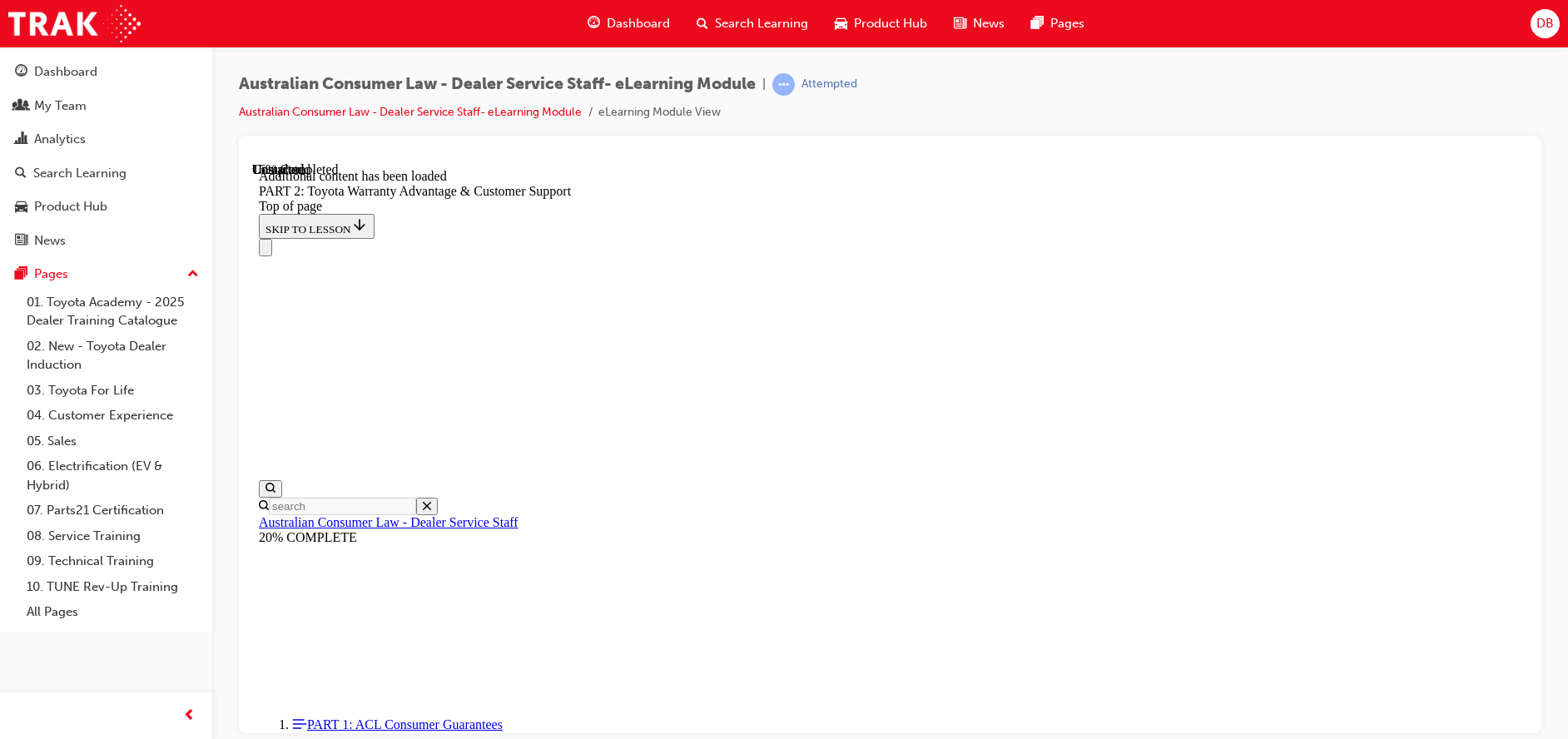
scroll to position [1673, 0]
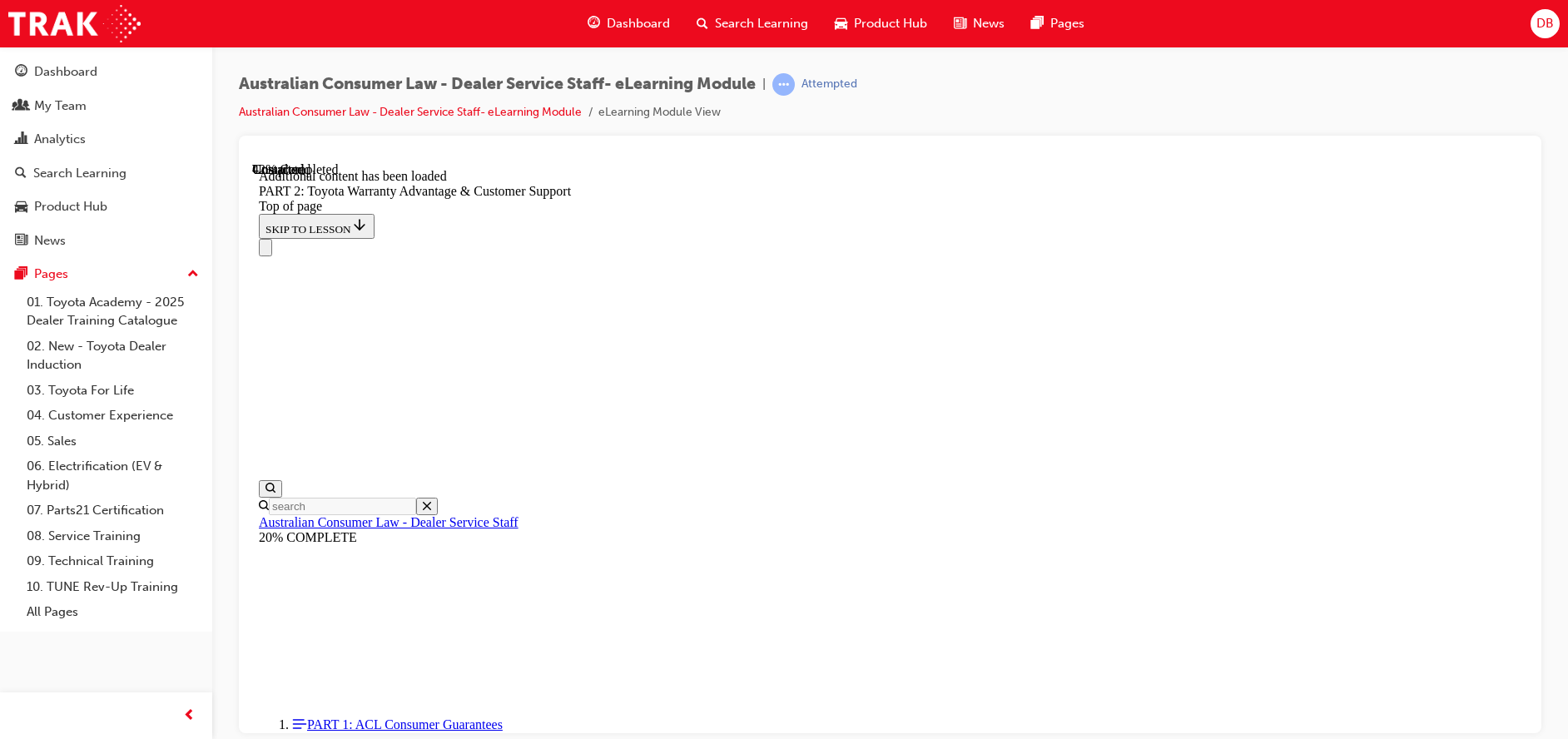
scroll to position [2940, 0]
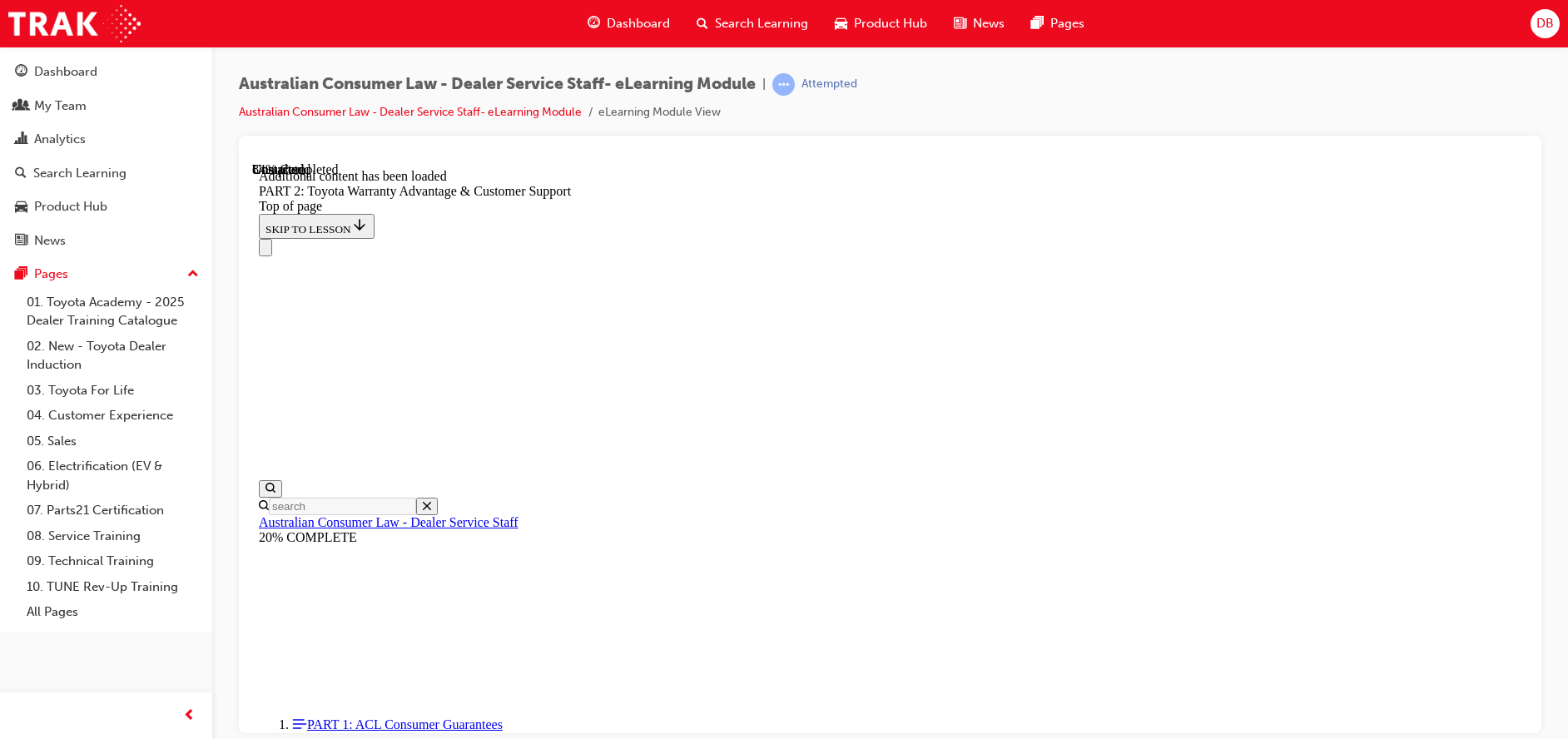
drag, startPoint x: 996, startPoint y: 625, endPoint x: 998, endPoint y: 612, distance: 13.2
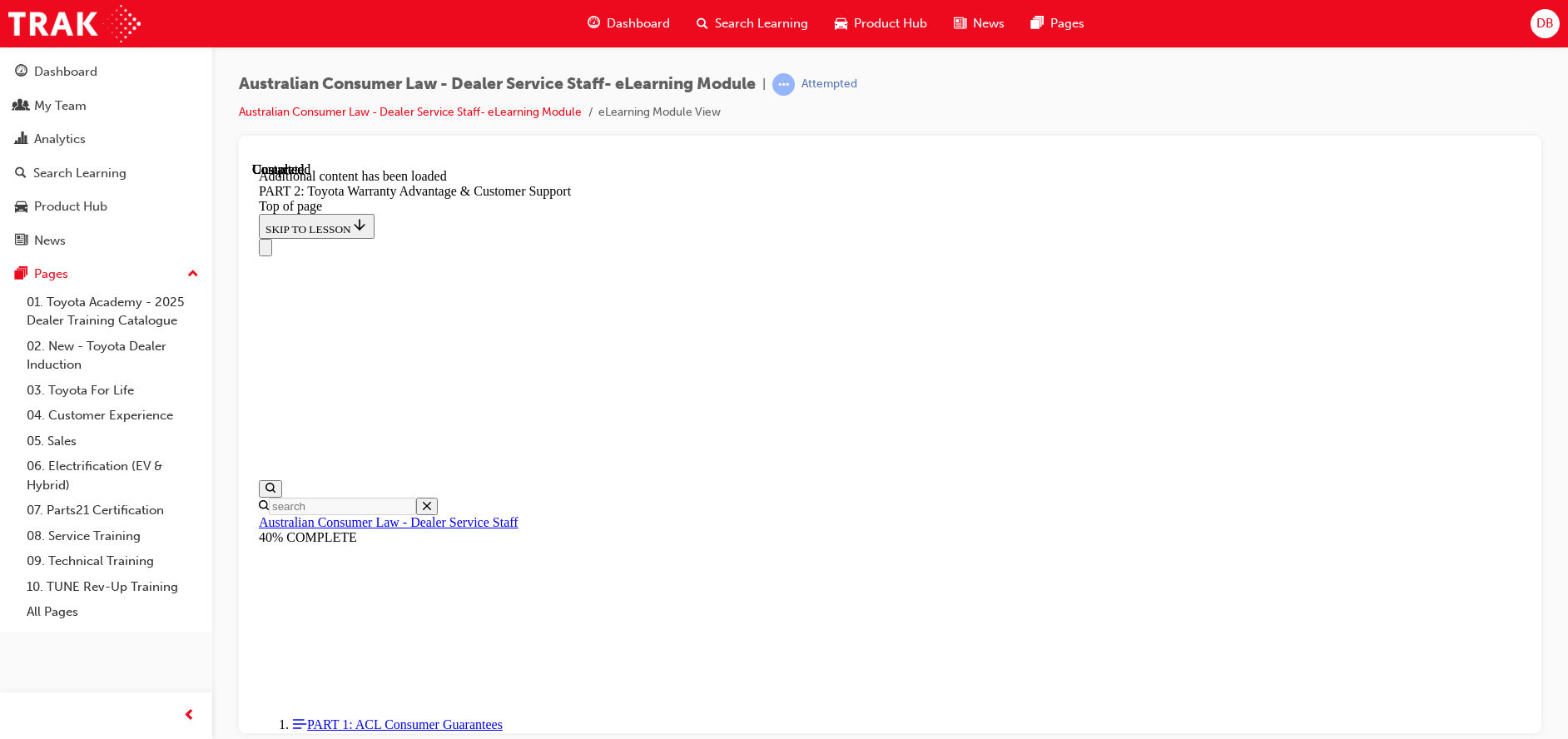
scroll to position [6960, 0]
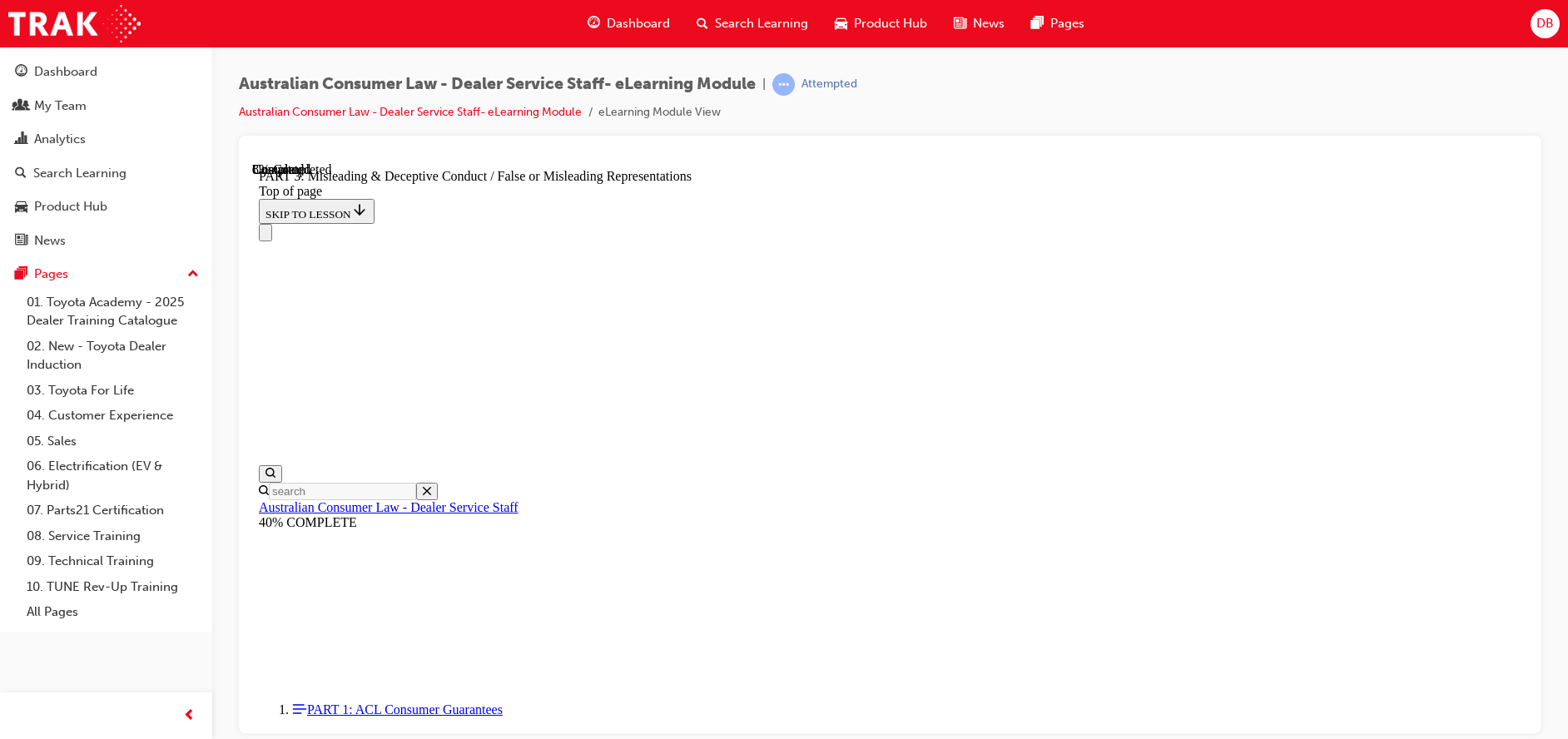
scroll to position [968, 0]
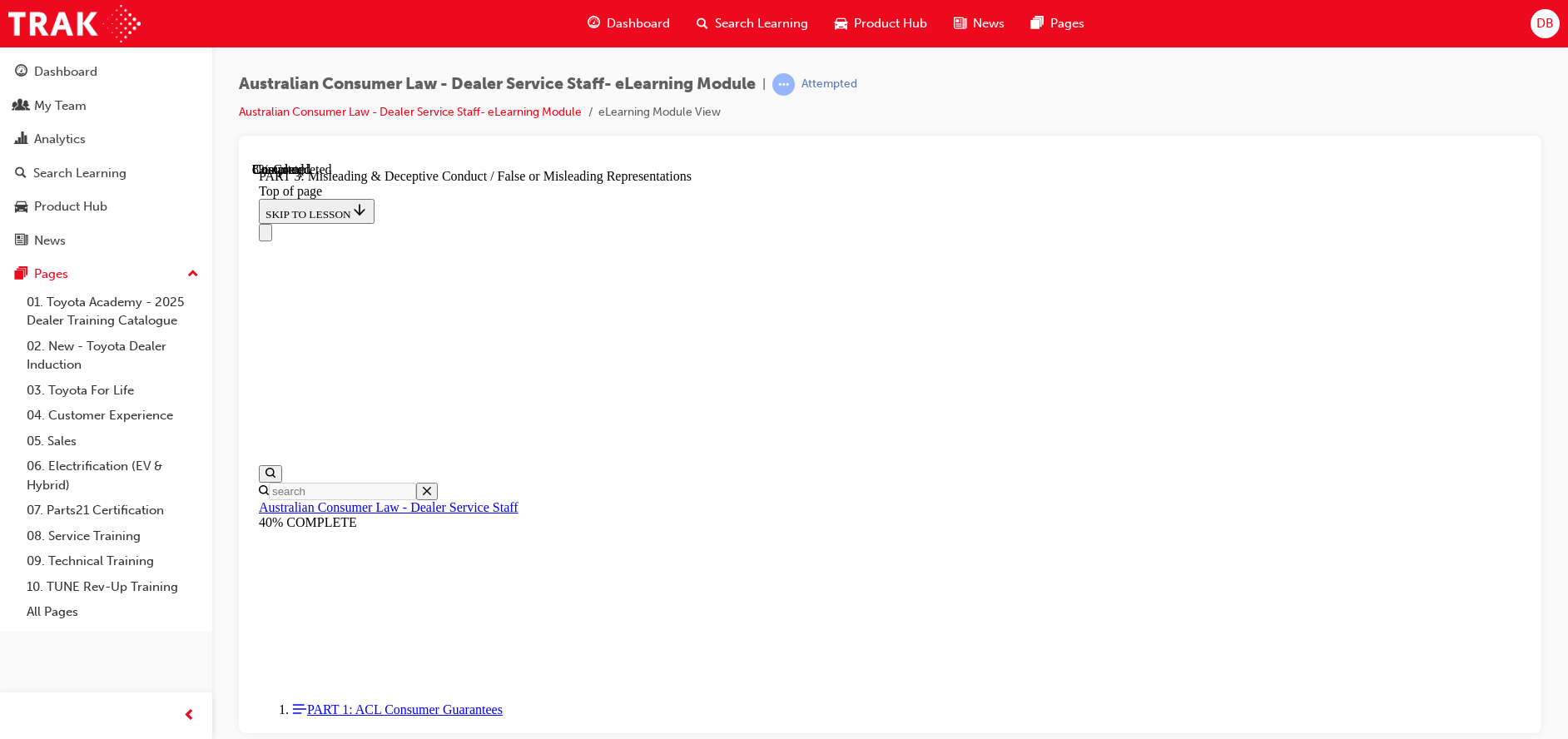
scroll to position [1057, 0]
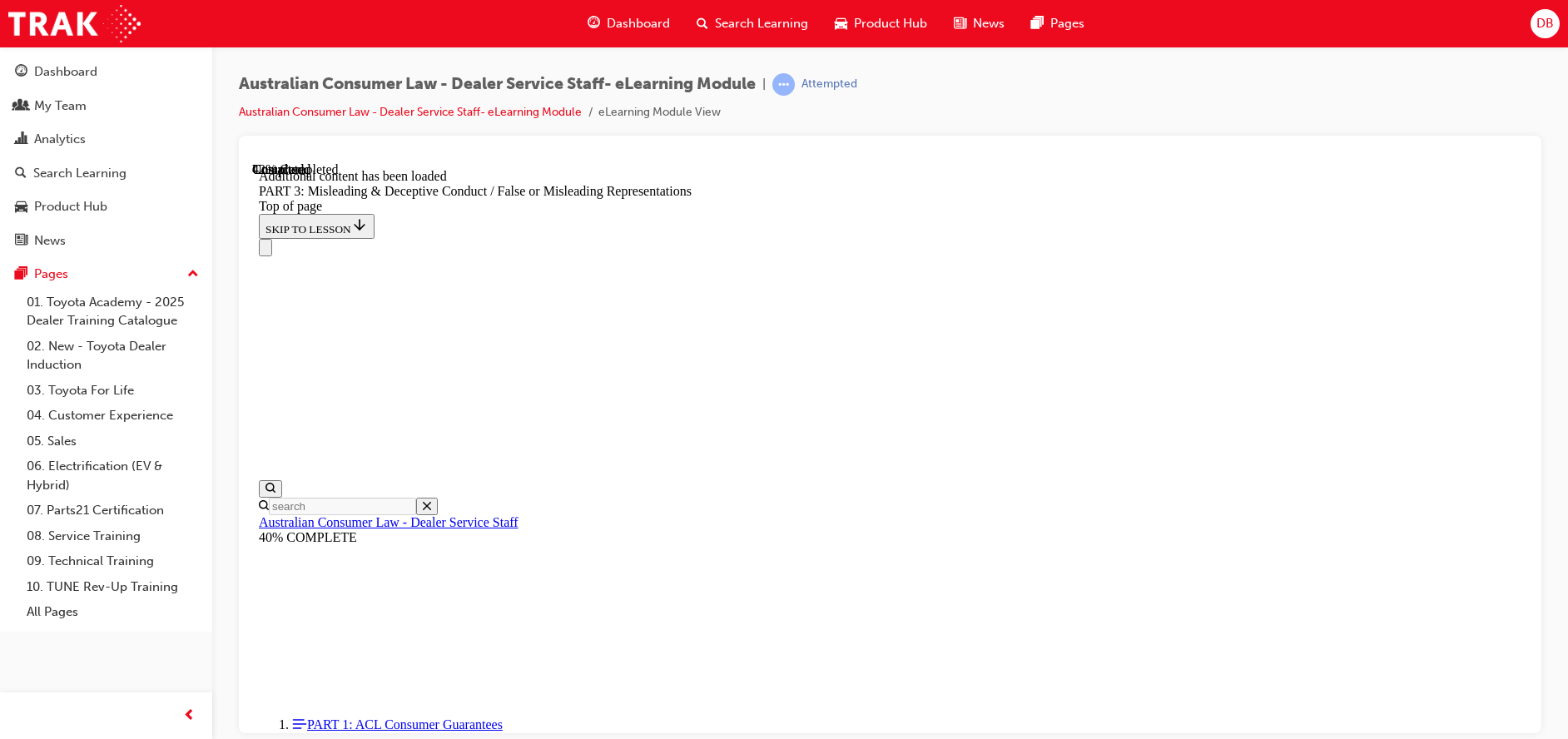
scroll to position [3879, 0]
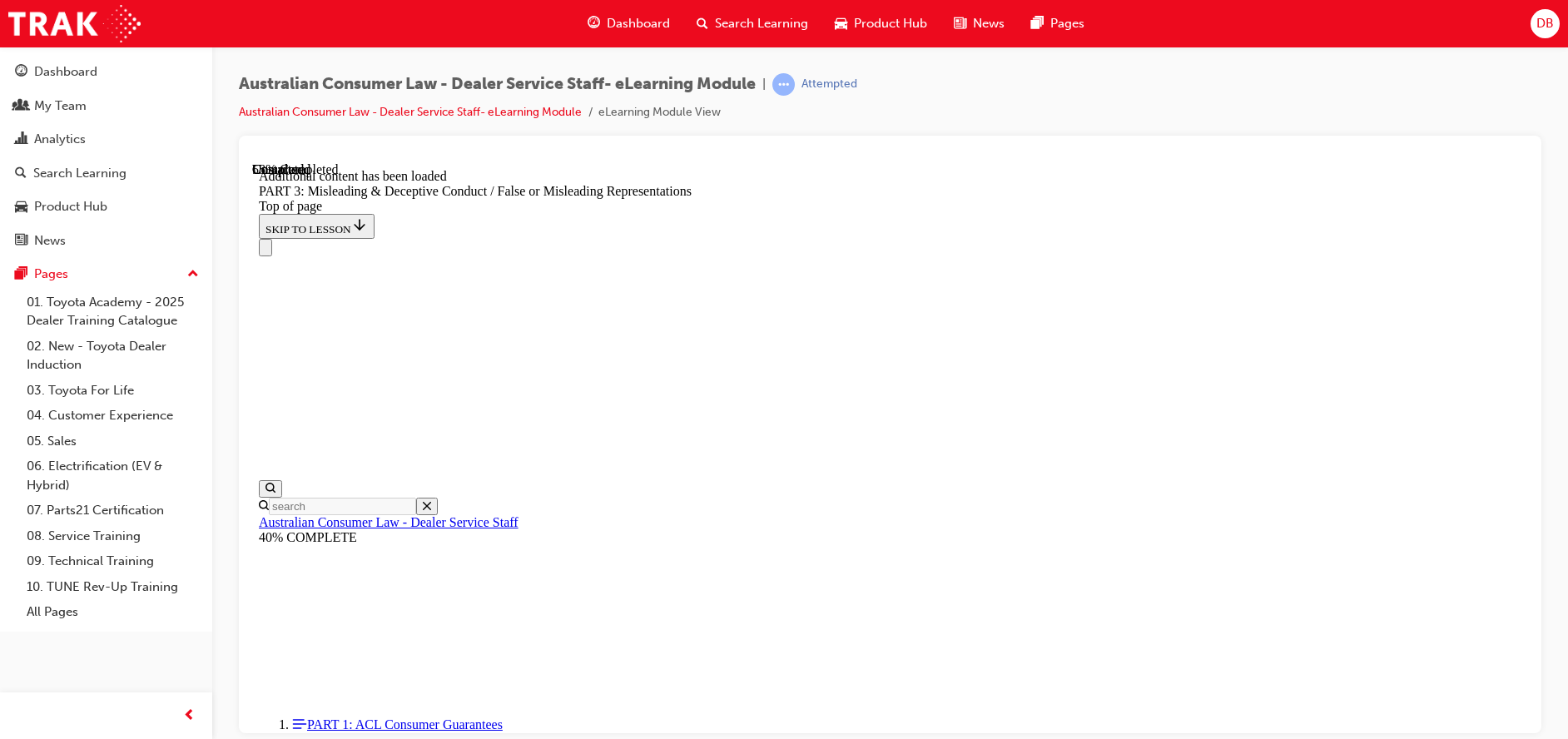
scroll to position [16, 0]
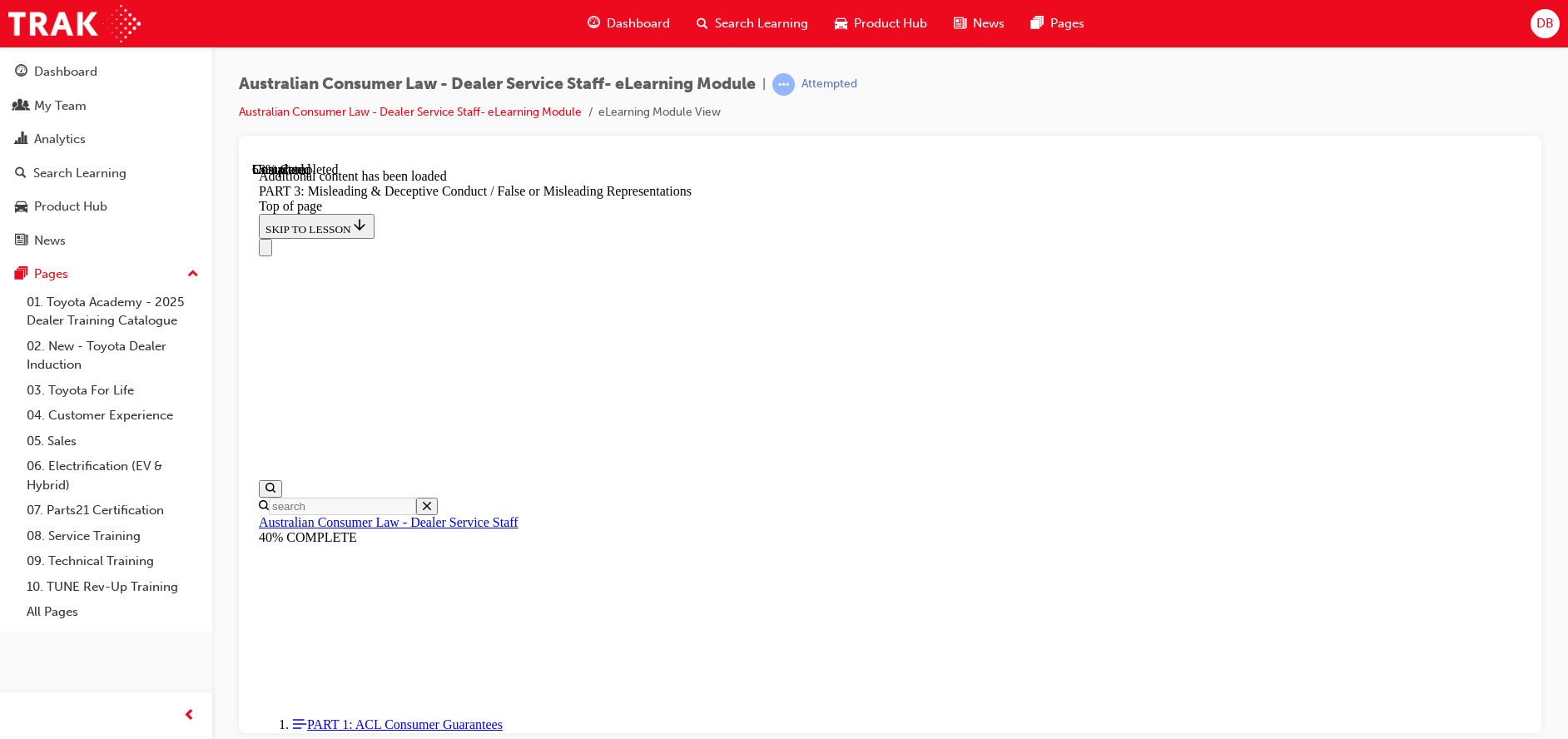
scroll to position [4700, 0]
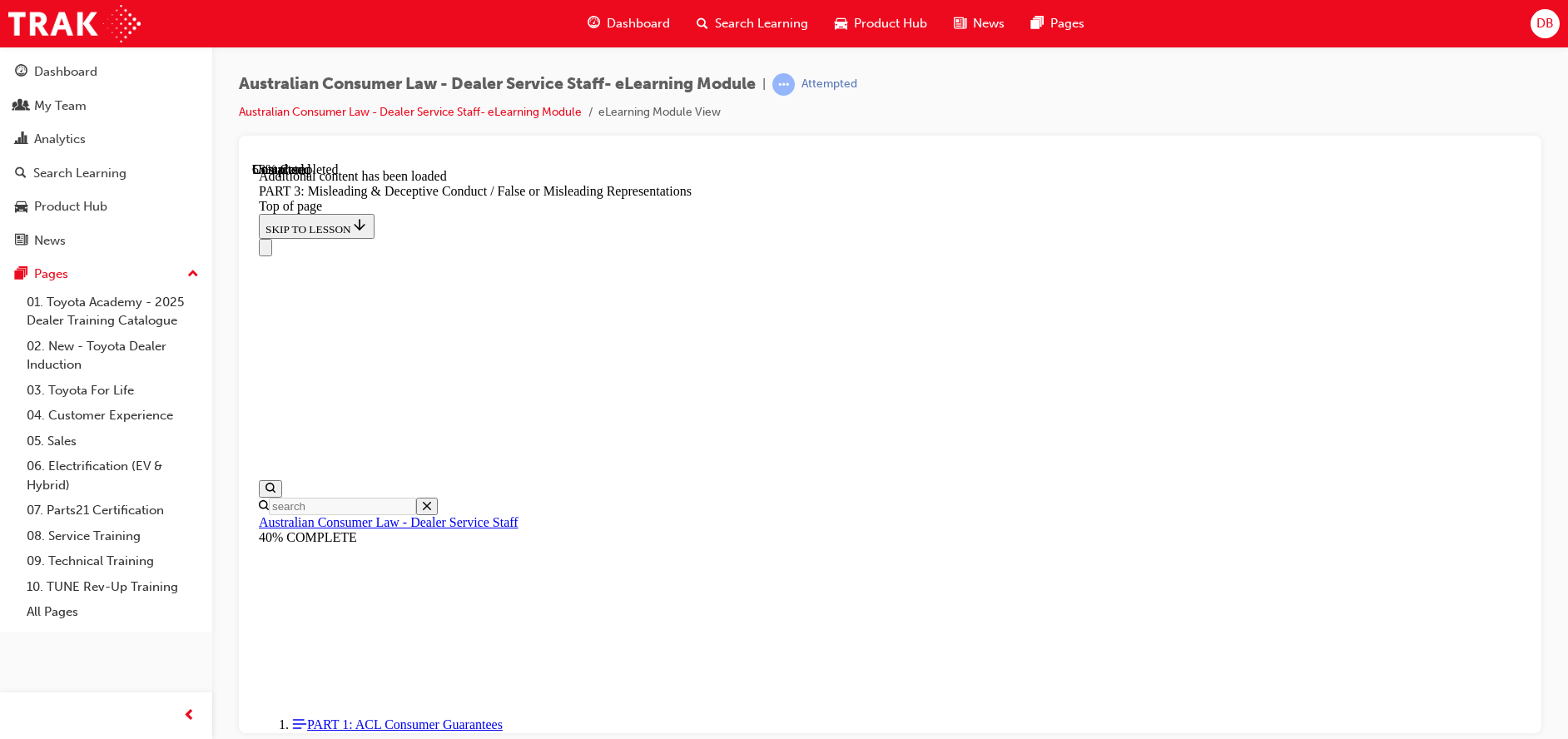
scroll to position [5034, 0]
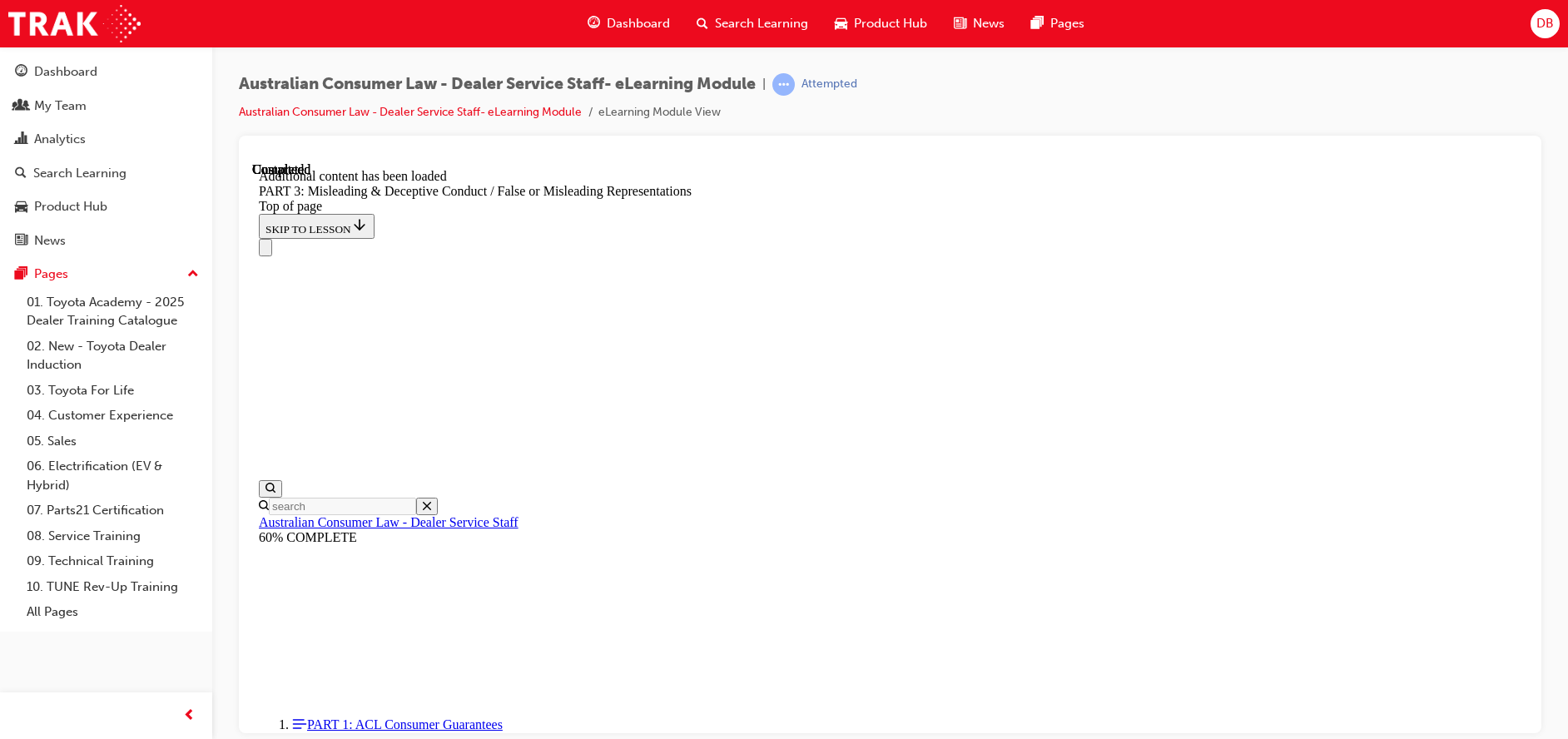
scroll to position [6908, 0]
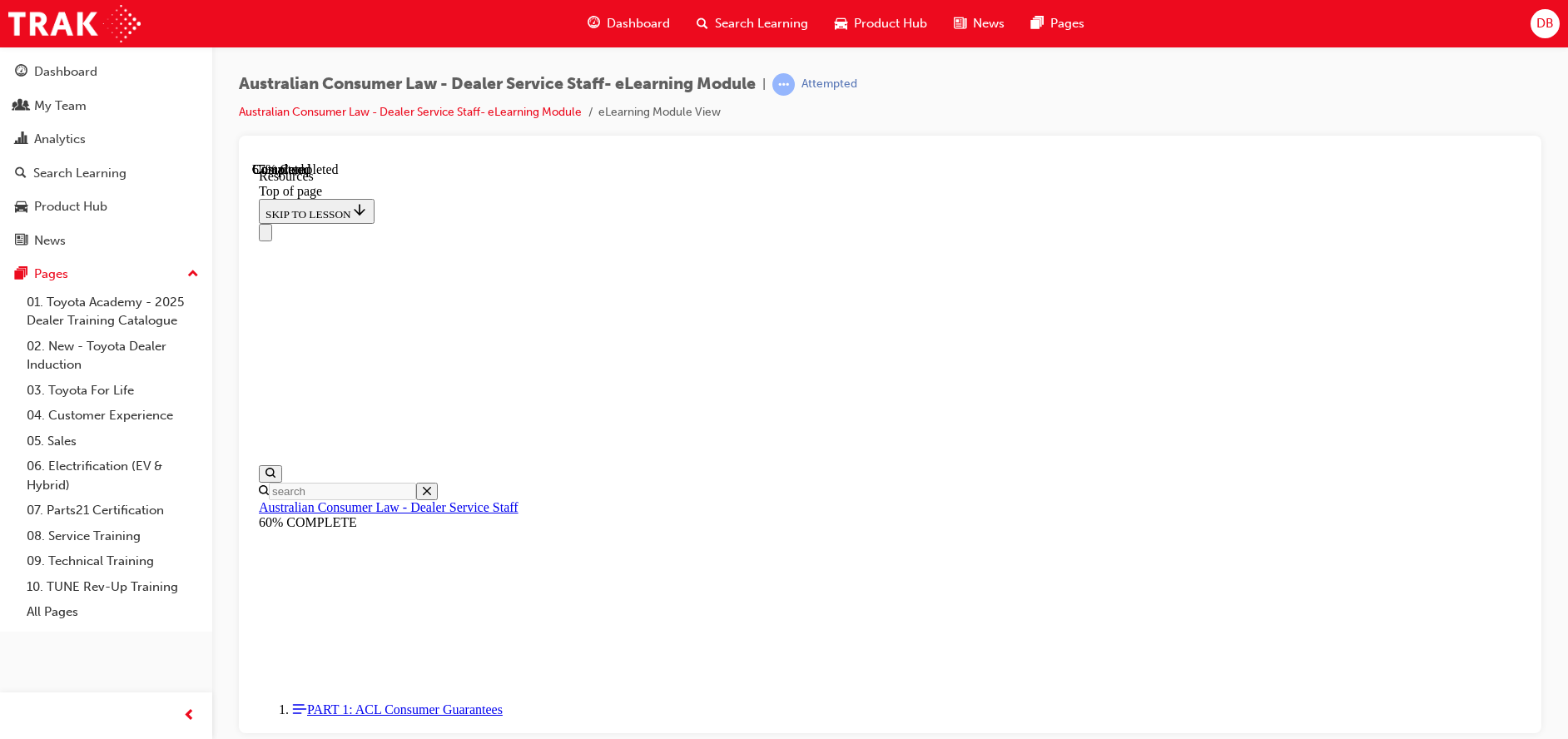
scroll to position [824, 0]
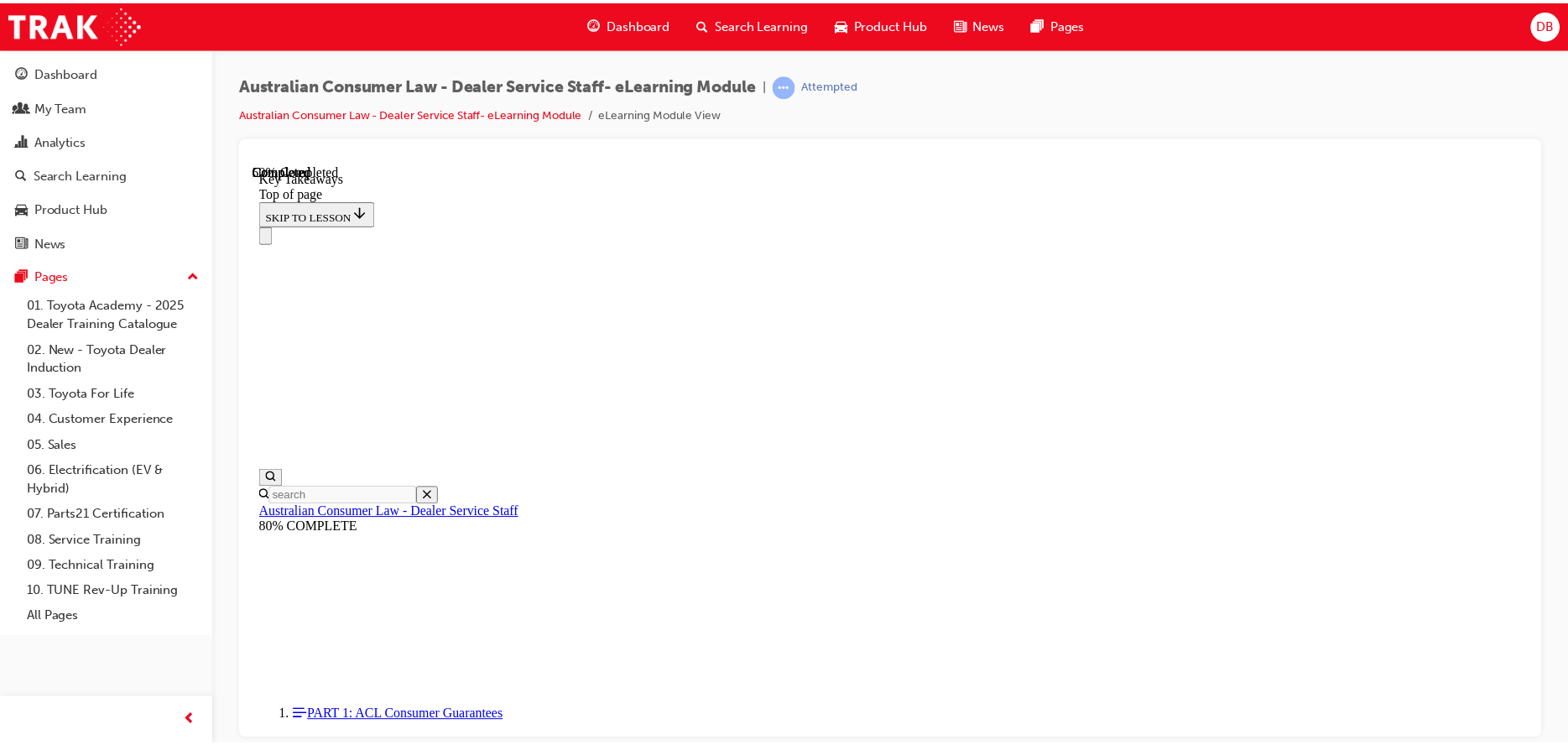
scroll to position [407, 0]
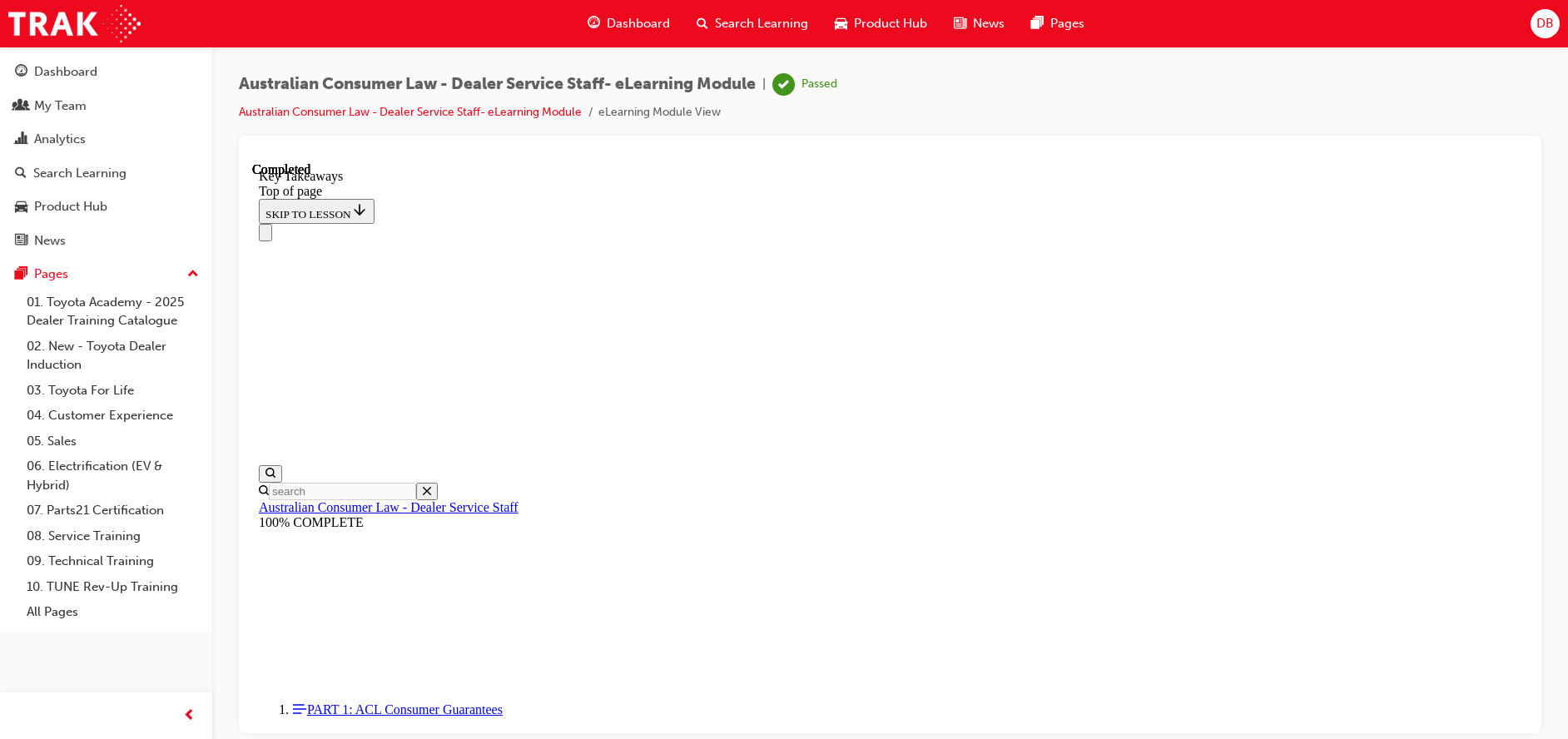
click at [653, 25] on span "Dashboard" at bounding box center [638, 23] width 64 height 19
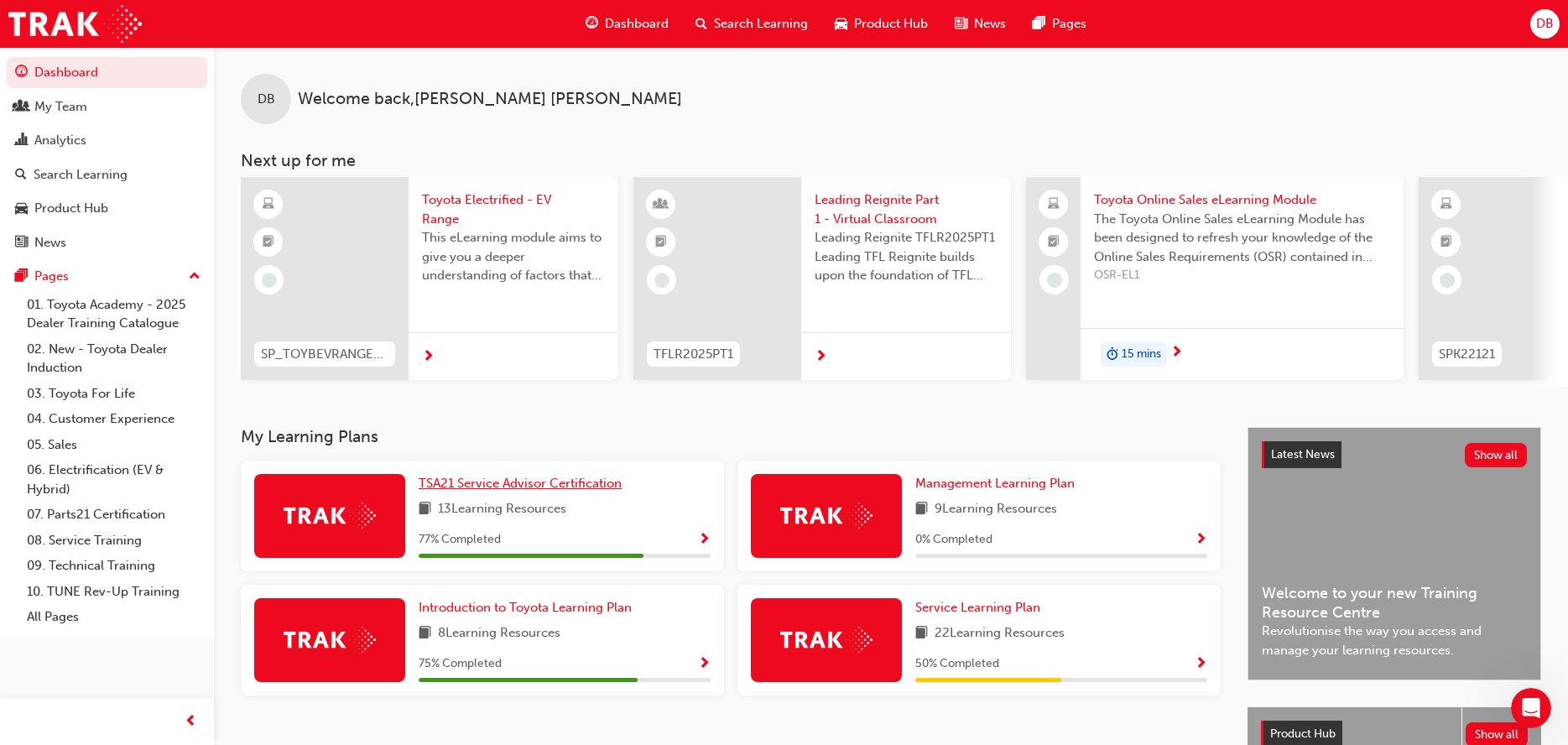
click at [504, 487] on span "TSA21 Service Advisor Certification" at bounding box center [520, 483] width 203 height 15
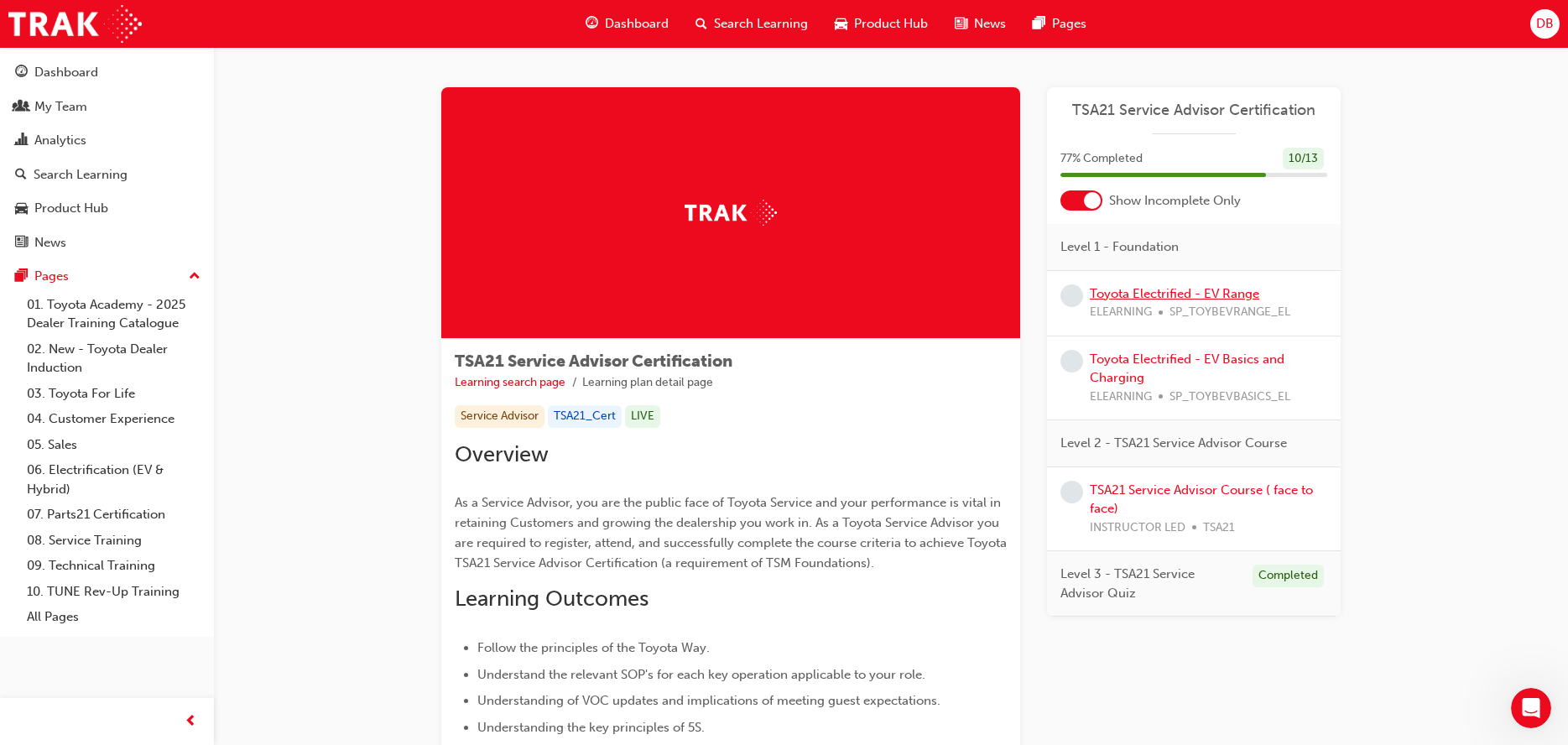
click at [1209, 295] on link "Toyota Electrified - EV Range" at bounding box center [1175, 294] width 170 height 15
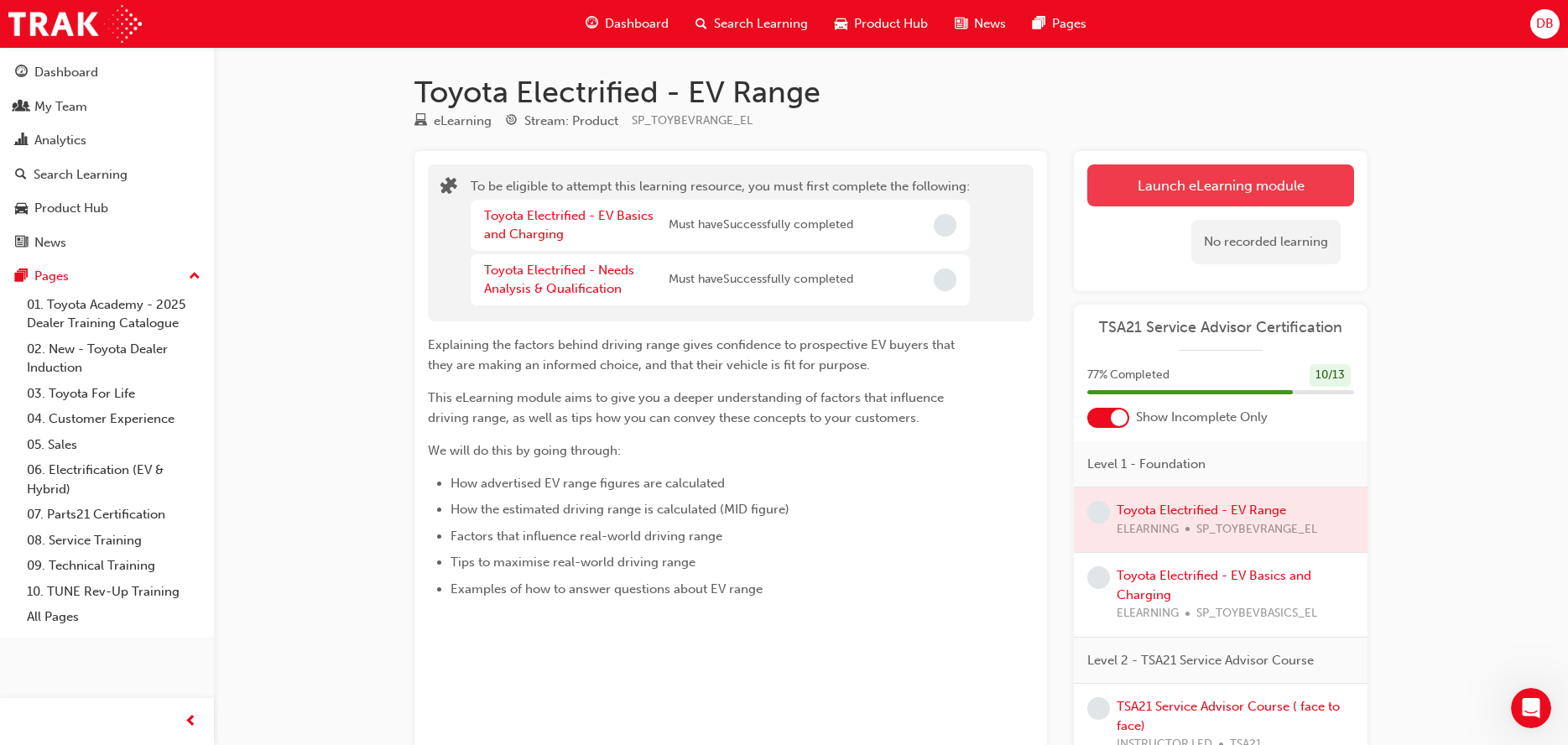
click at [1142, 196] on button "Launch eLearning module" at bounding box center [1221, 186] width 267 height 42
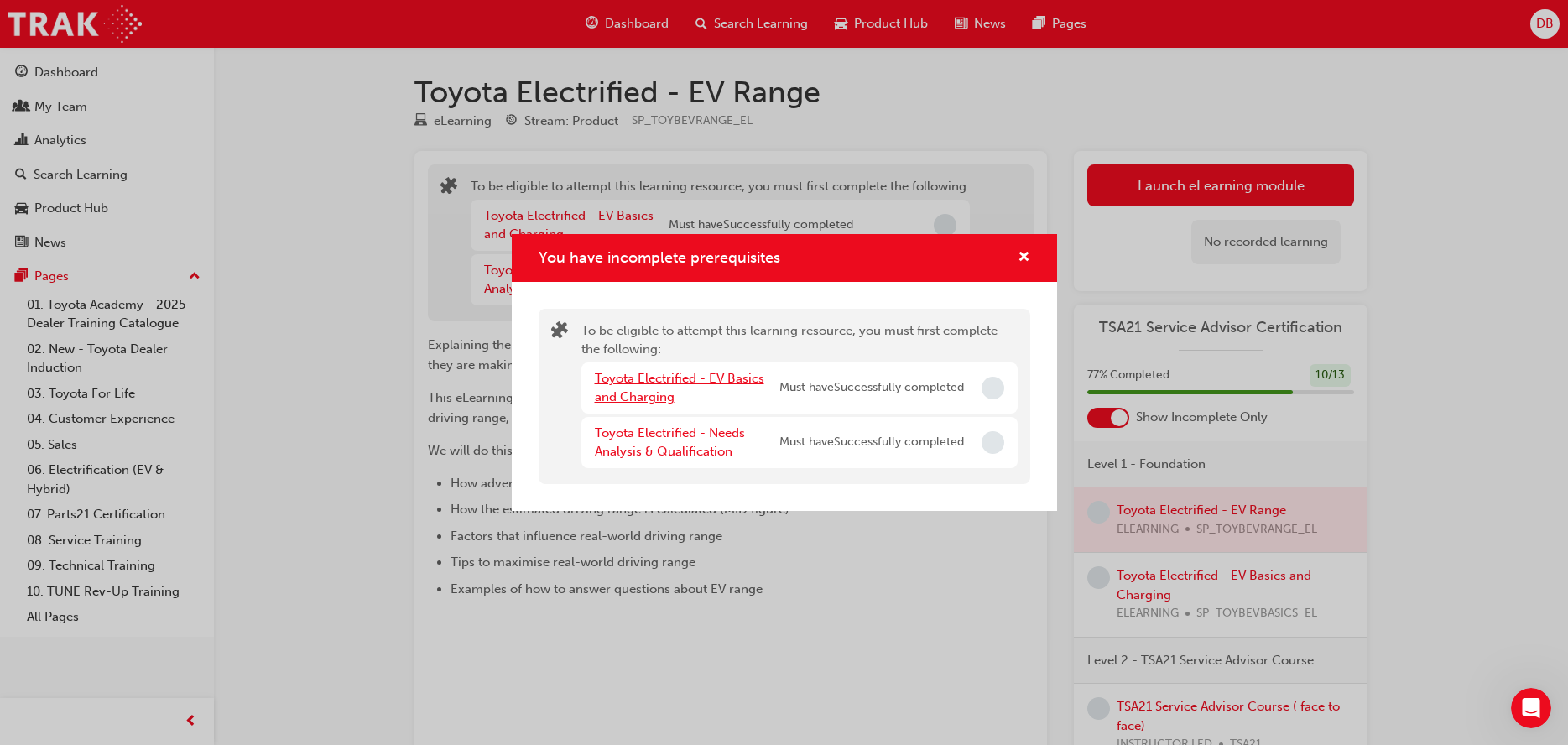
click at [660, 381] on link "Toyota Electrified - EV Basics and Charging" at bounding box center [680, 388] width 170 height 35
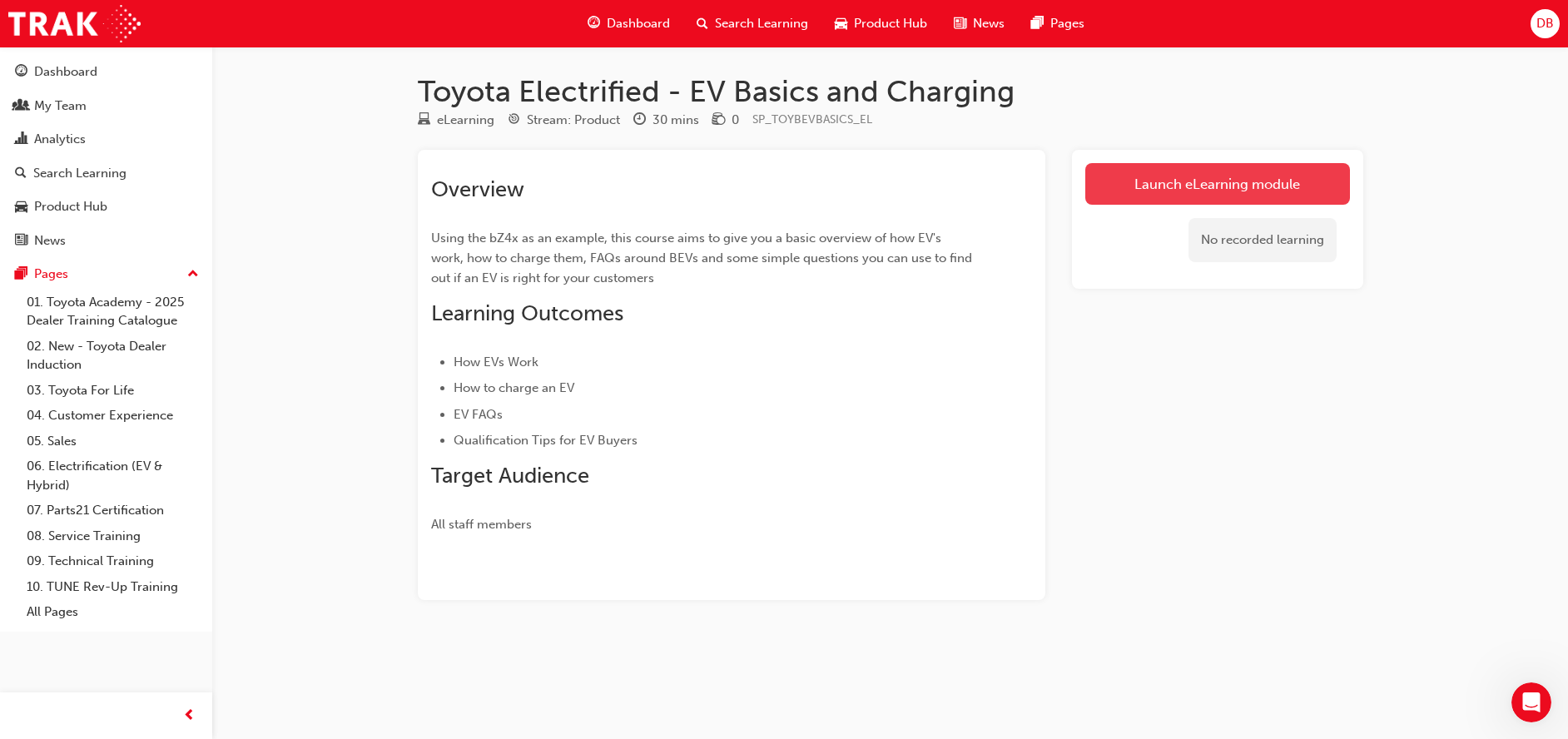
click at [1160, 178] on link "Launch eLearning module" at bounding box center [1218, 184] width 265 height 42
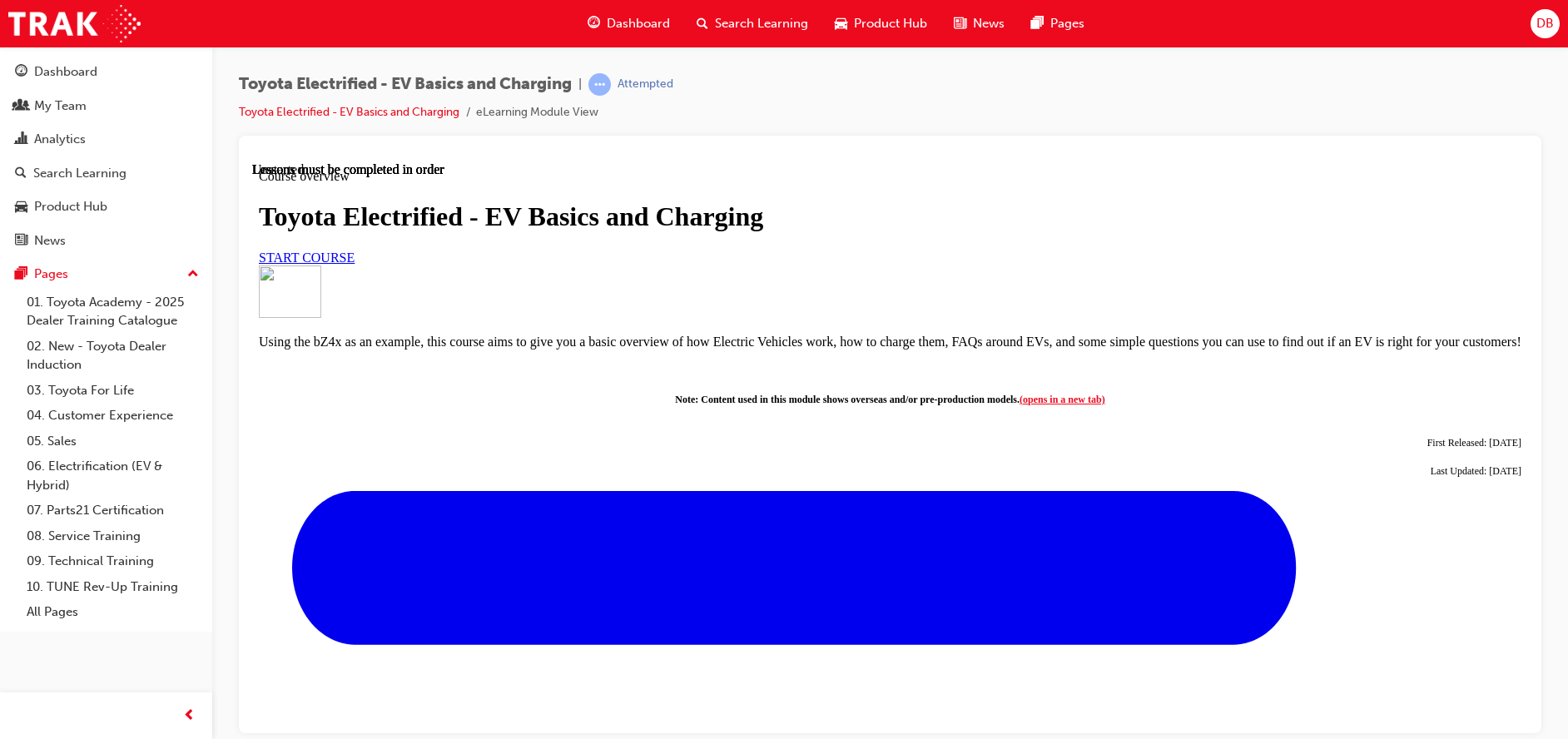
click at [354, 264] on span "START COURSE" at bounding box center [307, 256] width 95 height 14
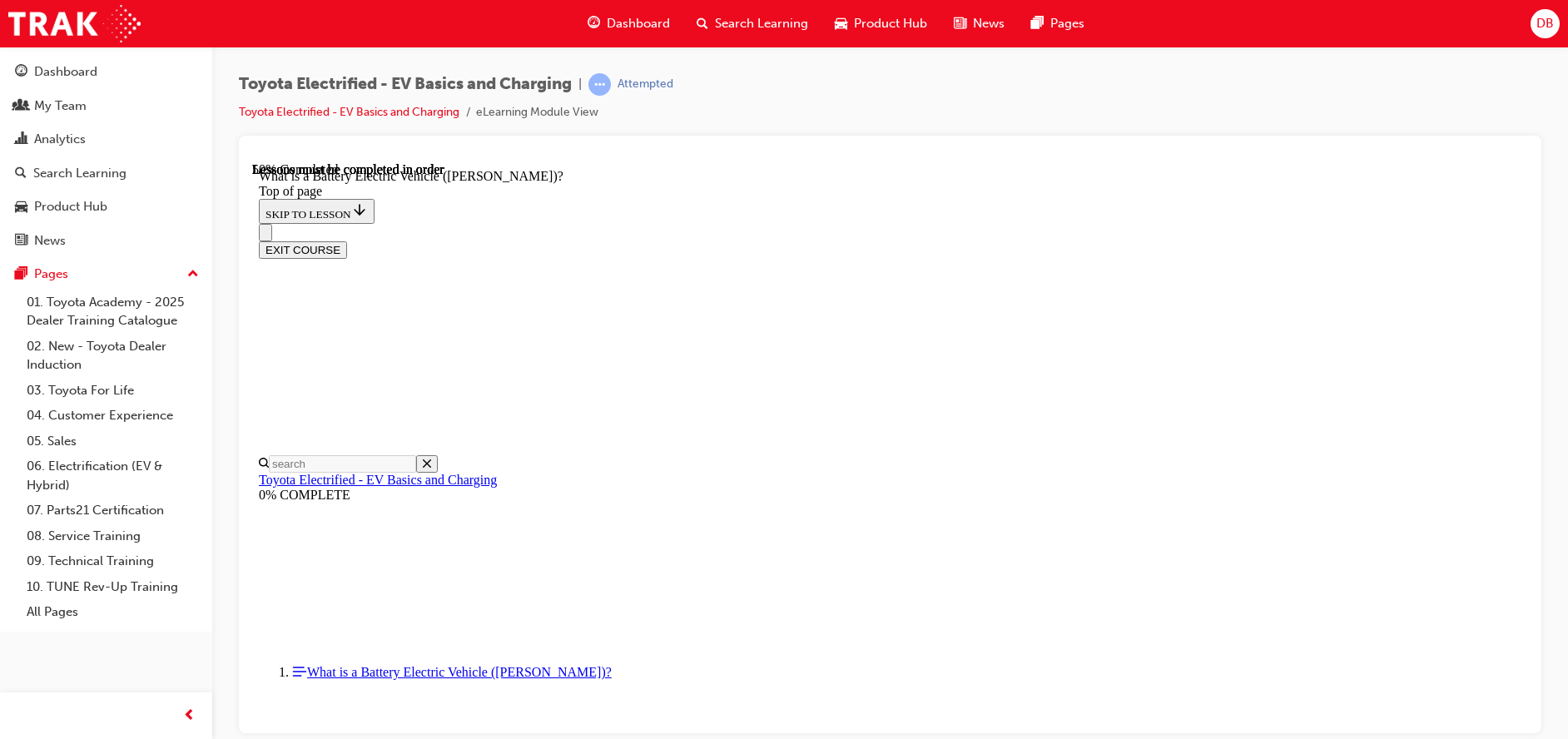
scroll to position [1877, 0]
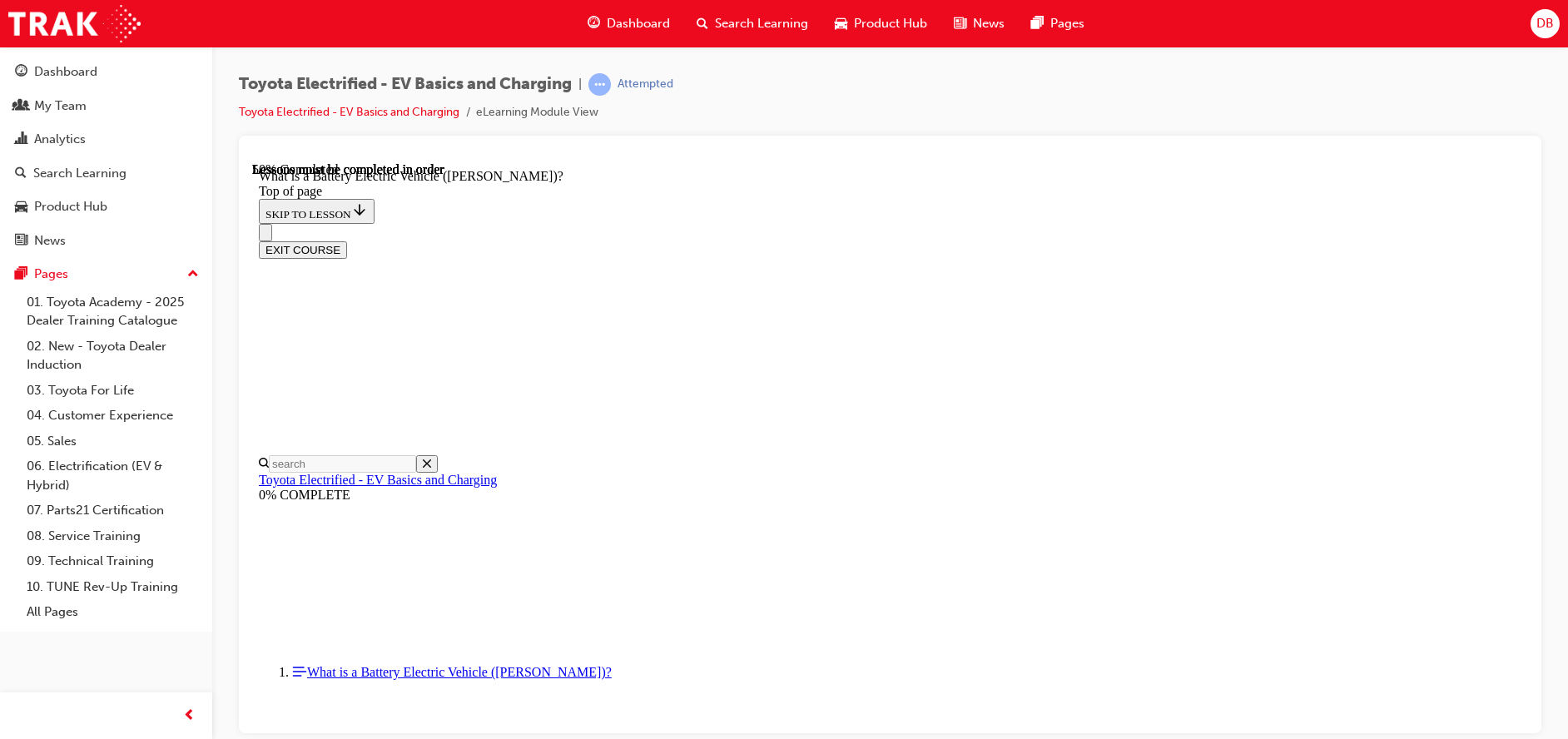
drag, startPoint x: 1164, startPoint y: 646, endPoint x: 1194, endPoint y: 643, distance: 30.1
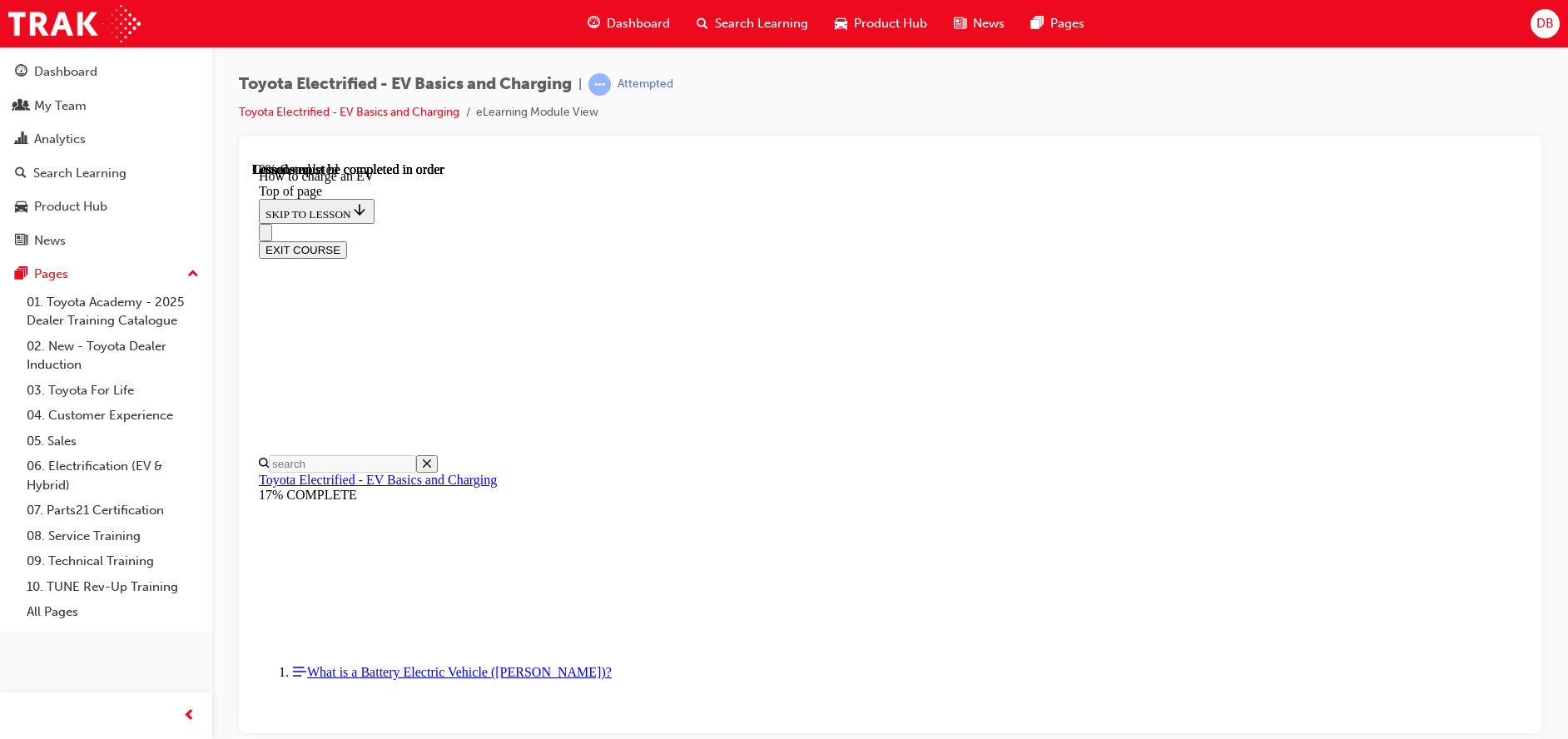
scroll to position [468, 0]
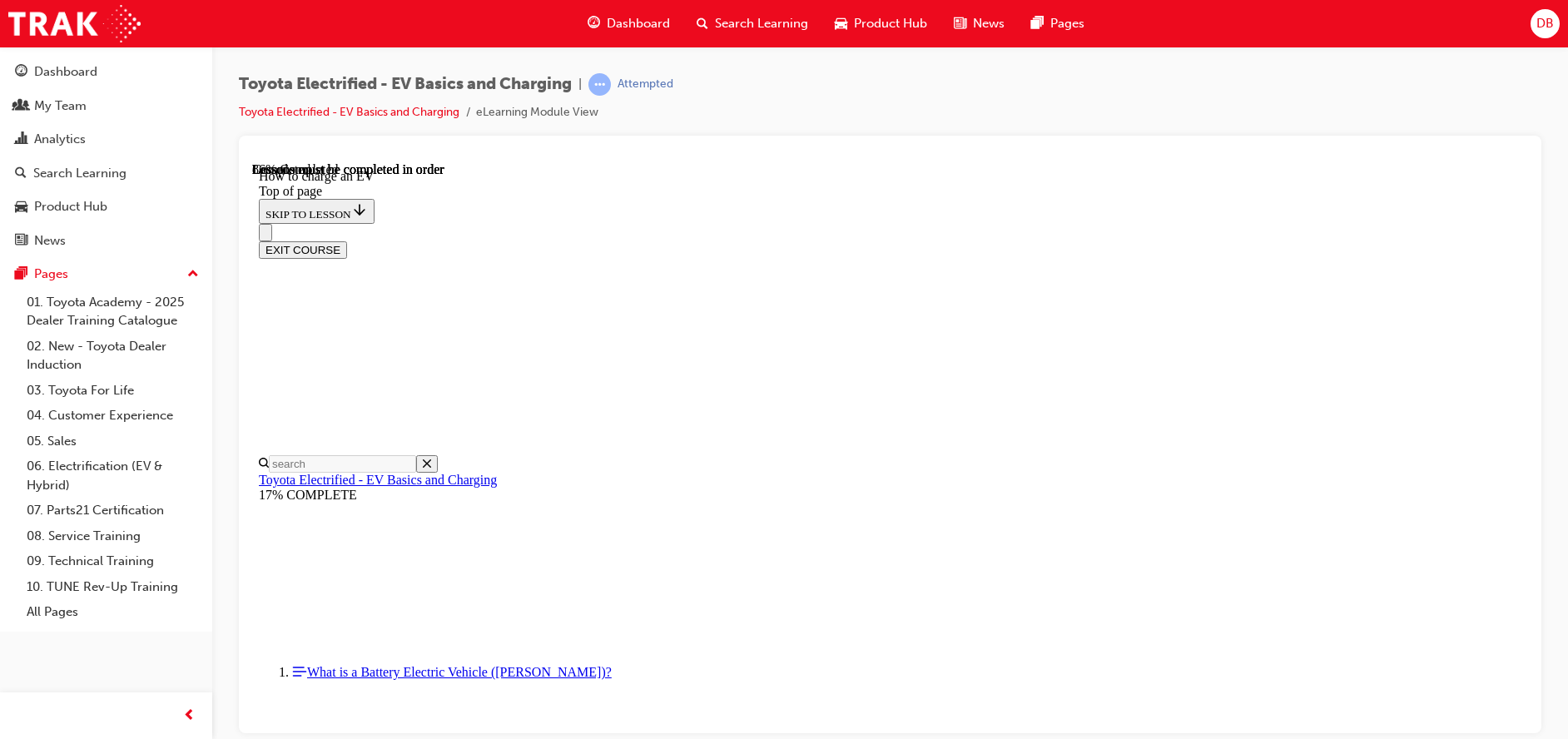
scroll to position [6462, 0]
drag, startPoint x: 1100, startPoint y: 608, endPoint x: 1082, endPoint y: 580, distance: 33.3
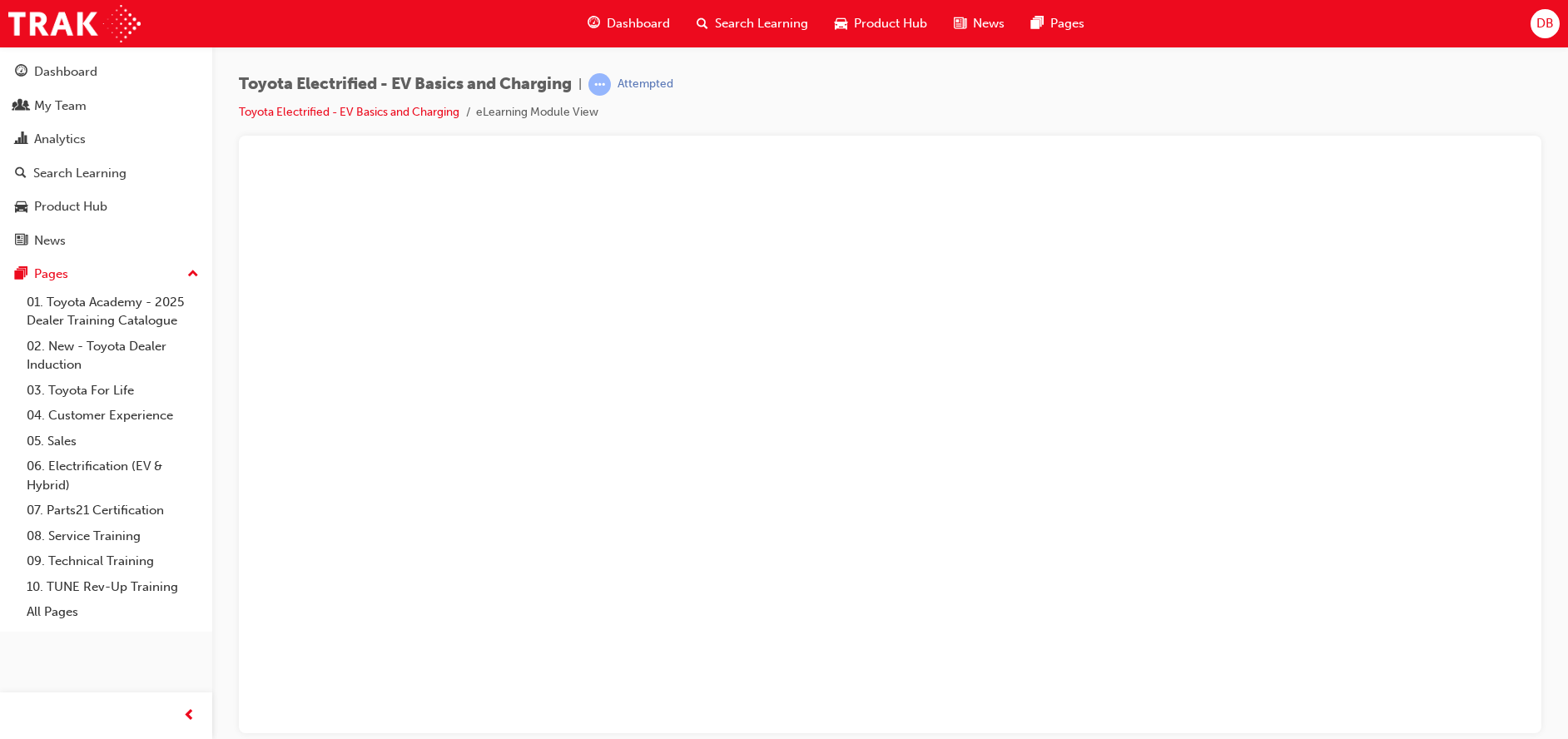
click at [818, 319] on button "Unzoom image" at bounding box center [890, 447] width 1276 height 571
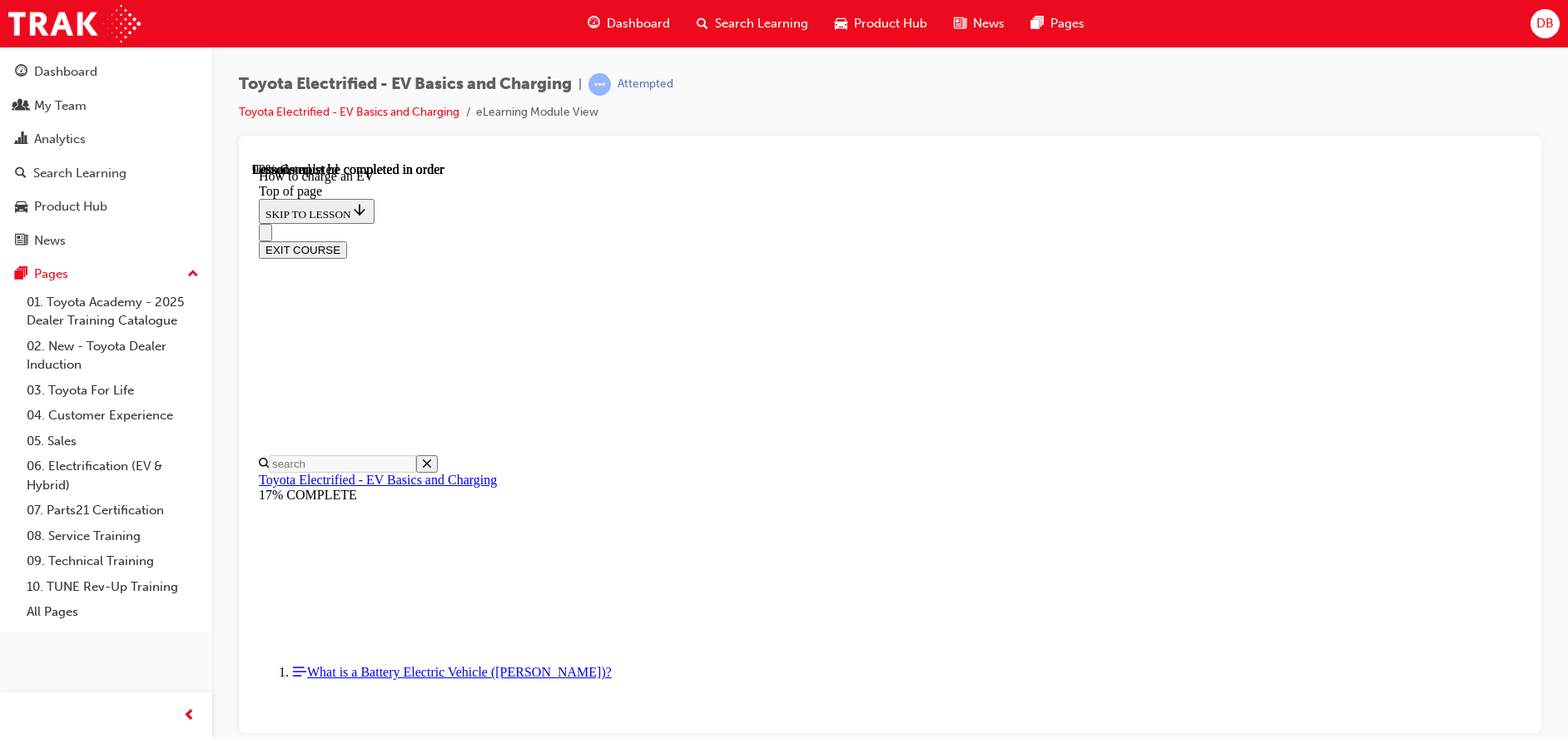
scroll to position [5791, 0]
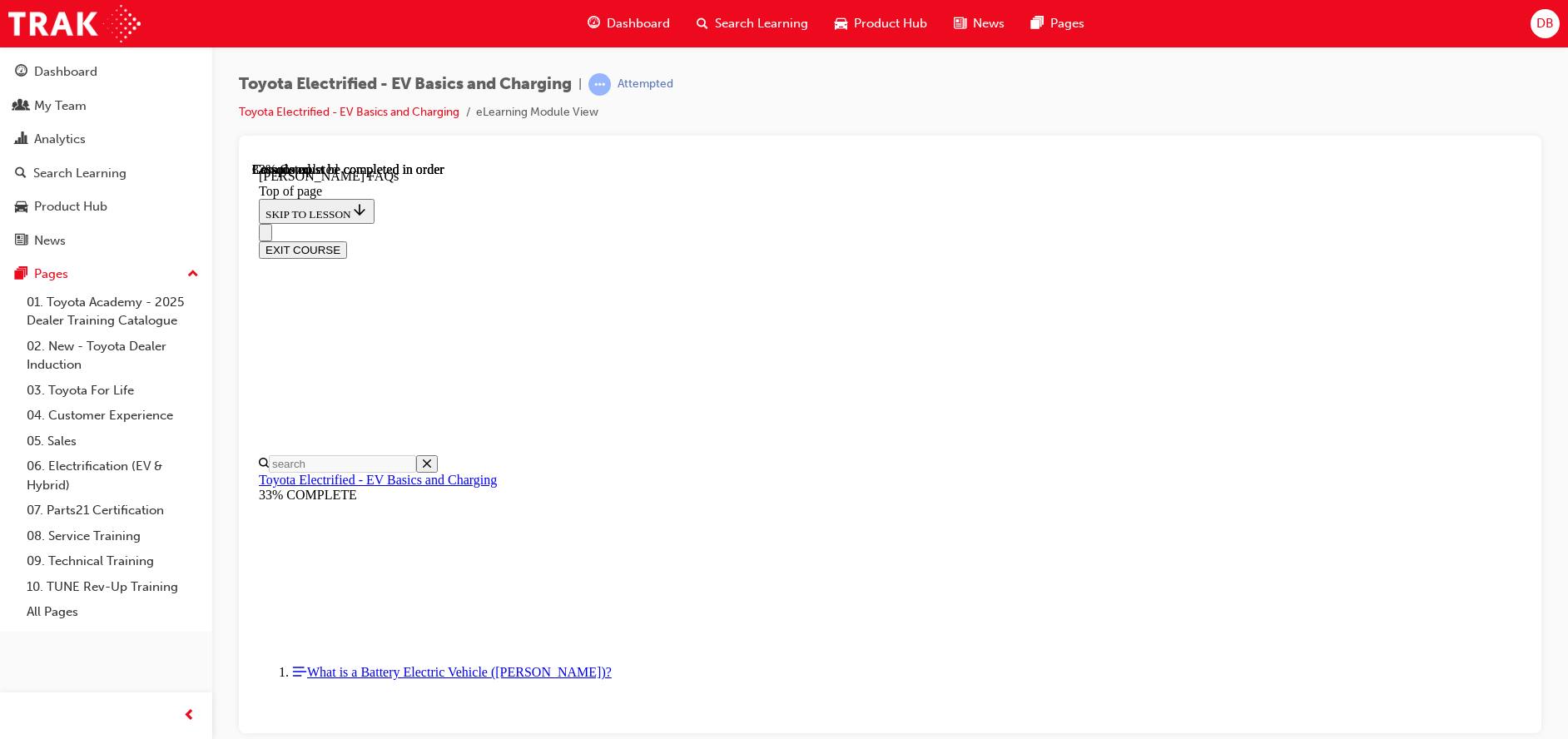
scroll to position [718, 0]
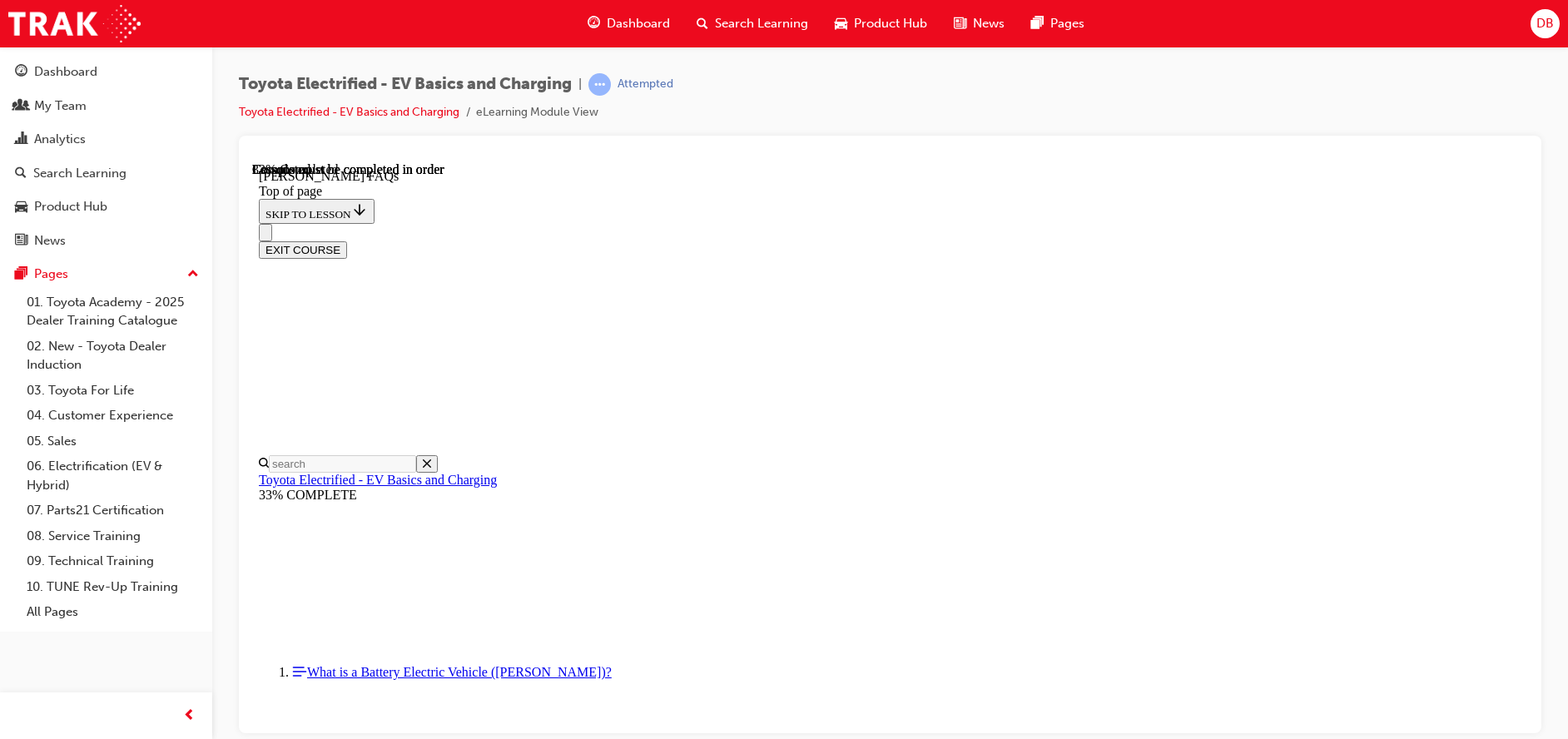
scroll to position [1217, 0]
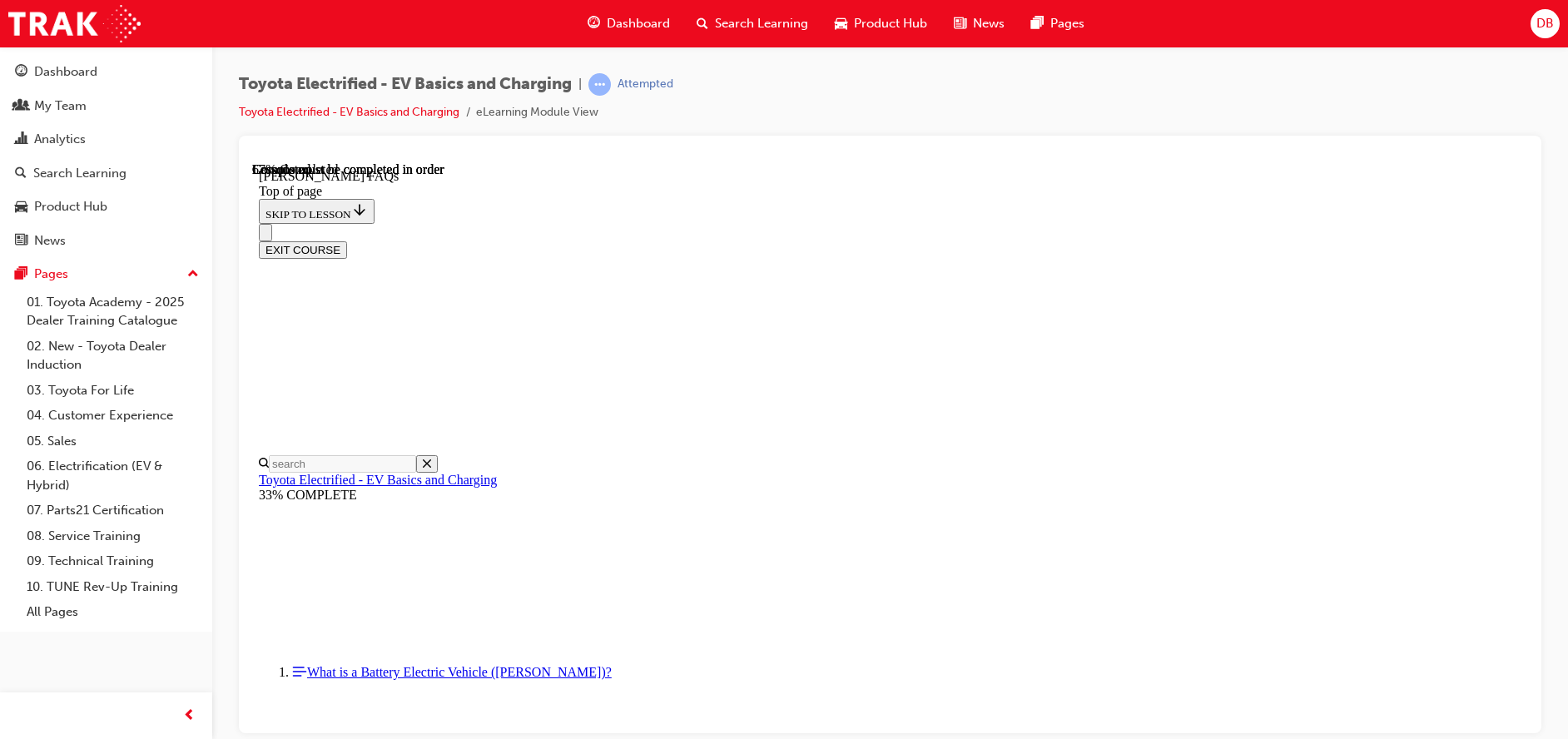
drag, startPoint x: 1152, startPoint y: 392, endPoint x: 1149, endPoint y: 411, distance: 19.2
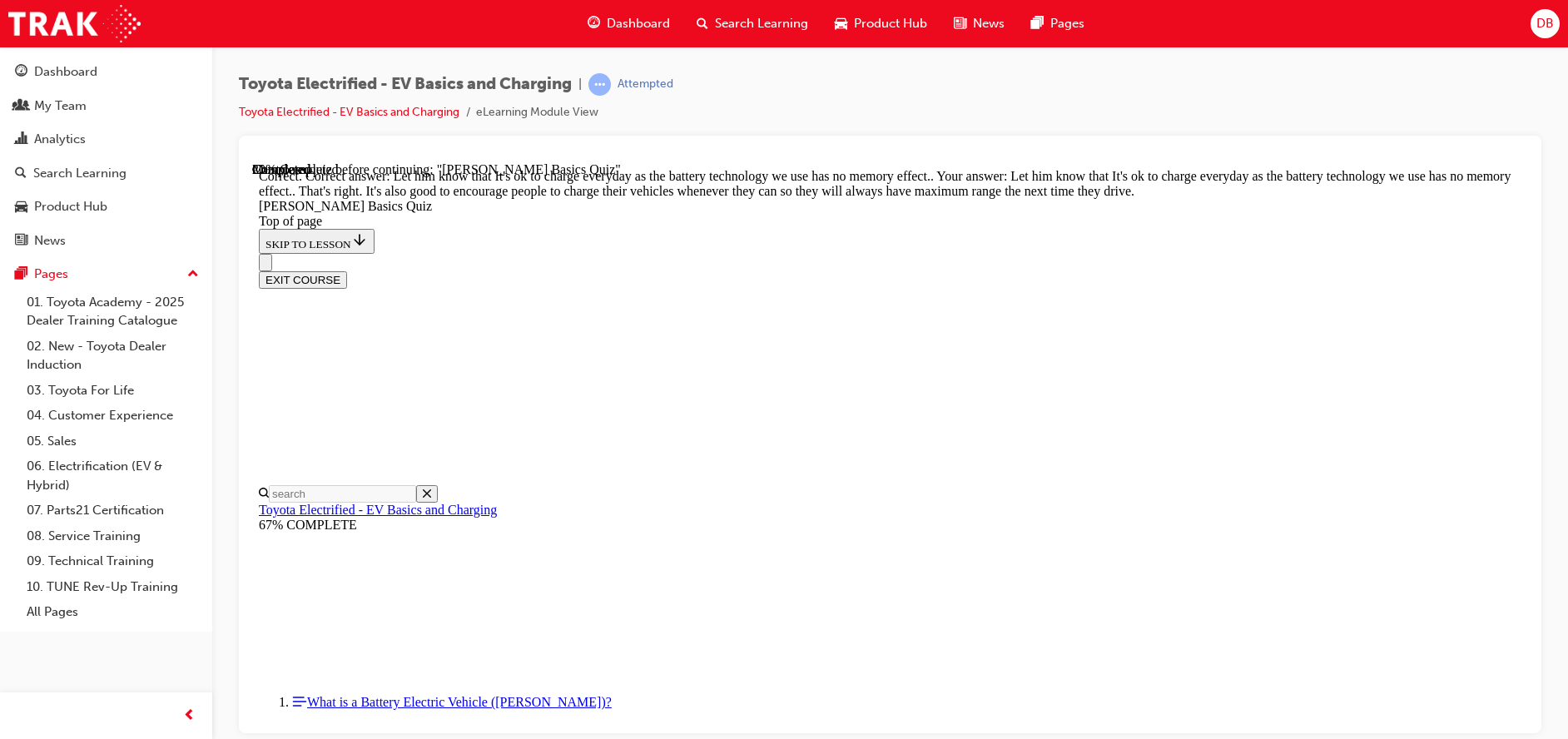
scroll to position [356, 0]
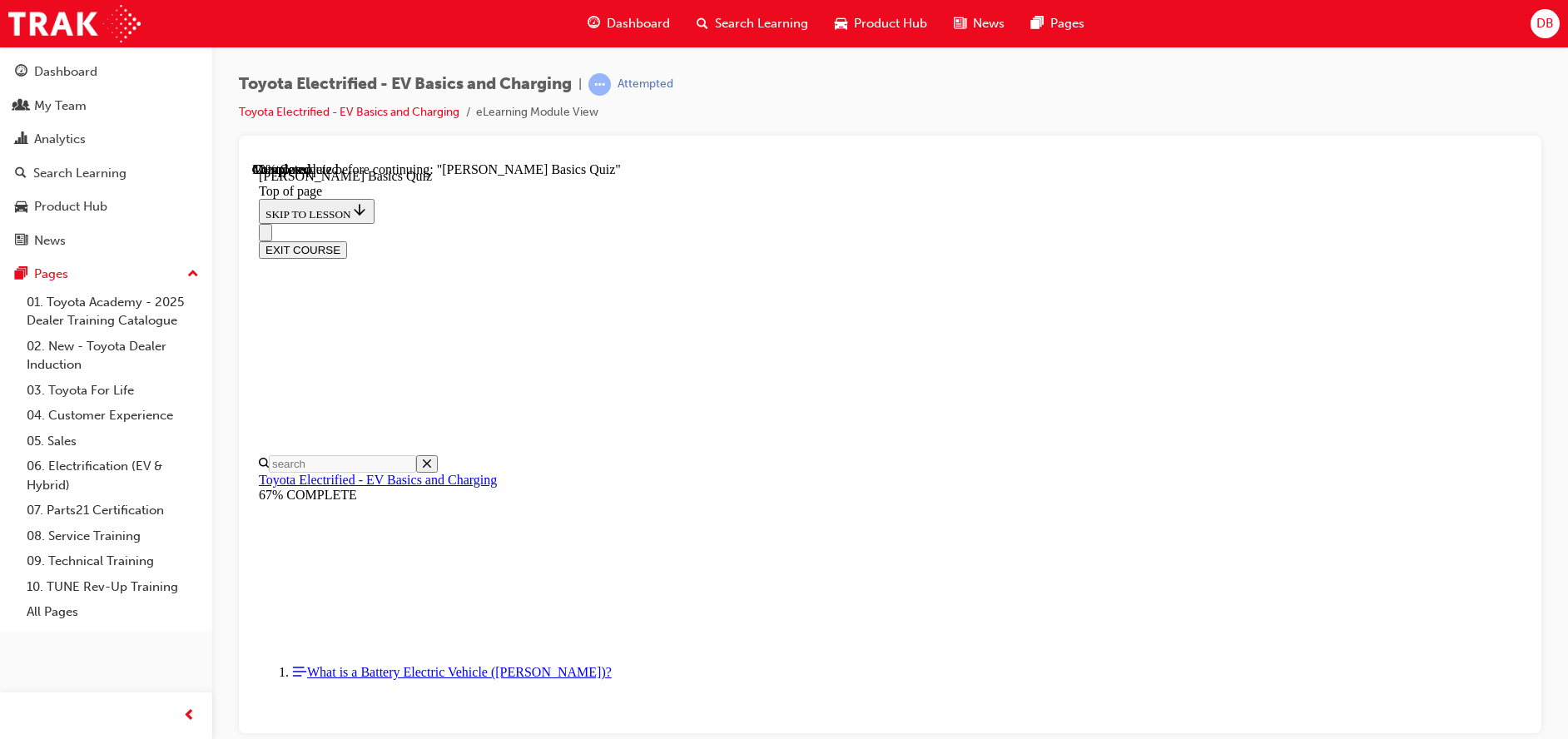
scroll to position [380, 0]
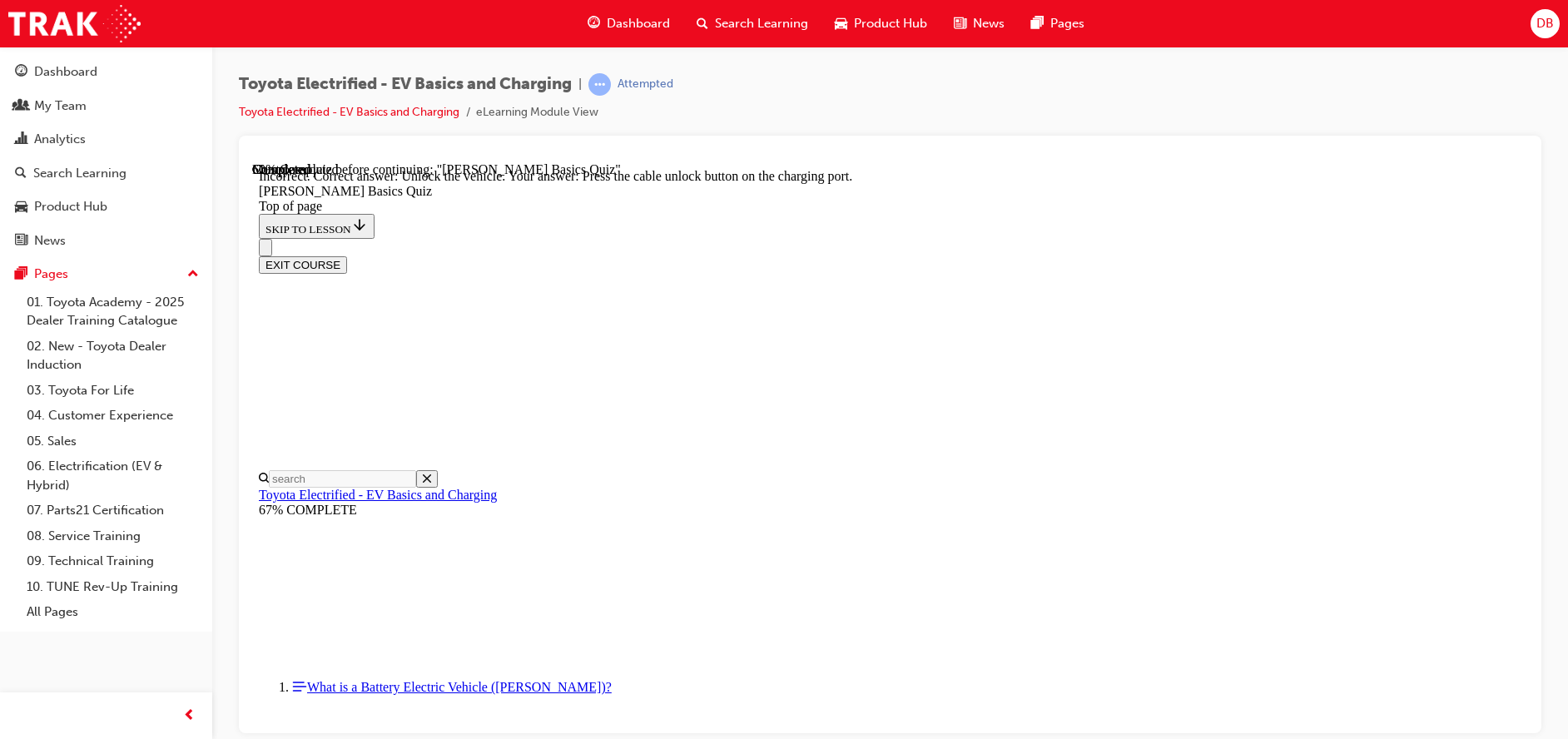
scroll to position [483, 0]
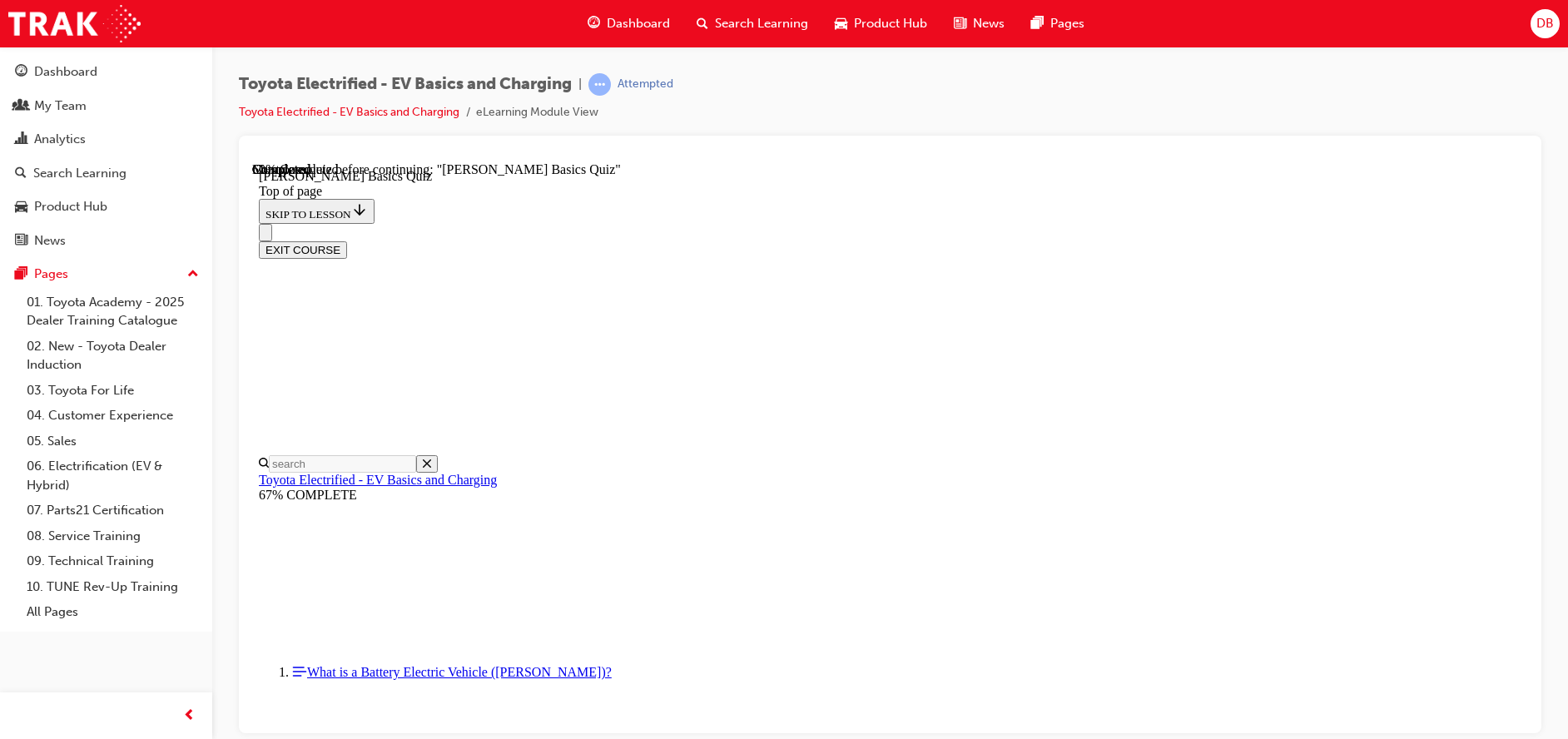
scroll to position [149, 0]
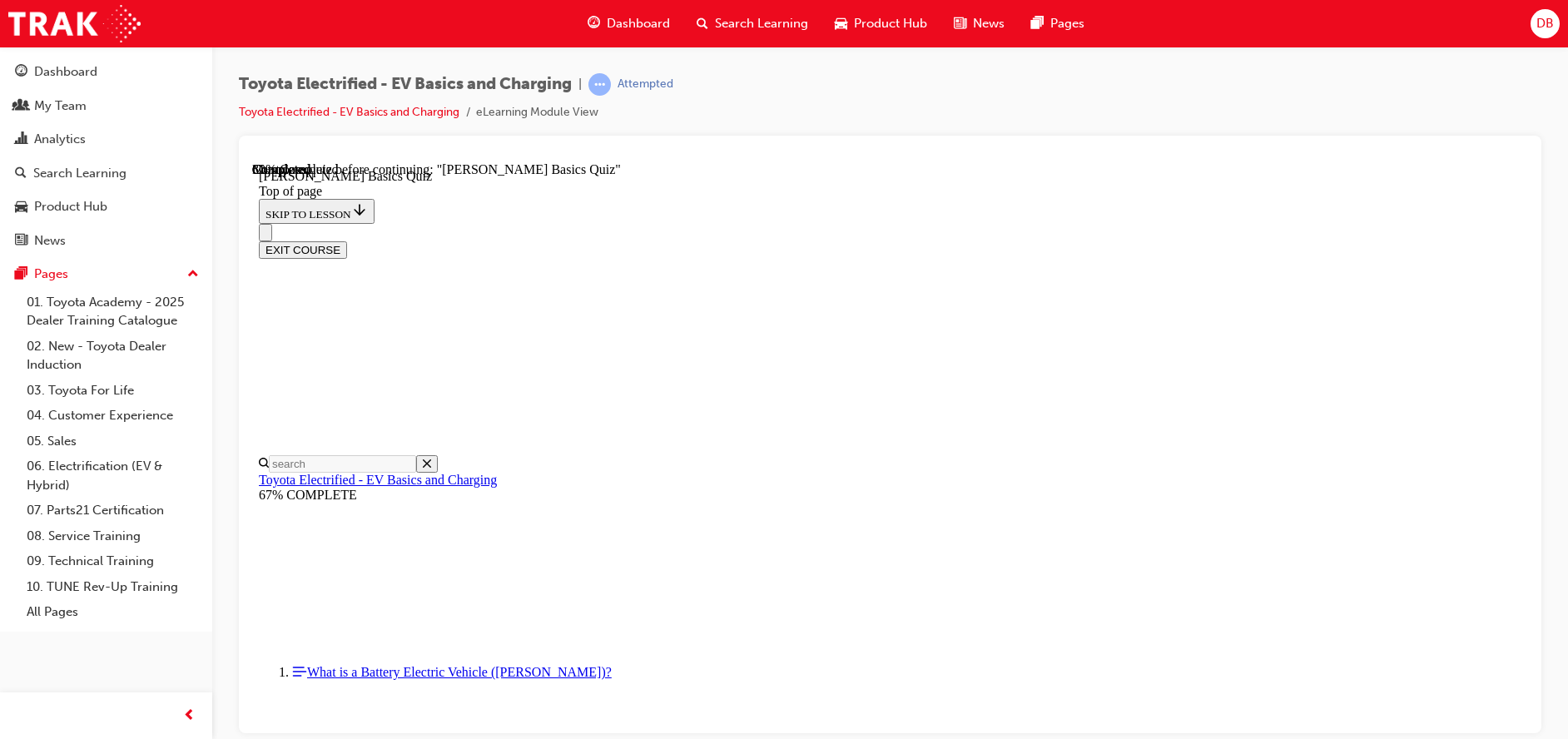
scroll to position [215, 0]
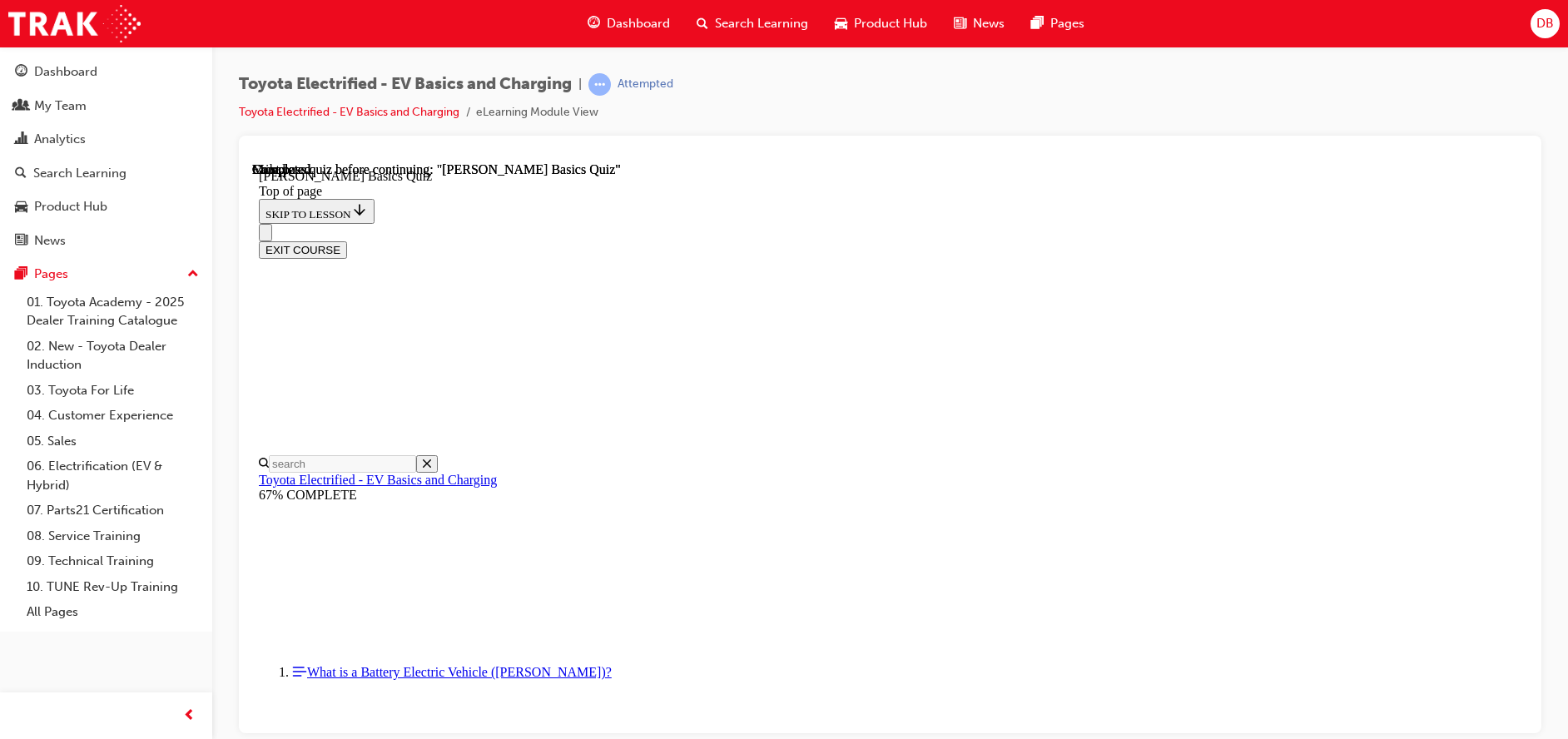
scroll to position [333, 0]
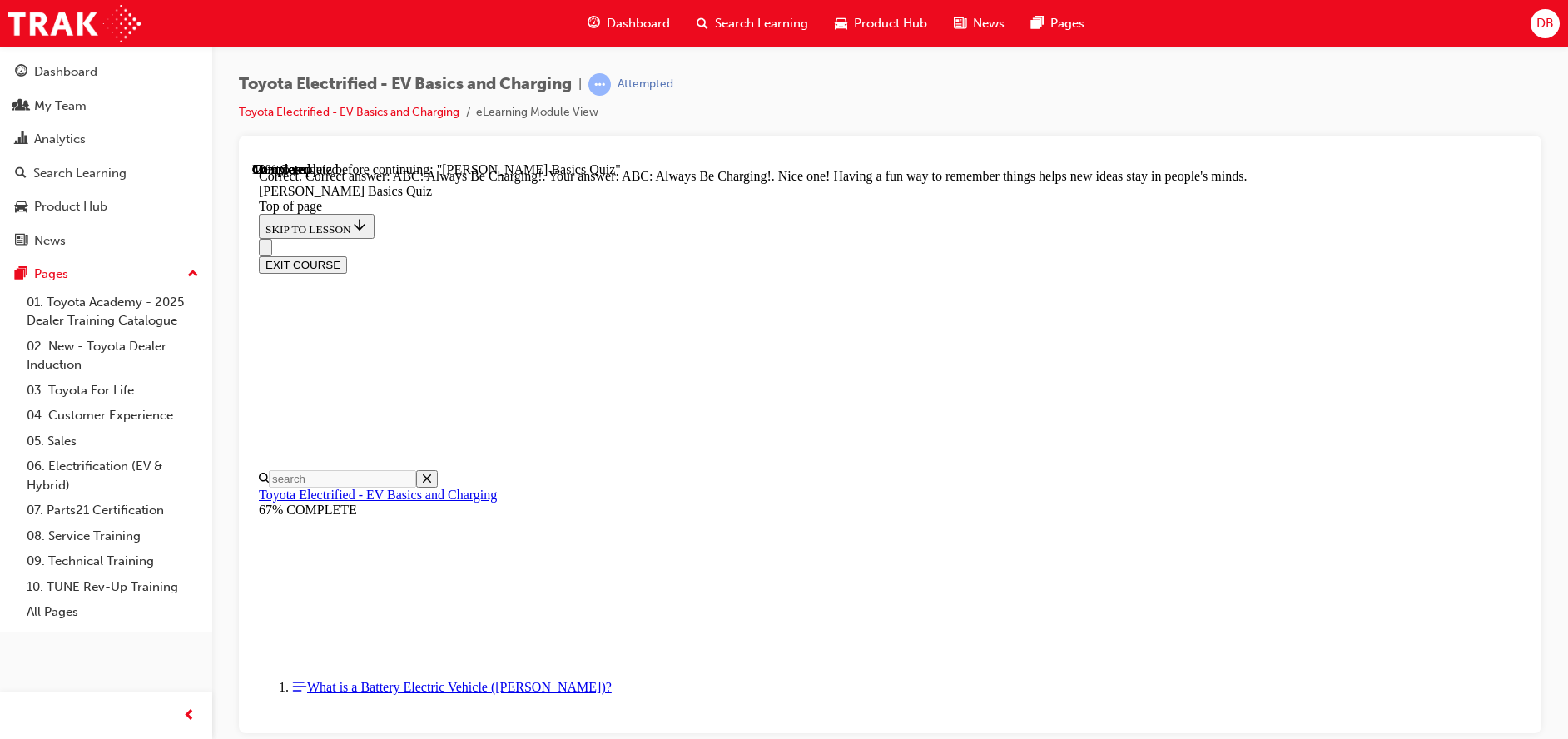
scroll to position [370, 0]
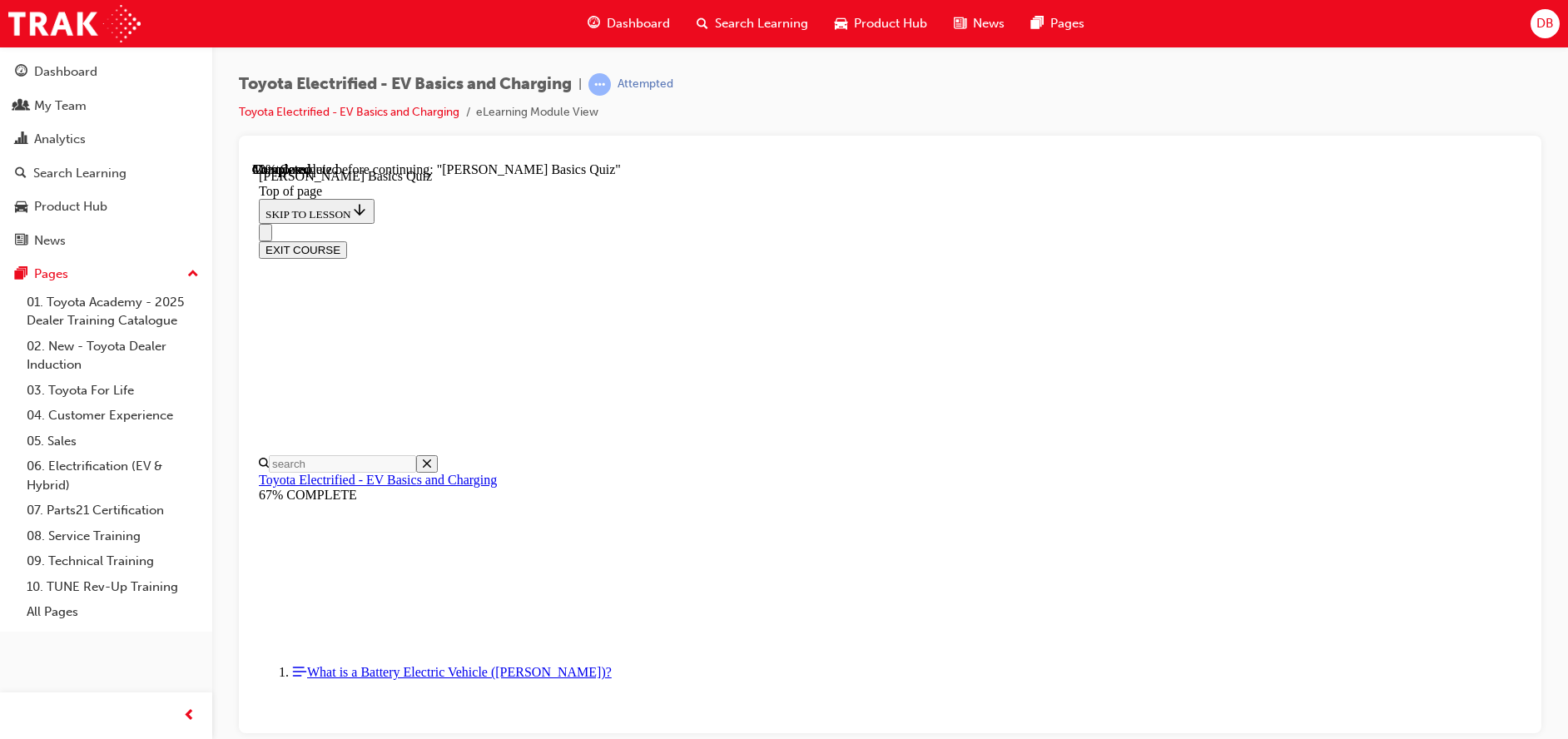
scroll to position [51, 0]
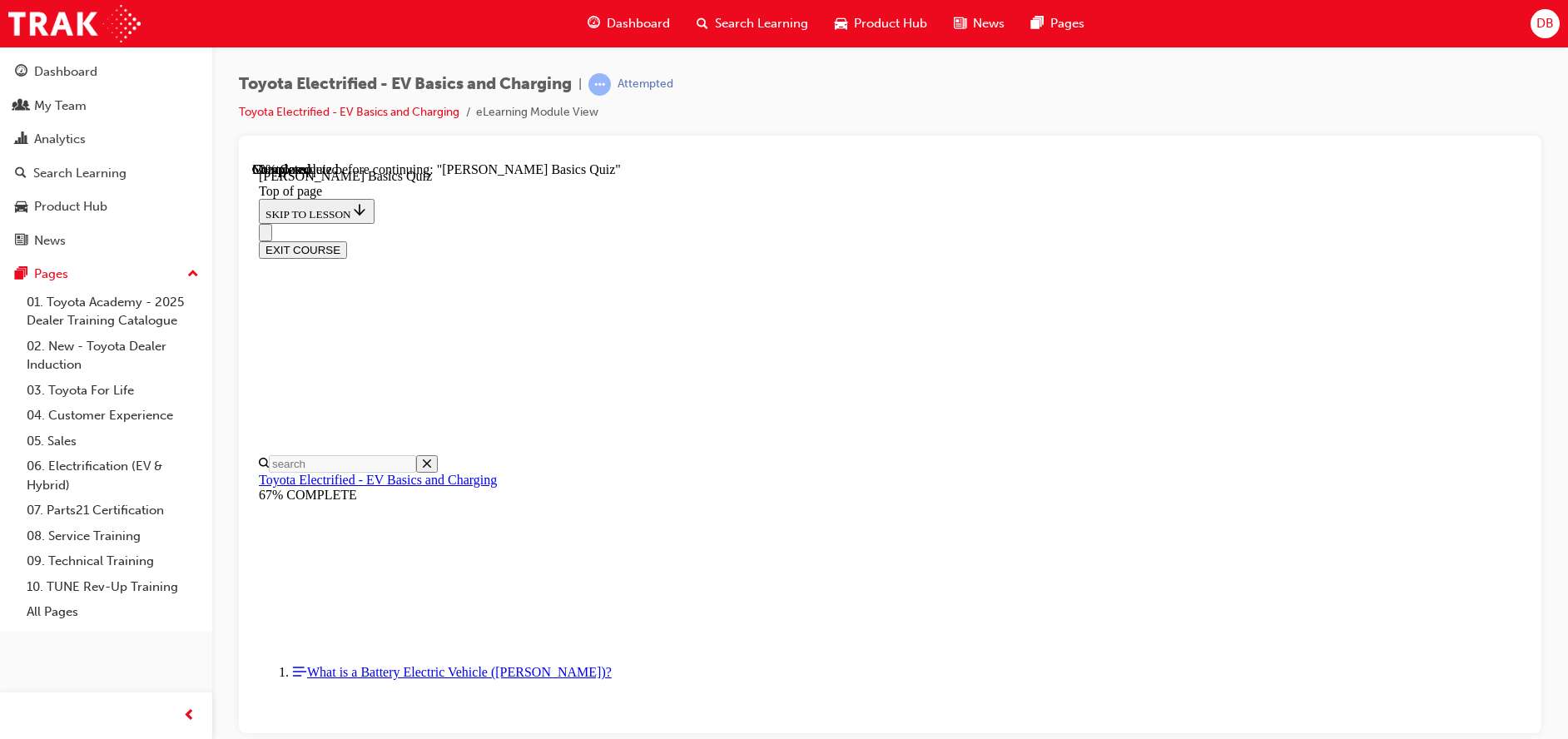
scroll to position [134, 0]
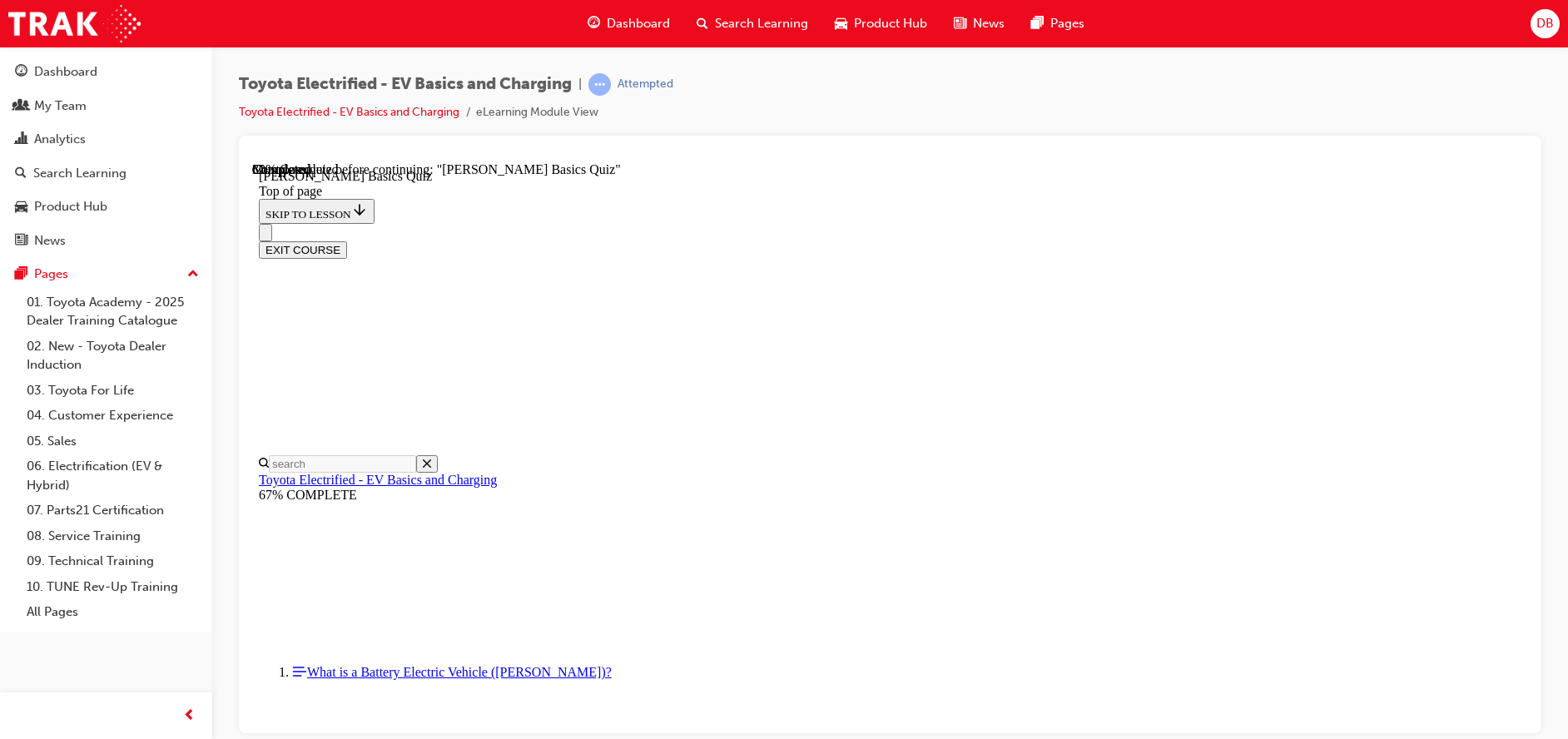
scroll to position [301, 0]
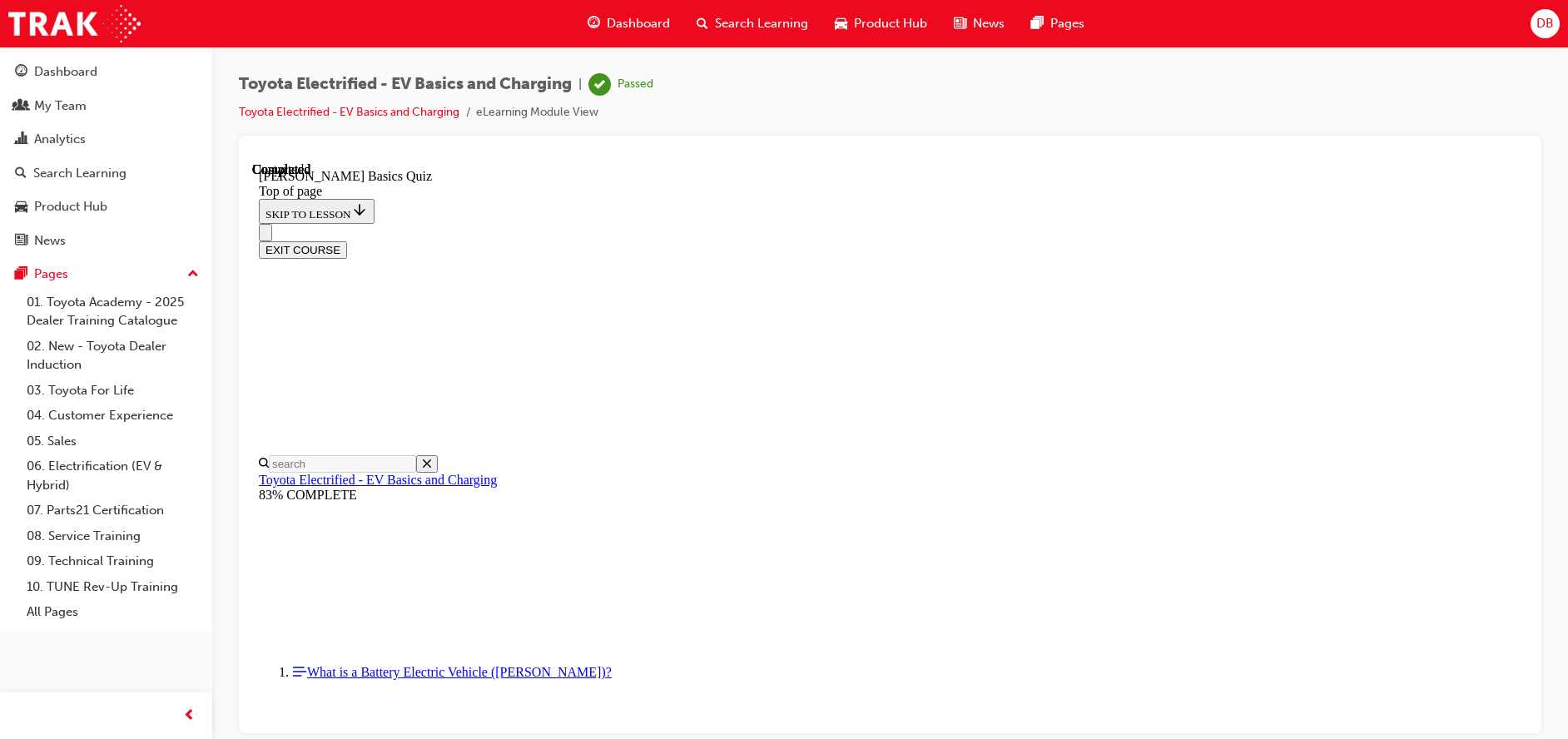
scroll to position [333, 0]
click at [634, 24] on span "Dashboard" at bounding box center [638, 23] width 64 height 19
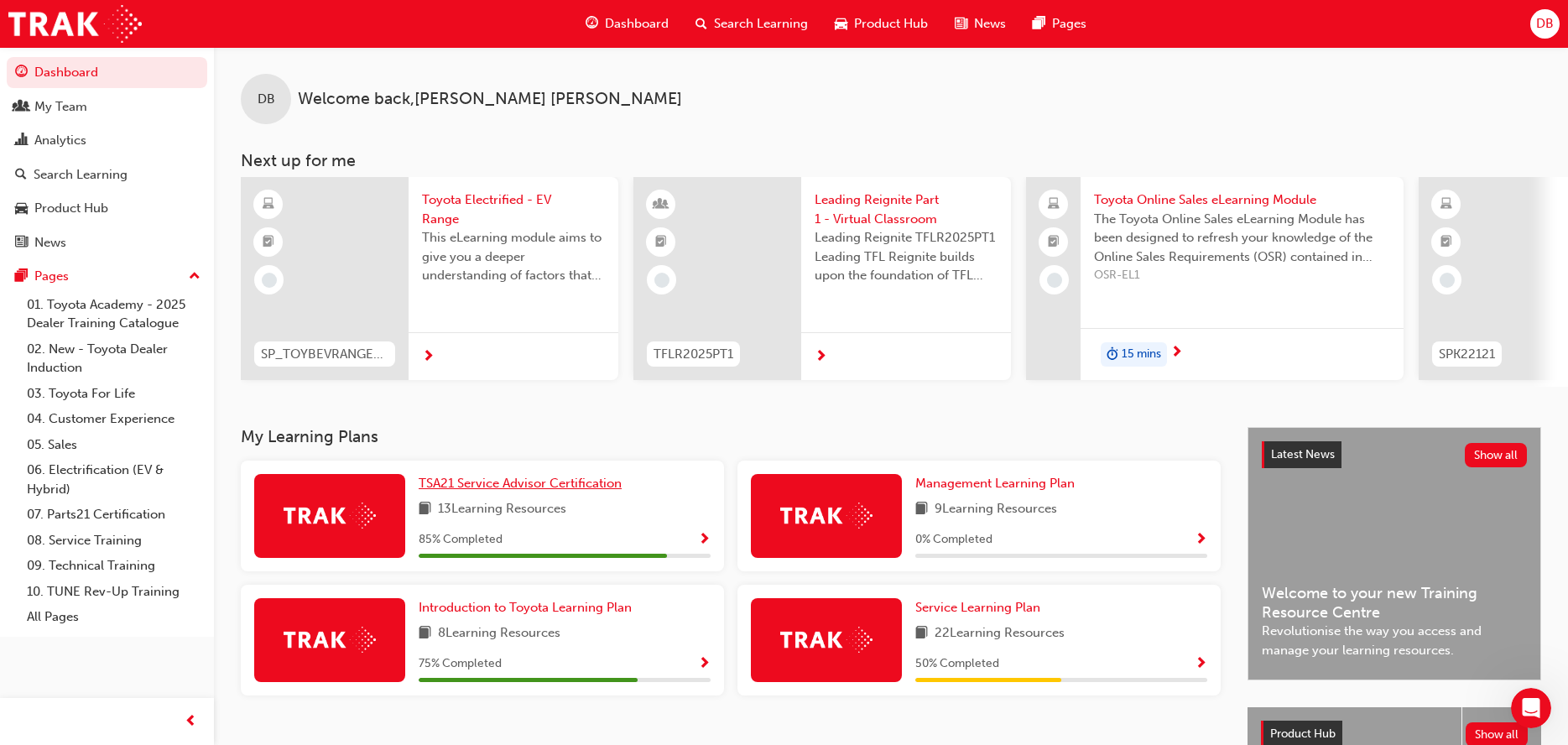
click at [604, 491] on span "TSA21 Service Advisor Certification" at bounding box center [520, 483] width 203 height 15
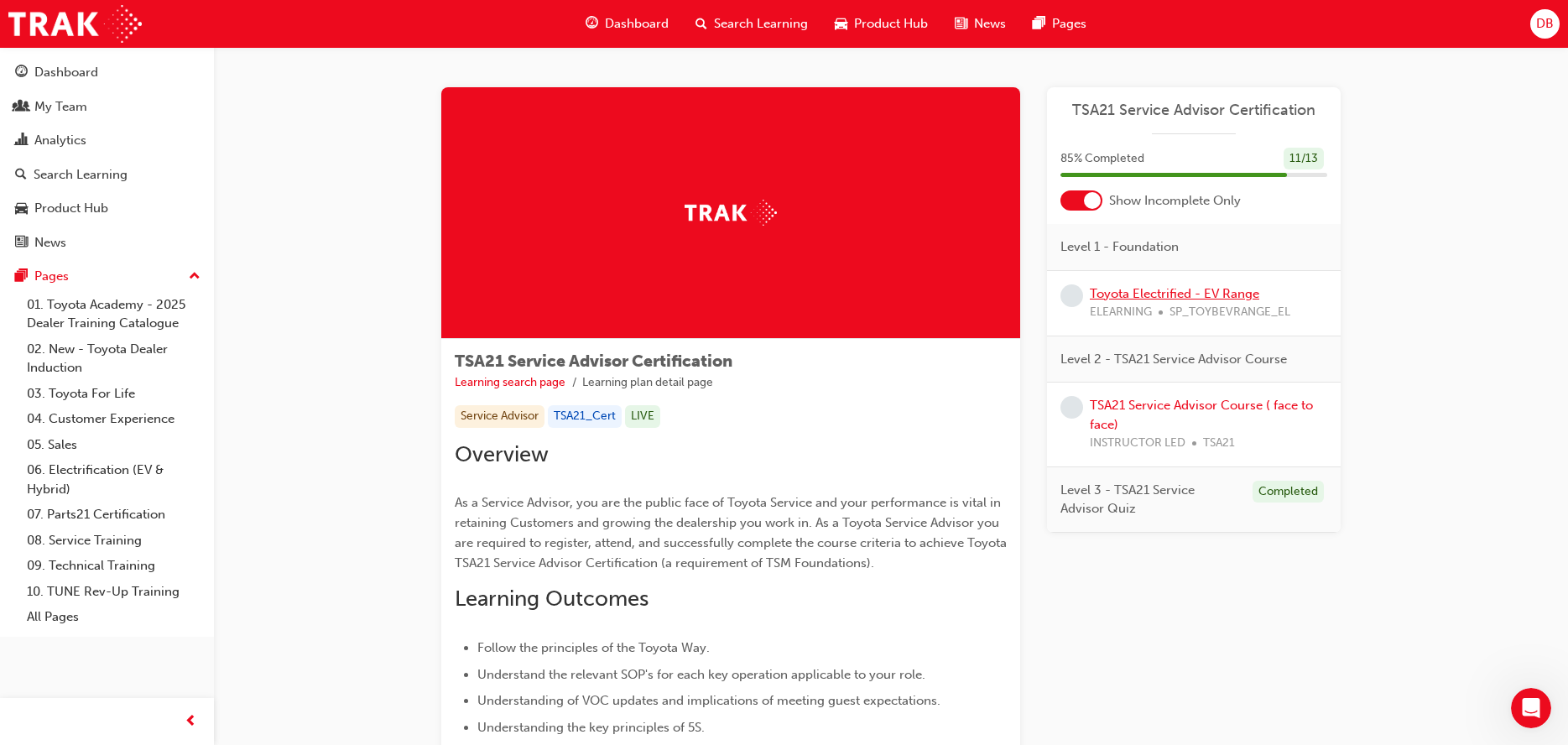
click at [1168, 291] on link "Toyota Electrified - EV Range" at bounding box center [1175, 294] width 170 height 15
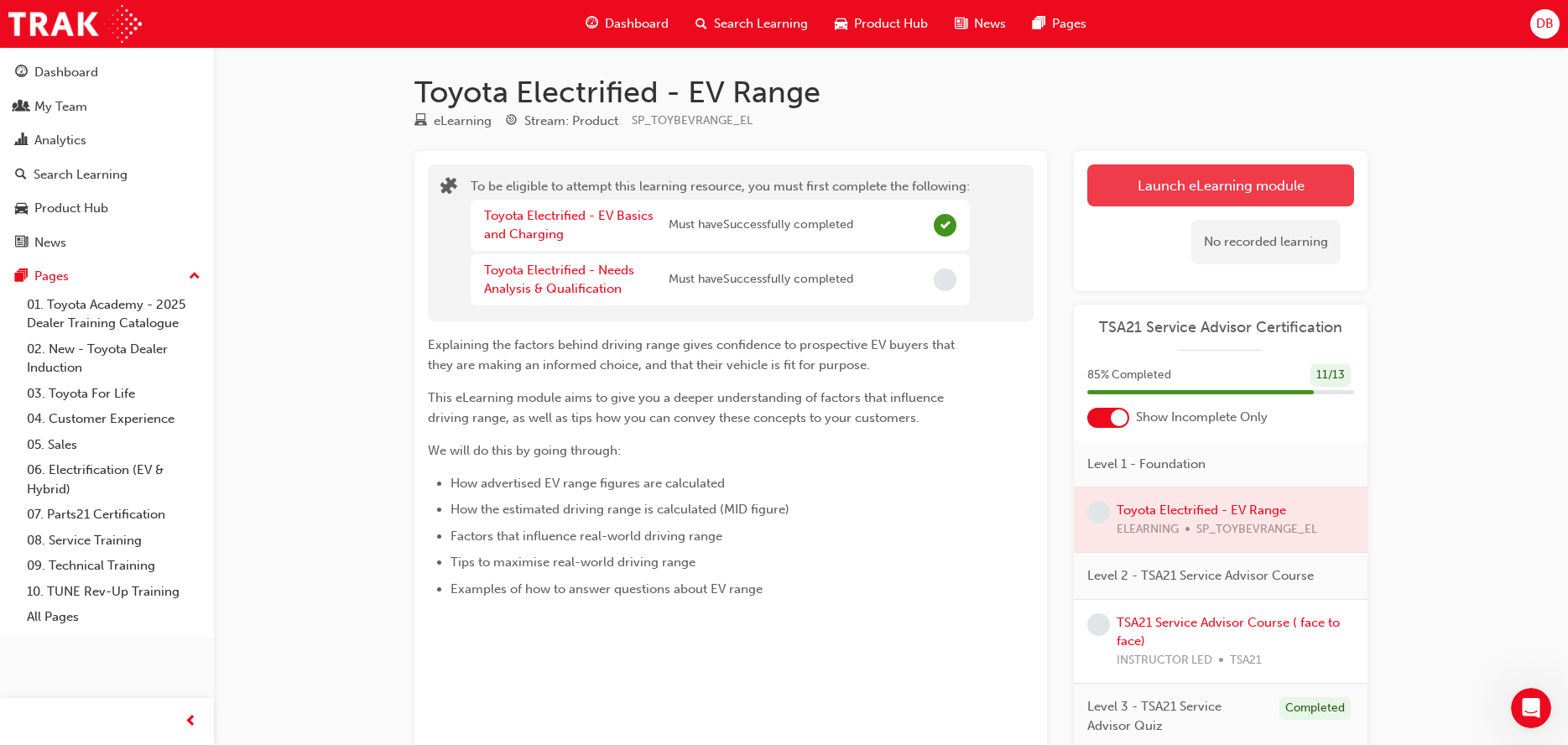
click at [1146, 191] on button "Launch eLearning module" at bounding box center [1221, 186] width 267 height 42
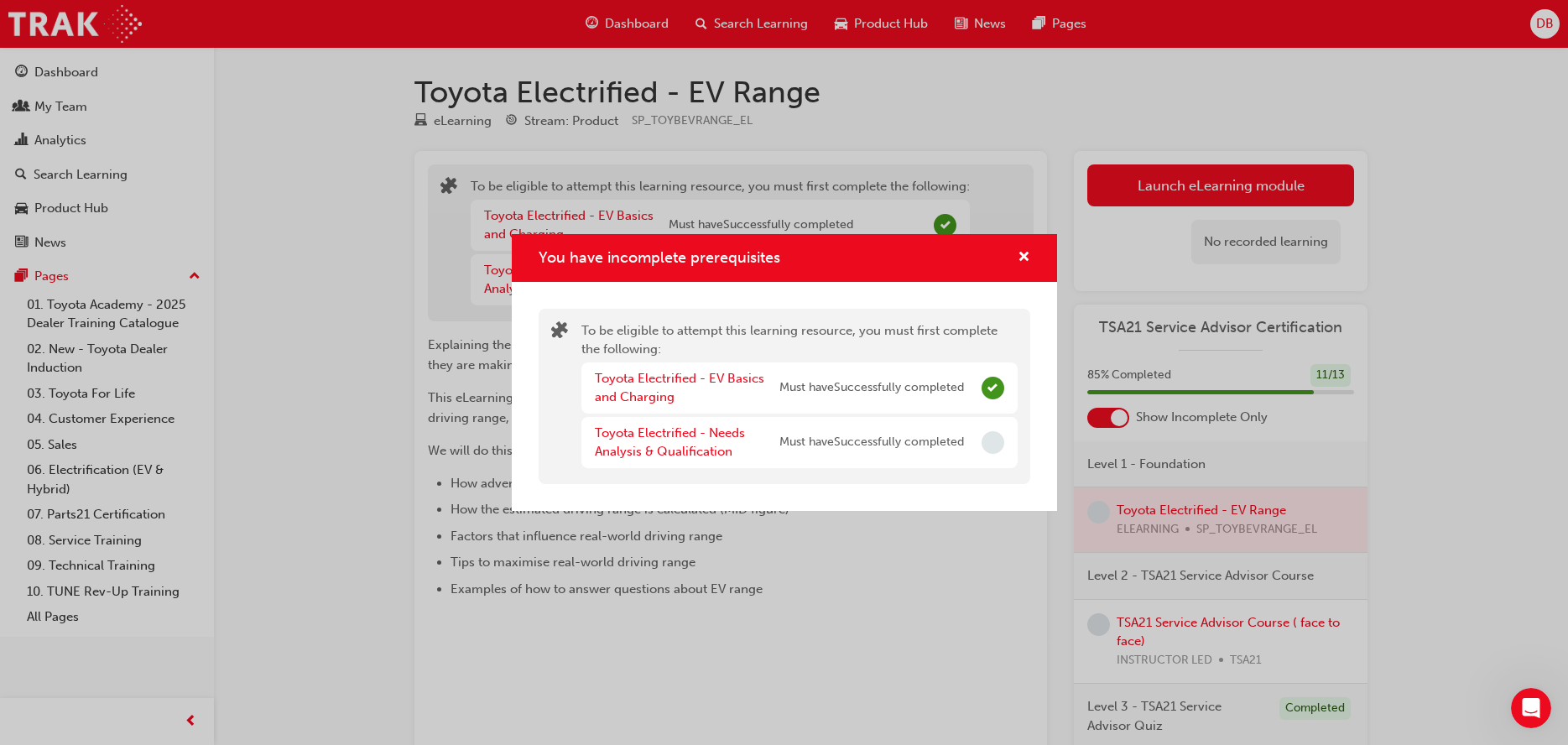
drag, startPoint x: 937, startPoint y: 453, endPoint x: 899, endPoint y: 453, distance: 38.0
click at [933, 453] on div "Toyota Electrified - Needs Analysis & Qualification Must have Successfully comp…" at bounding box center [779, 443] width 369 height 38
click at [698, 443] on div "Toyota Electrified - Needs Analysis & Qualification" at bounding box center [687, 443] width 185 height 38
click at [695, 432] on link "Toyota Electrified - Needs Analysis & Qualification" at bounding box center [670, 443] width 150 height 35
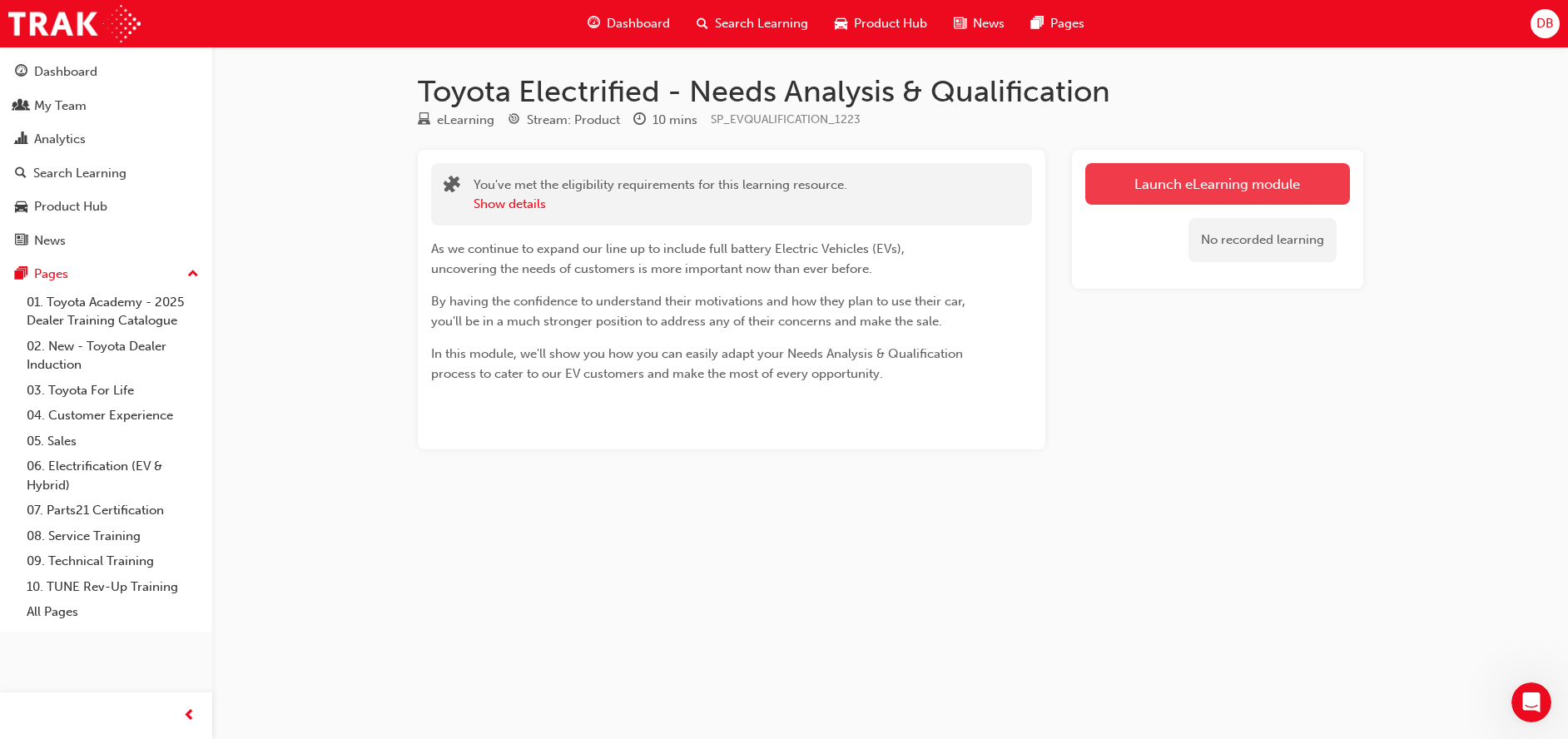
click at [1189, 184] on link "Launch eLearning module" at bounding box center [1218, 184] width 265 height 42
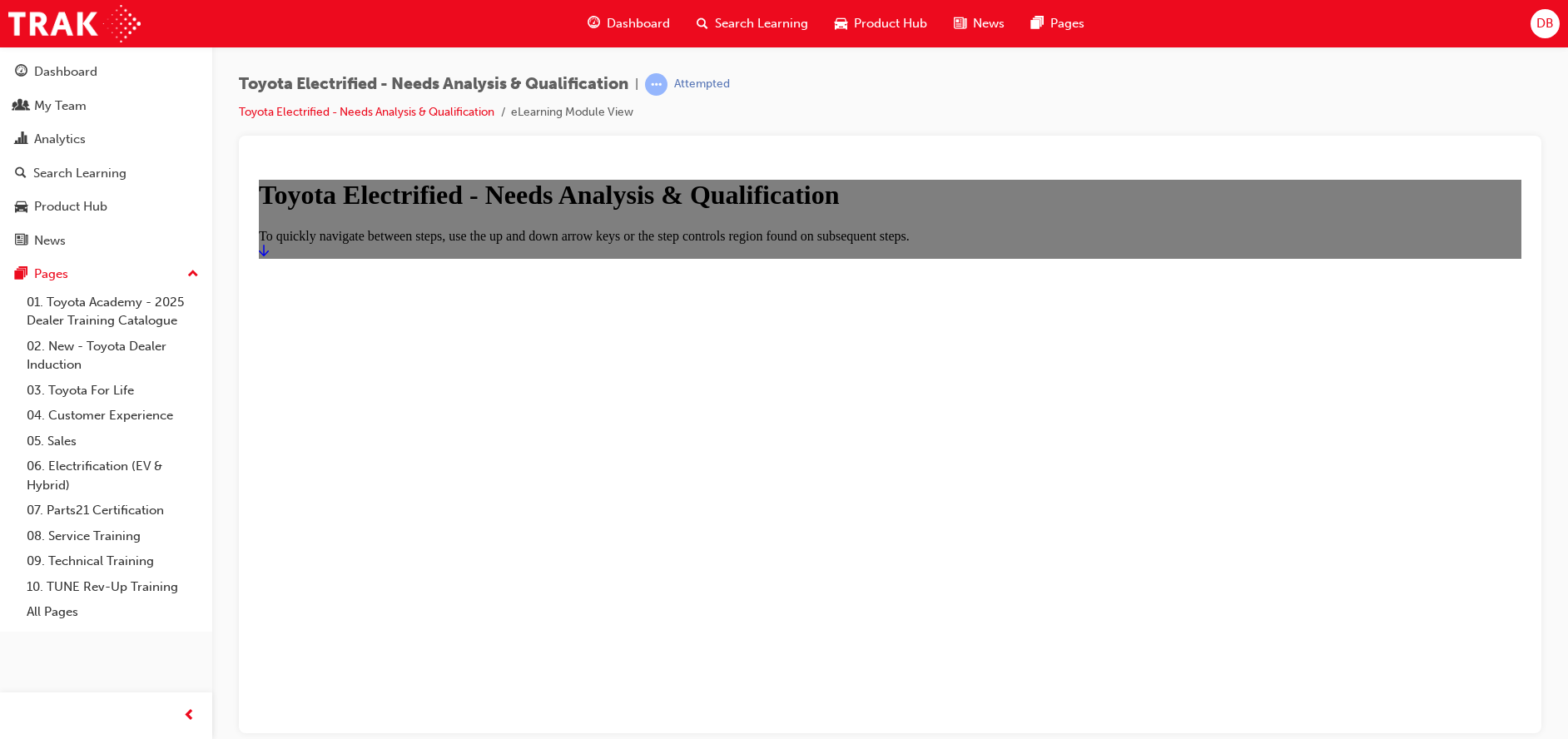
click at [269, 256] on icon "Start" at bounding box center [264, 250] width 10 height 13
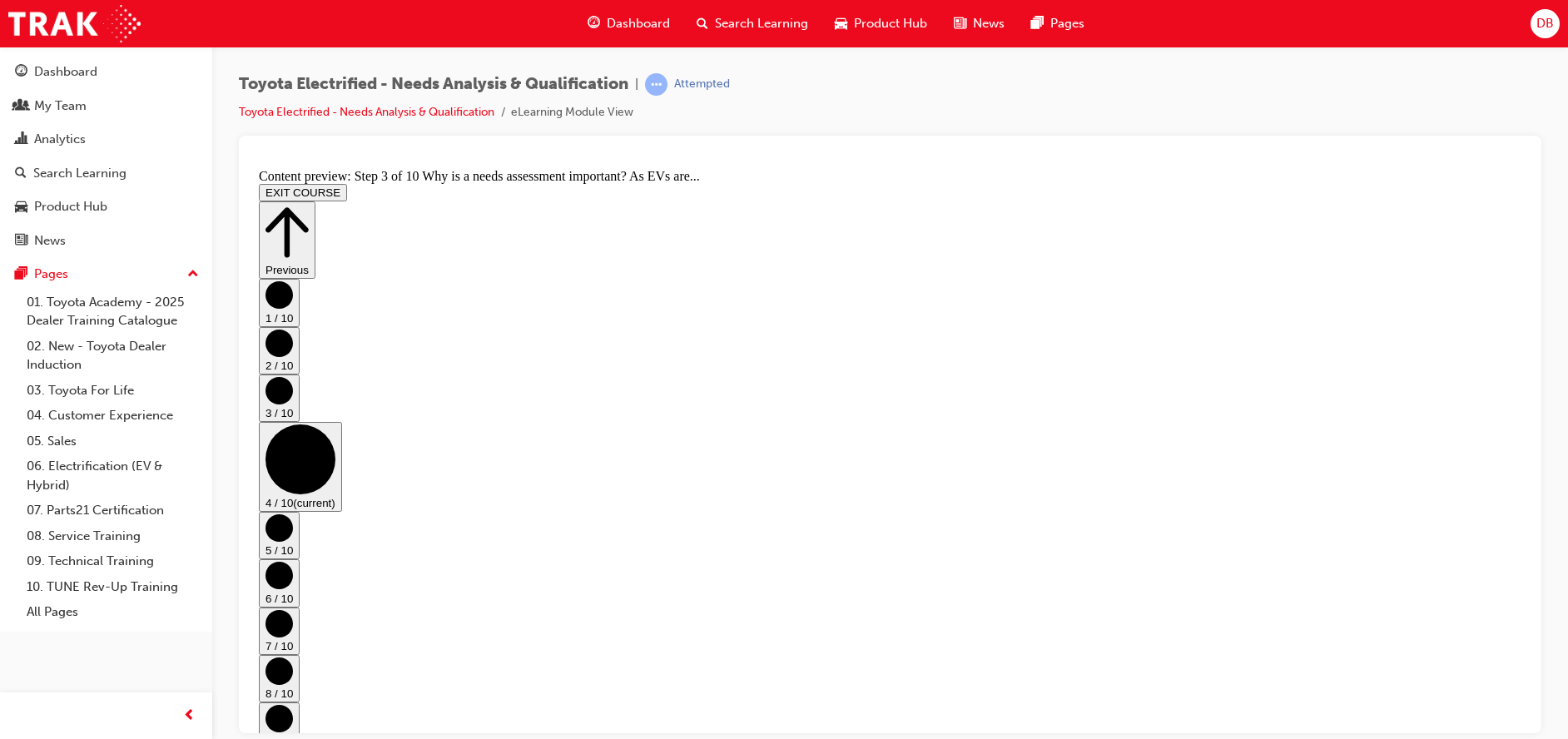
scroll to position [0, 0]
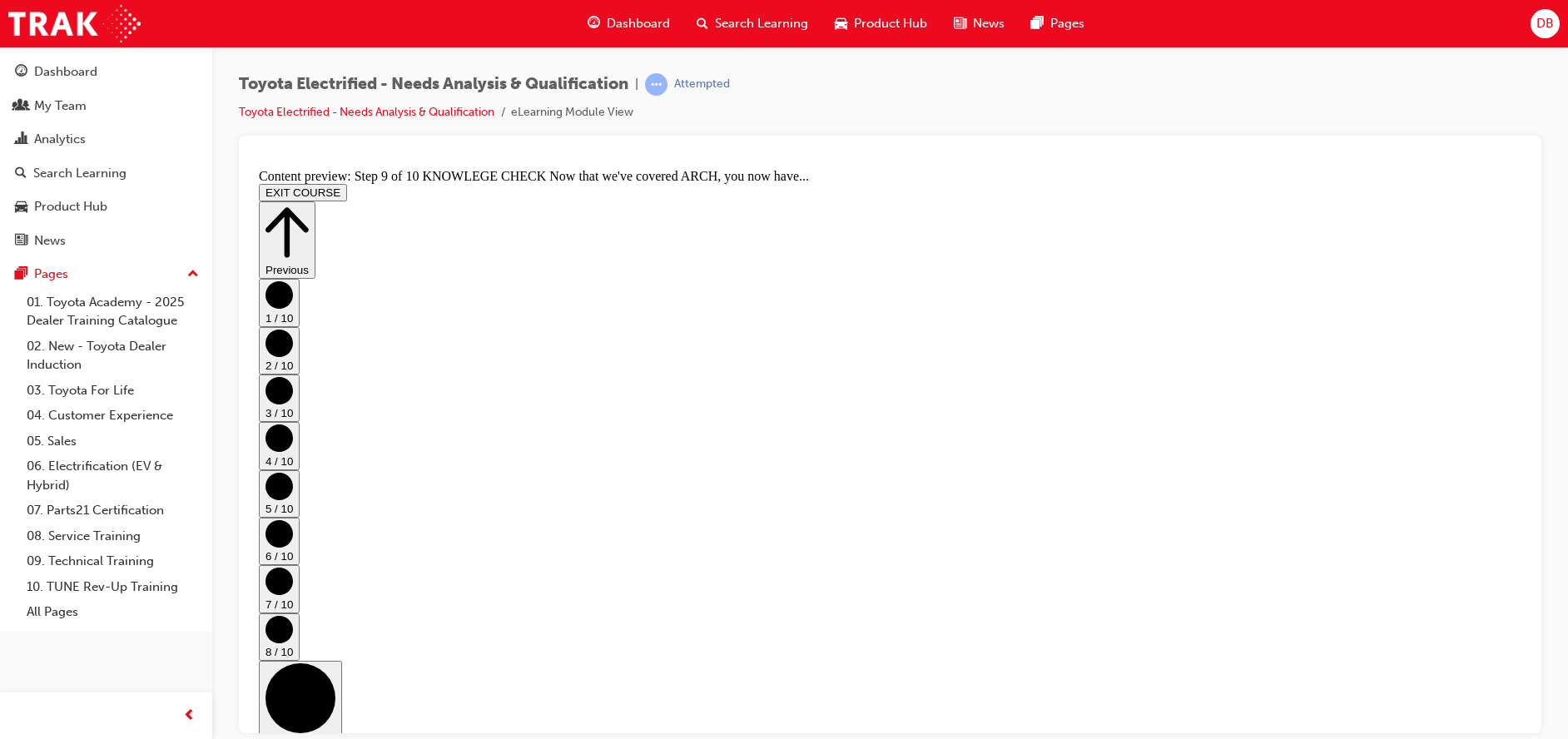
scroll to position [339, 0]
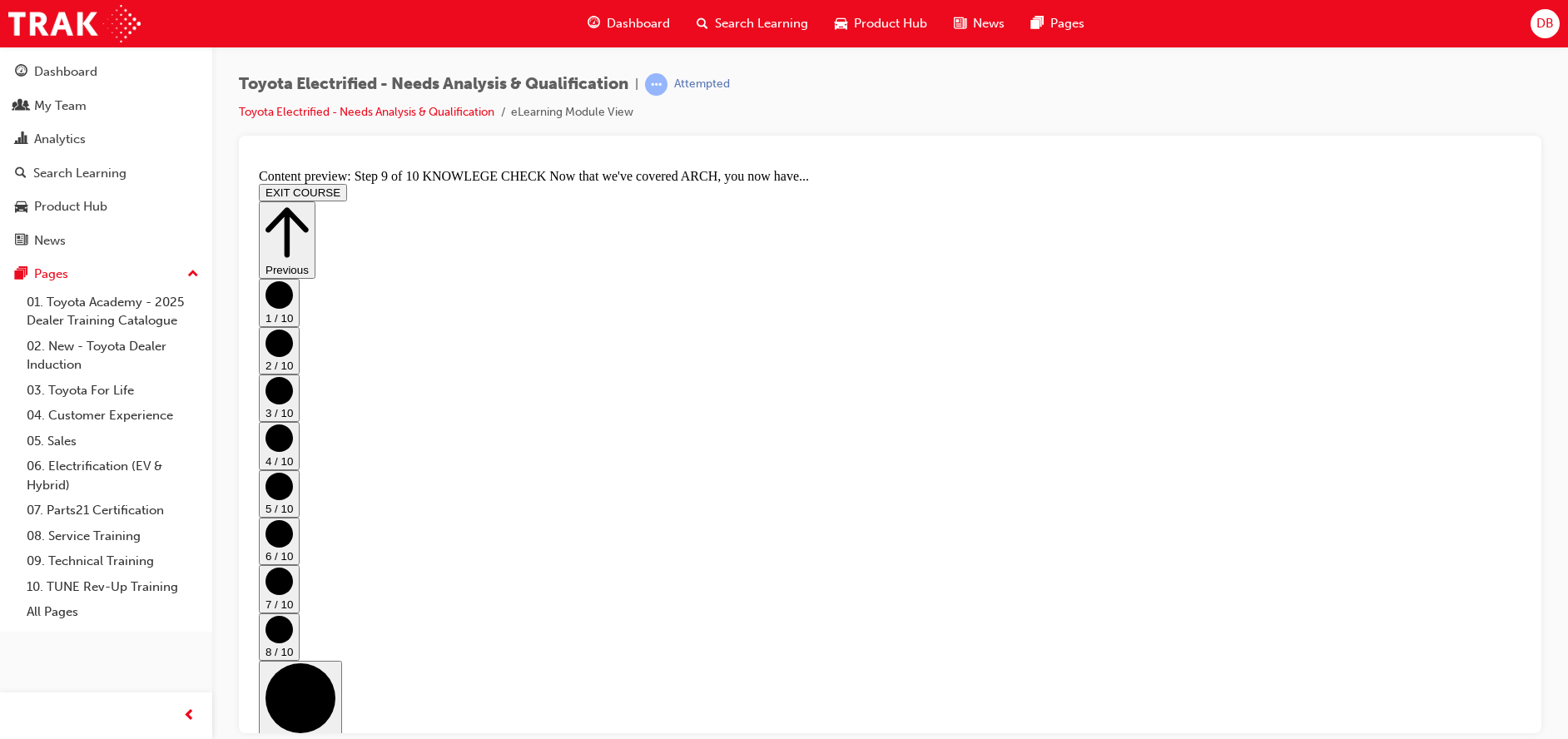
scroll to position [215, 0]
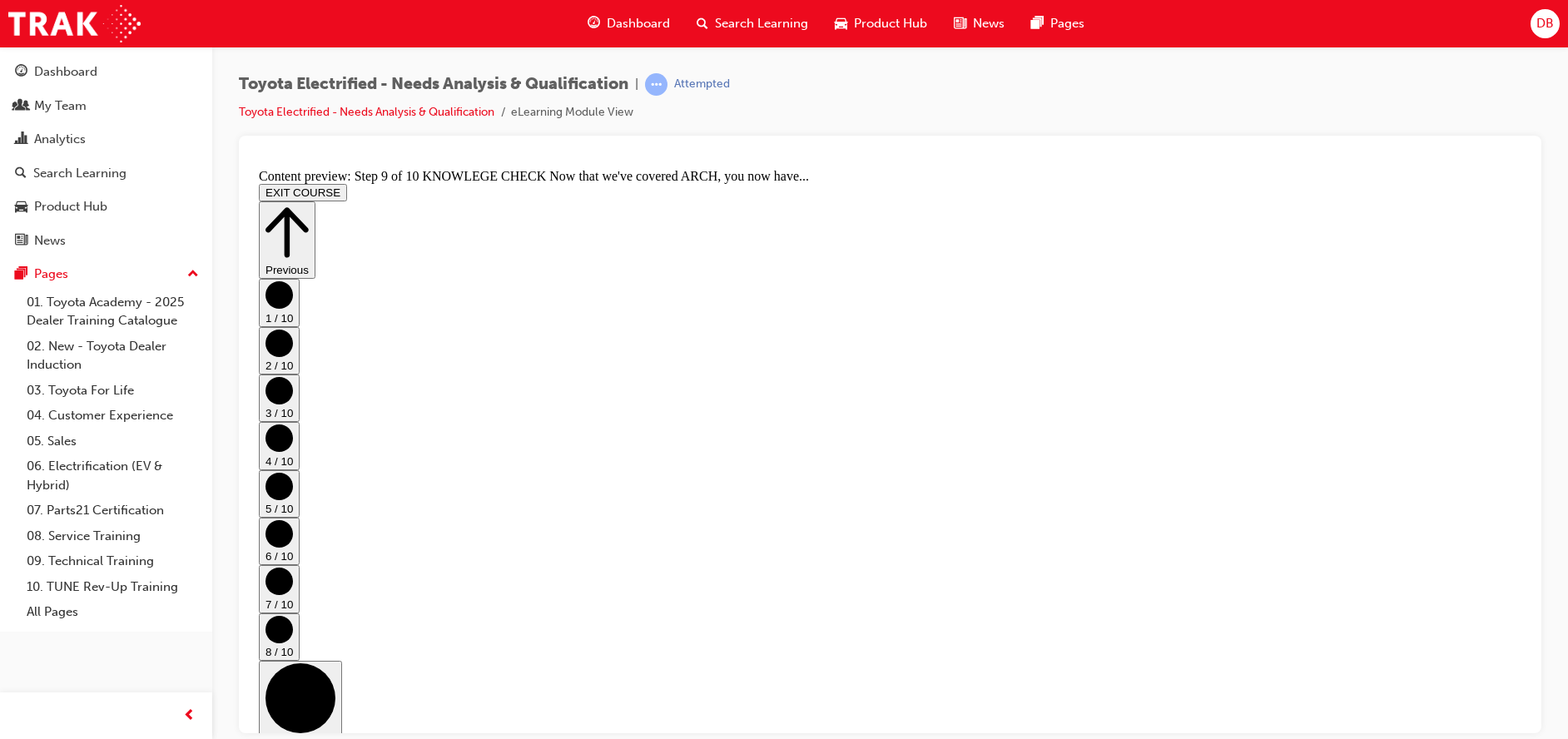
click at [347, 183] on button "EXIT COURSE" at bounding box center [302, 192] width 88 height 18
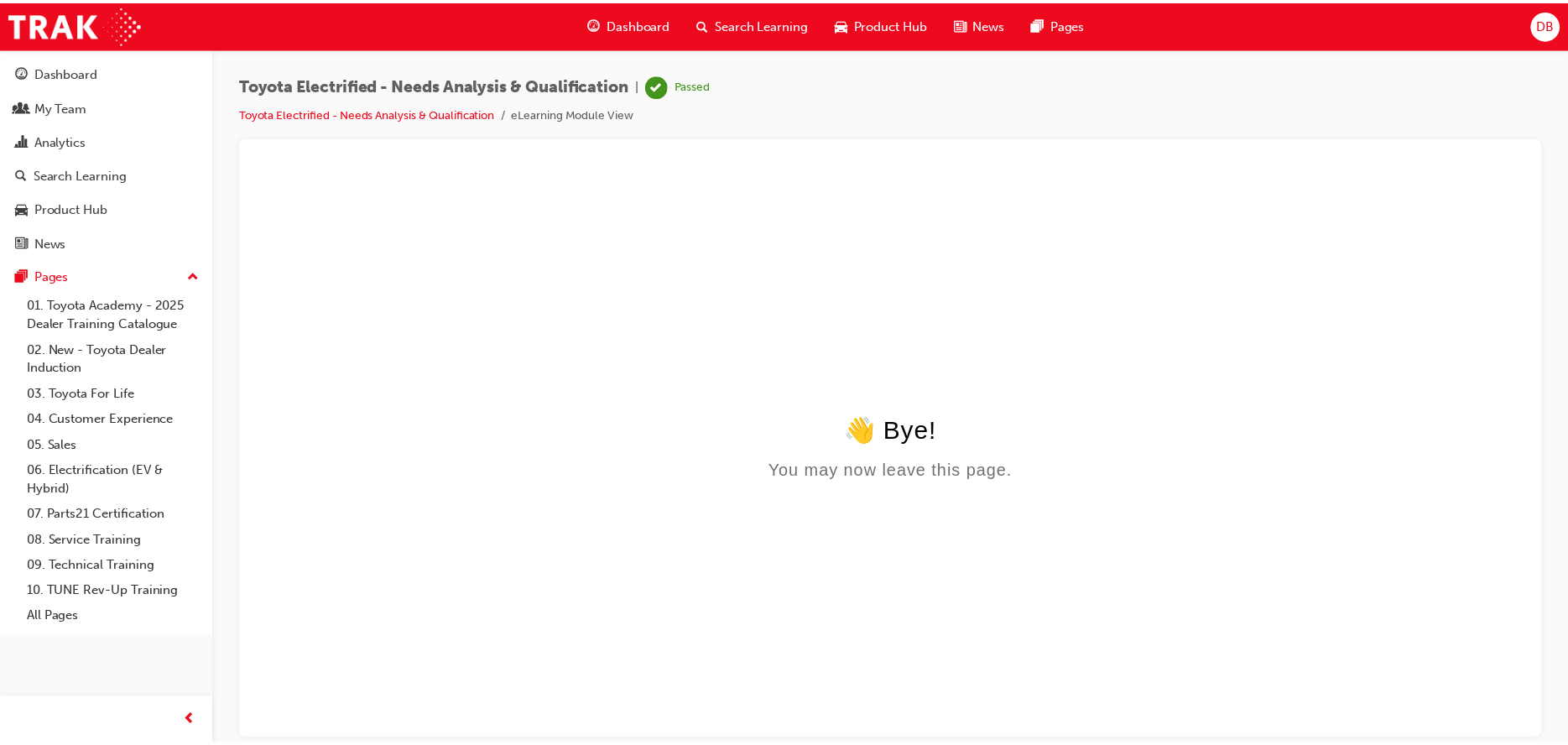
scroll to position [0, 0]
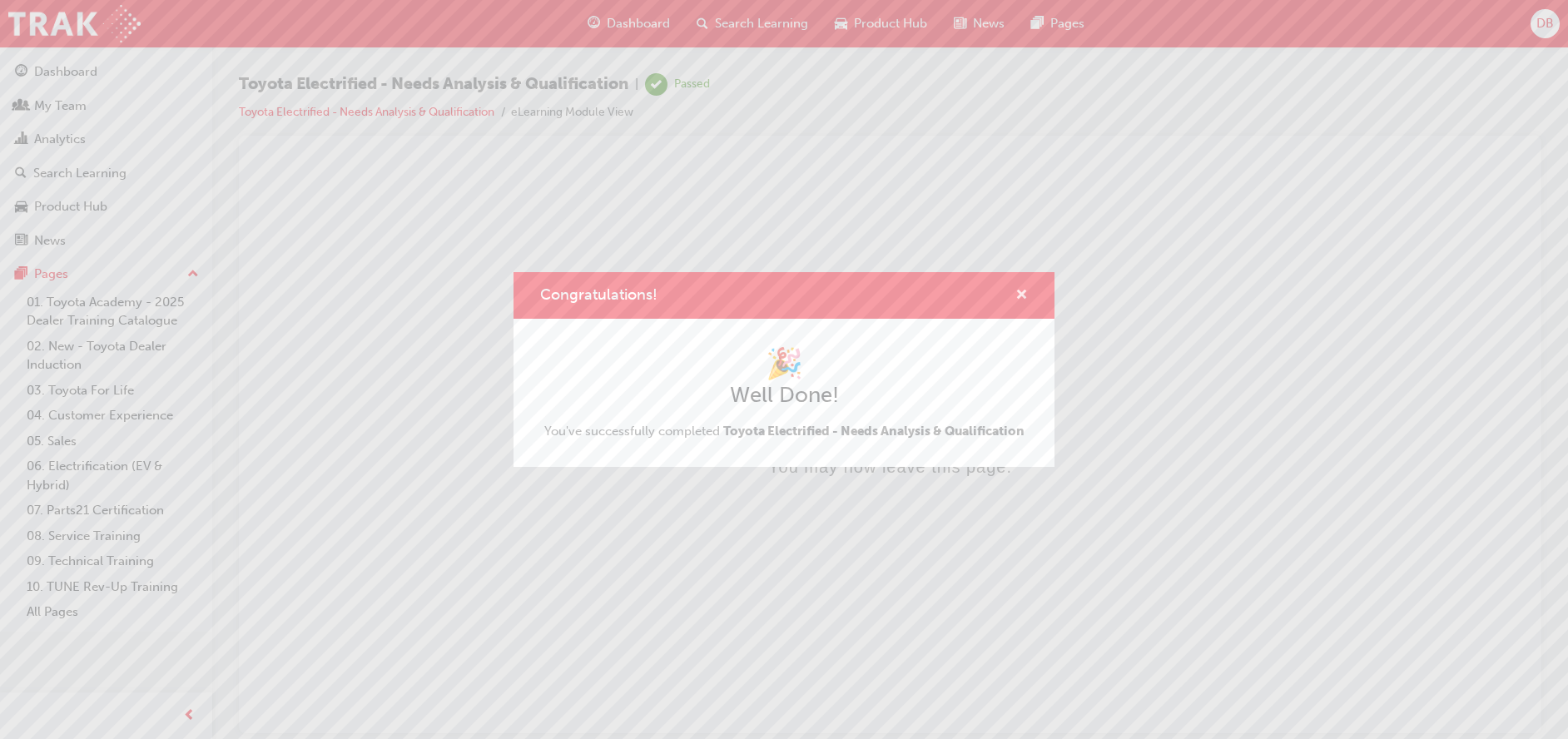
click at [1023, 294] on span "cross-icon" at bounding box center [1021, 297] width 13 height 15
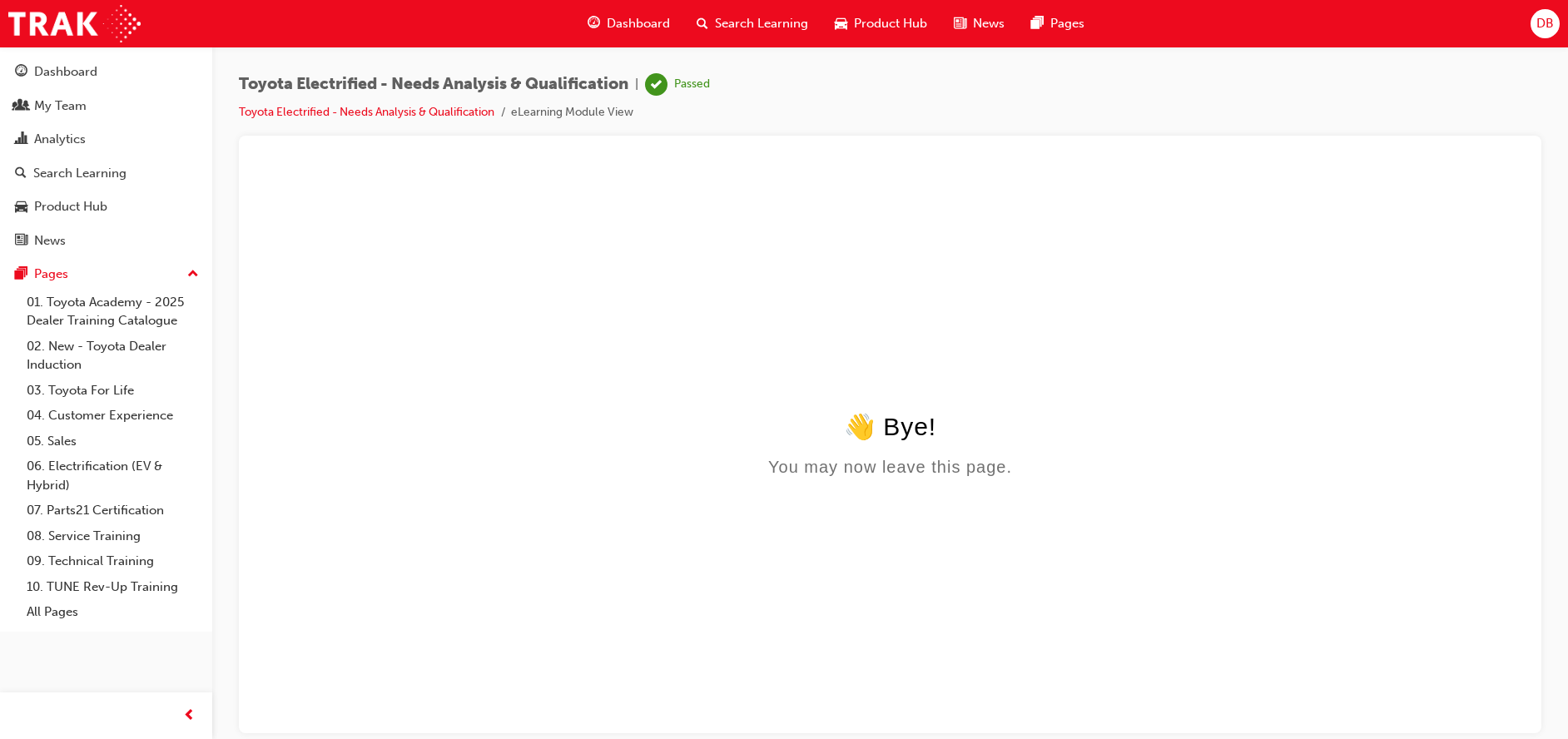
click at [616, 26] on span "Dashboard" at bounding box center [638, 23] width 64 height 19
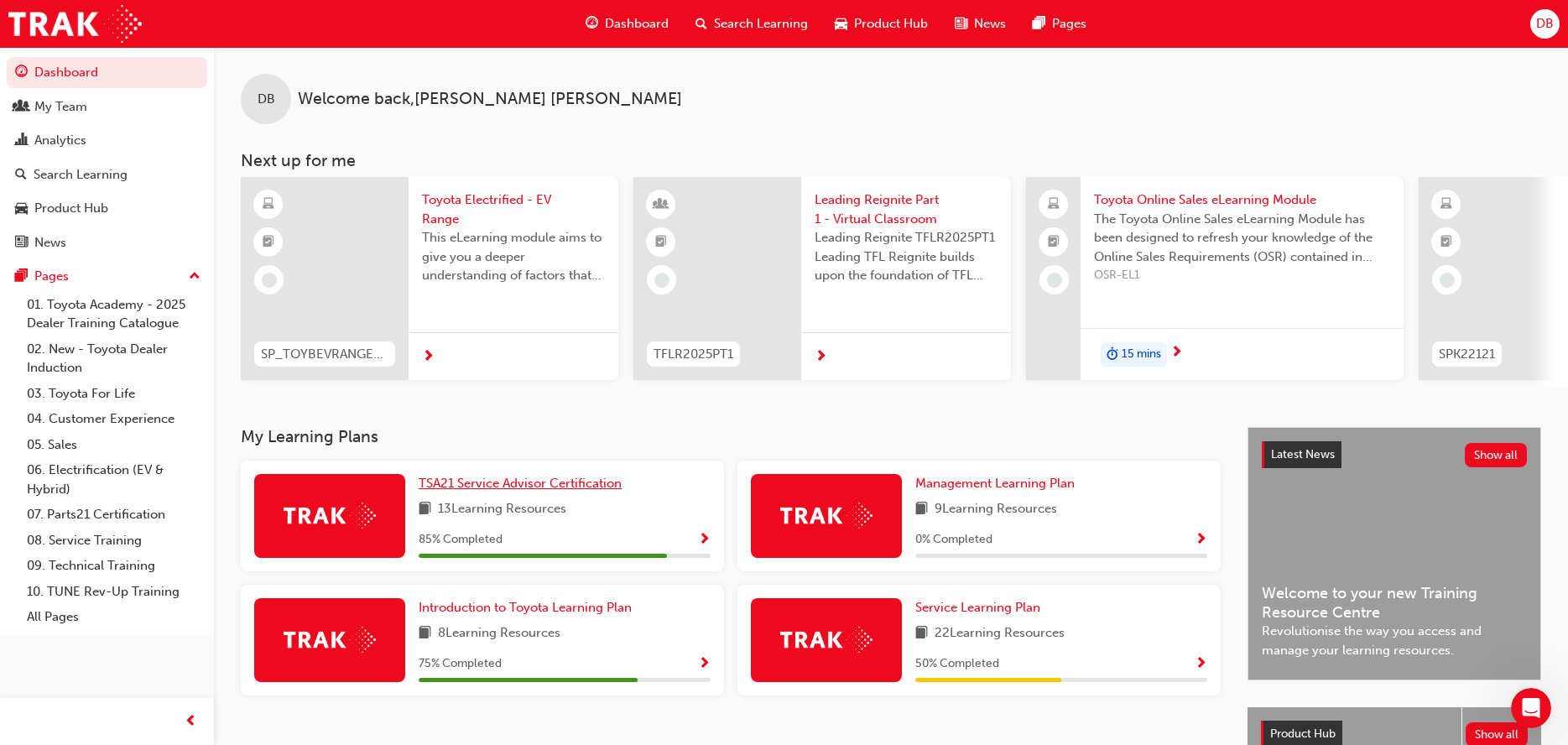
click at [596, 487] on span "TSA21 Service Advisor Certification" at bounding box center [520, 483] width 203 height 15
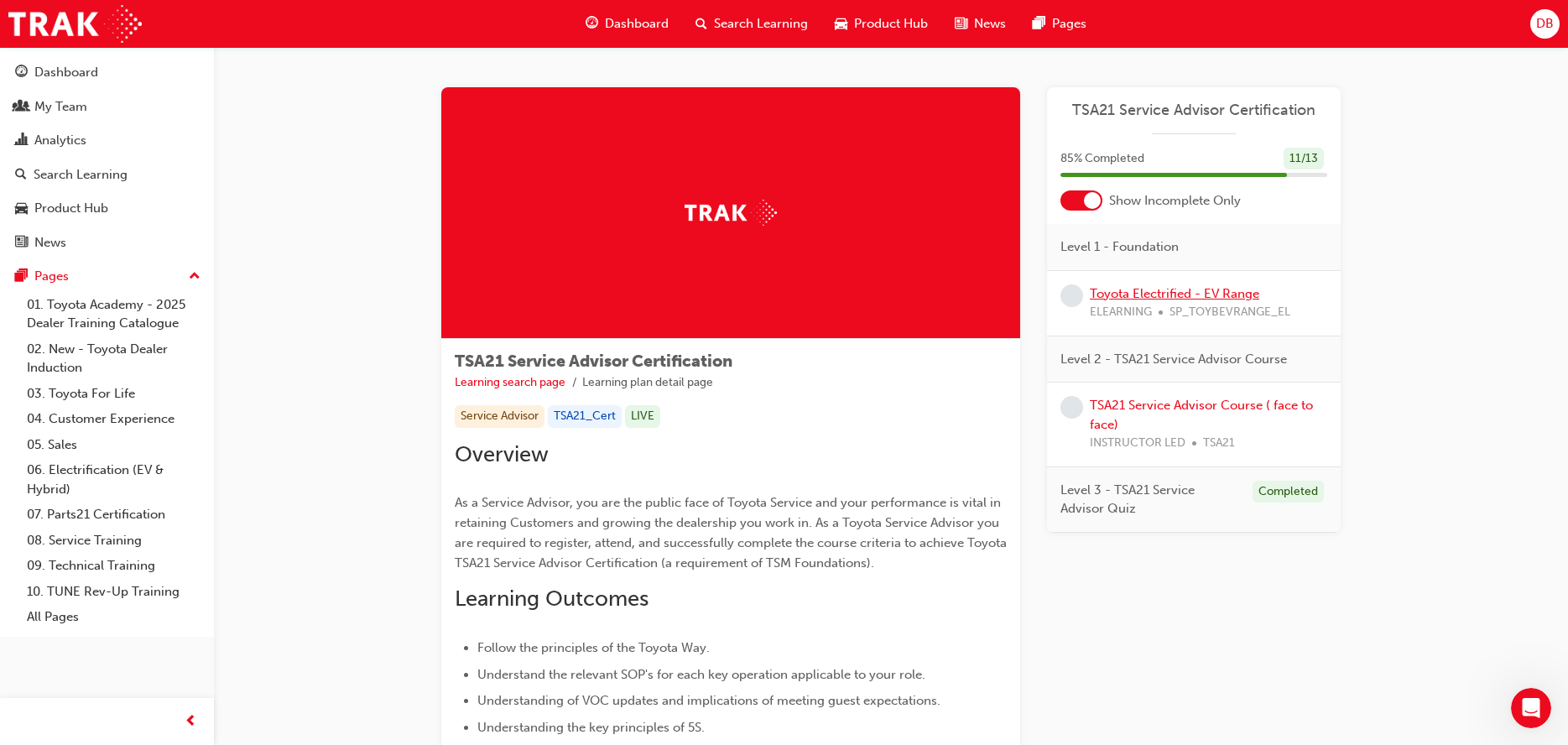
click at [1186, 295] on link "Toyota Electrified - EV Range" at bounding box center [1175, 294] width 170 height 15
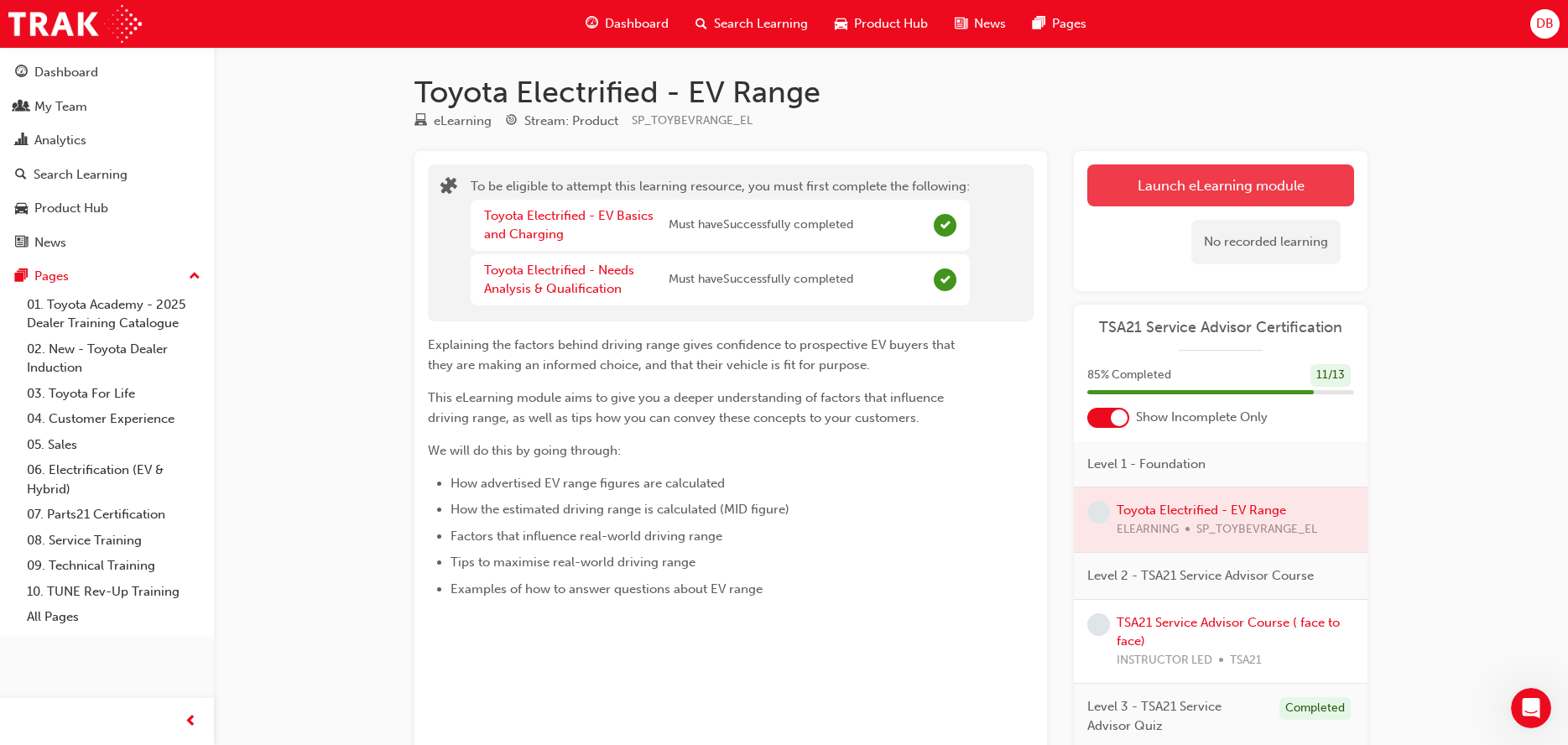
click at [1164, 187] on button "Launch eLearning module" at bounding box center [1221, 186] width 267 height 42
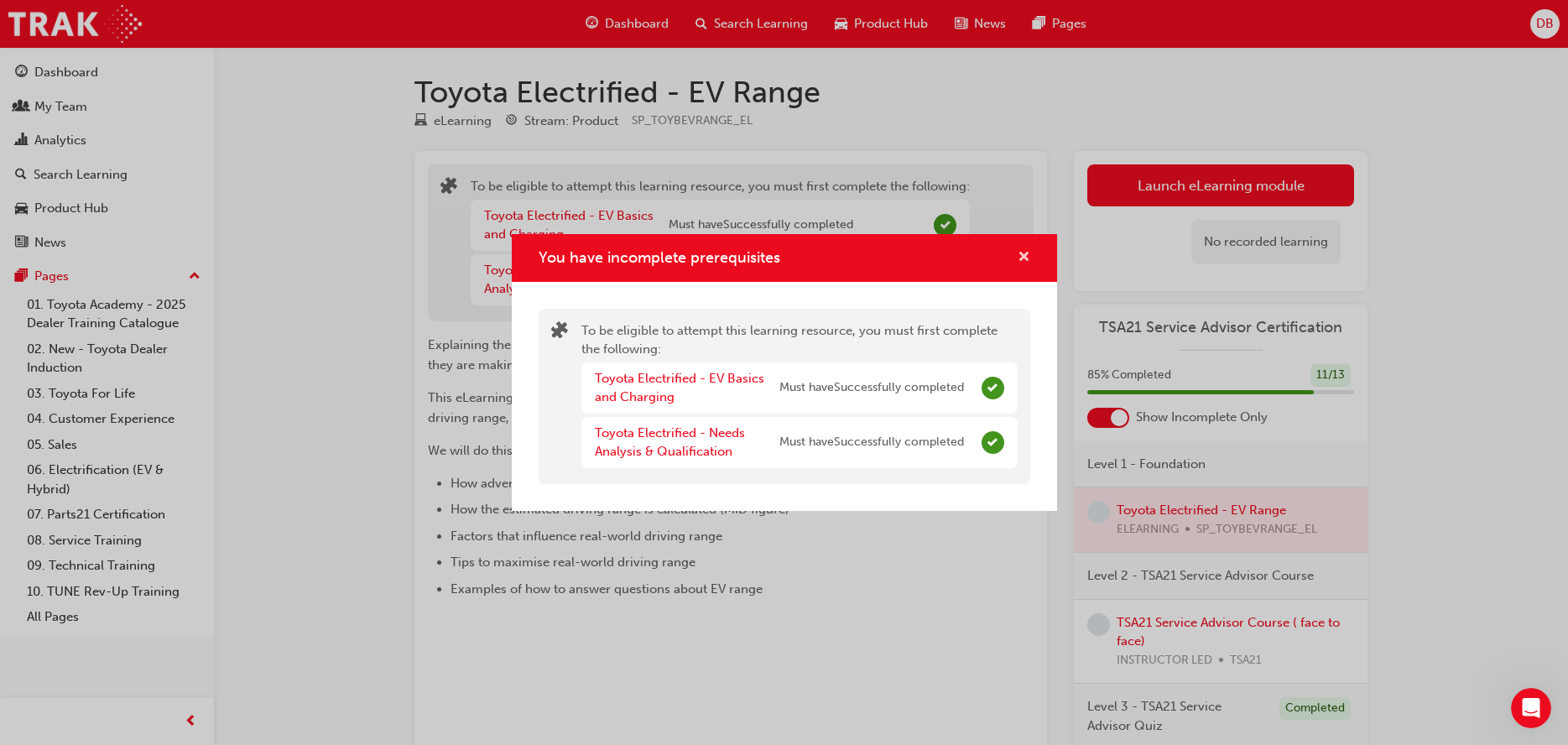
click at [1022, 261] on span "cross-icon" at bounding box center [1023, 258] width 13 height 15
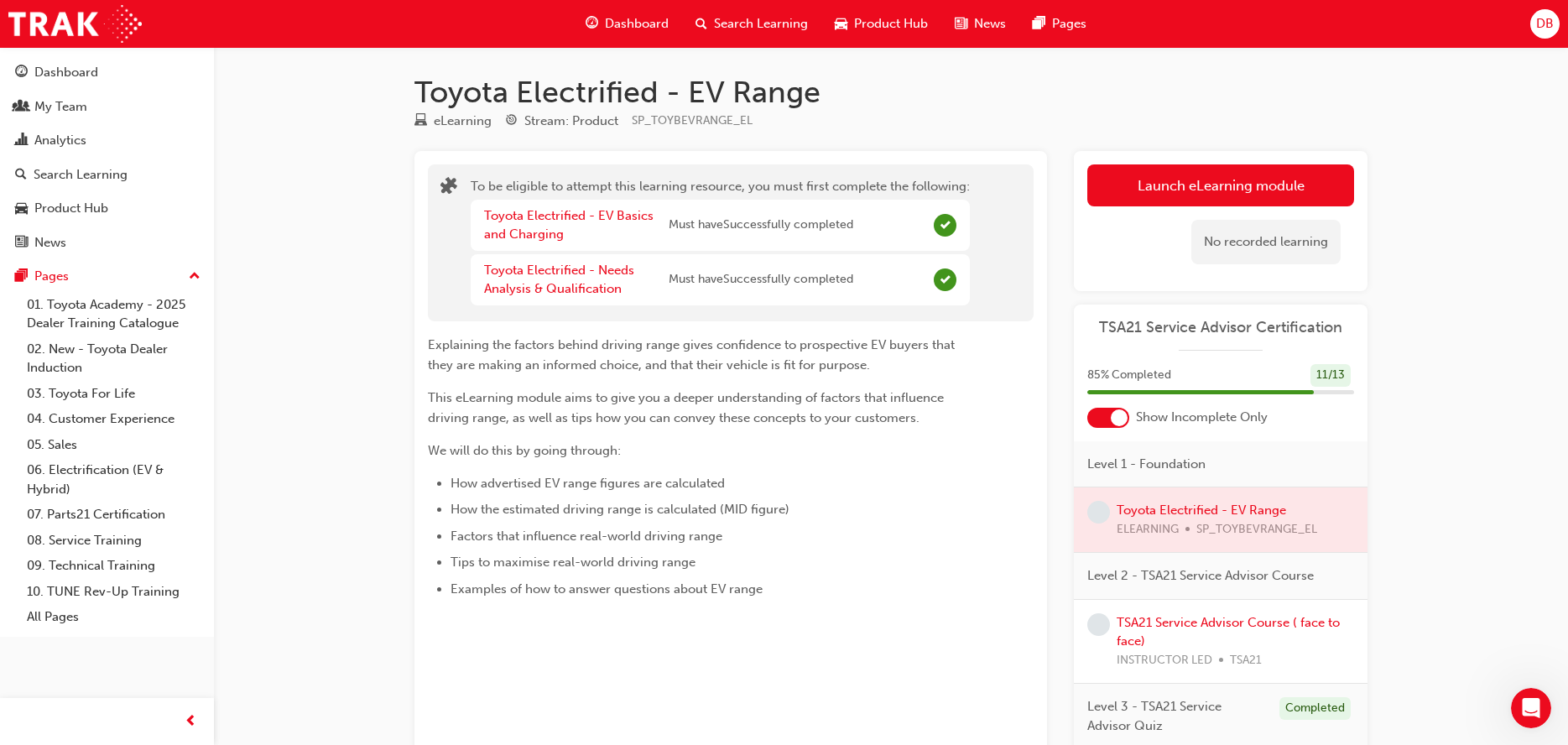
click at [1094, 260] on div "No recorded learning" at bounding box center [1221, 242] width 267 height 71
click at [1206, 238] on div "No recorded learning" at bounding box center [1266, 242] width 149 height 45
click at [1204, 196] on button "Launch eLearning module" at bounding box center [1221, 186] width 267 height 42
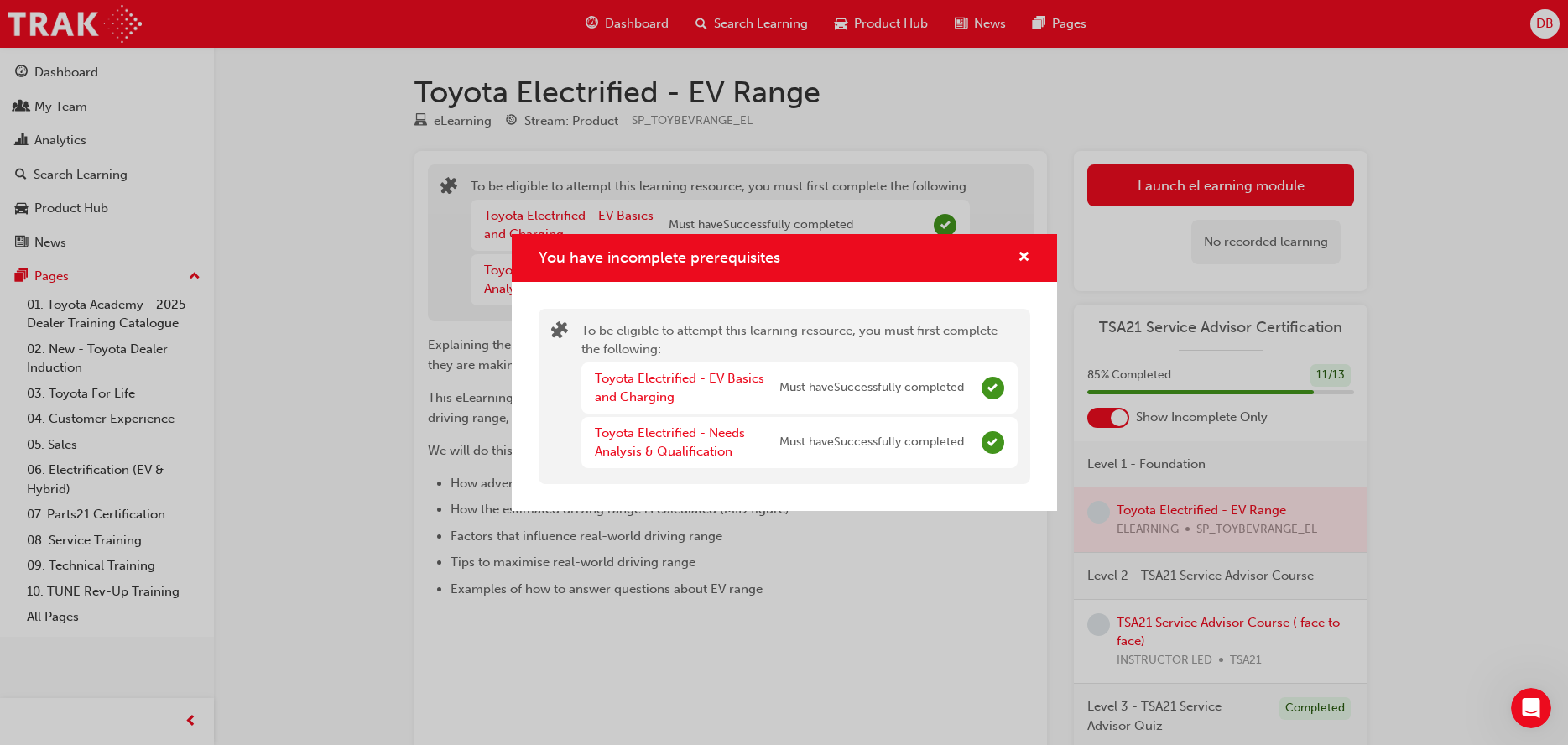
click at [1031, 262] on div "You have incomplete prerequisites" at bounding box center [784, 258] width 545 height 48
click at [1019, 252] on span "cross-icon" at bounding box center [1023, 258] width 13 height 15
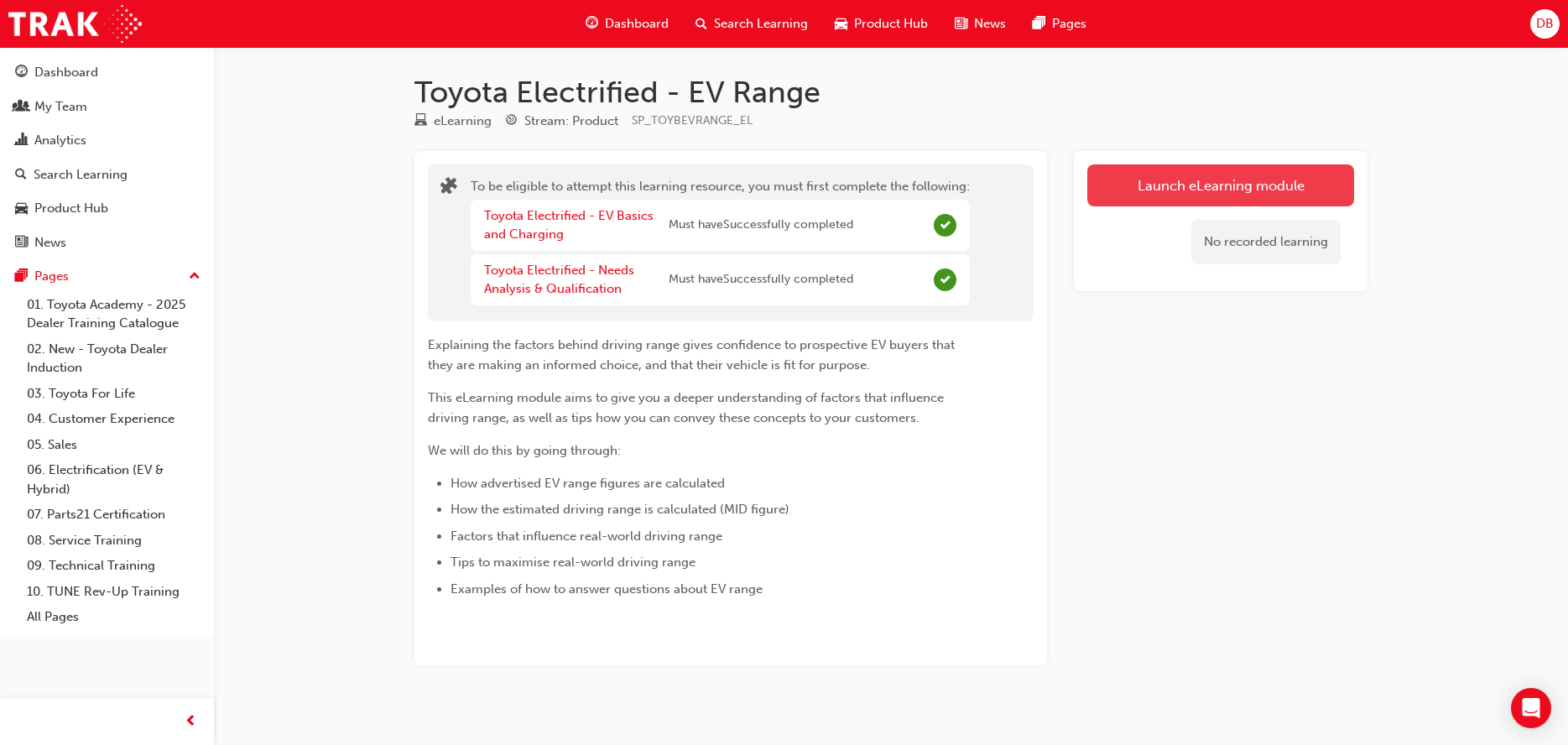
click at [1236, 189] on button "Launch eLearning module" at bounding box center [1221, 186] width 267 height 42
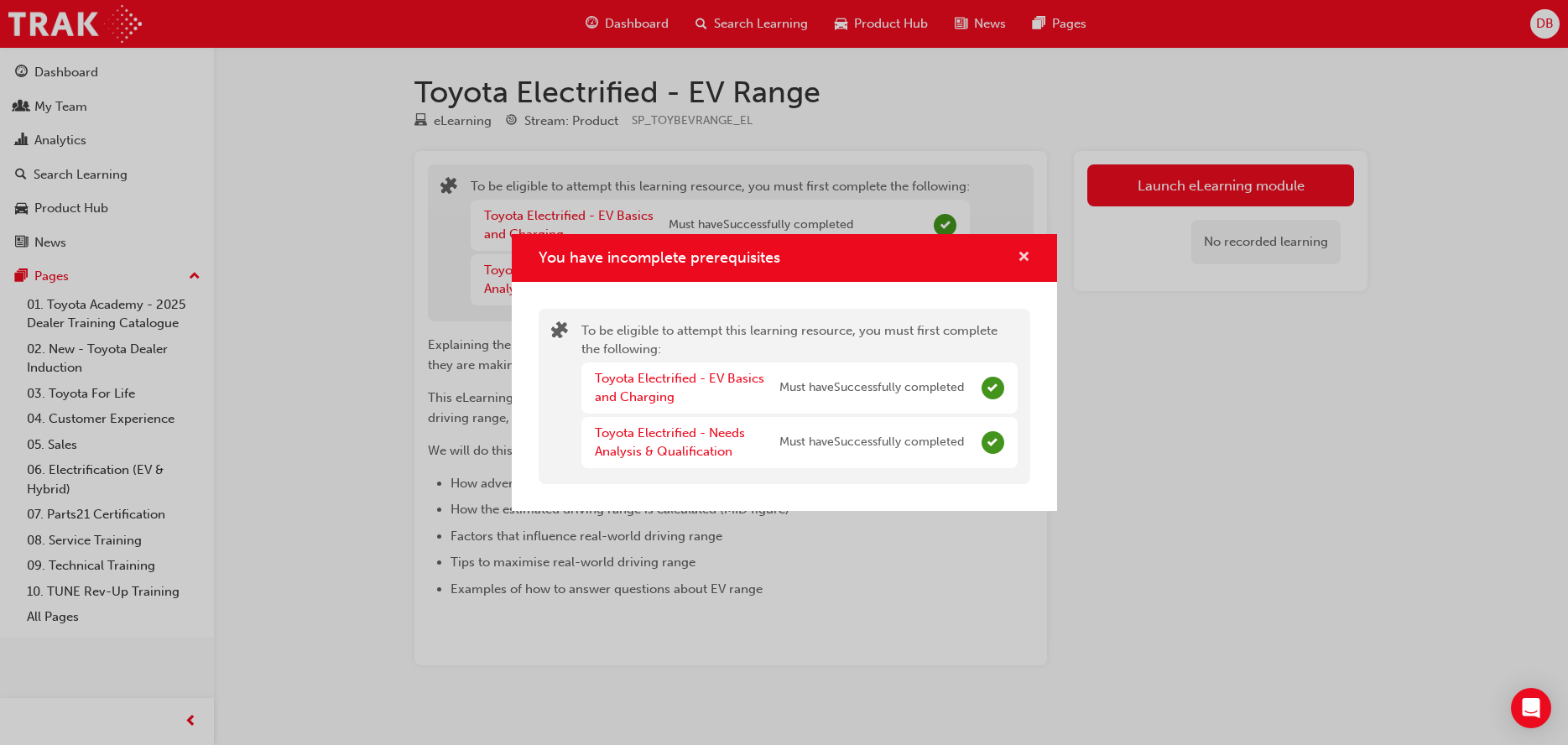
click at [1025, 256] on span "cross-icon" at bounding box center [1023, 258] width 13 height 15
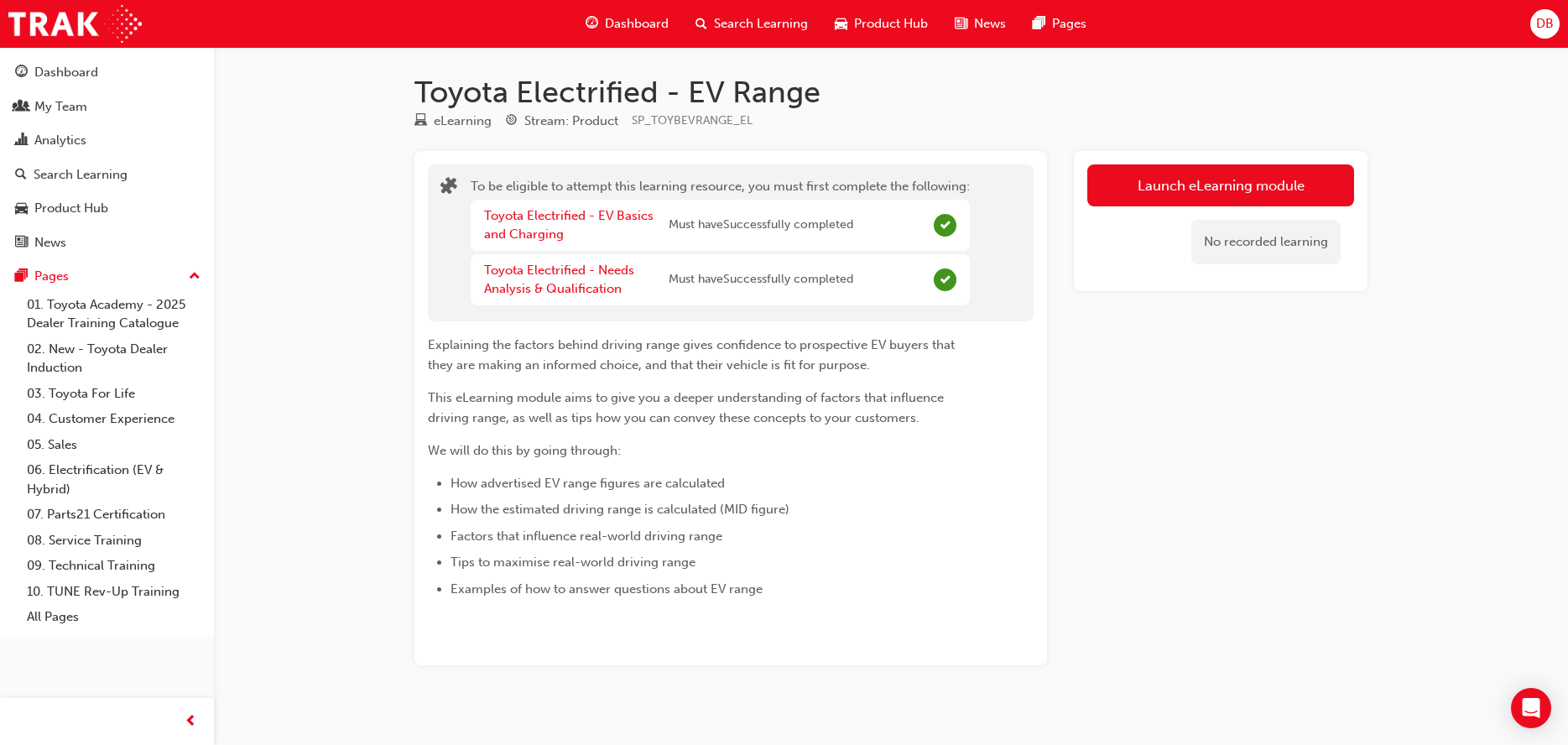
click at [625, 28] on span "Dashboard" at bounding box center [637, 24] width 64 height 19
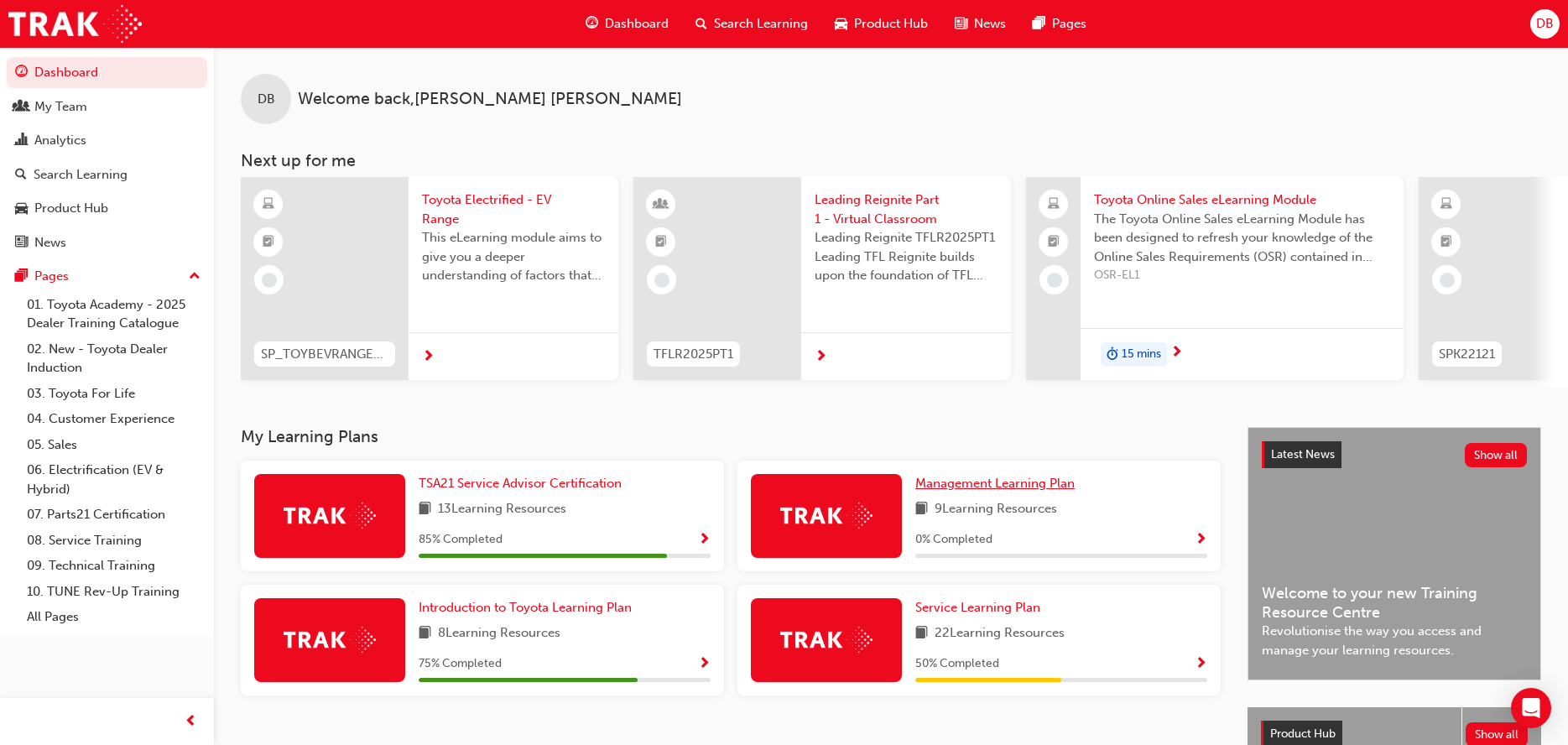
click at [955, 491] on span "Management Learning Plan" at bounding box center [995, 483] width 160 height 15
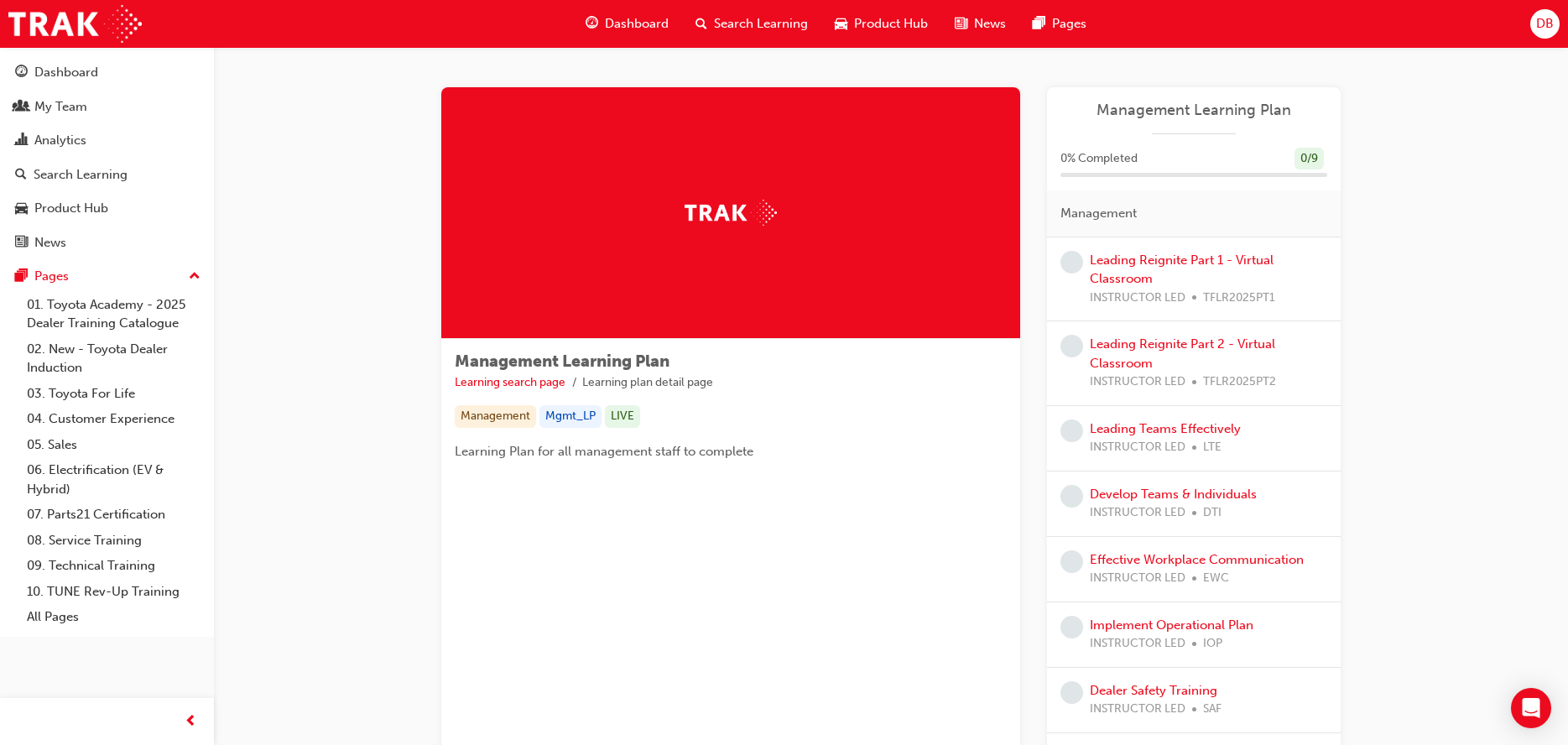
click at [634, 15] on span "Dashboard" at bounding box center [637, 24] width 64 height 19
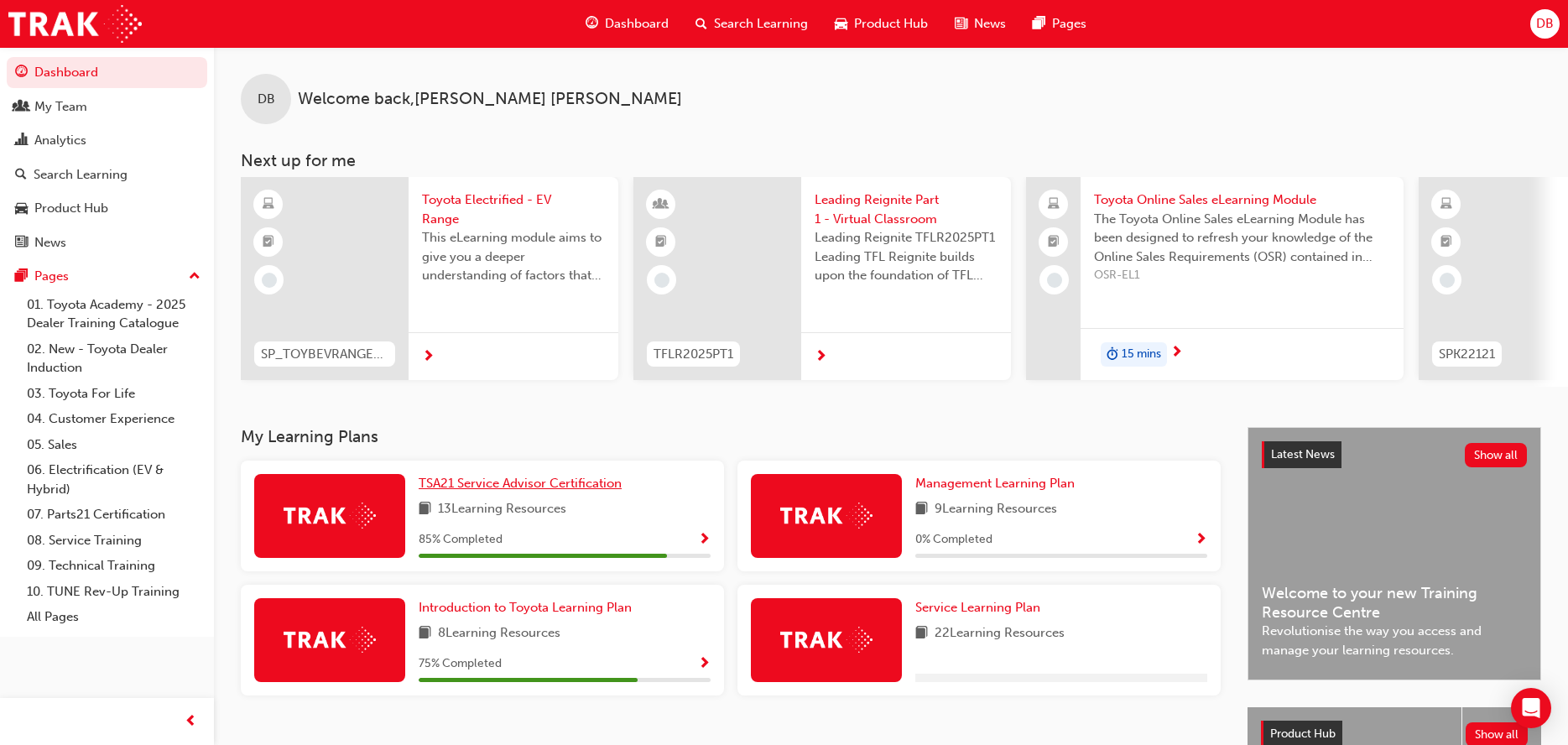
click at [476, 485] on span "TSA21 Service Advisor Certification" at bounding box center [520, 483] width 203 height 15
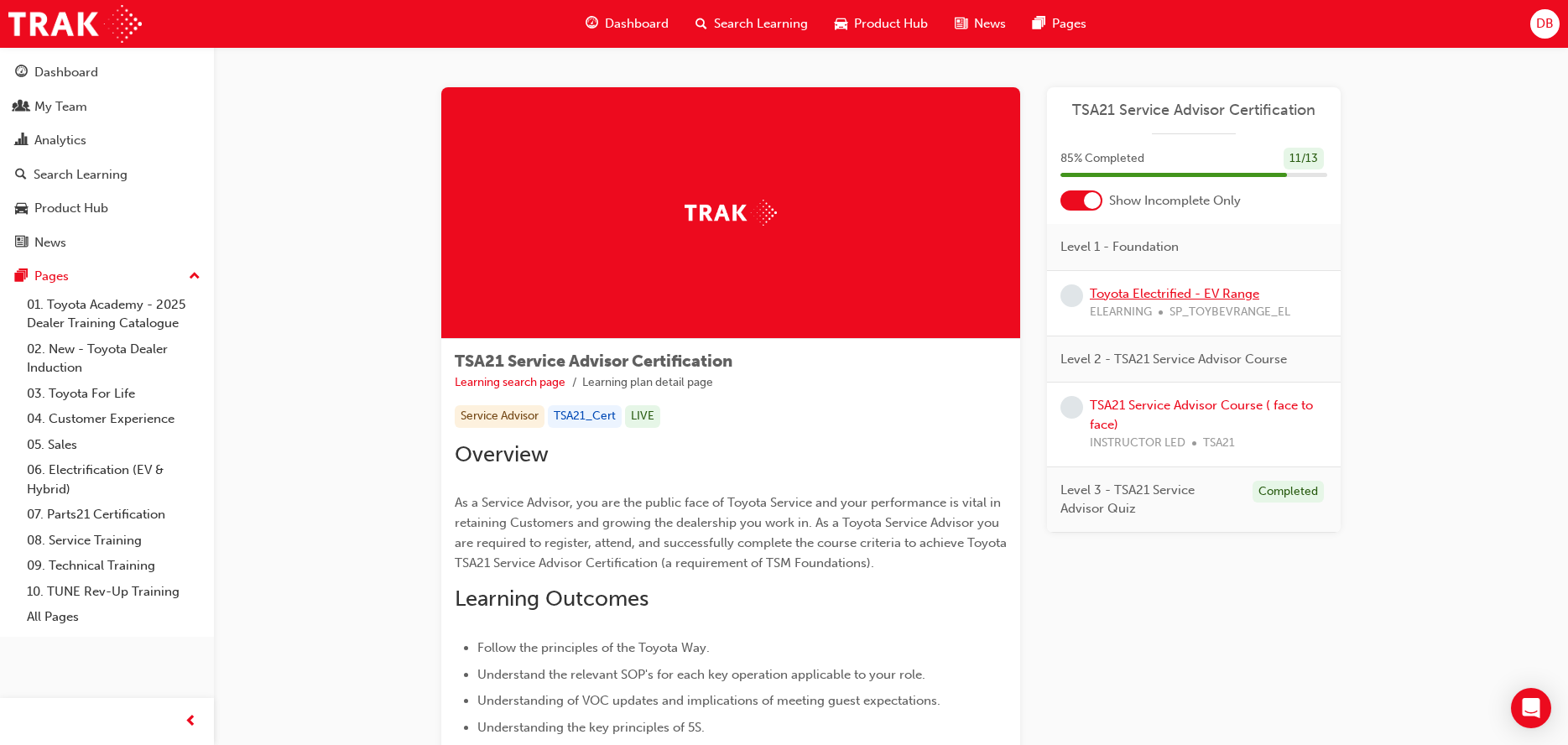
click at [1242, 293] on link "Toyota Electrified - EV Range" at bounding box center [1175, 294] width 170 height 15
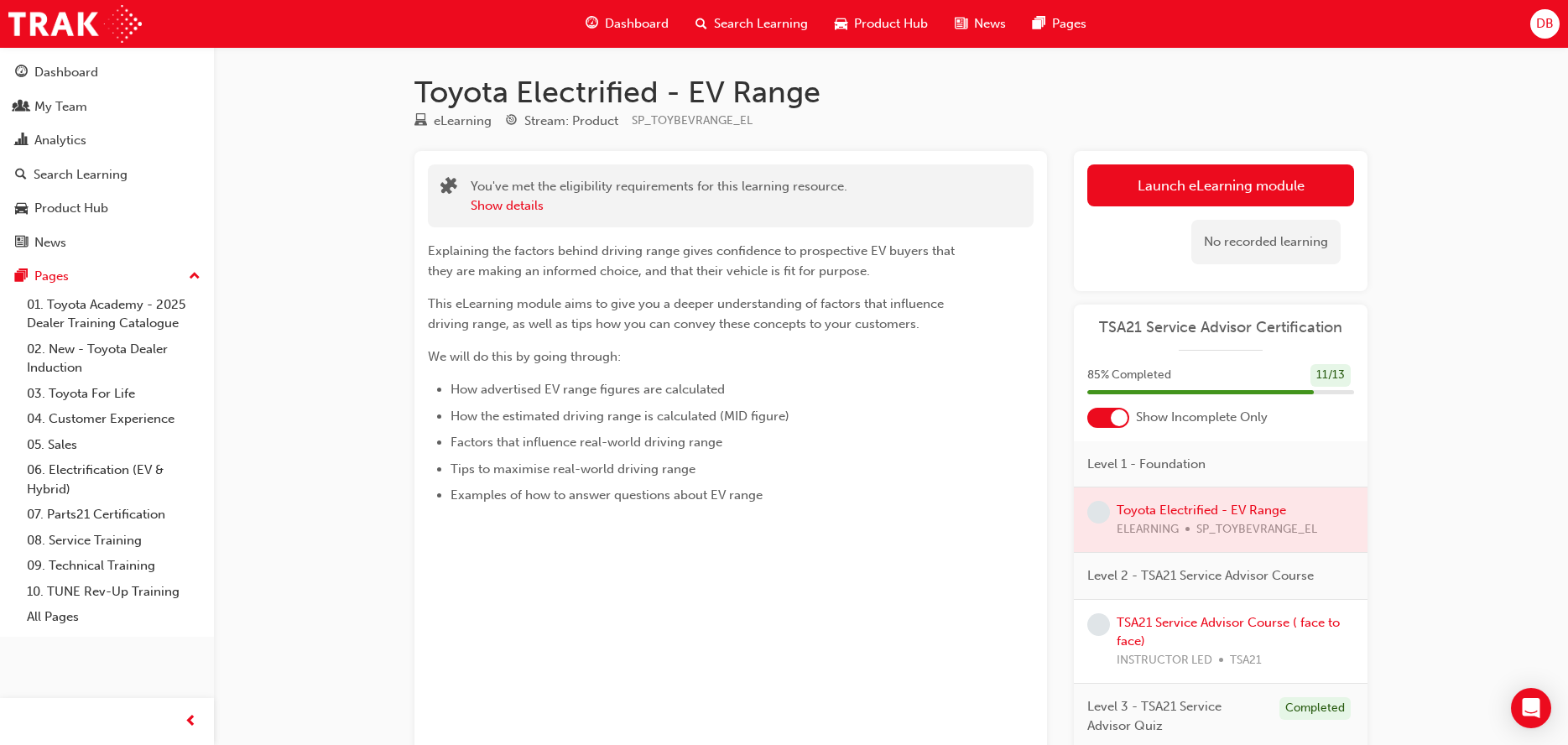
click at [1116, 420] on div at bounding box center [1120, 418] width 17 height 17
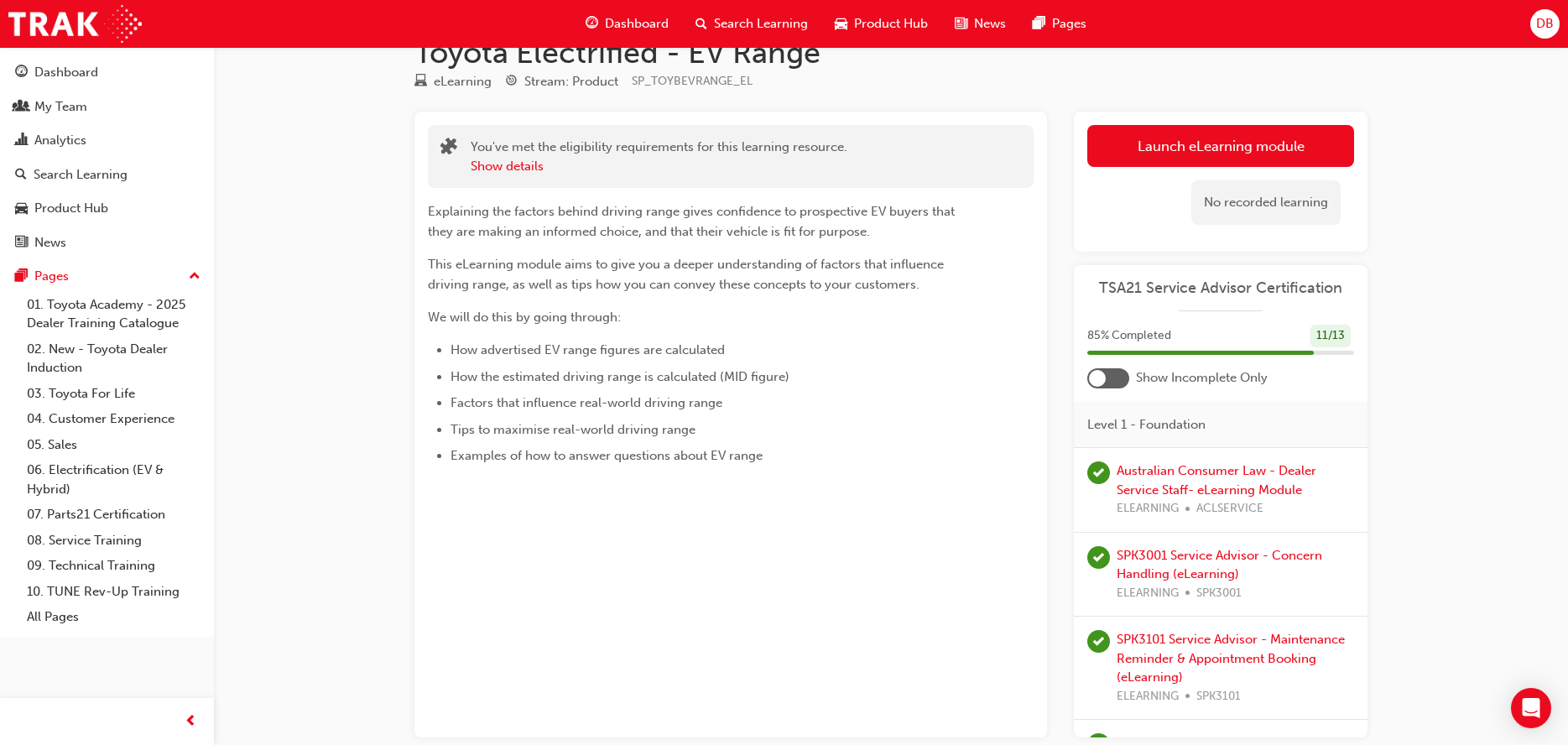
scroll to position [128, 0]
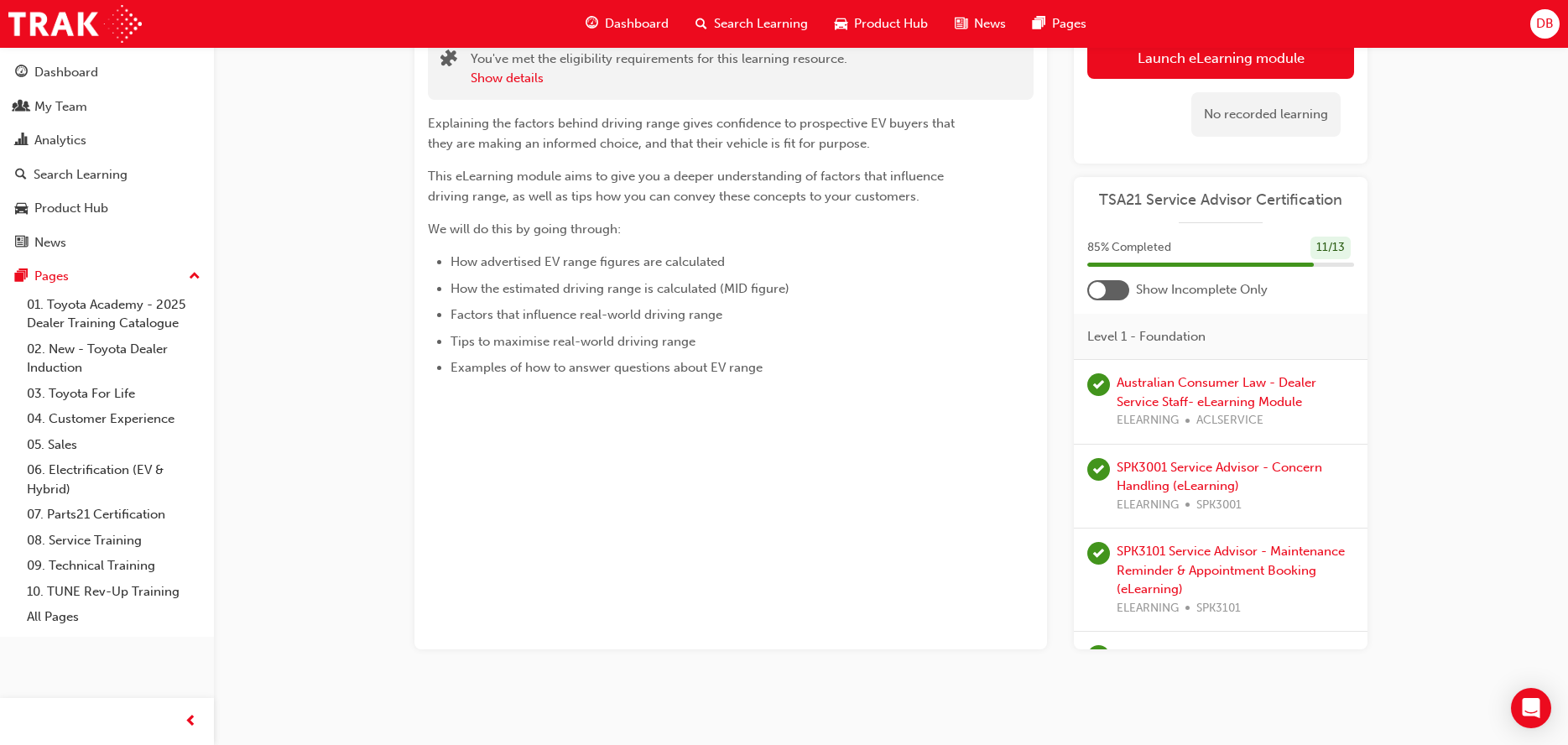
click at [1117, 291] on div at bounding box center [1109, 291] width 42 height 20
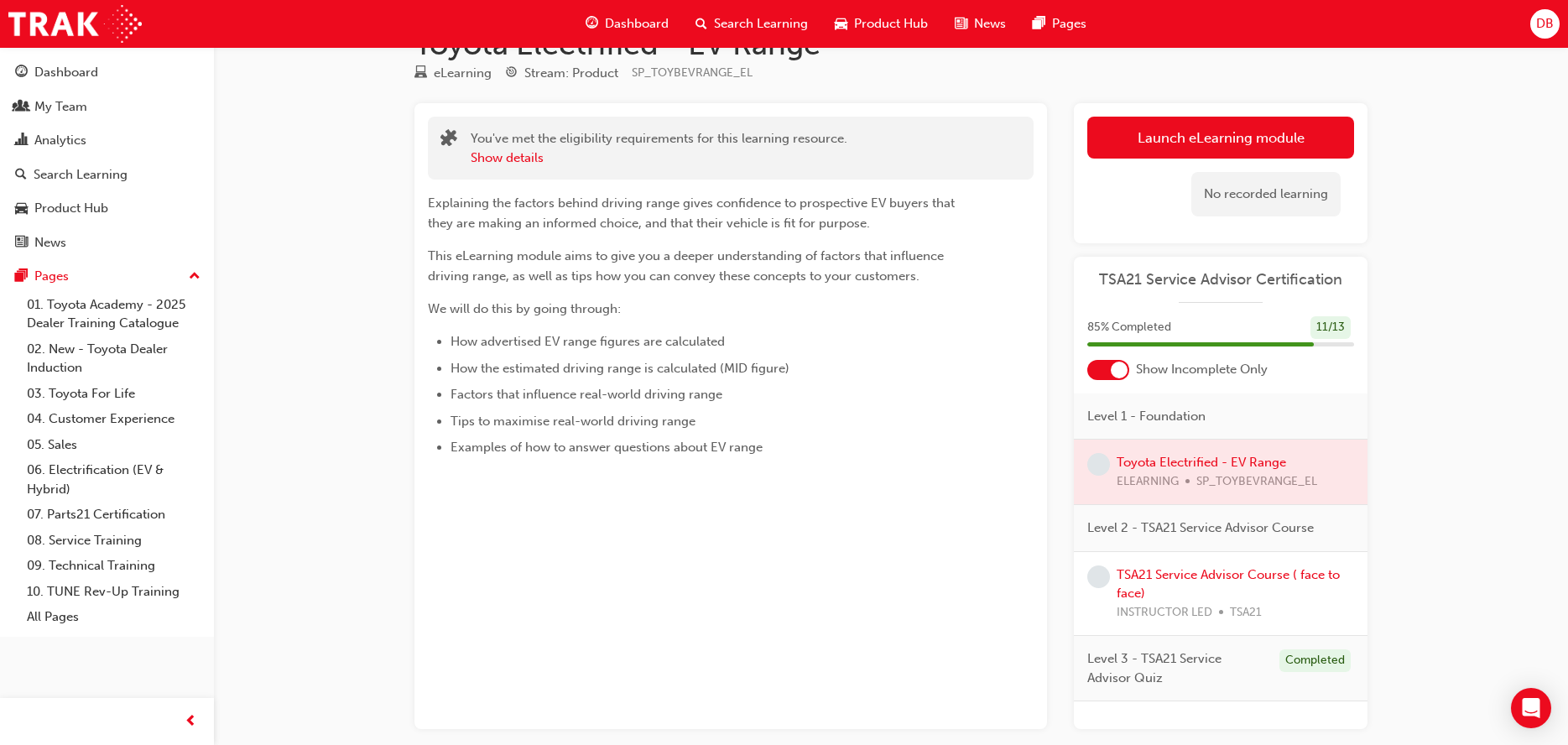
scroll to position [0, 0]
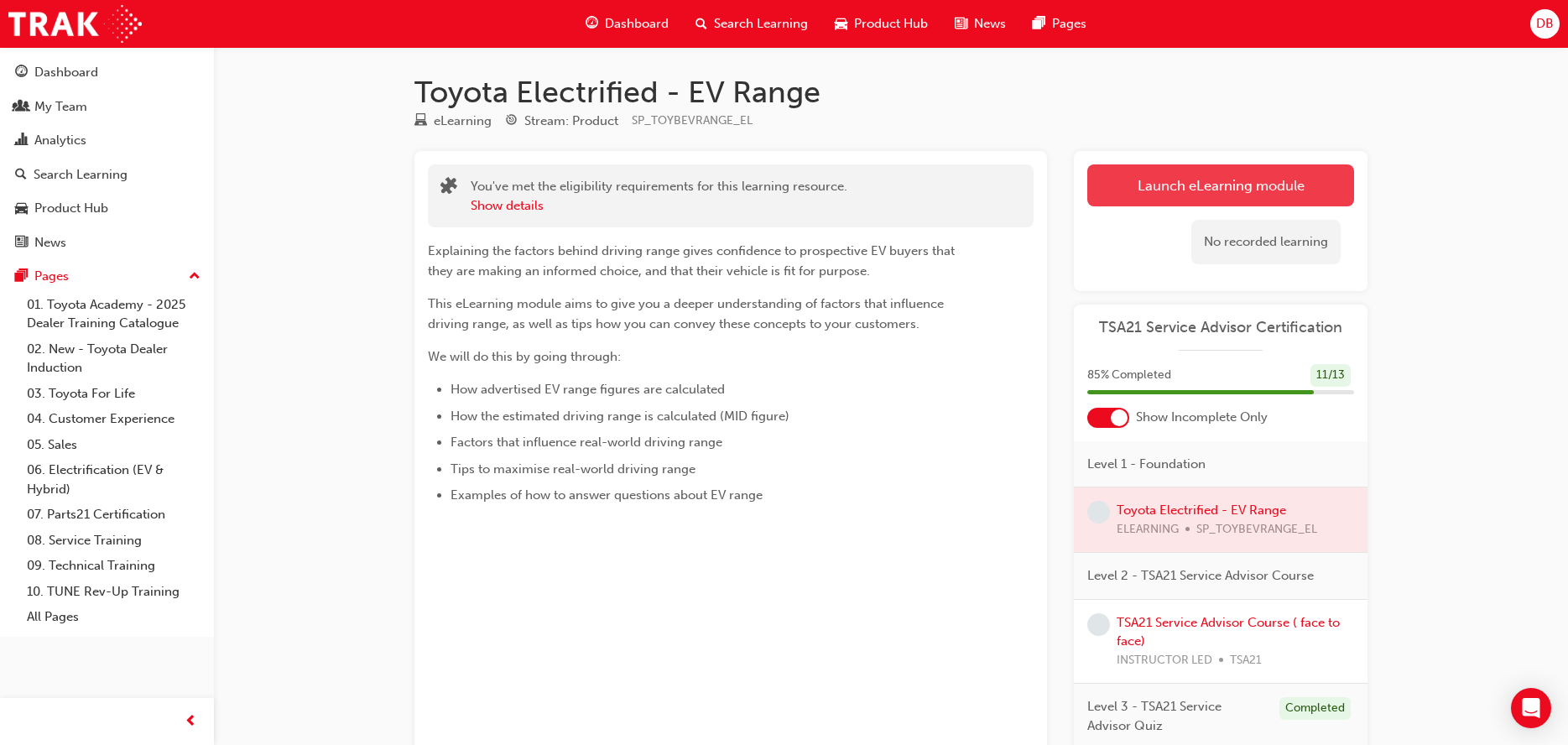
click at [1251, 188] on button "Launch eLearning module" at bounding box center [1221, 186] width 267 height 42
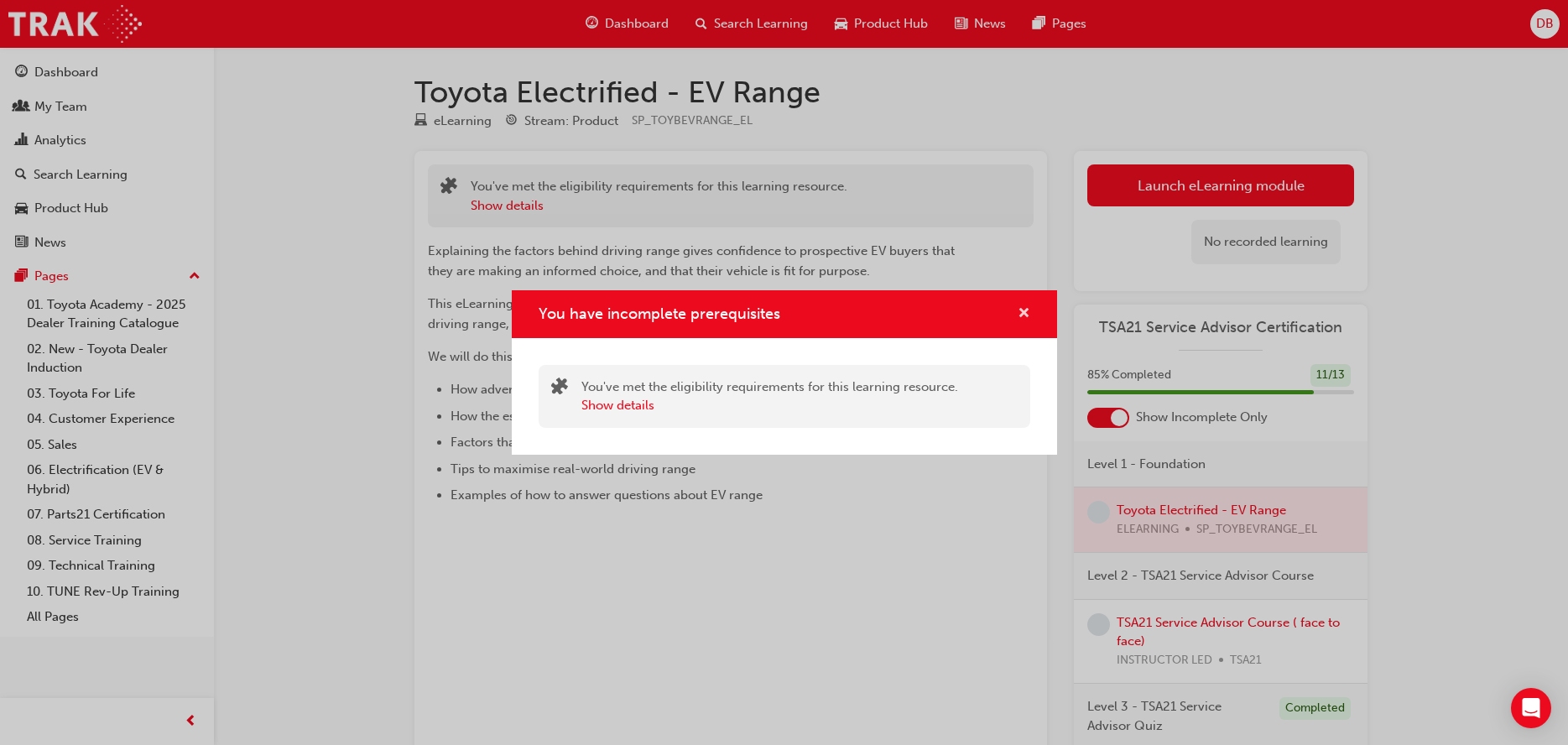
click at [1023, 311] on span "cross-icon" at bounding box center [1023, 315] width 13 height 15
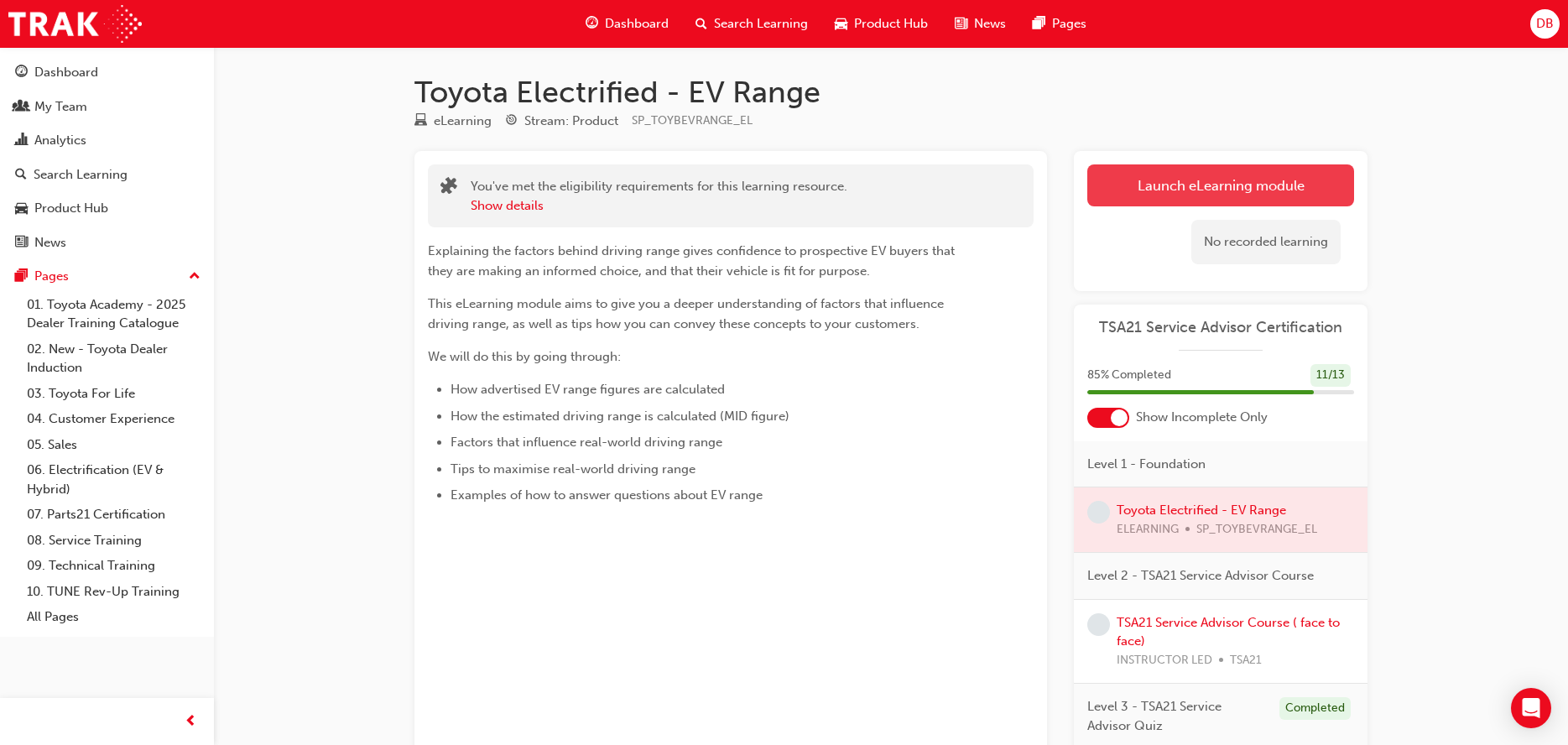
click at [1184, 193] on button "Launch eLearning module" at bounding box center [1221, 186] width 267 height 42
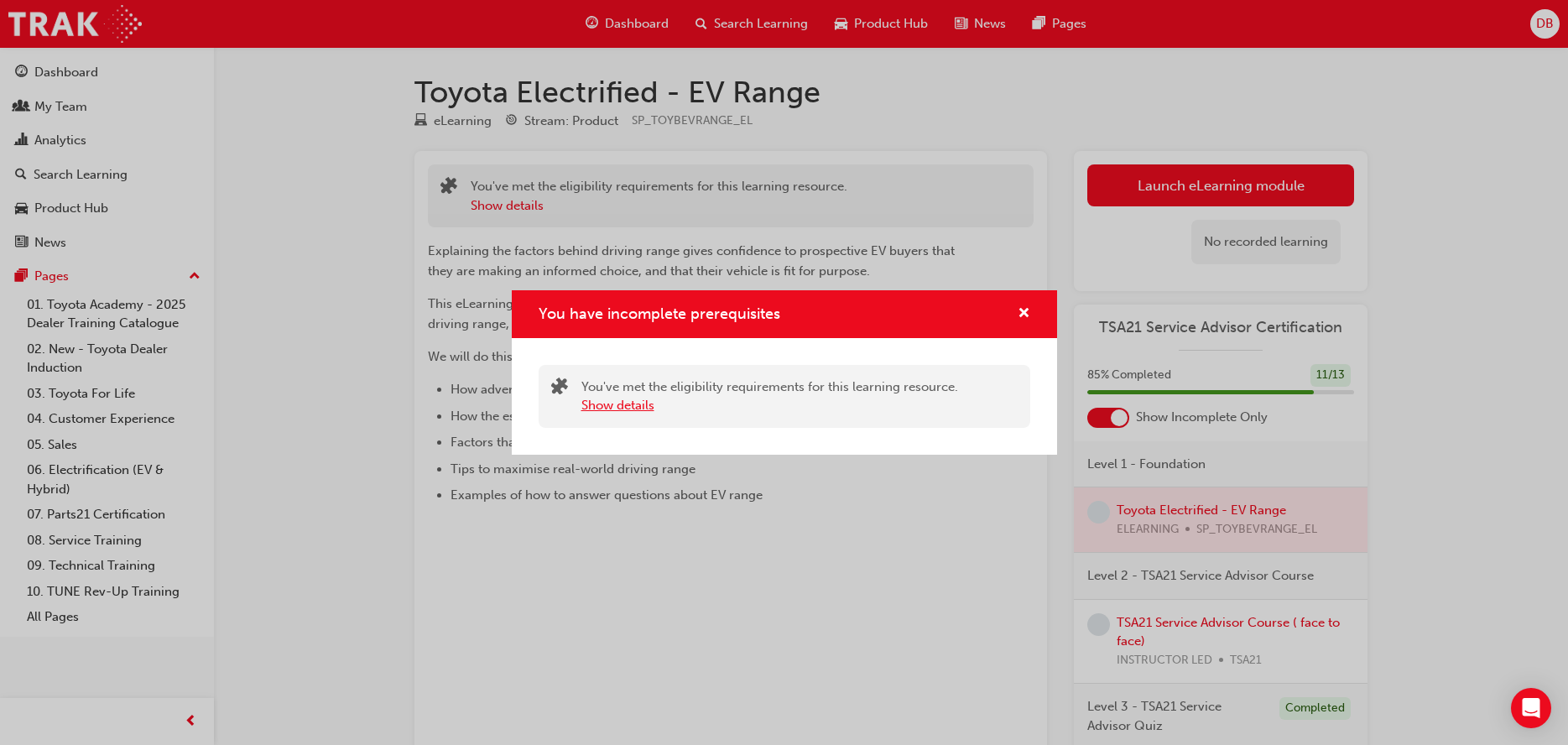
click at [638, 404] on button "Show details" at bounding box center [618, 405] width 73 height 19
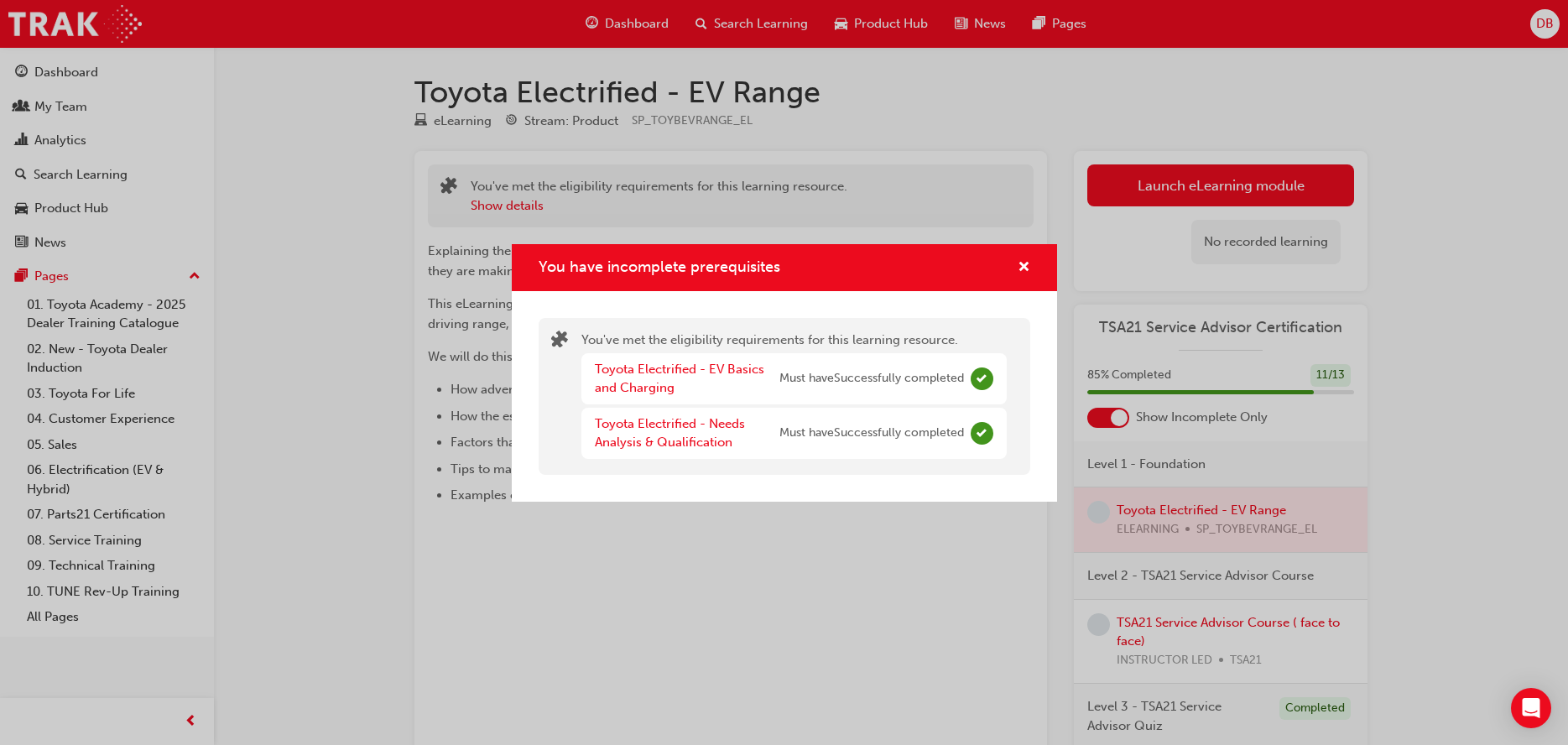
click at [984, 378] on span "Complete" at bounding box center [982, 378] width 23 height 23
click at [984, 379] on span "Complete" at bounding box center [982, 378] width 23 height 23
click at [979, 443] on span "Complete" at bounding box center [982, 433] width 23 height 23
click at [655, 373] on link "Toyota Electrified - EV Basics and Charging" at bounding box center [680, 378] width 170 height 35
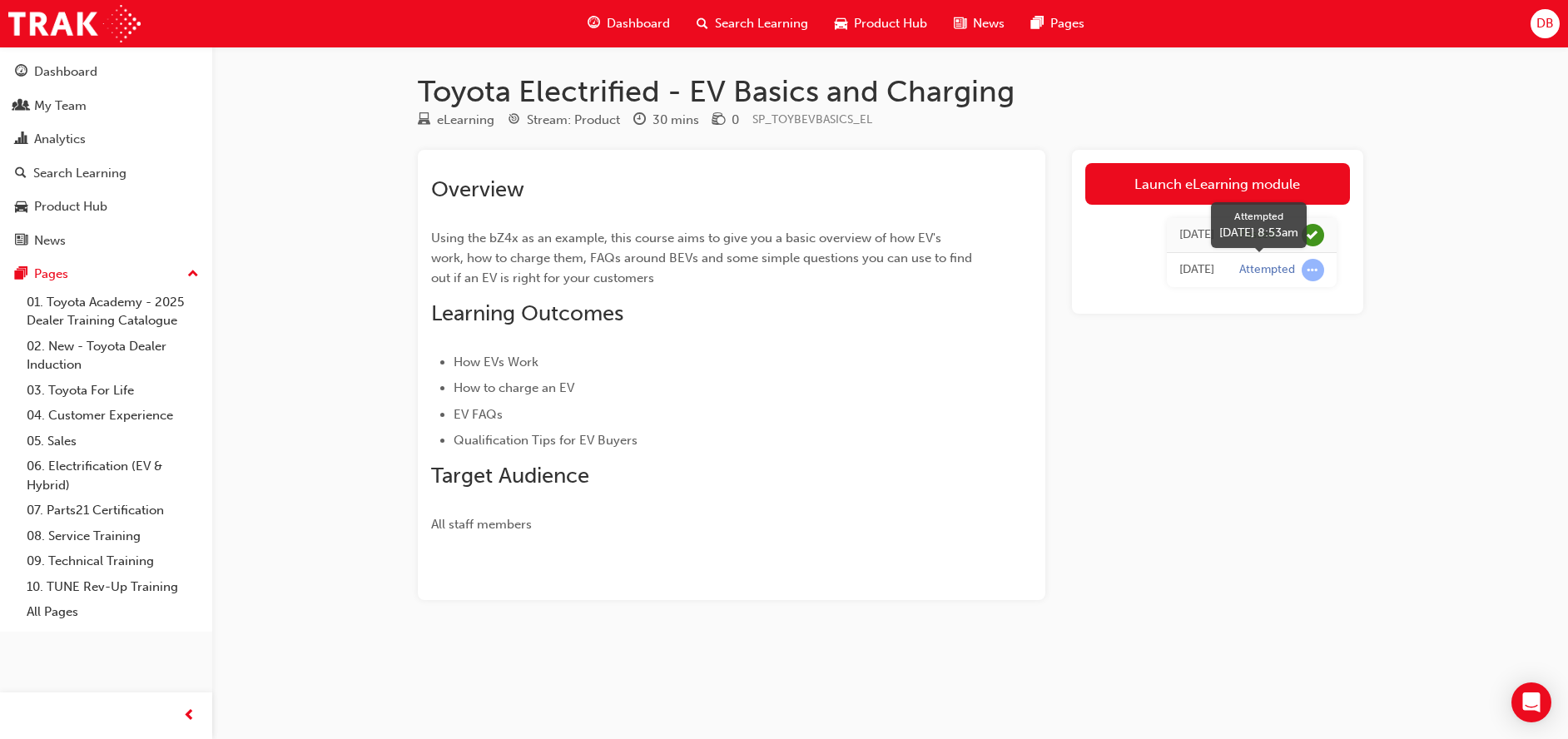
click at [1283, 270] on div "Attempted" at bounding box center [1267, 270] width 56 height 16
click at [1197, 269] on div "Today" at bounding box center [1197, 270] width 35 height 19
click at [664, 23] on span "Dashboard" at bounding box center [638, 23] width 64 height 19
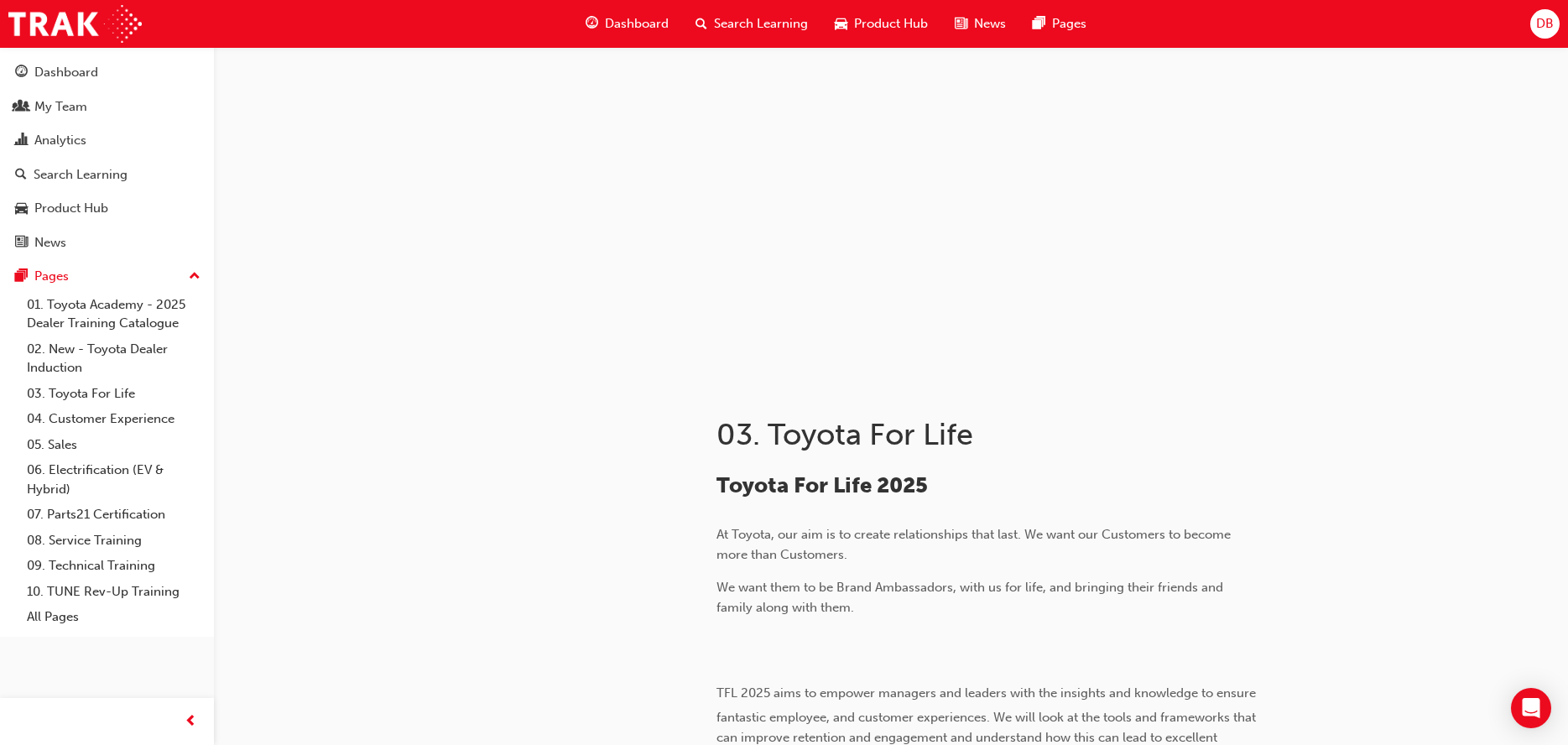
scroll to position [1678, 0]
